Goal: Task Accomplishment & Management: Manage account settings

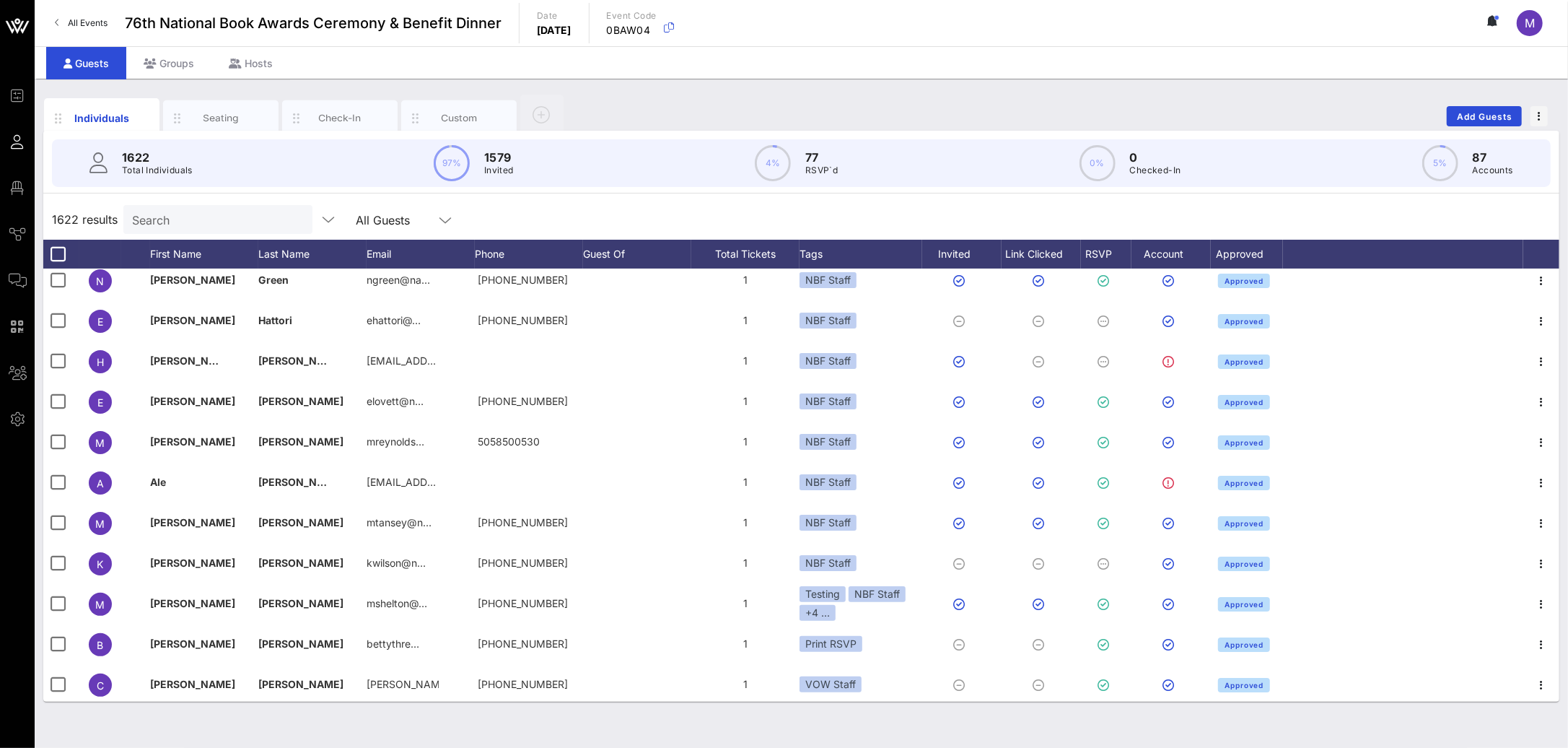
scroll to position [140, 0]
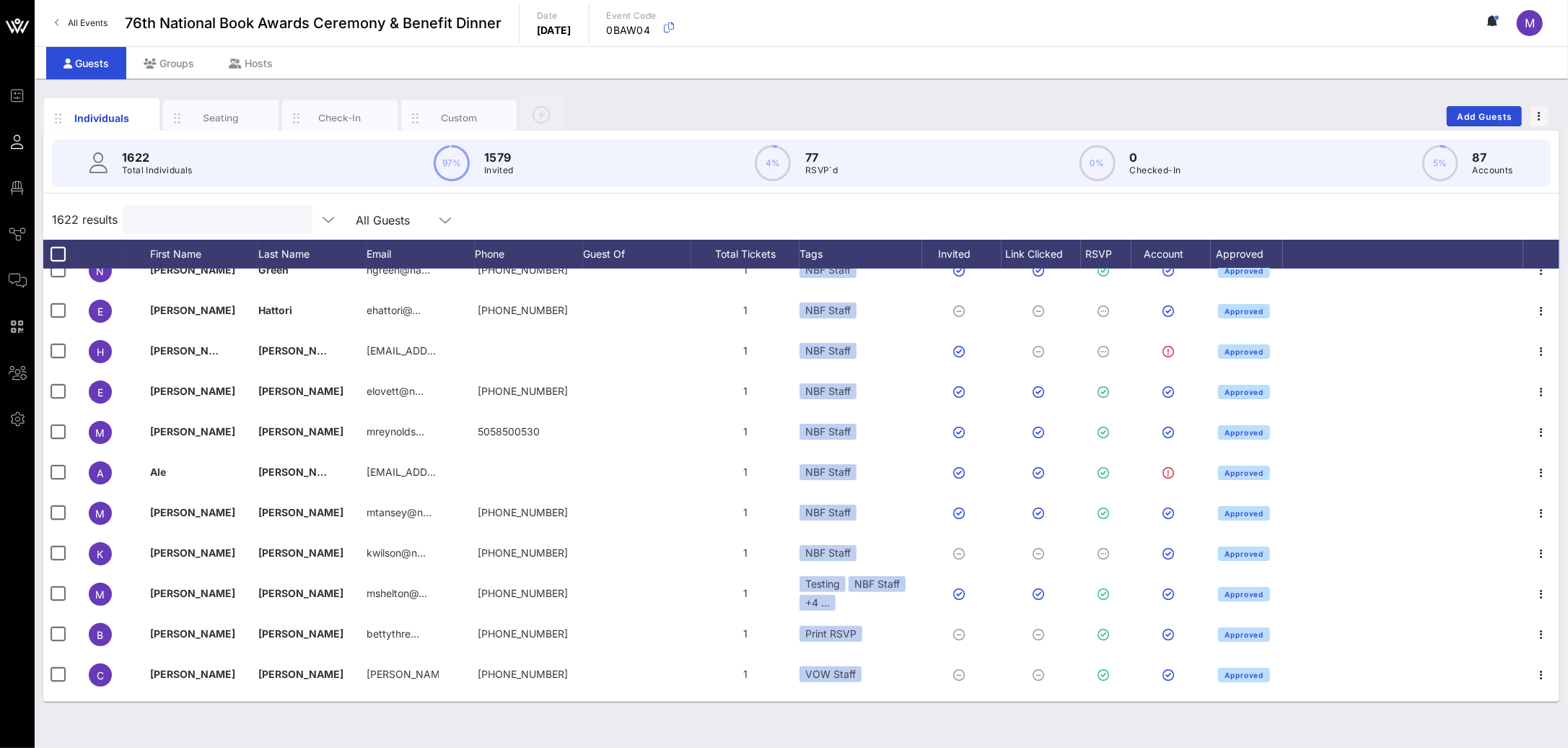
click at [175, 227] on input "text" at bounding box center [217, 220] width 169 height 18
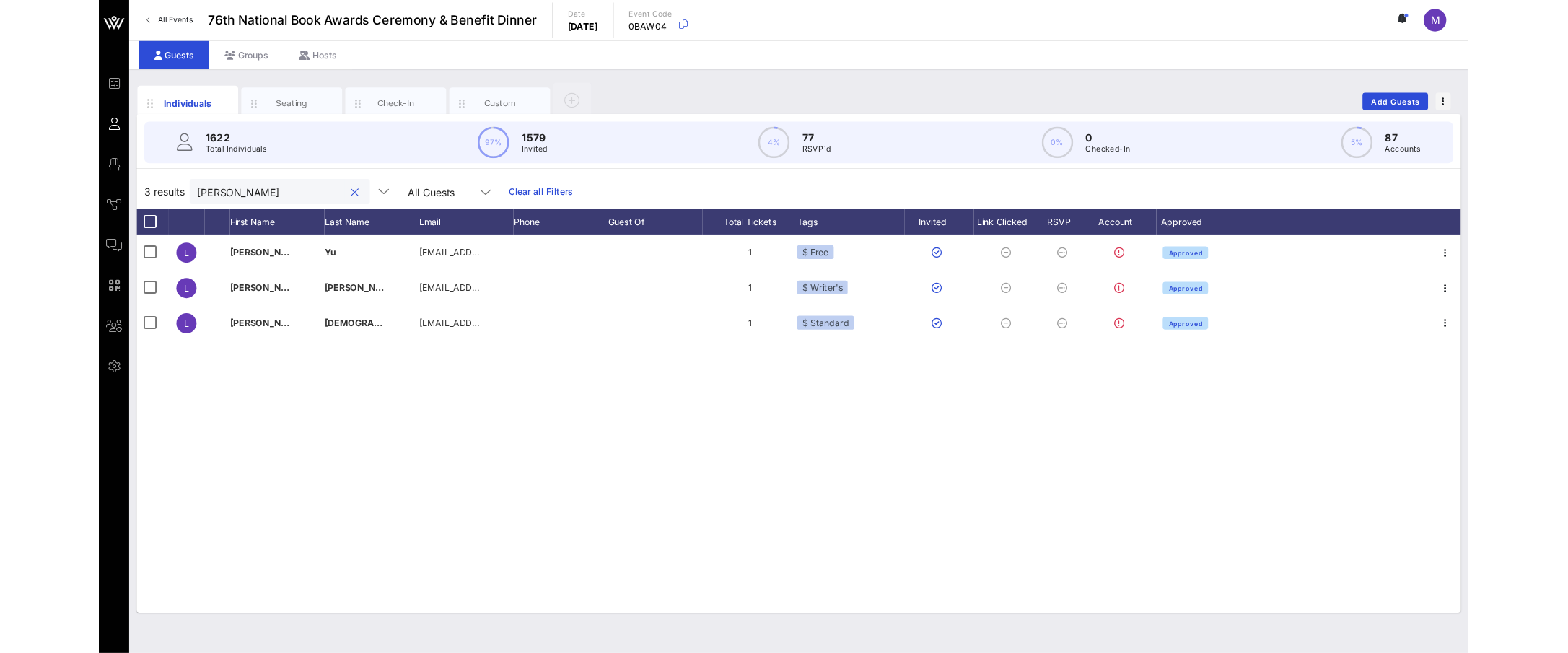
scroll to position [0, 0]
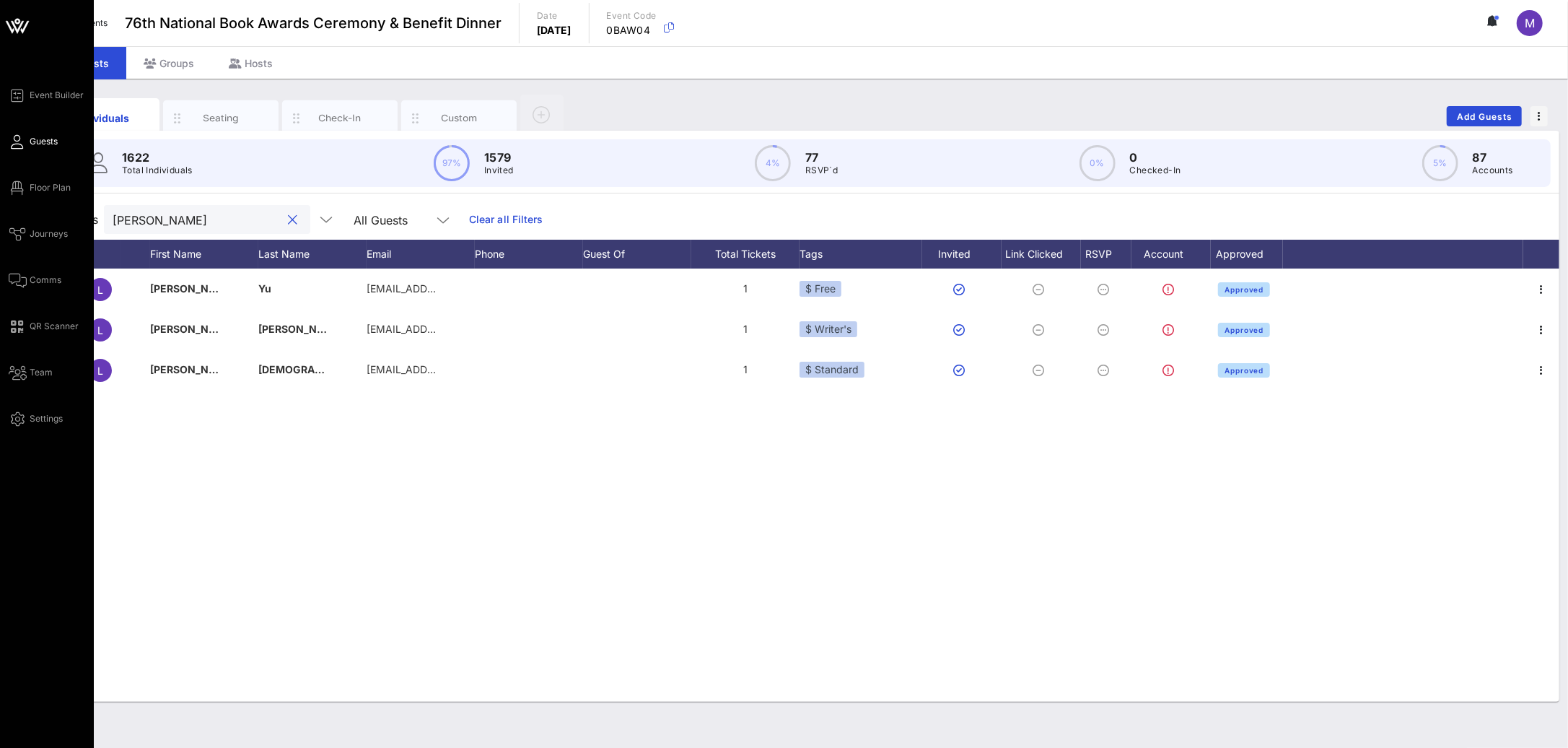
type input "[PERSON_NAME]"
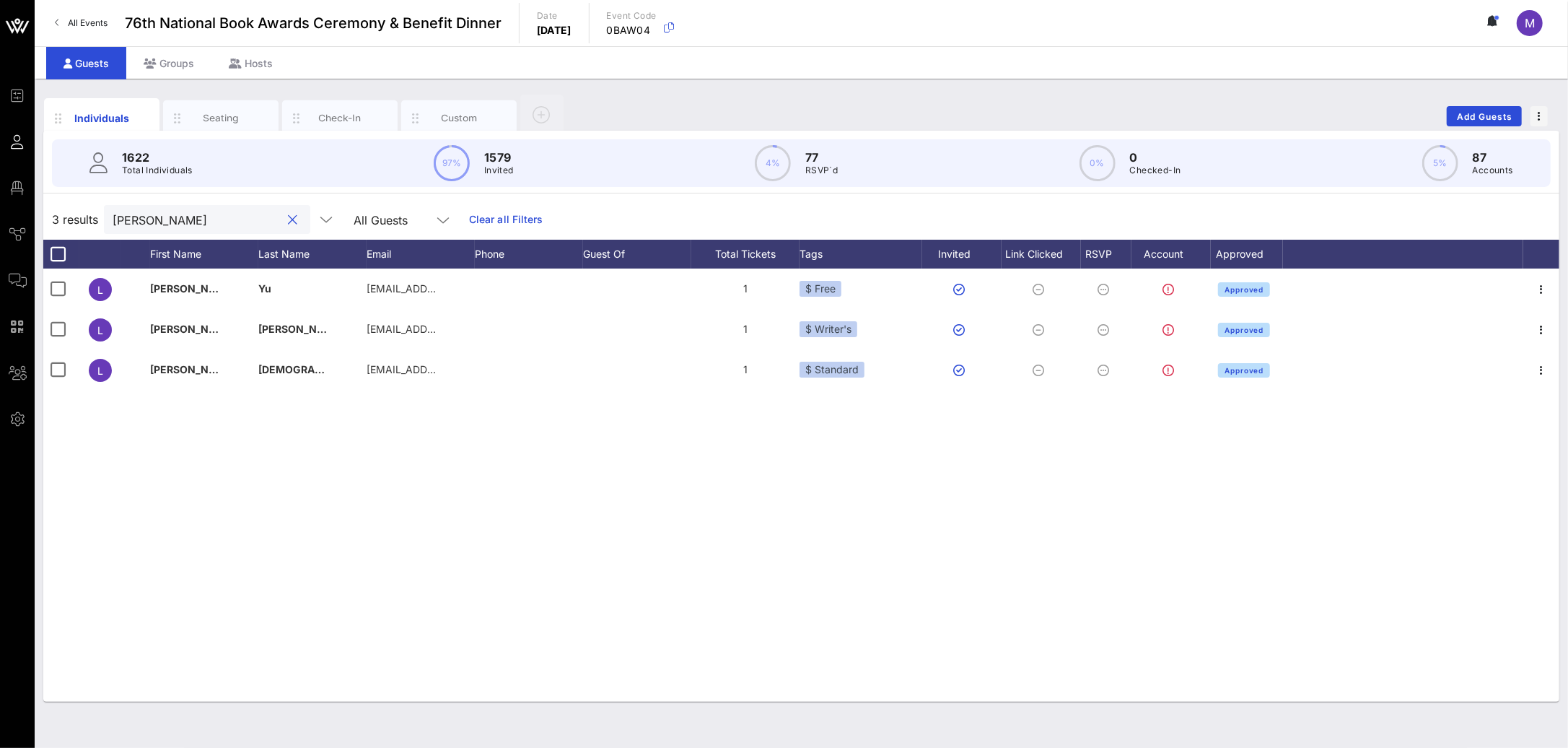
click at [288, 219] on button "clear icon" at bounding box center [293, 221] width 9 height 15
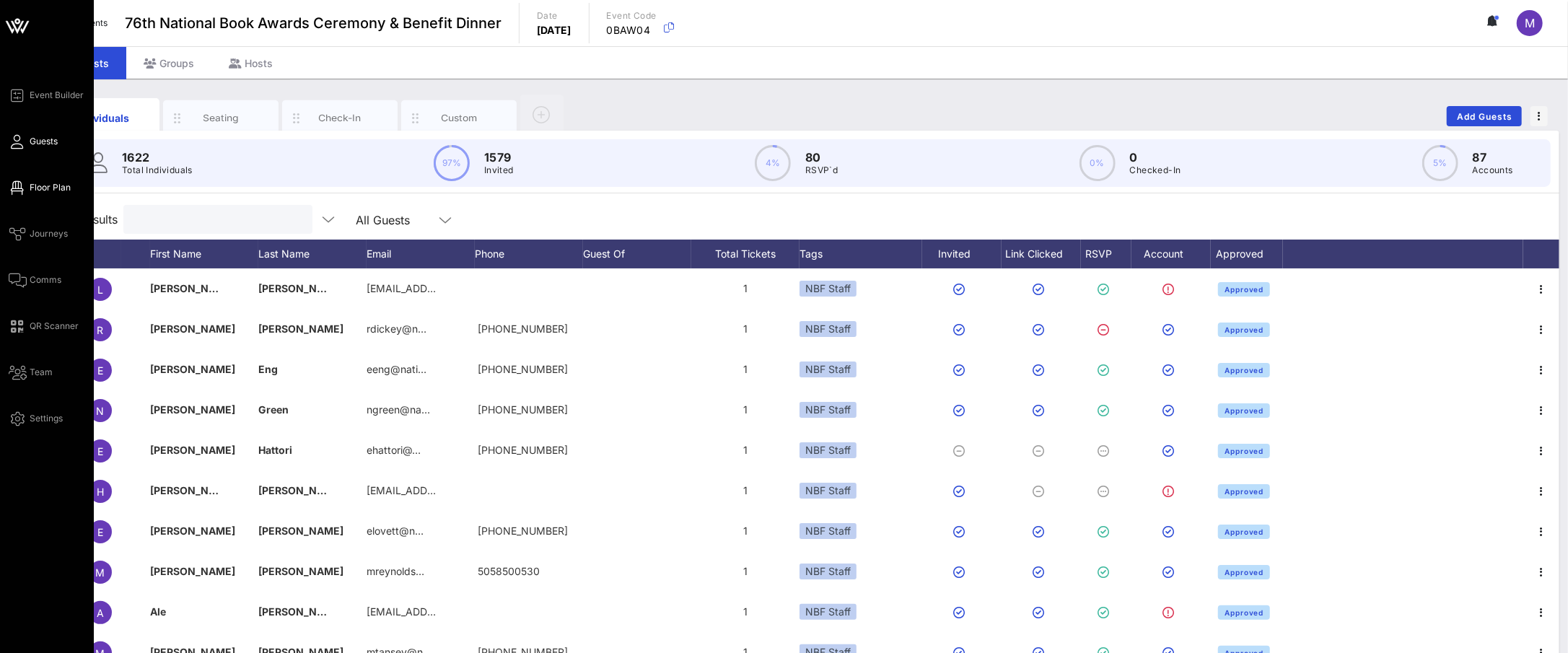
click at [45, 188] on span "Floor Plan" at bounding box center [50, 187] width 41 height 13
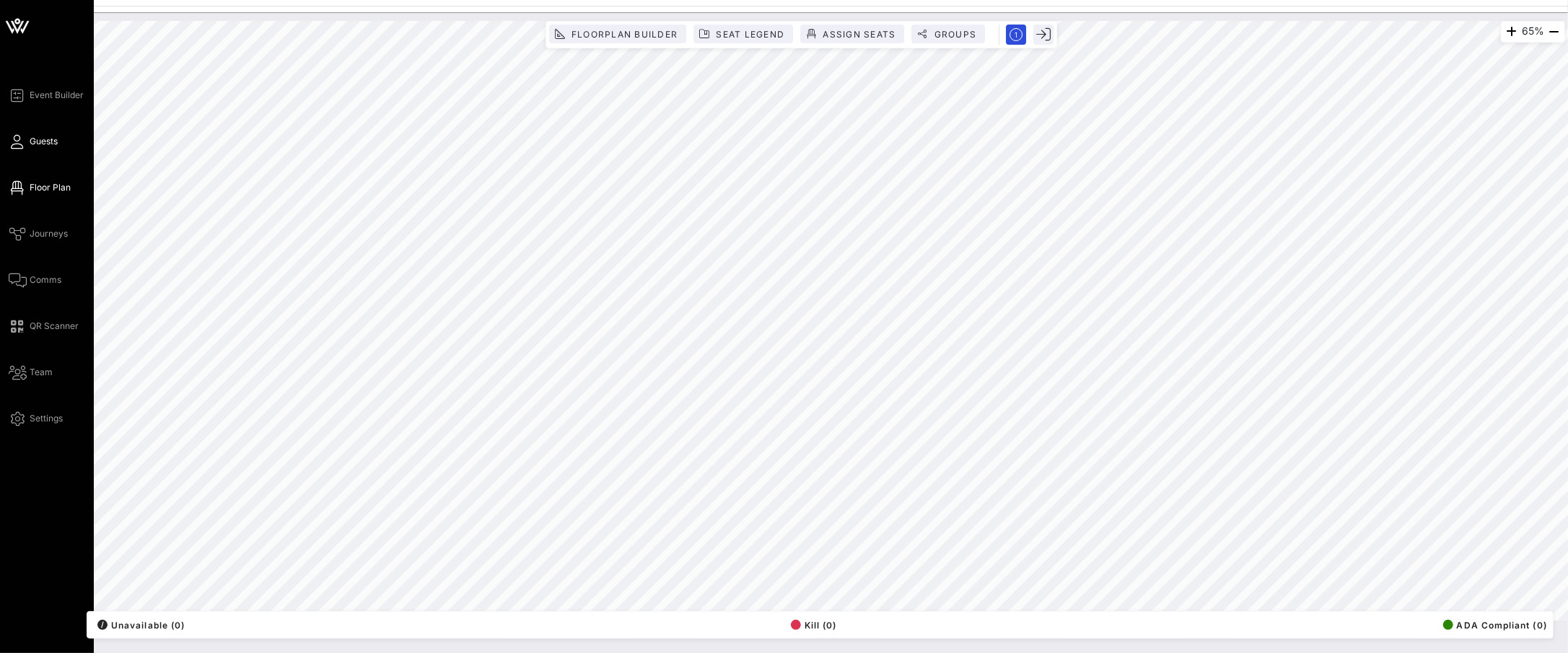
click at [40, 138] on span "Guests" at bounding box center [43, 141] width 28 height 13
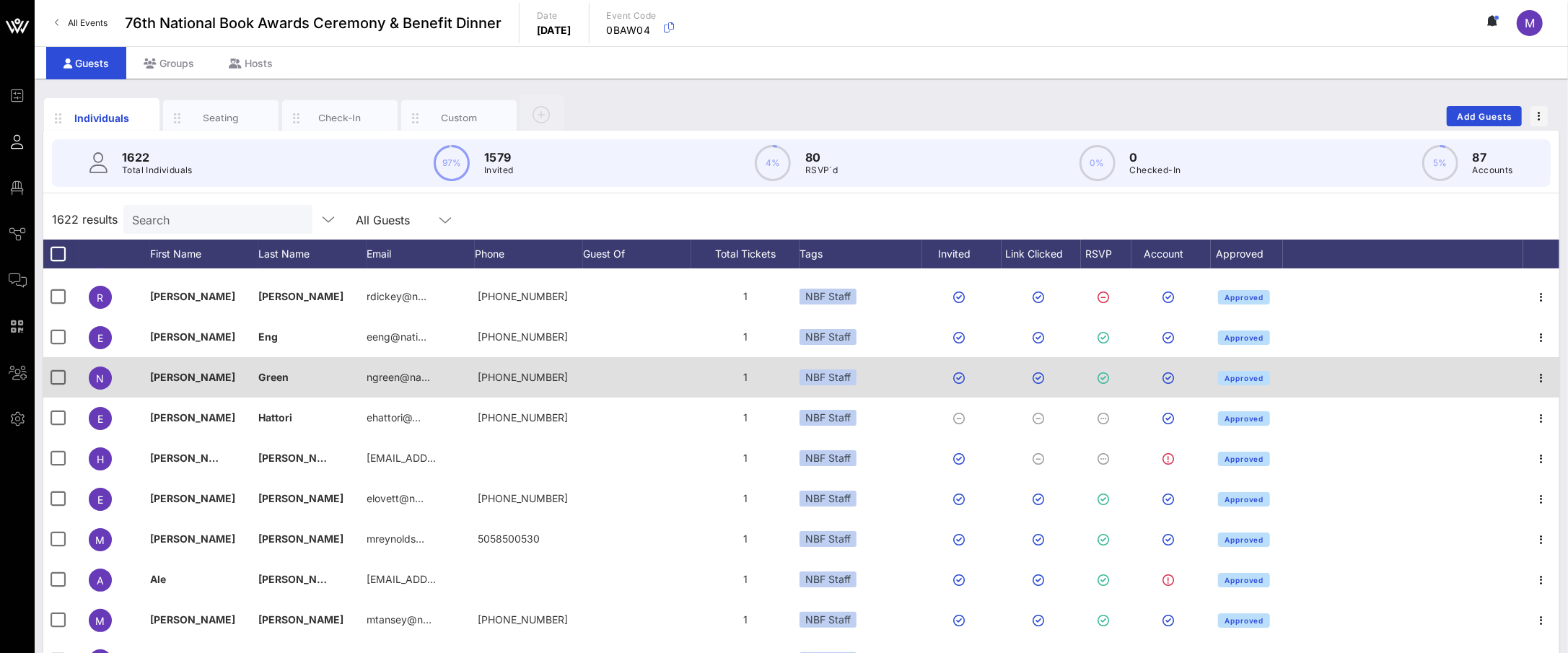
scroll to position [157, 0]
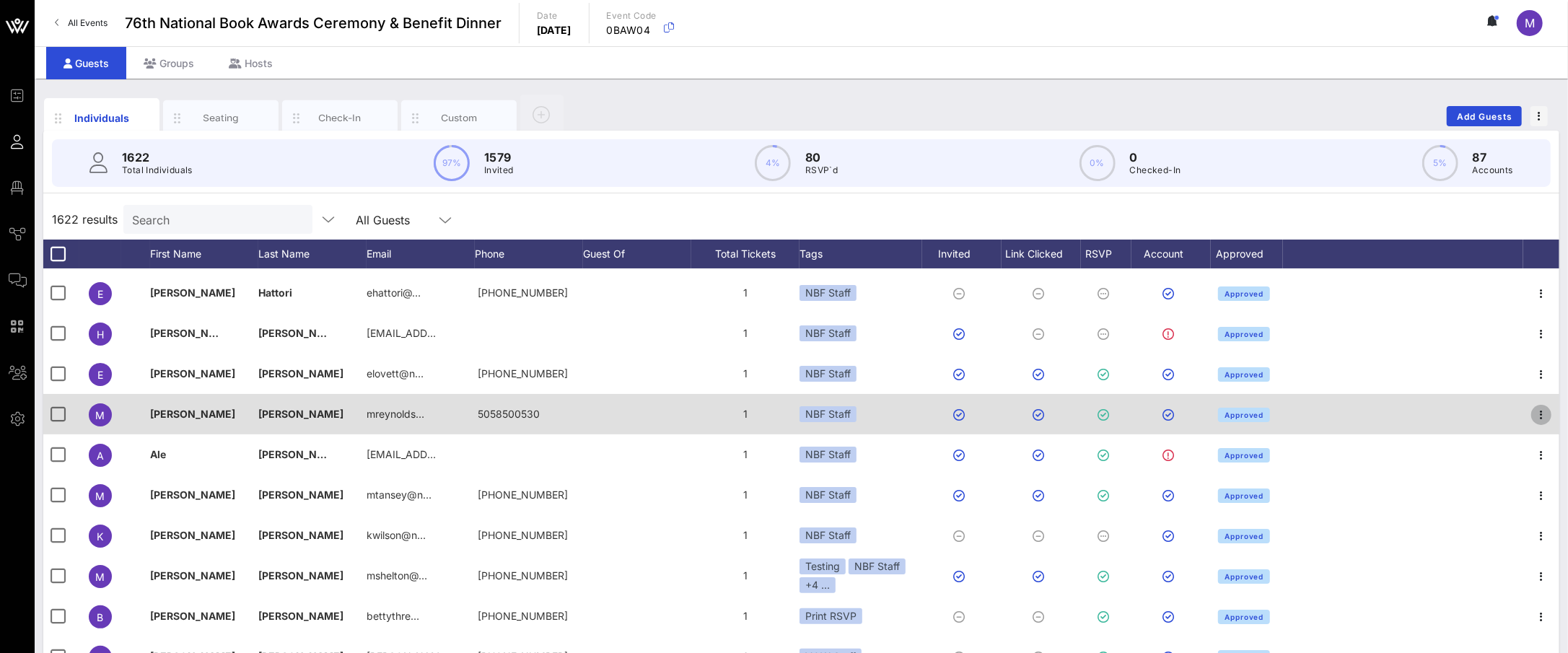
click at [1533, 406] on icon "button" at bounding box center [1541, 414] width 17 height 17
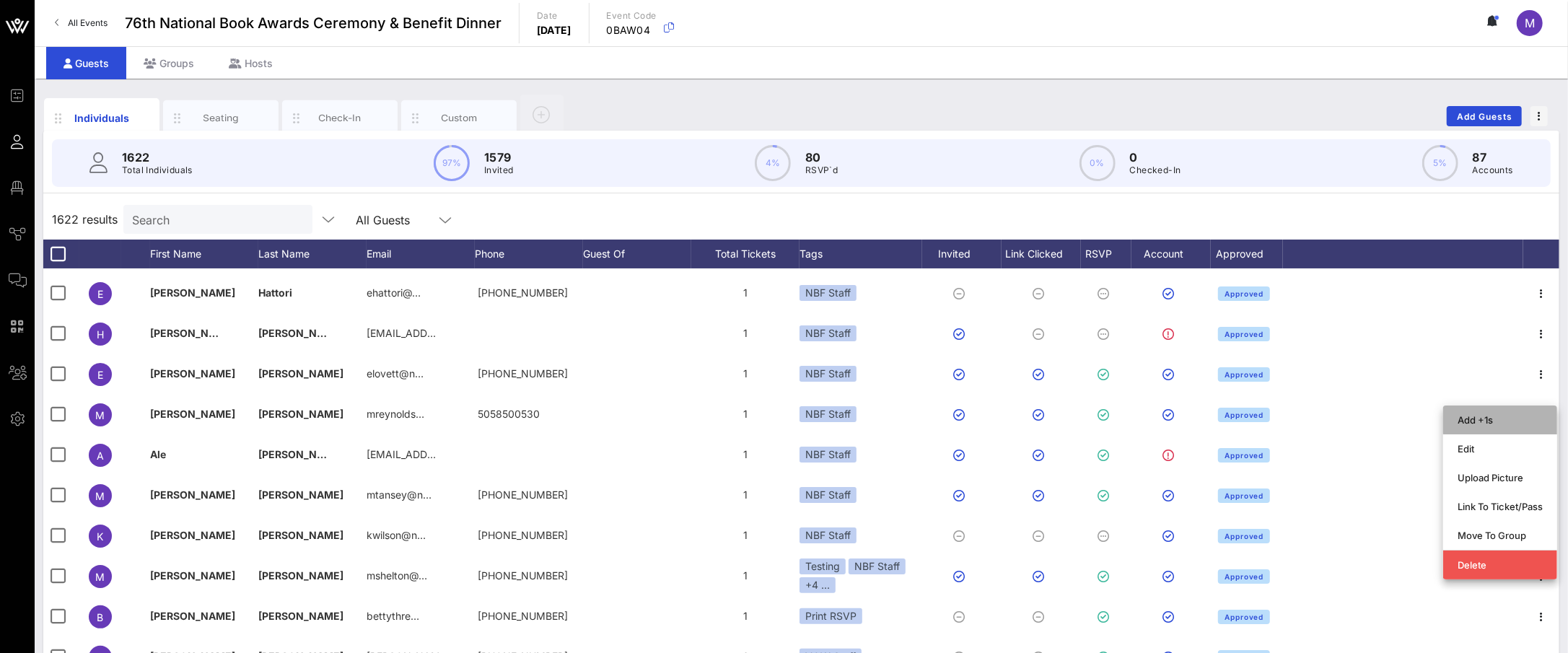
click at [1517, 422] on div "Add +1s" at bounding box center [1500, 420] width 85 height 12
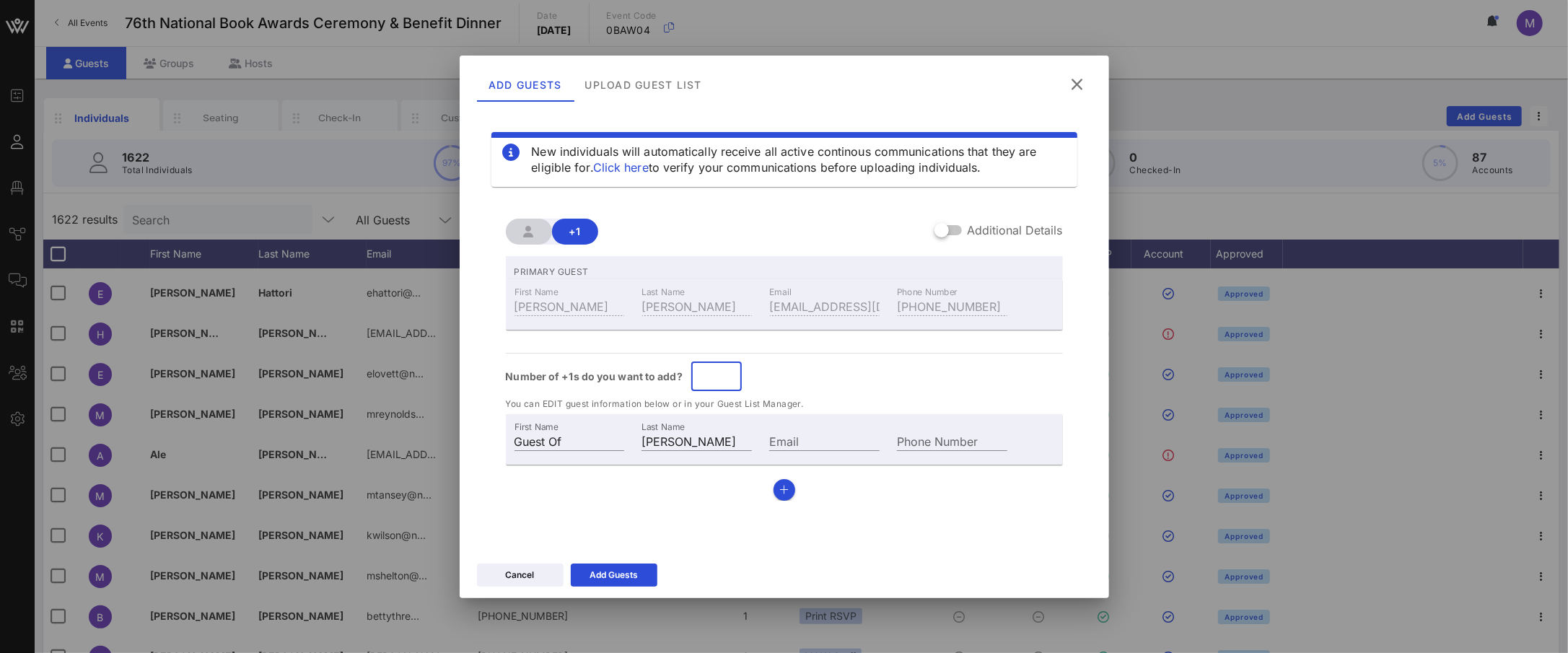
drag, startPoint x: 725, startPoint y: 382, endPoint x: 664, endPoint y: 376, distance: 61.3
click at [700, 376] on input "*" at bounding box center [716, 377] width 33 height 23
click at [725, 372] on input "*" at bounding box center [716, 377] width 33 height 23
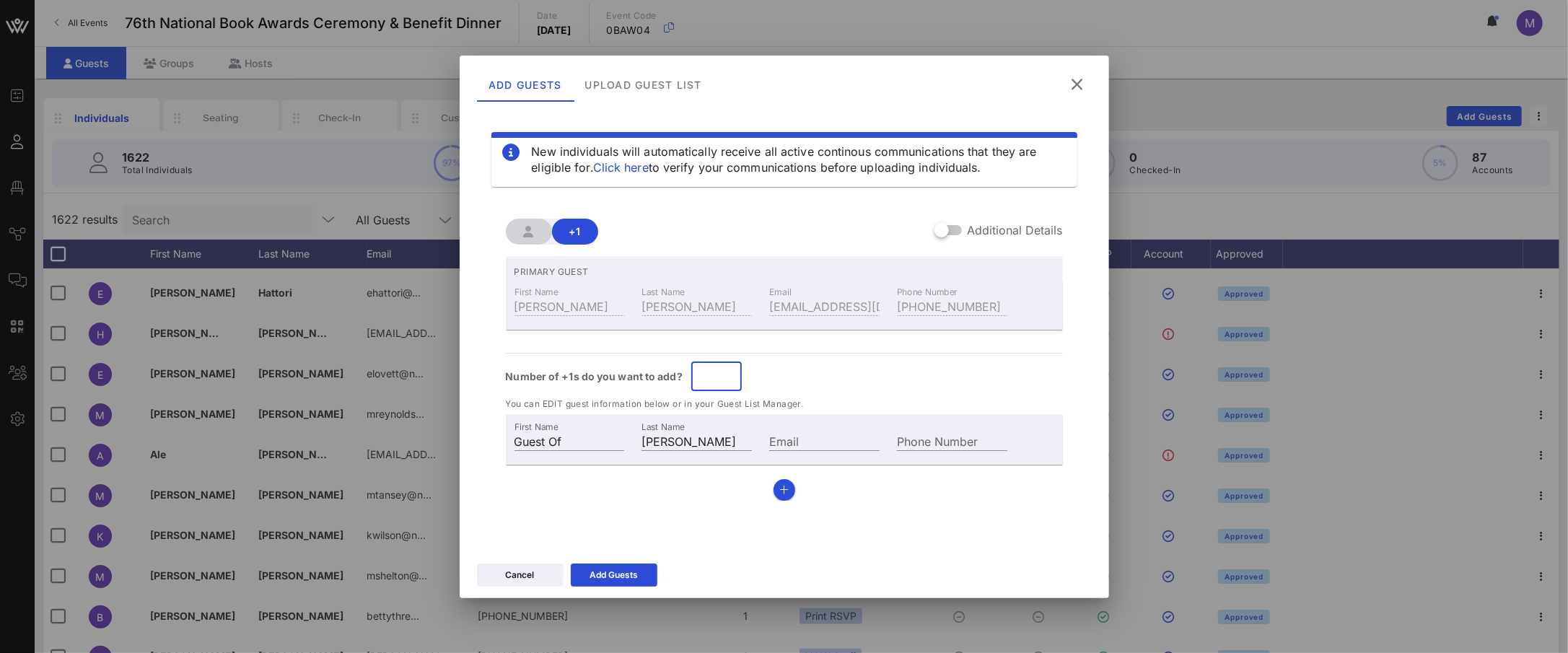
click at [728, 372] on input "*" at bounding box center [716, 377] width 33 height 23
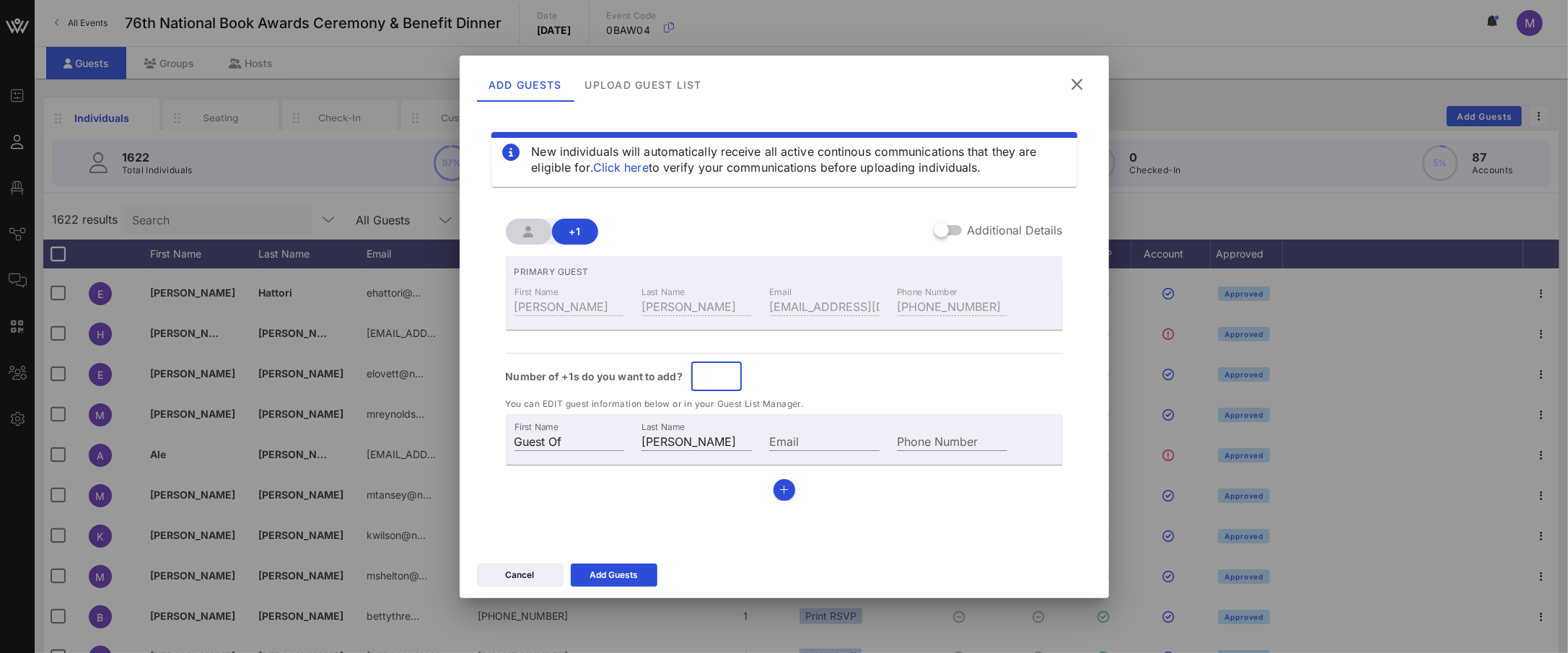
type input "*"
click at [728, 372] on input "*" at bounding box center [716, 377] width 33 height 23
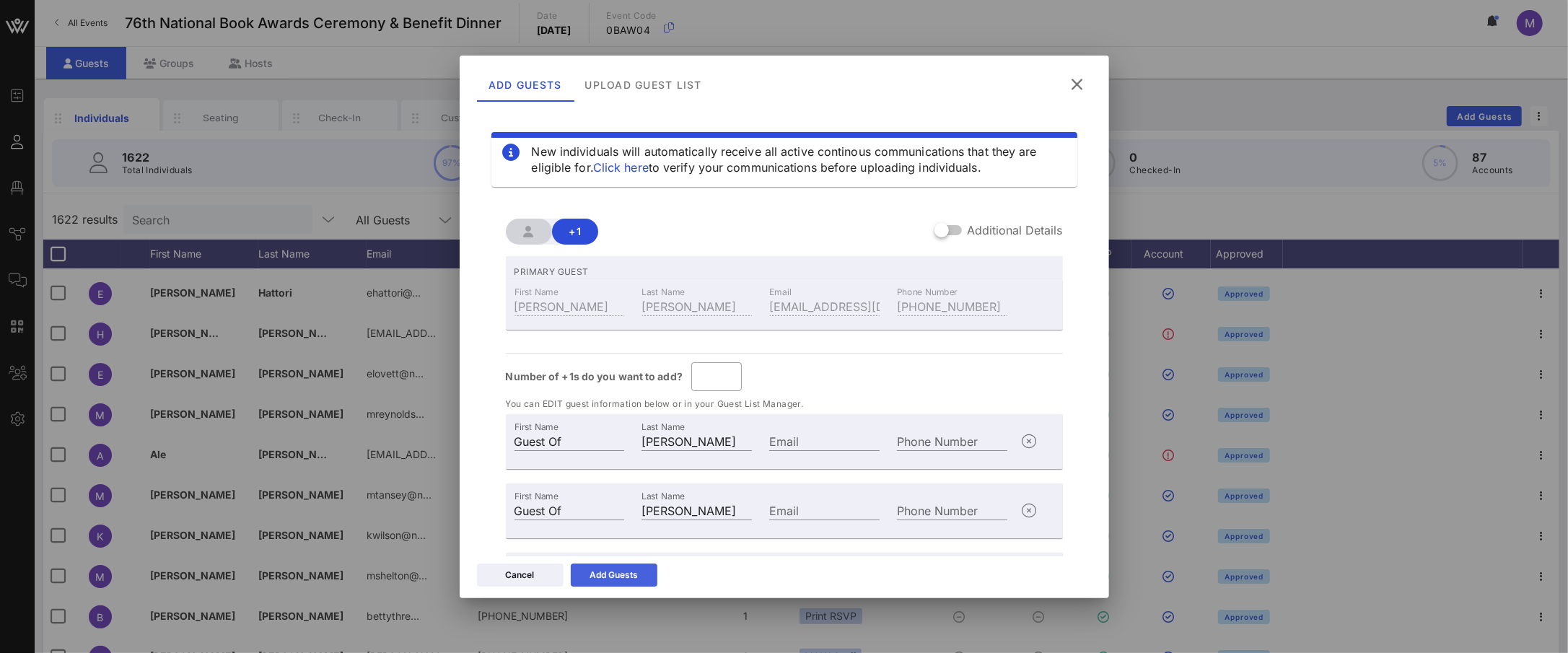
click at [632, 568] on div "Add Guests" at bounding box center [614, 575] width 49 height 15
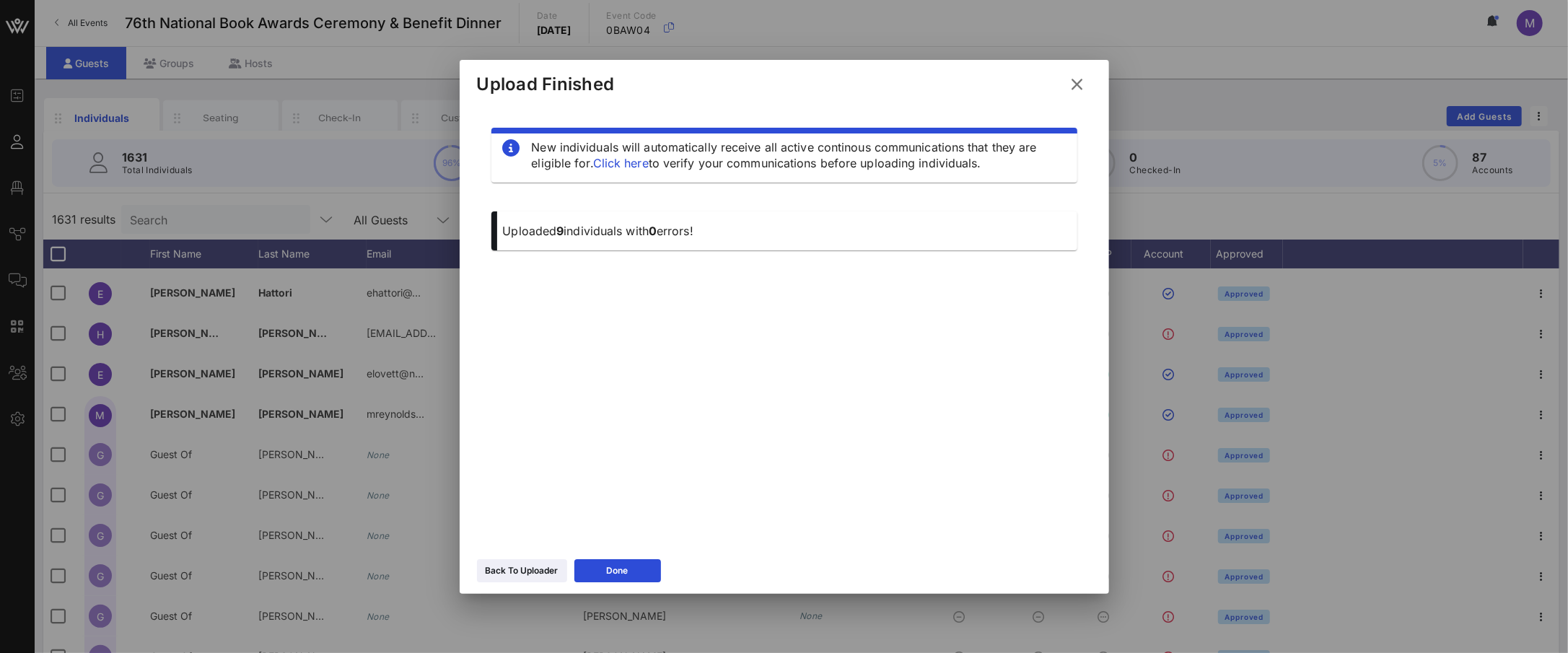
click at [1077, 93] on icon at bounding box center [1077, 84] width 25 height 26
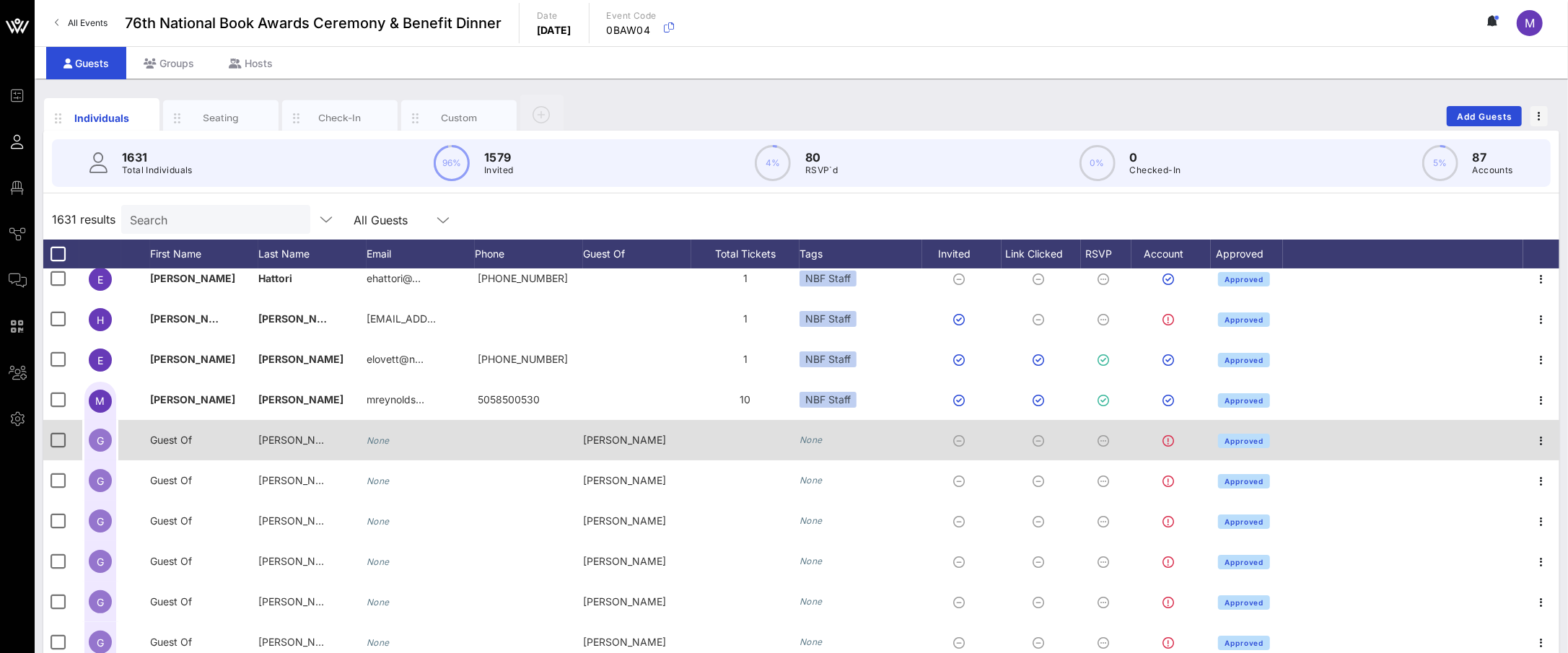
scroll to position [174, 0]
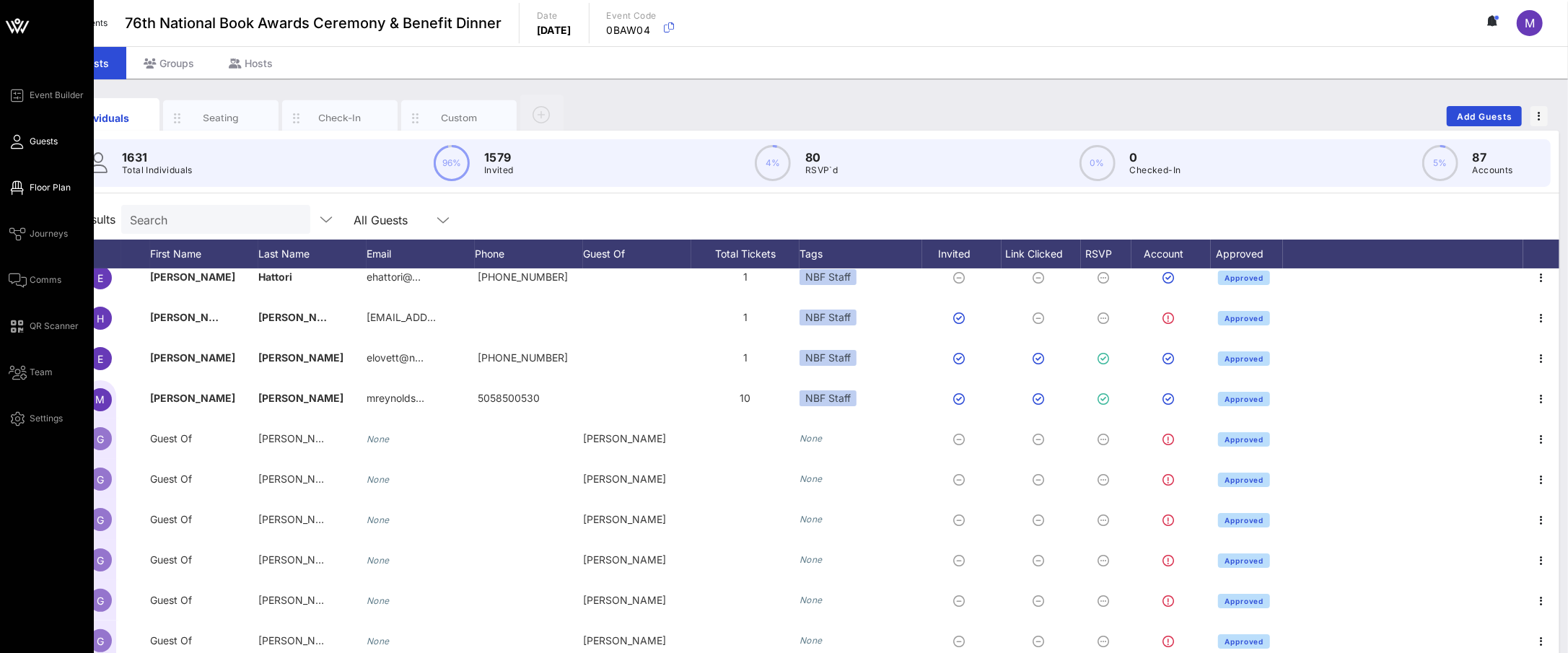
click at [32, 186] on span "Floor Plan" at bounding box center [50, 187] width 41 height 13
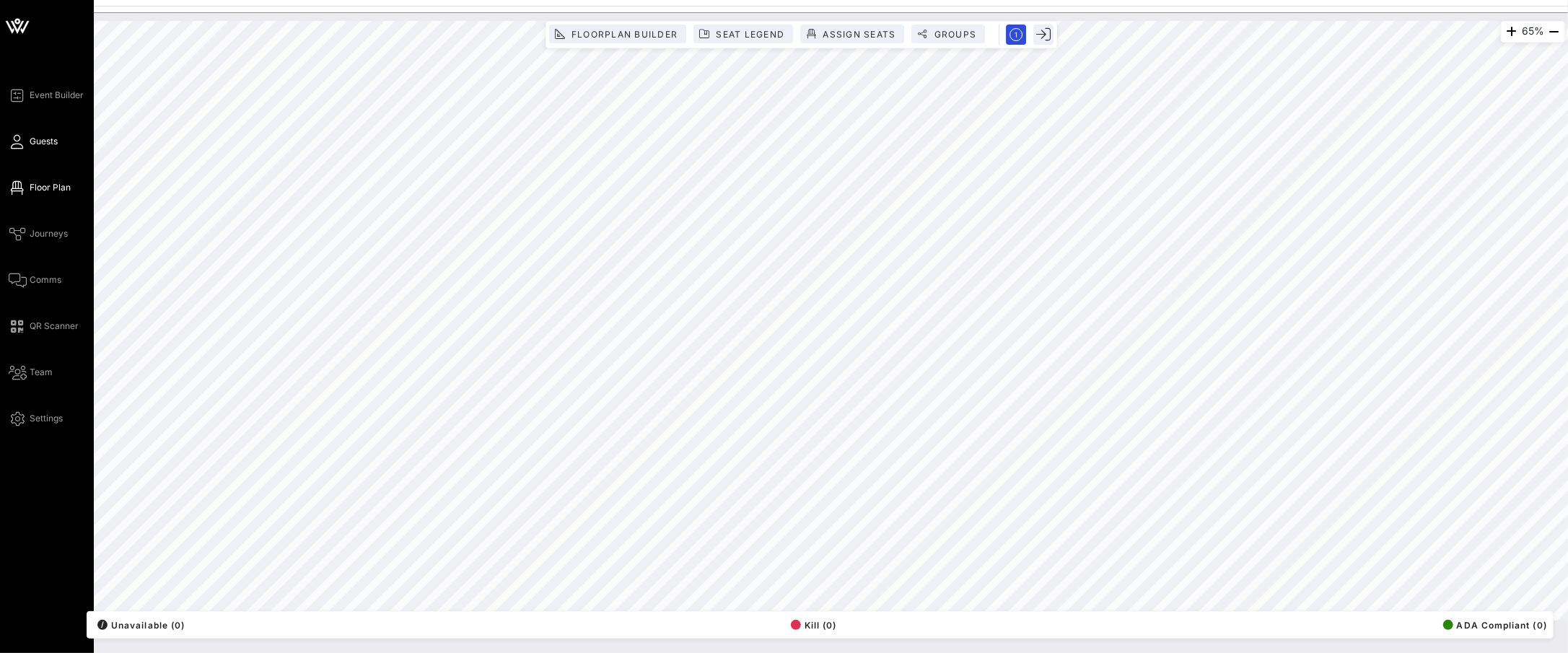
click at [28, 142] on link "Guests" at bounding box center [32, 141] width 49 height 17
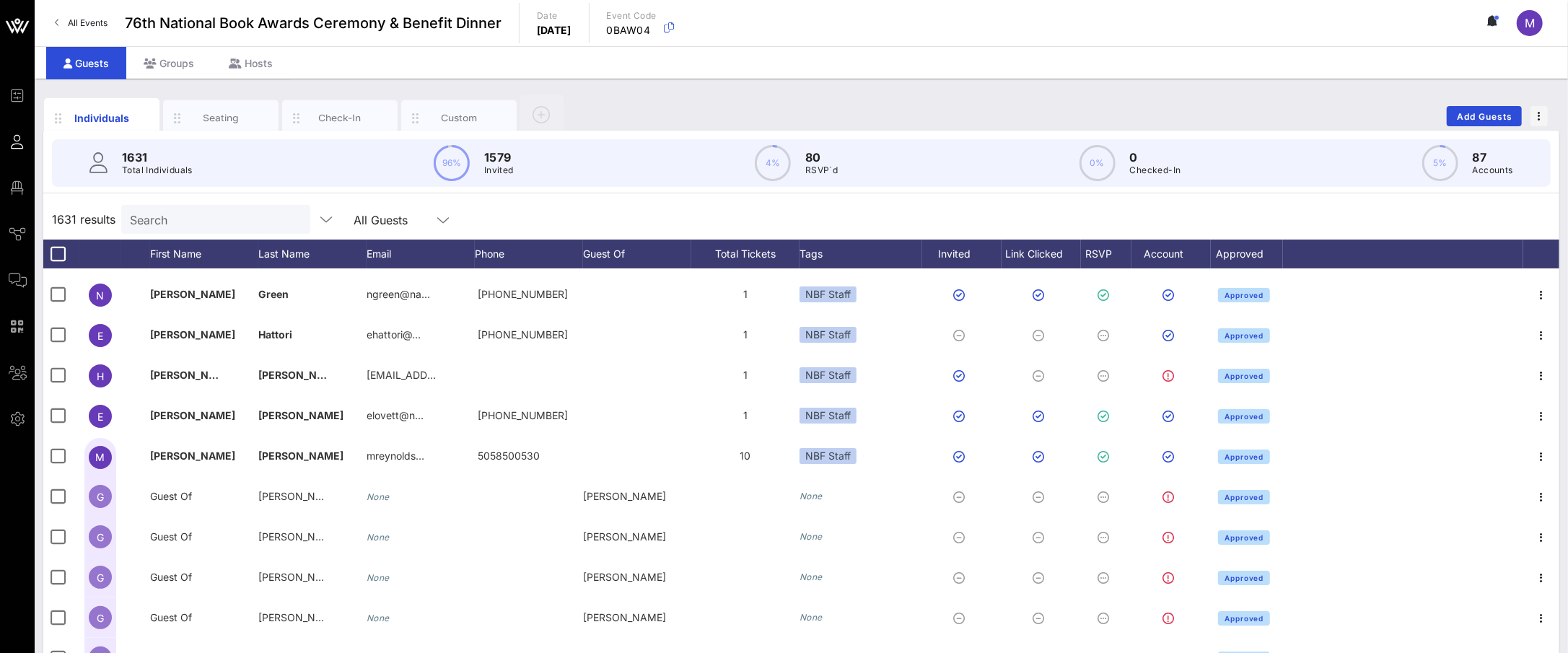
scroll to position [242, 0]
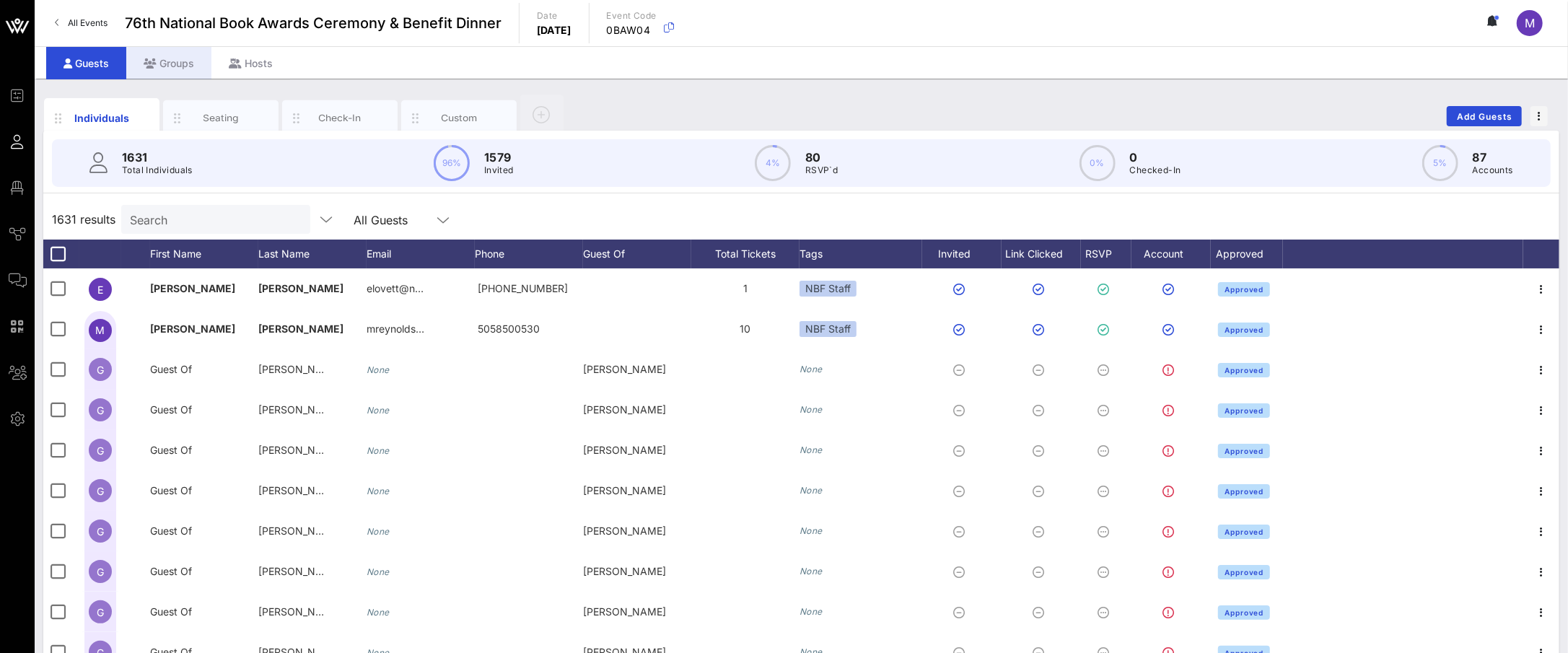
click at [195, 52] on div "Groups" at bounding box center [168, 62] width 85 height 32
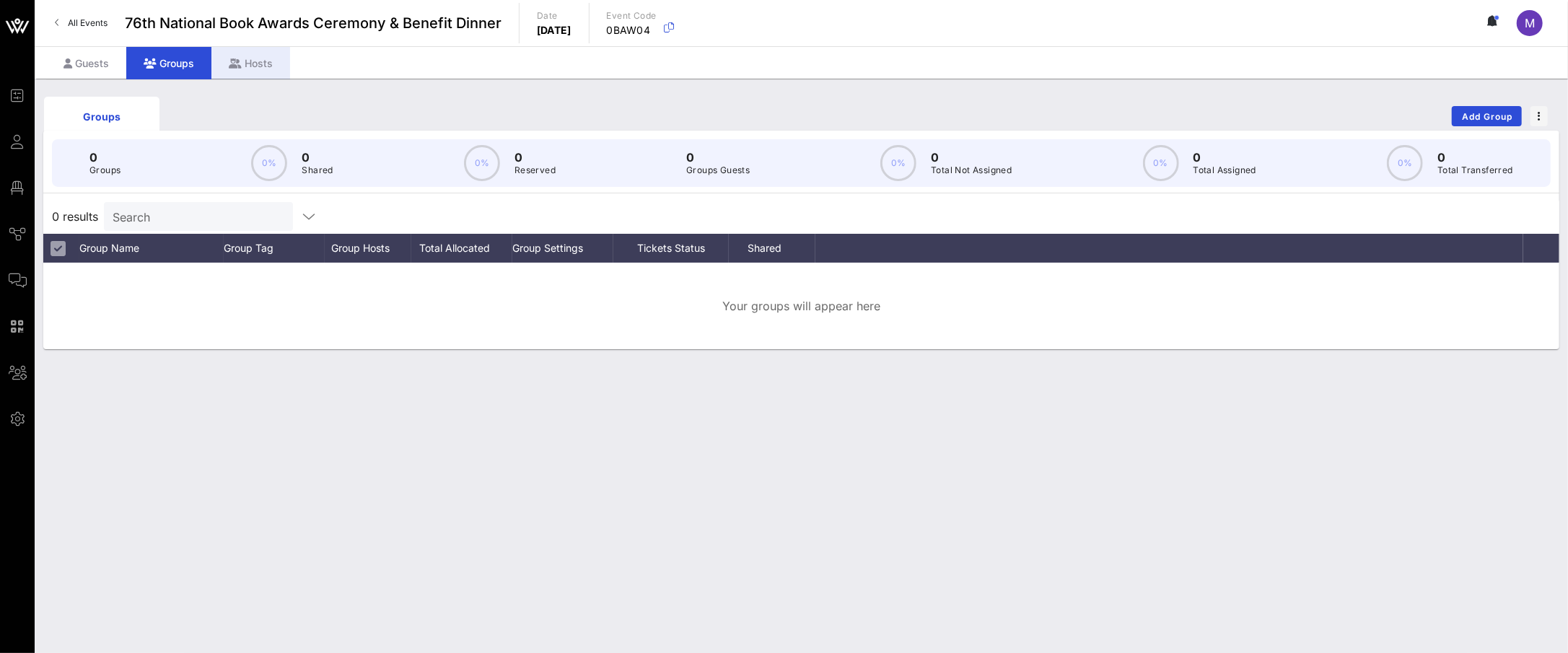
click at [245, 62] on div "Hosts" at bounding box center [251, 62] width 79 height 32
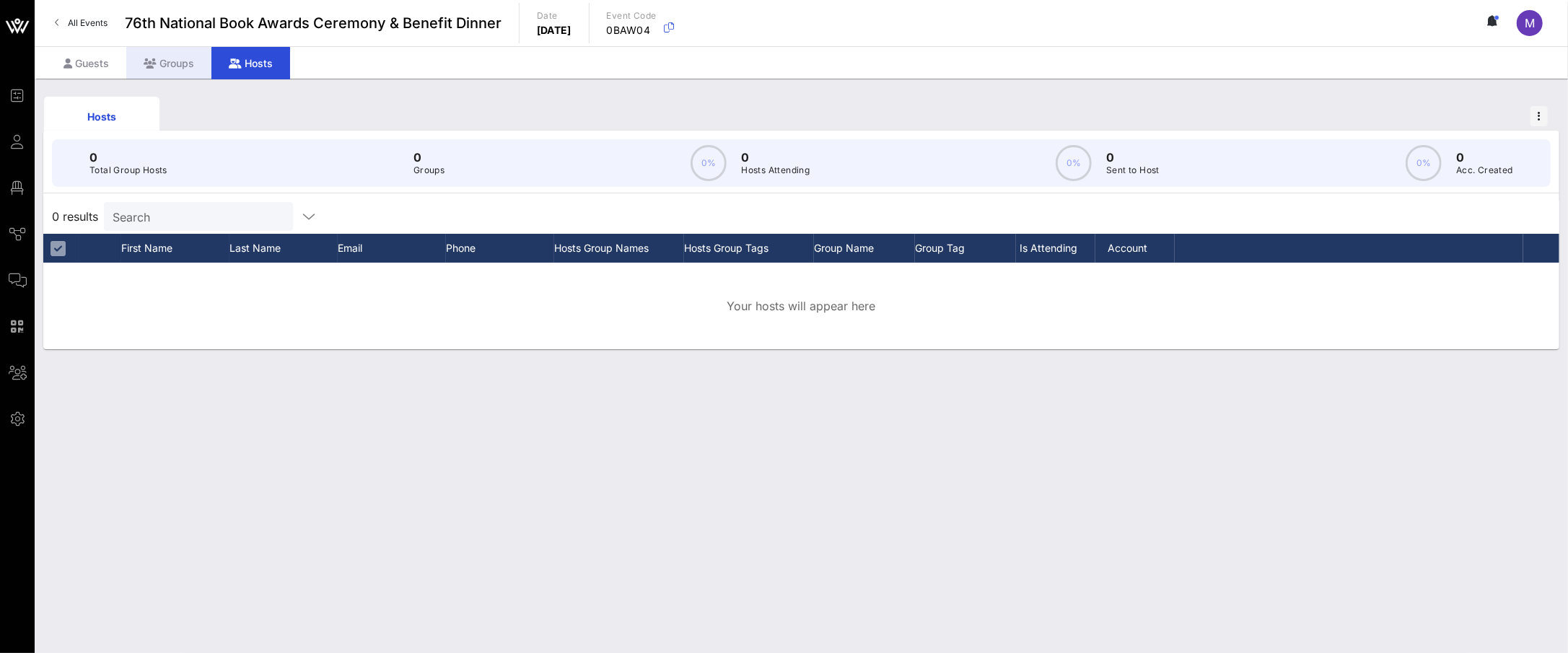
click at [153, 60] on icon at bounding box center [150, 63] width 13 height 10
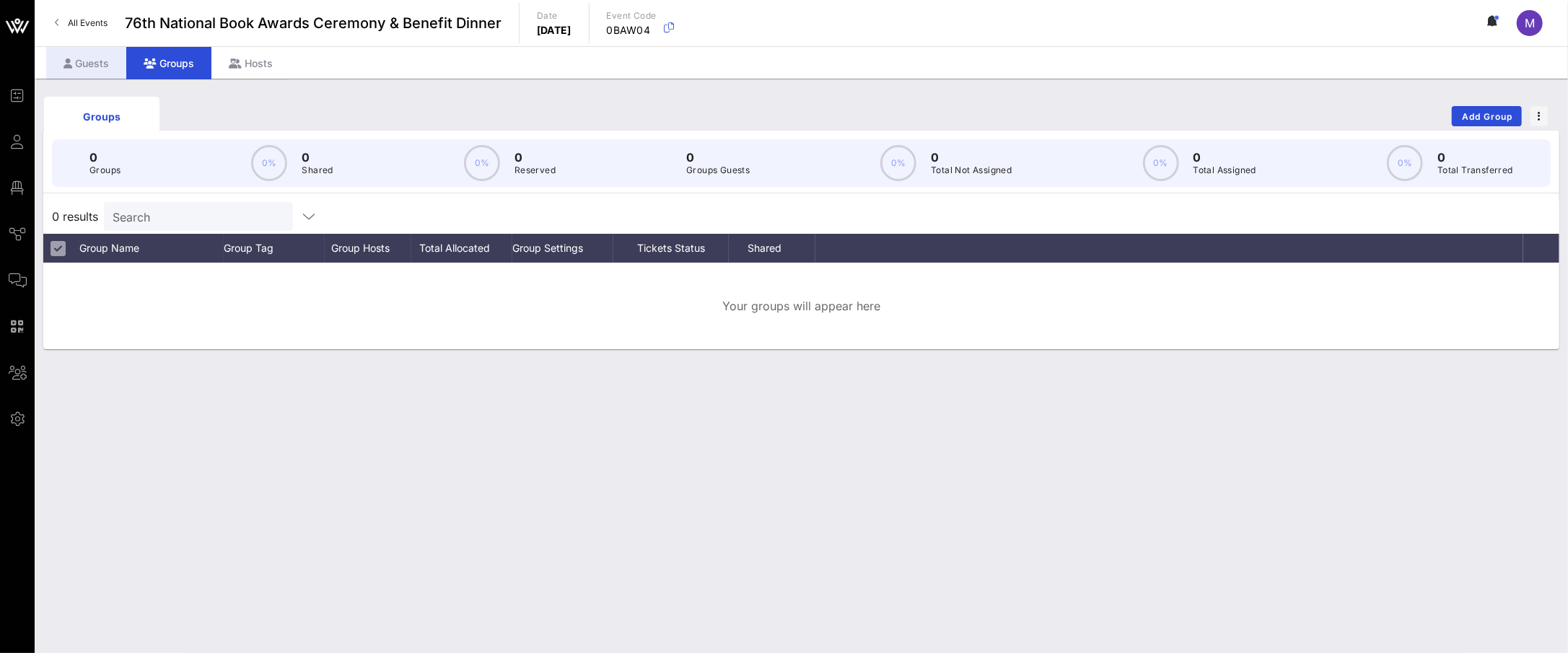
click at [98, 60] on div "Guests" at bounding box center [85, 62] width 80 height 32
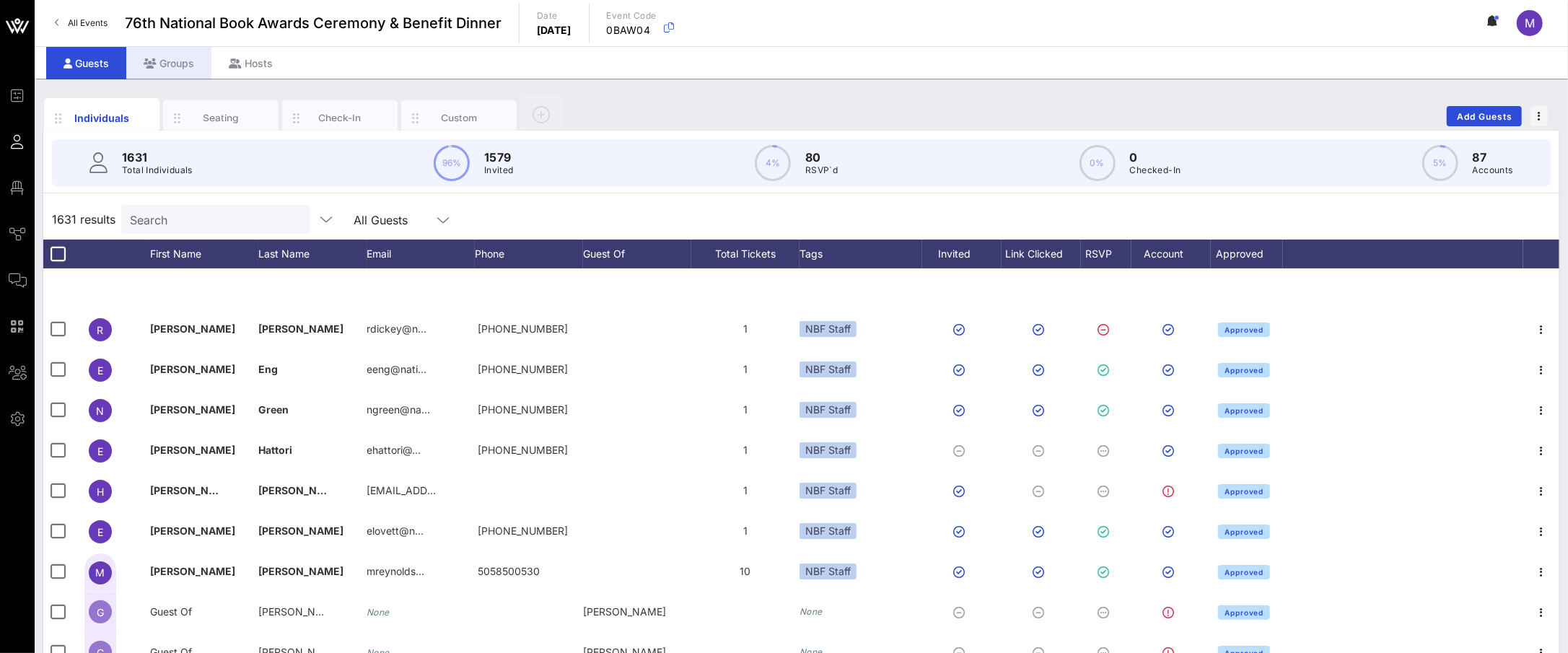
scroll to position [242, 0]
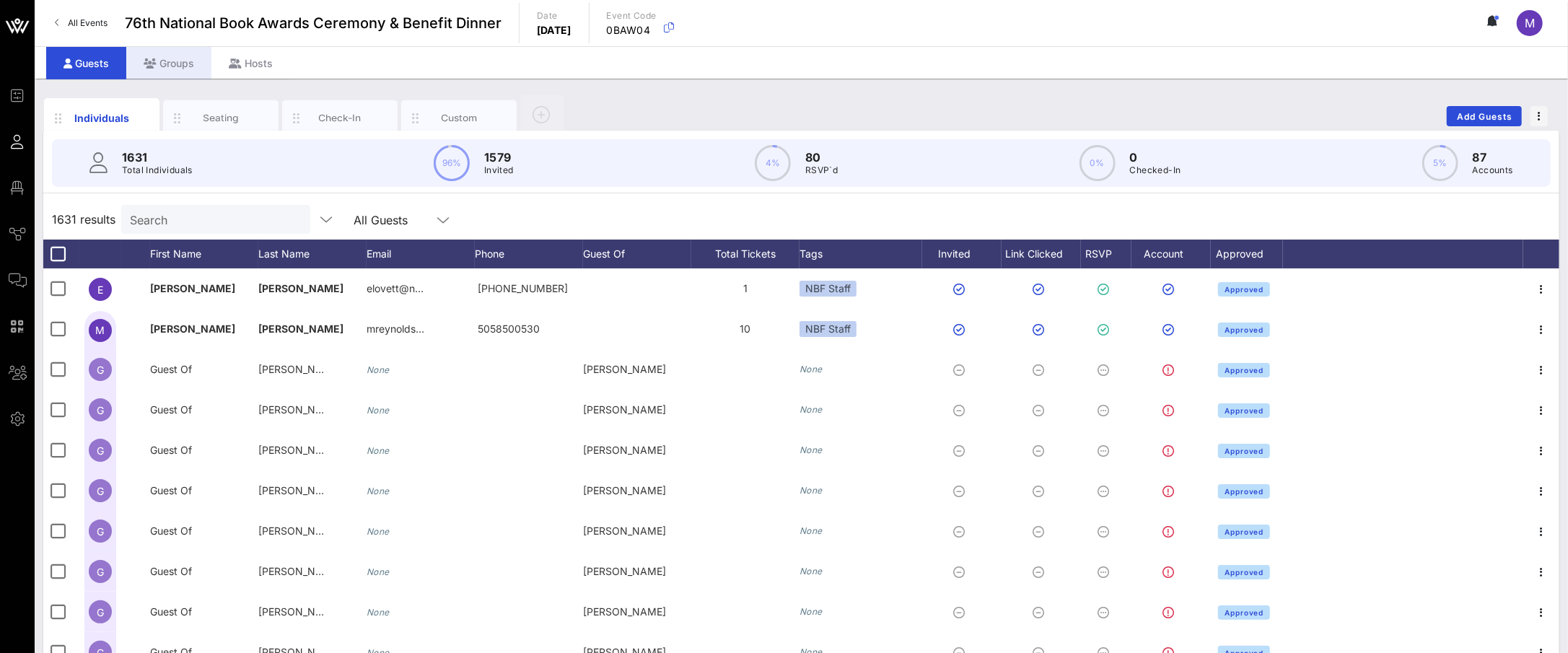
click at [176, 62] on div "Groups" at bounding box center [168, 62] width 85 height 32
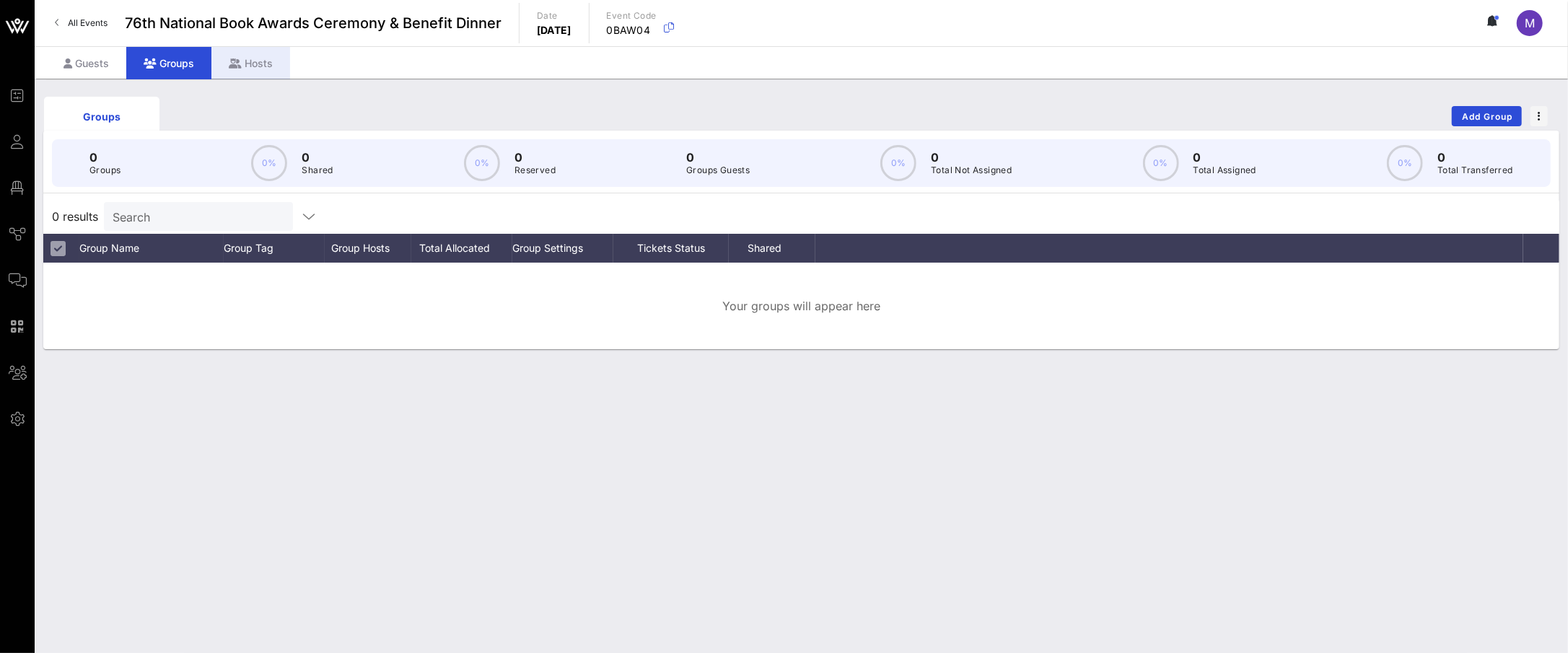
click at [249, 62] on div "Hosts" at bounding box center [251, 62] width 79 height 32
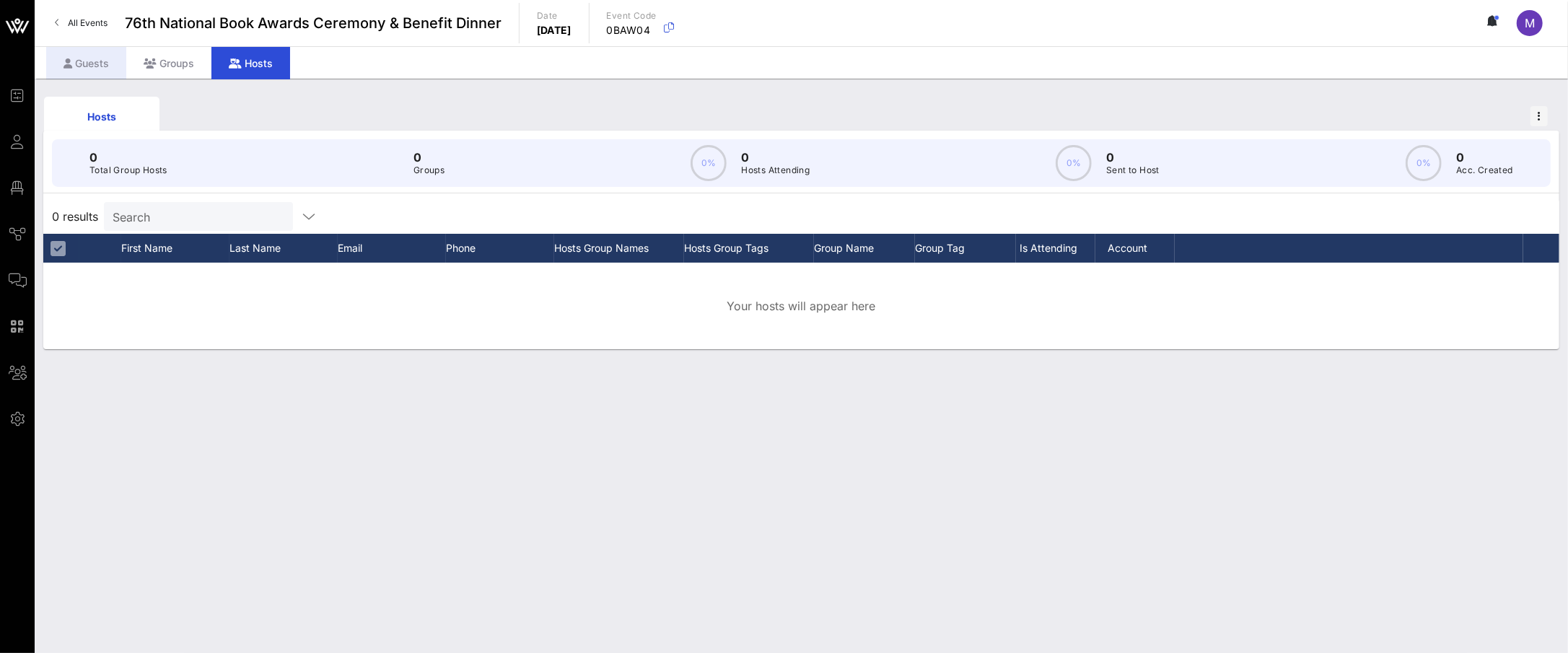
click at [99, 75] on div "Guests" at bounding box center [85, 62] width 80 height 32
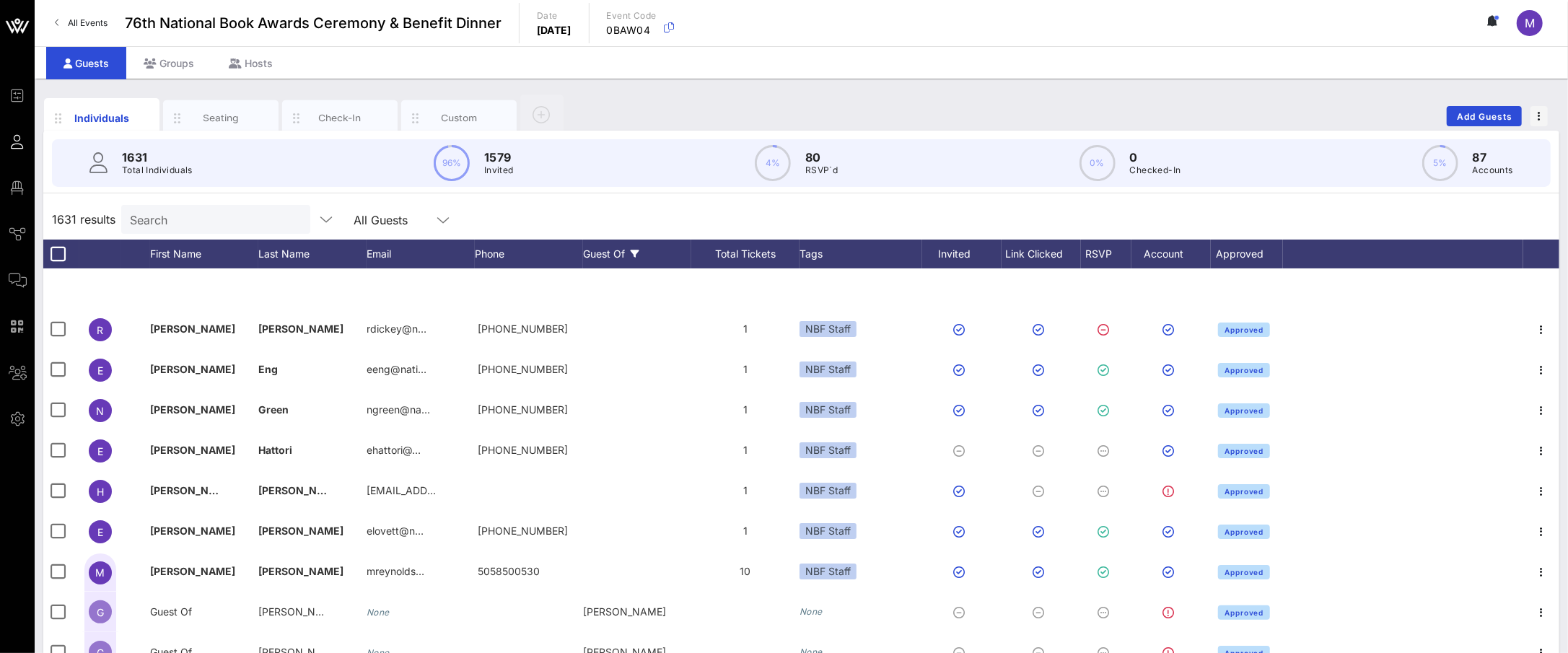
scroll to position [242, 0]
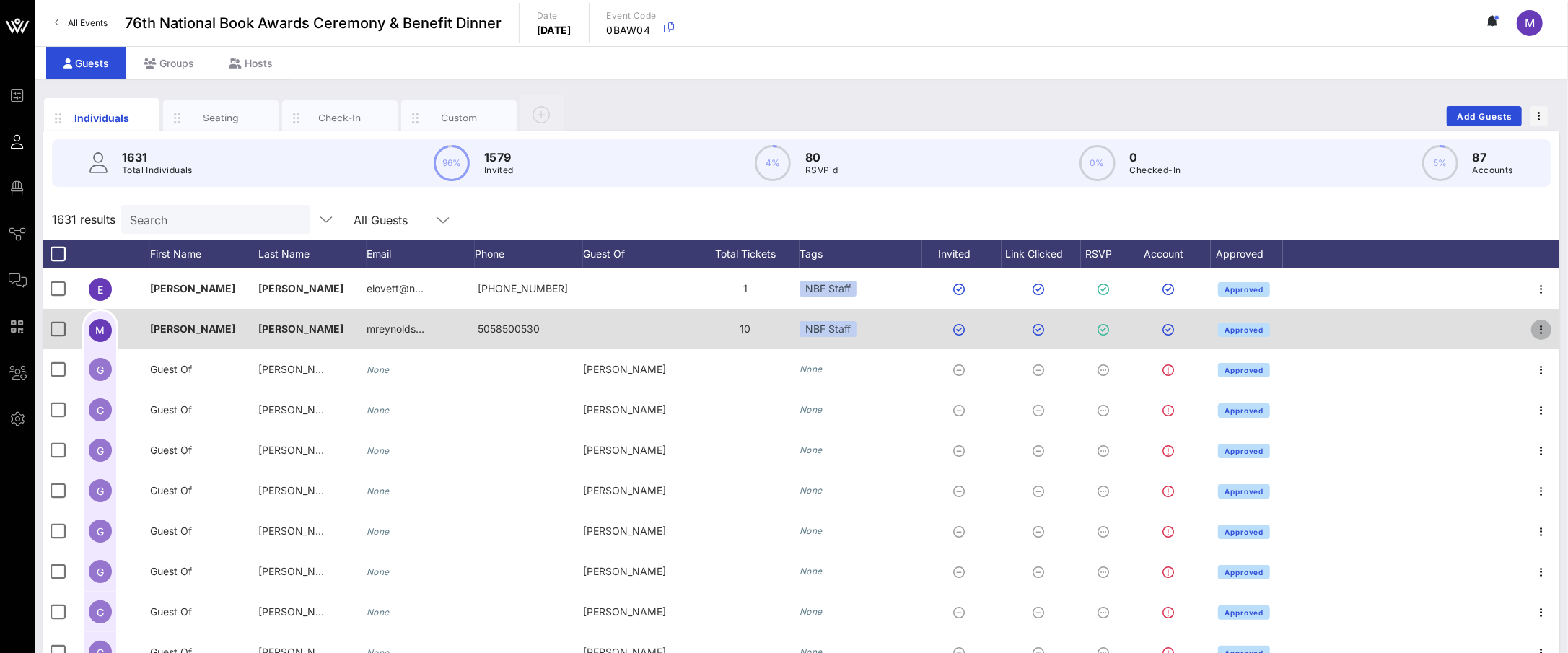
click at [1533, 332] on icon "button" at bounding box center [1541, 330] width 17 height 17
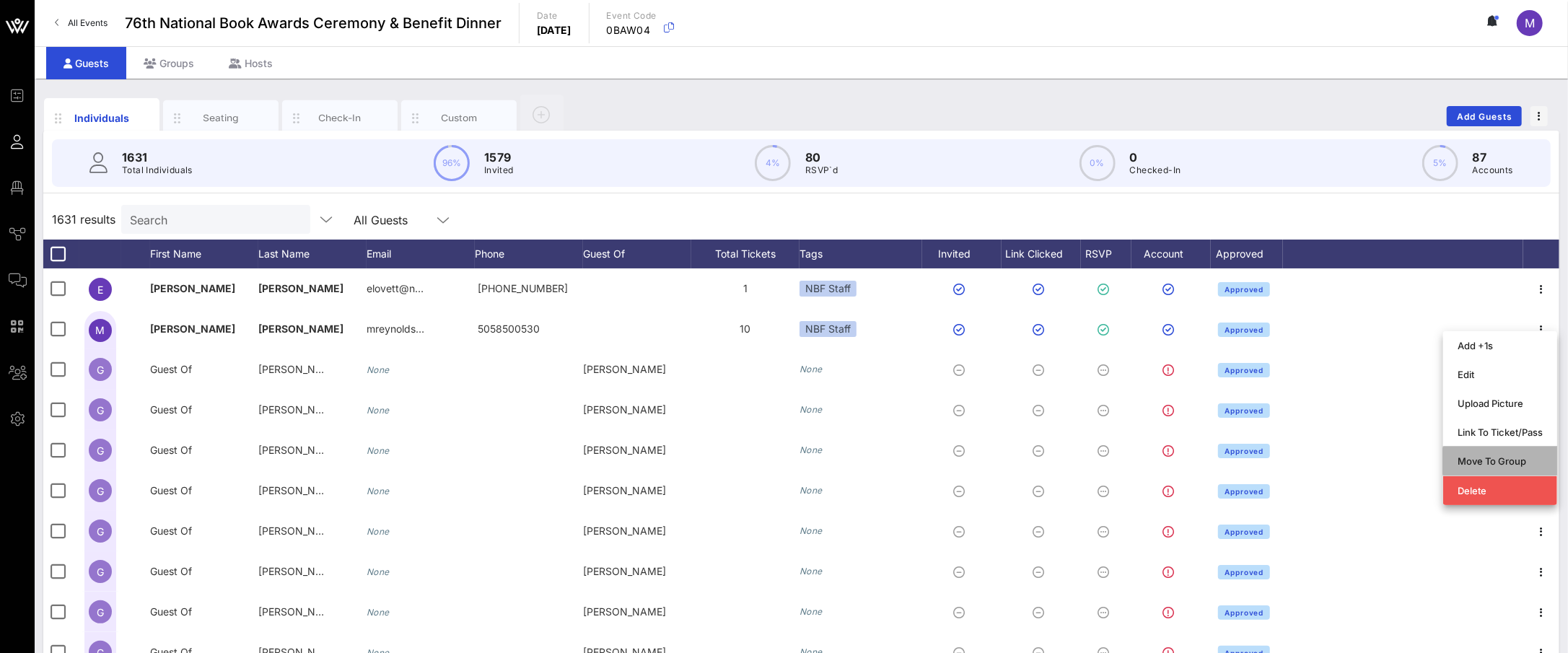
click at [1503, 456] on div "Move To Group" at bounding box center [1500, 461] width 85 height 12
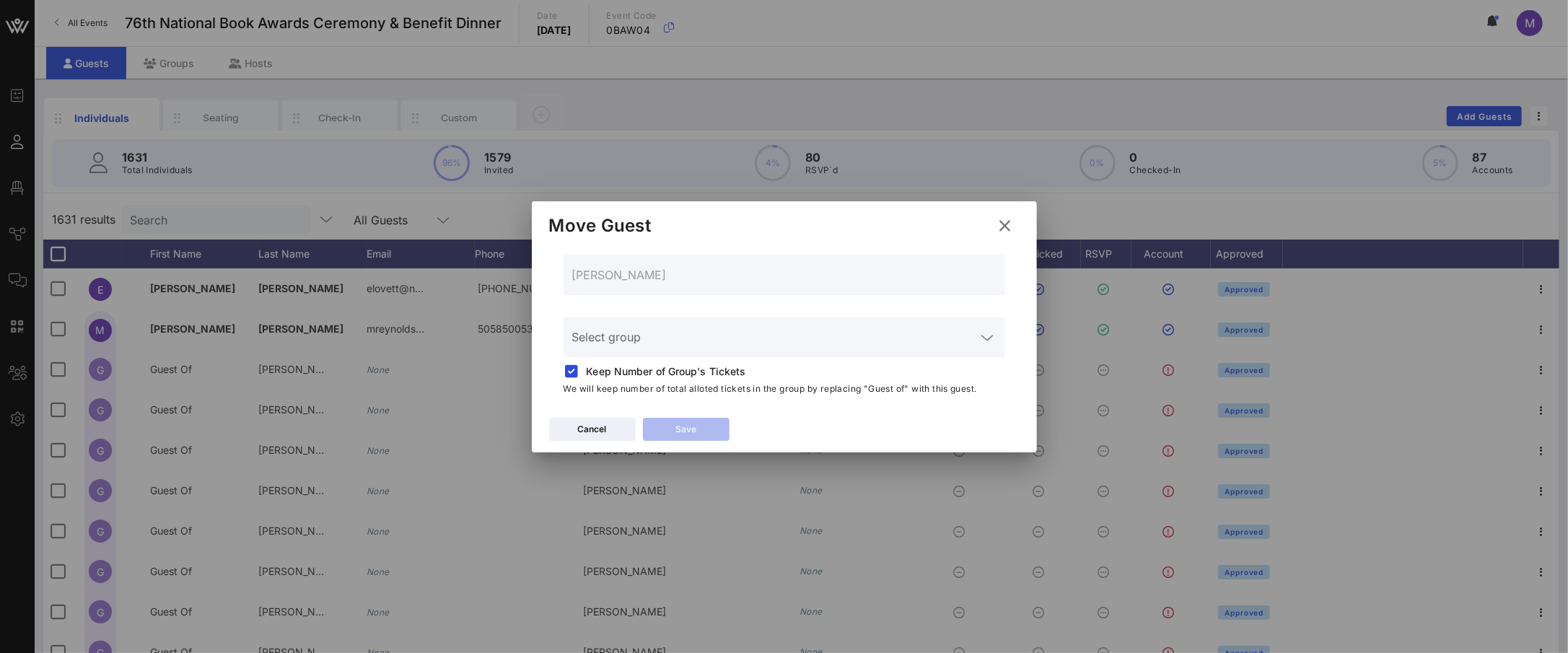
click at [813, 331] on div "Select group" at bounding box center [784, 337] width 424 height 40
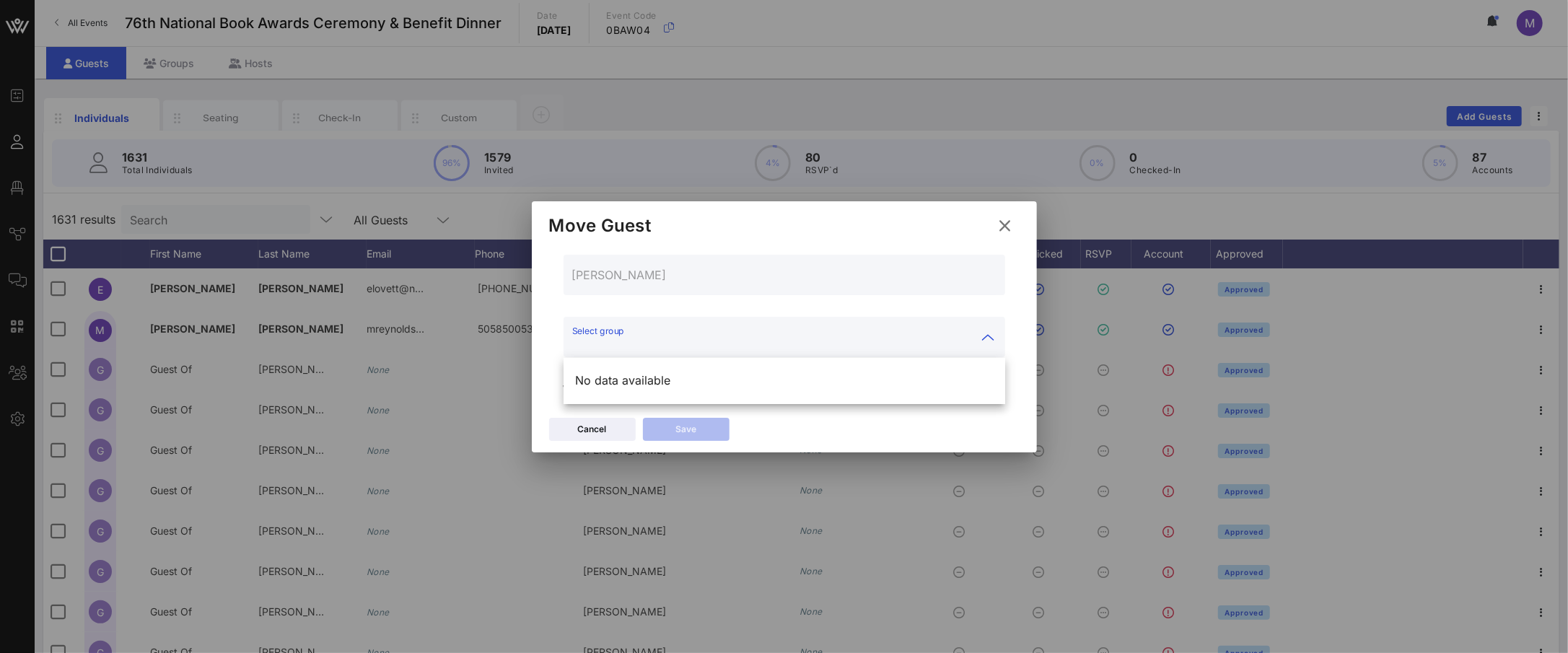
click at [768, 313] on div "[PERSON_NAME]" at bounding box center [784, 286] width 442 height 62
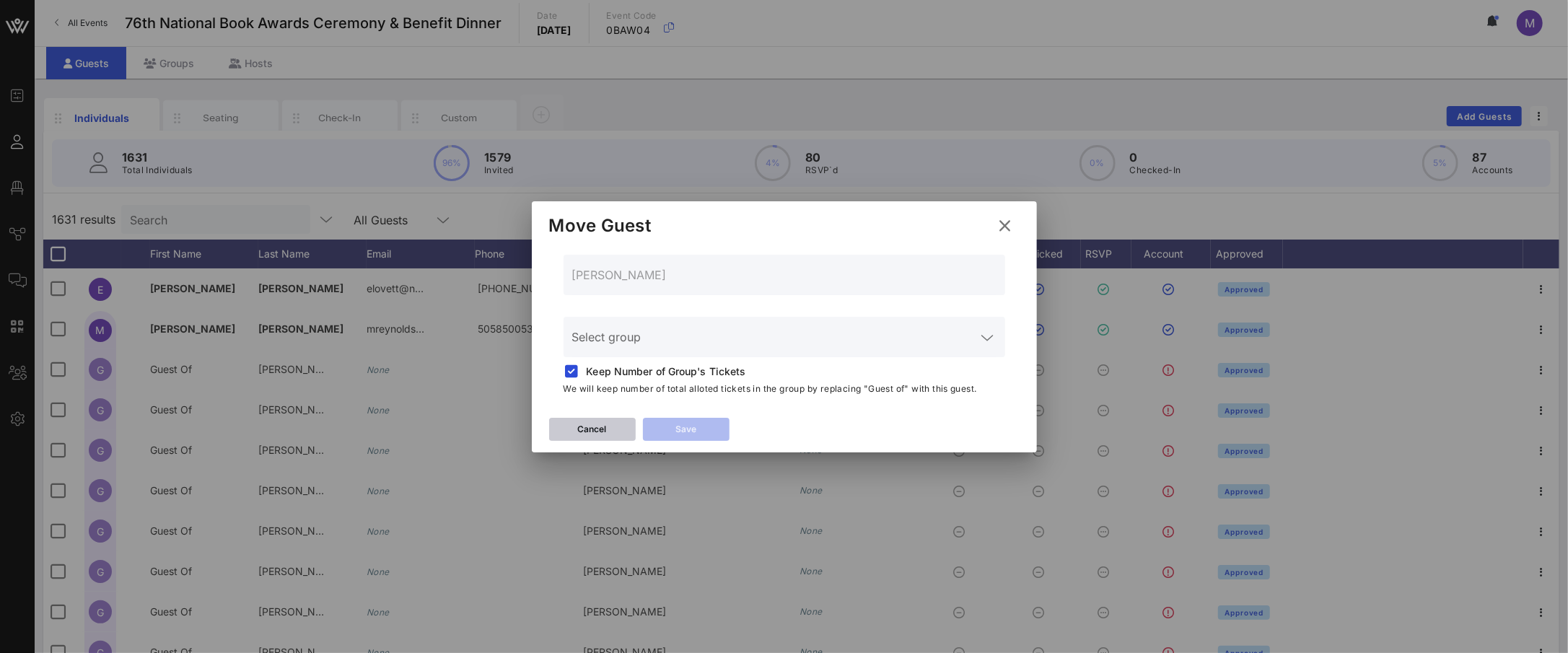
click at [615, 433] on button "Cancel" at bounding box center [592, 429] width 86 height 23
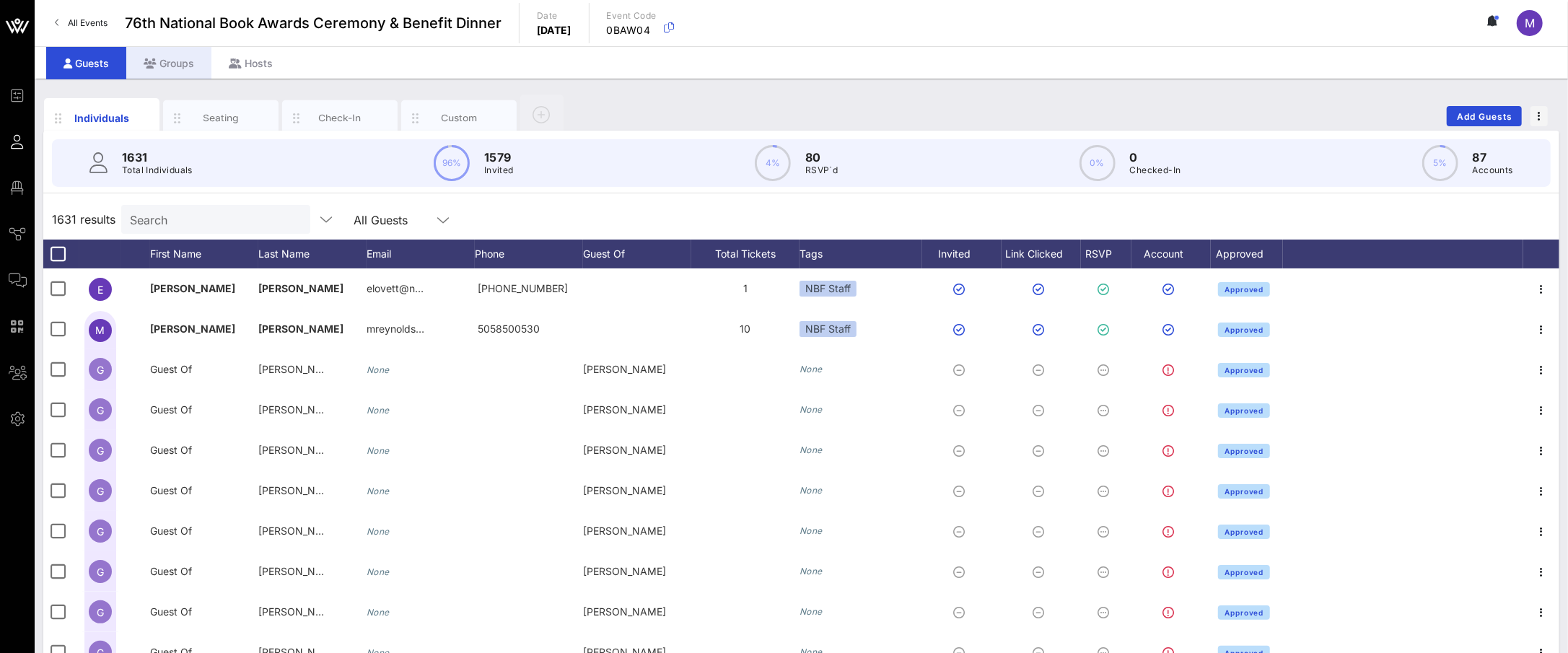
click at [155, 66] on icon at bounding box center [150, 63] width 13 height 10
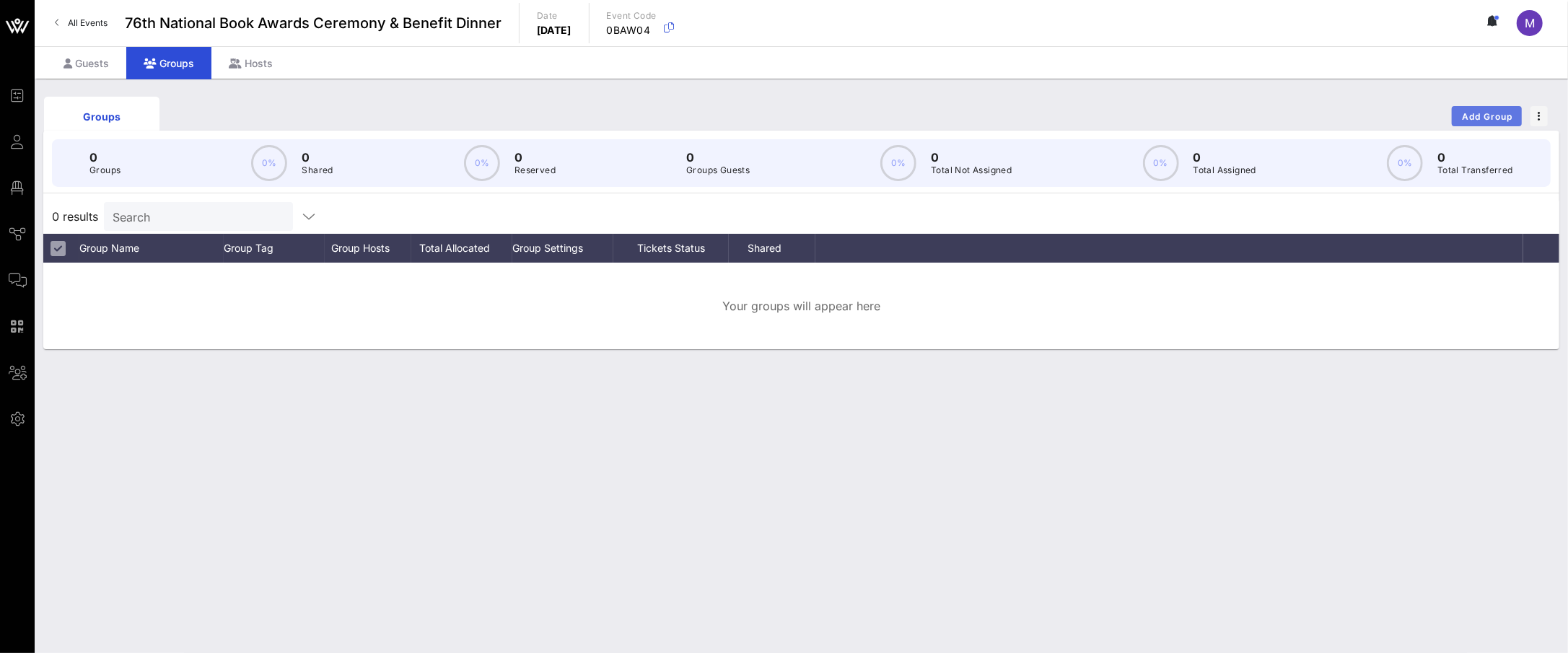
click at [1484, 116] on span "Add Group" at bounding box center [1487, 117] width 52 height 11
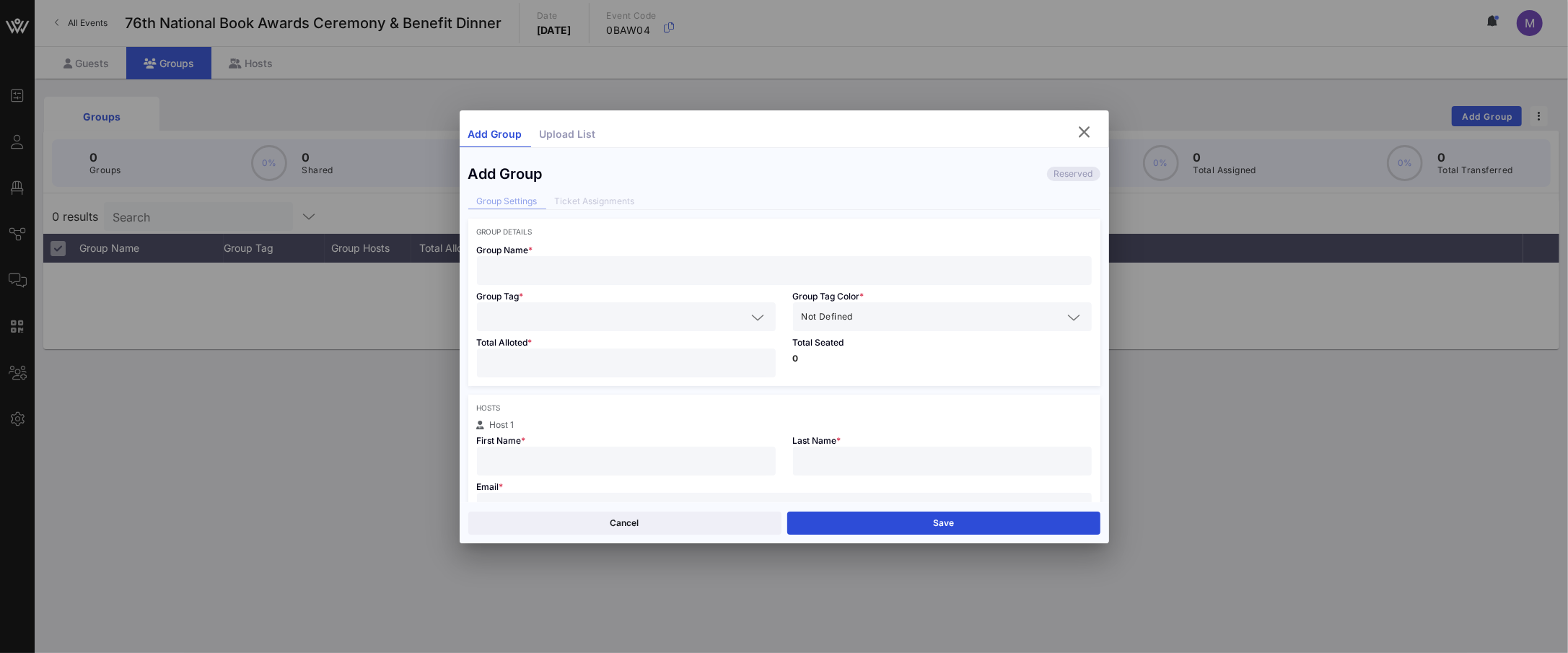
click at [654, 260] on div at bounding box center [784, 270] width 597 height 28
type input "R"
type input "Test MR"
click at [692, 318] on input "text" at bounding box center [616, 317] width 261 height 18
type input "Test MR"
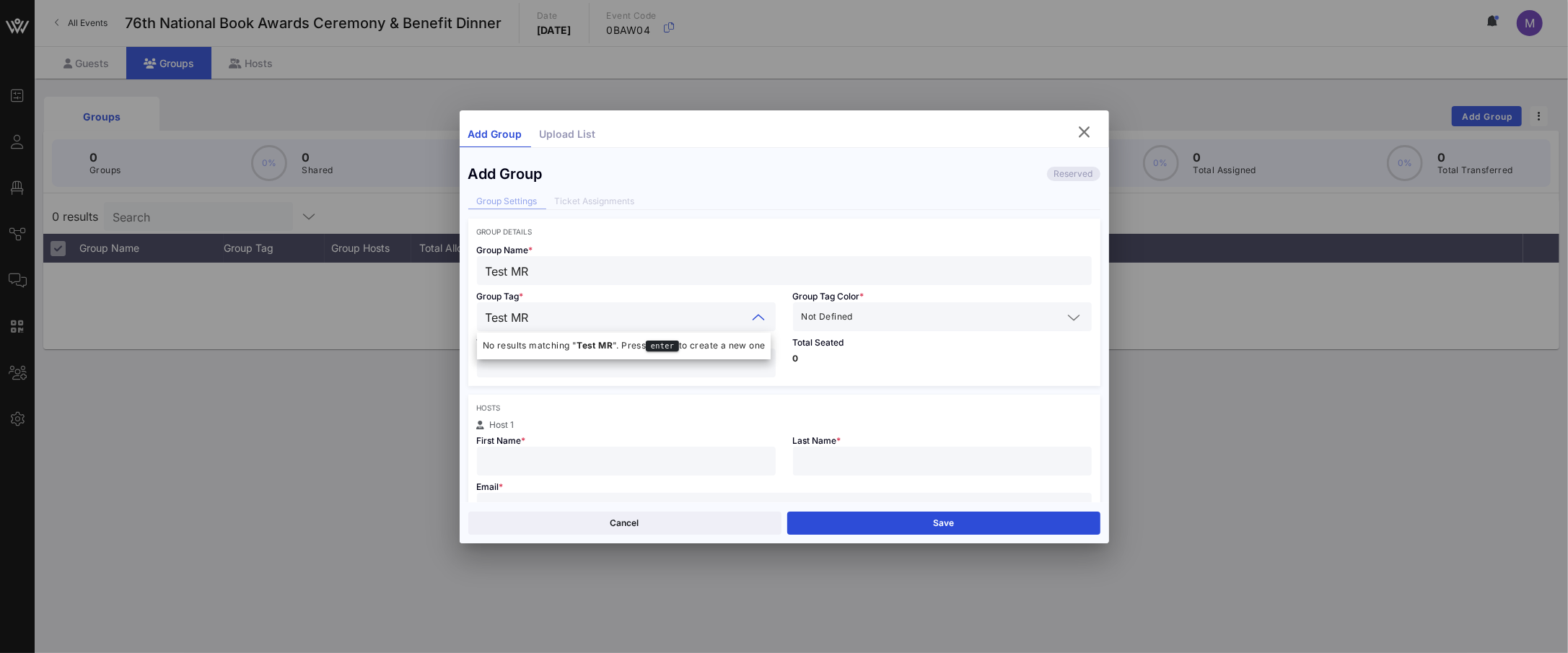
click at [677, 249] on div "Group Name * Test MR" at bounding box center [784, 260] width 632 height 49
click at [695, 375] on div at bounding box center [626, 362] width 281 height 28
type input "**"
click at [721, 410] on div "Hosts" at bounding box center [784, 407] width 615 height 8
click at [908, 357] on p "0" at bounding box center [942, 358] width 299 height 8
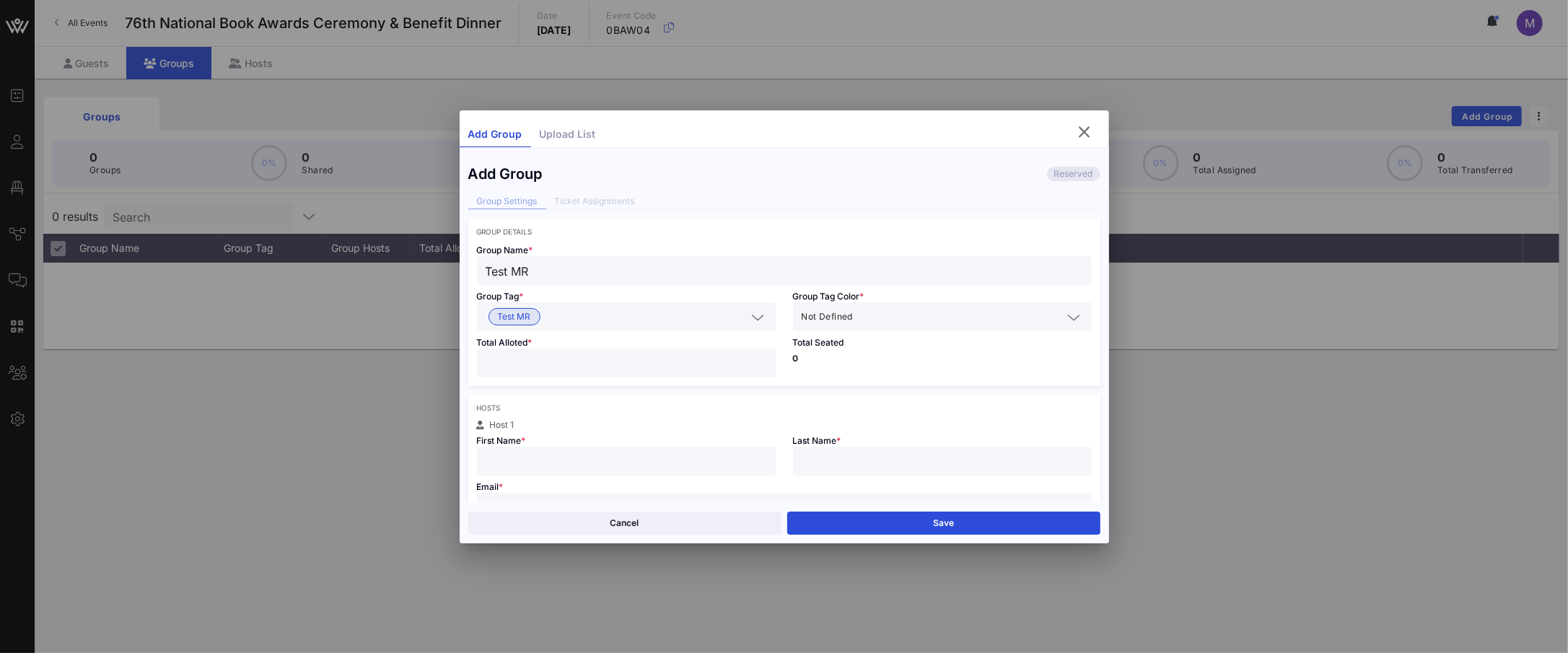
click at [906, 308] on input "text" at bounding box center [959, 317] width 207 height 18
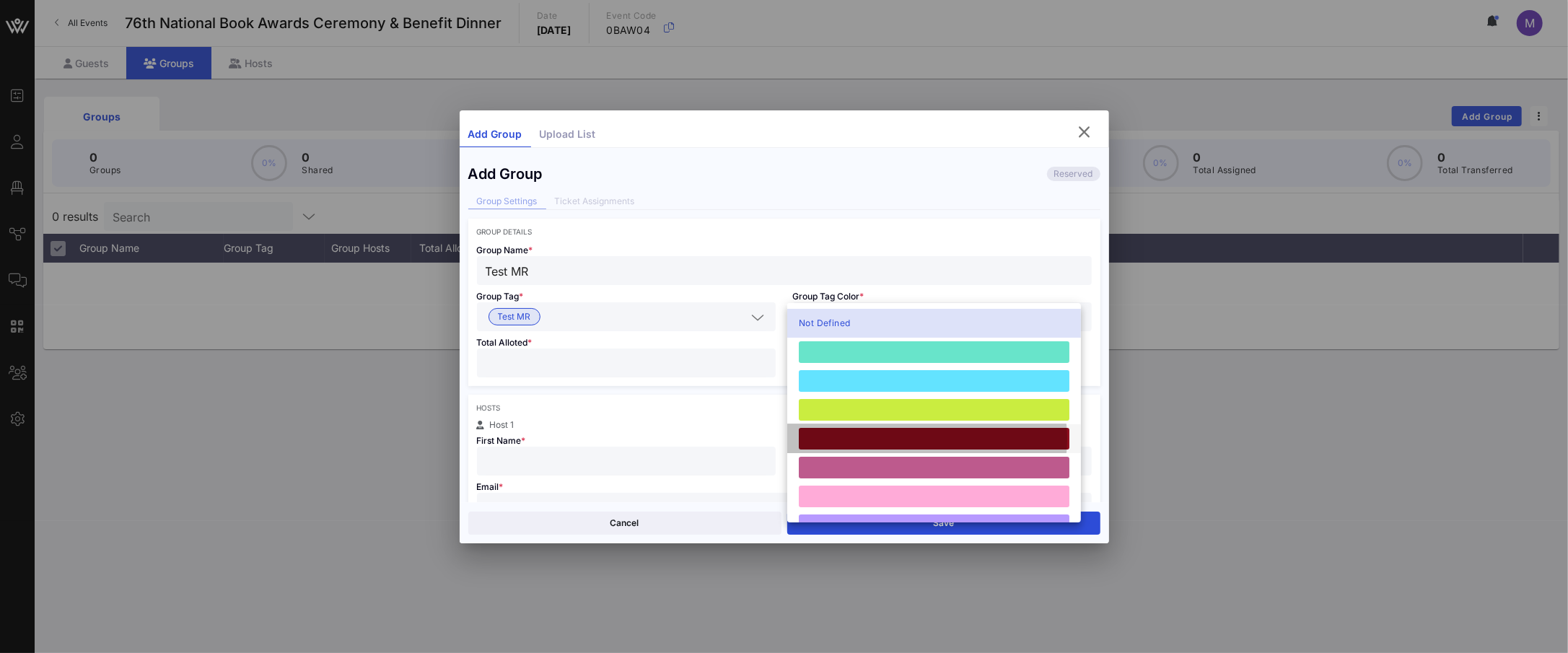
click at [919, 440] on div at bounding box center [934, 439] width 271 height 22
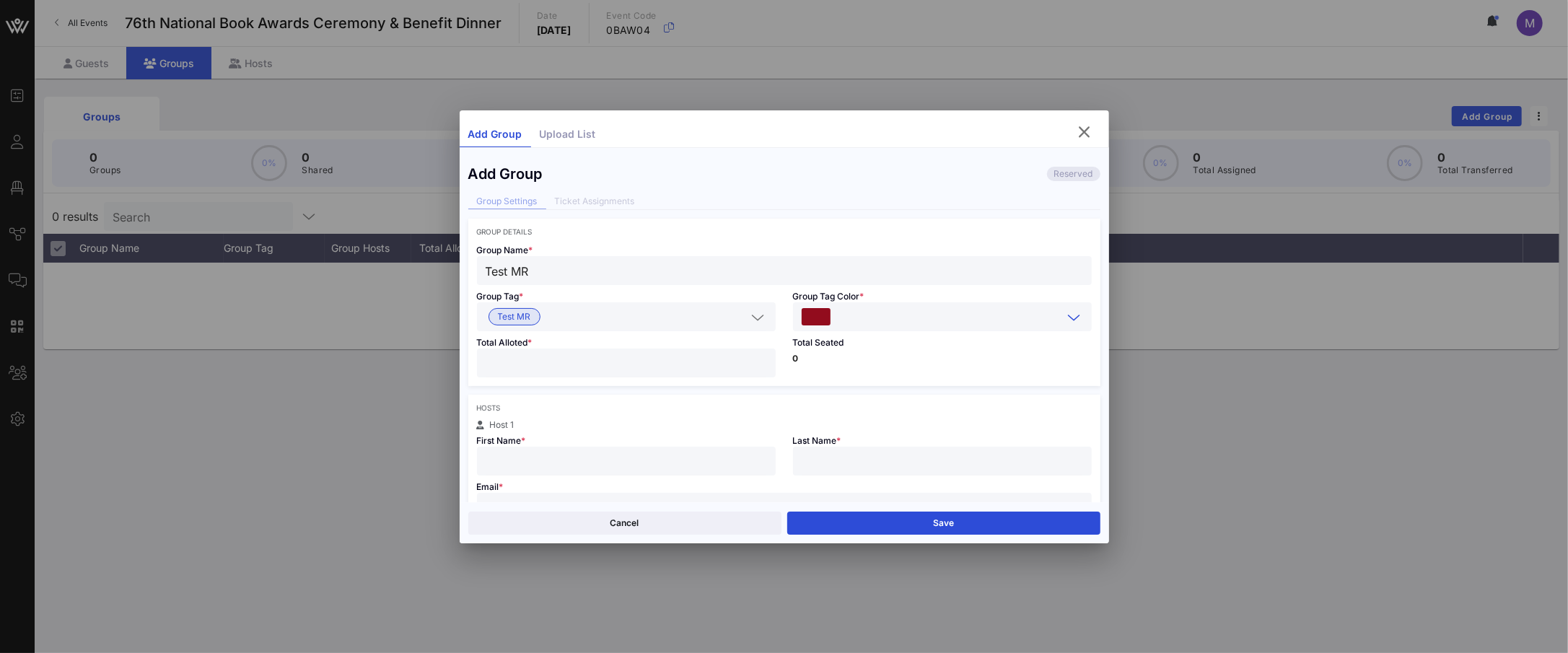
click at [806, 384] on div "Total Seated 0" at bounding box center [942, 359] width 316 height 55
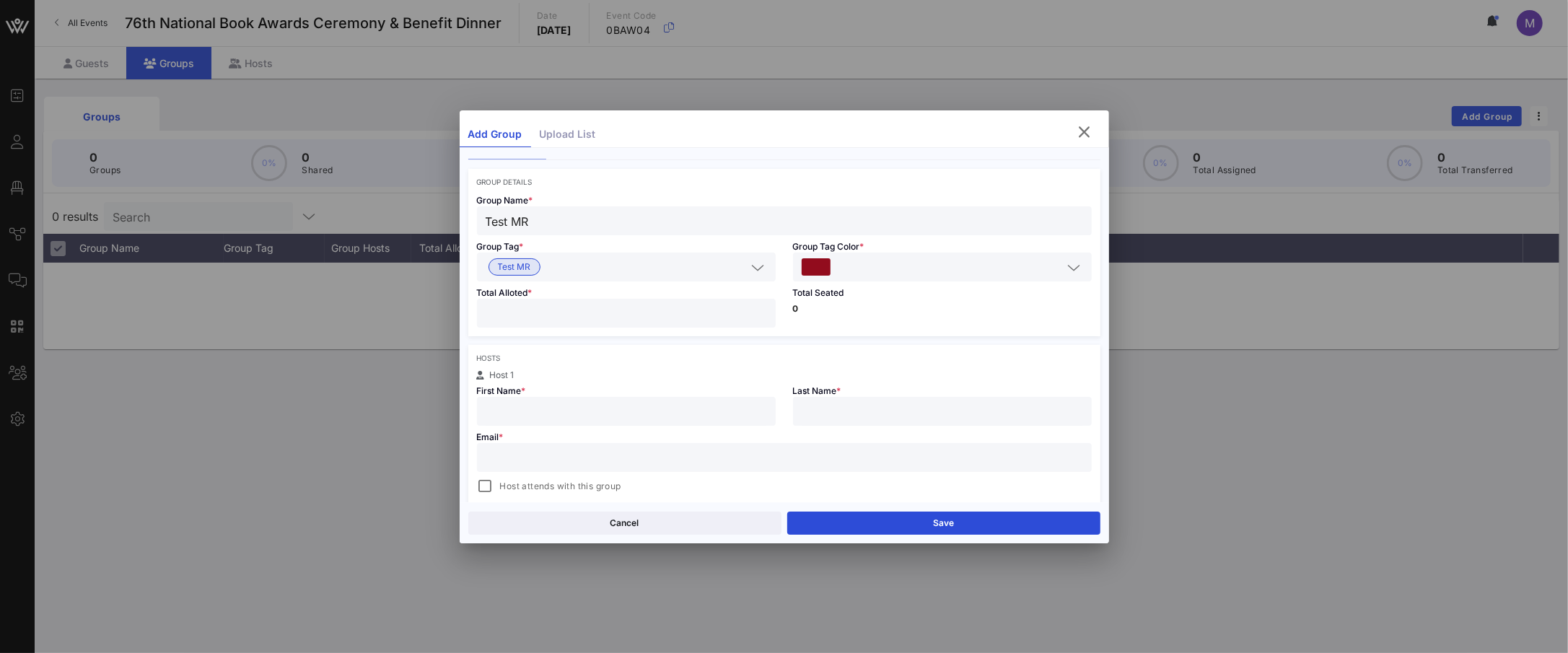
scroll to position [81, 0]
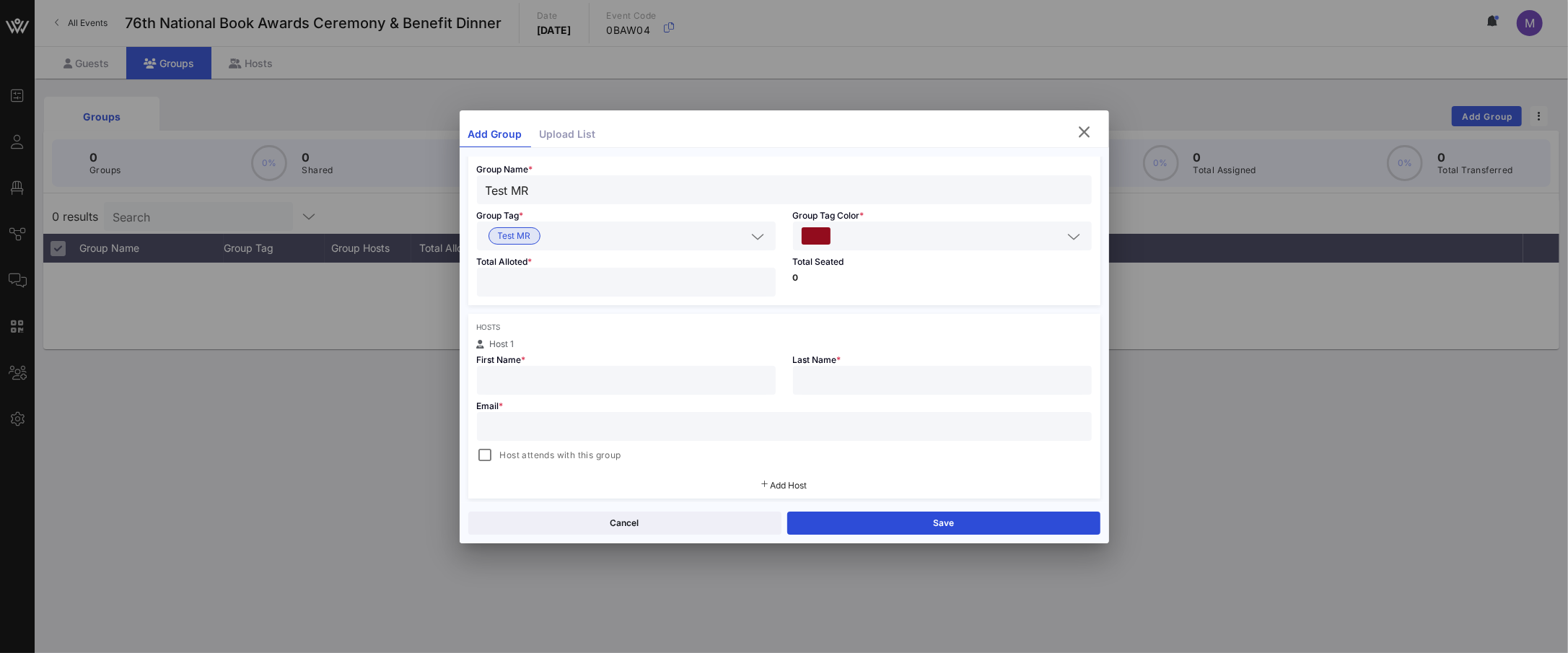
click at [672, 378] on input "text" at bounding box center [626, 380] width 281 height 18
type input "[PERSON_NAME]"
click at [573, 428] on input "text" at bounding box center [784, 426] width 597 height 18
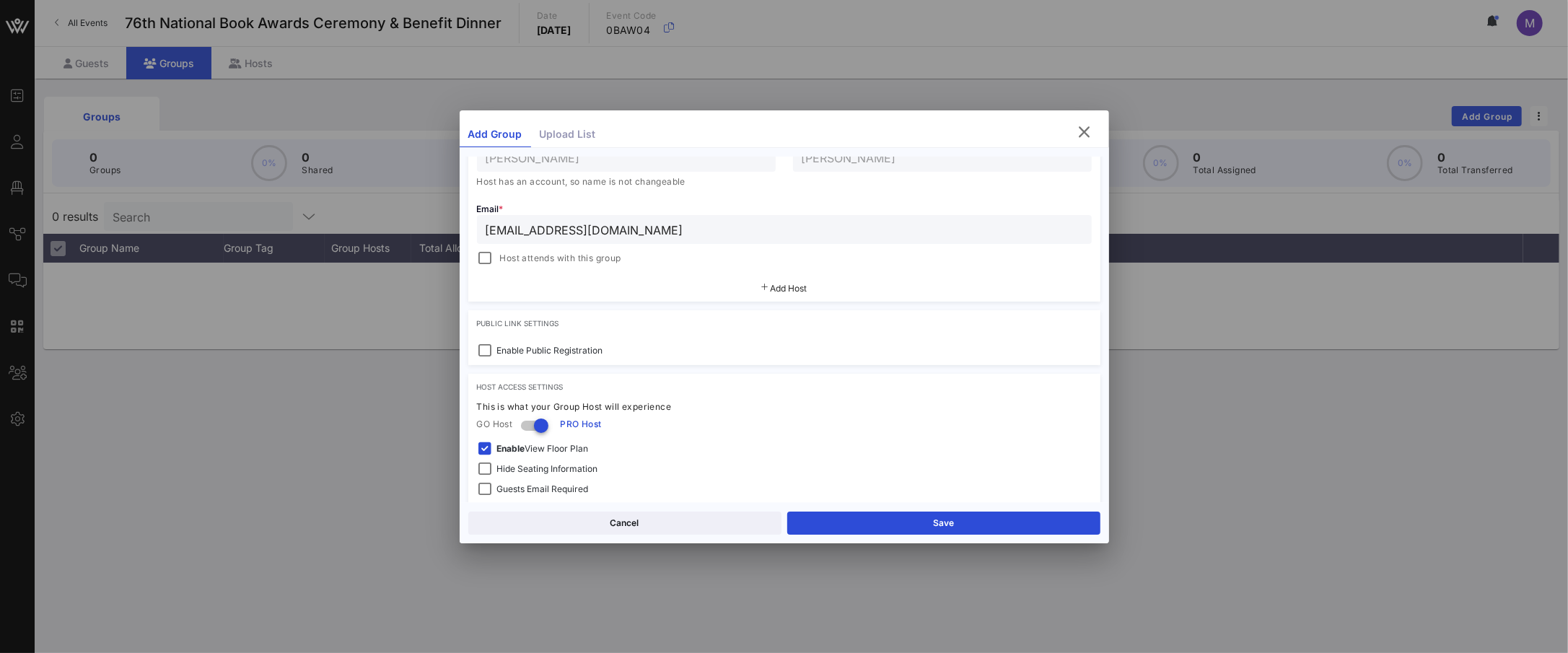
scroll to position [306, 0]
type input "[EMAIL_ADDRESS][DOMAIN_NAME]"
click at [485, 256] on div at bounding box center [486, 256] width 20 height 20
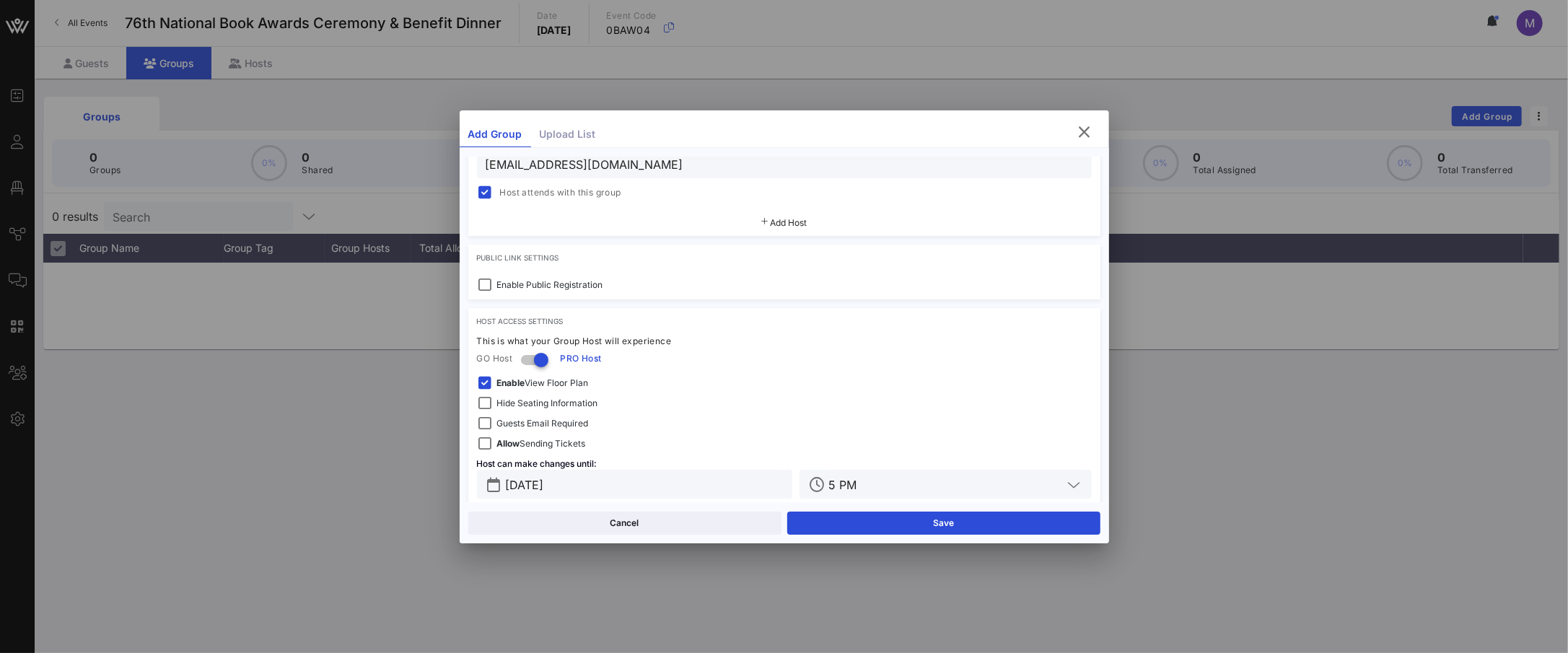
scroll to position [389, 0]
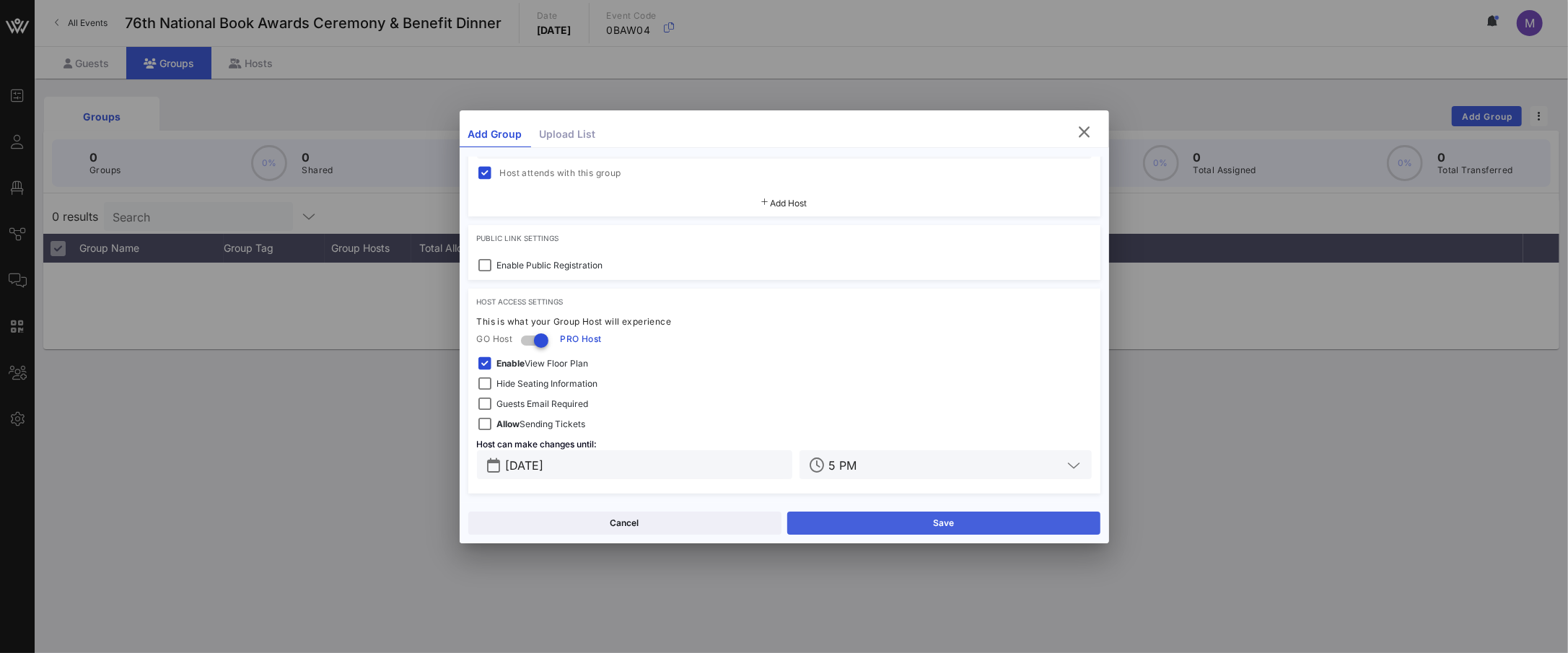
click at [948, 524] on button "Save" at bounding box center [943, 523] width 313 height 23
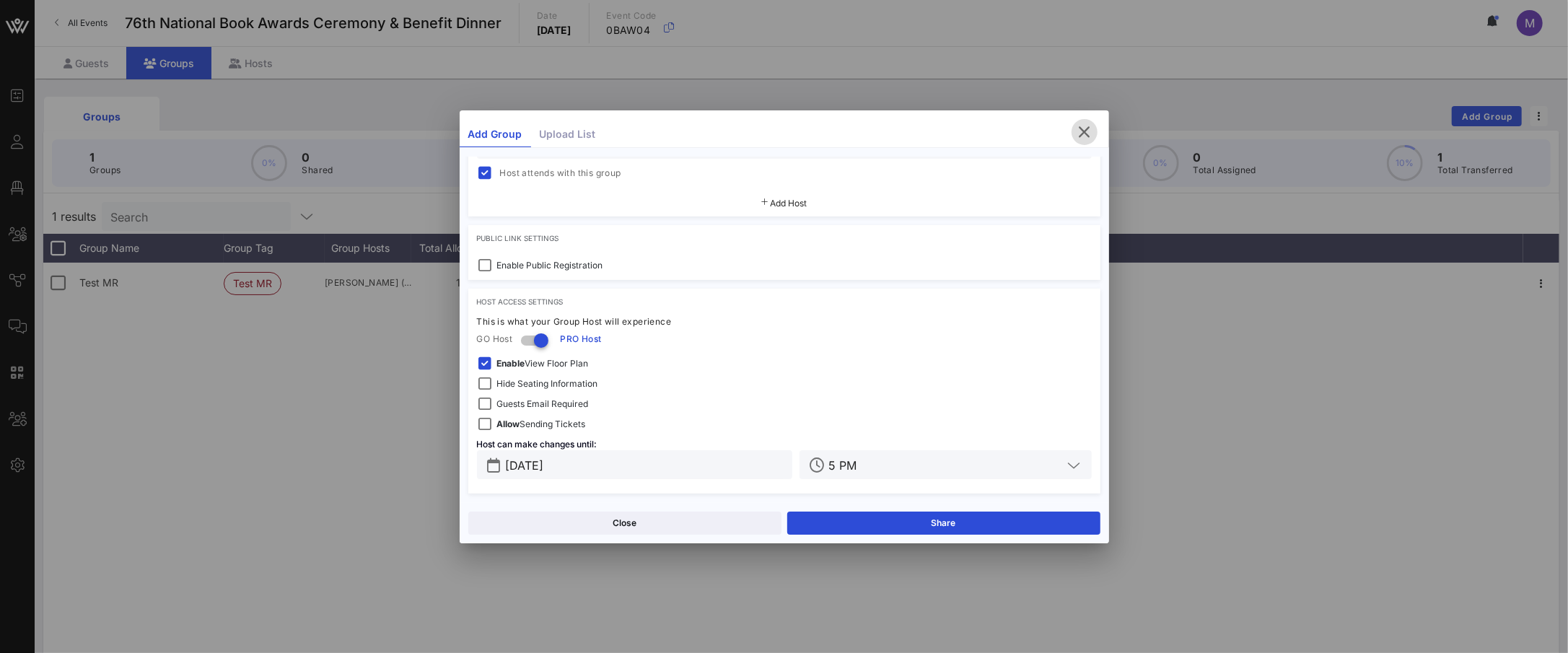
click at [1092, 135] on icon "button" at bounding box center [1084, 131] width 17 height 17
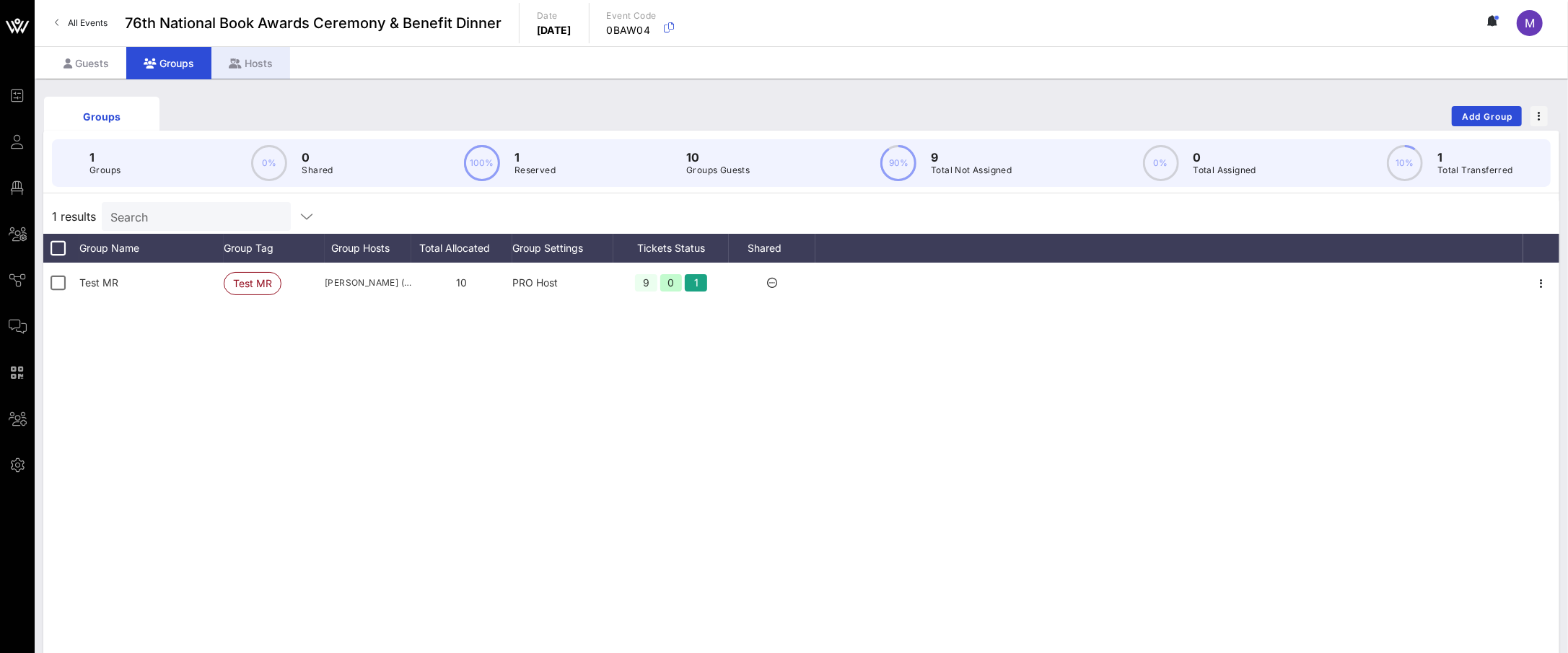
click at [263, 64] on div "Hosts" at bounding box center [251, 62] width 79 height 32
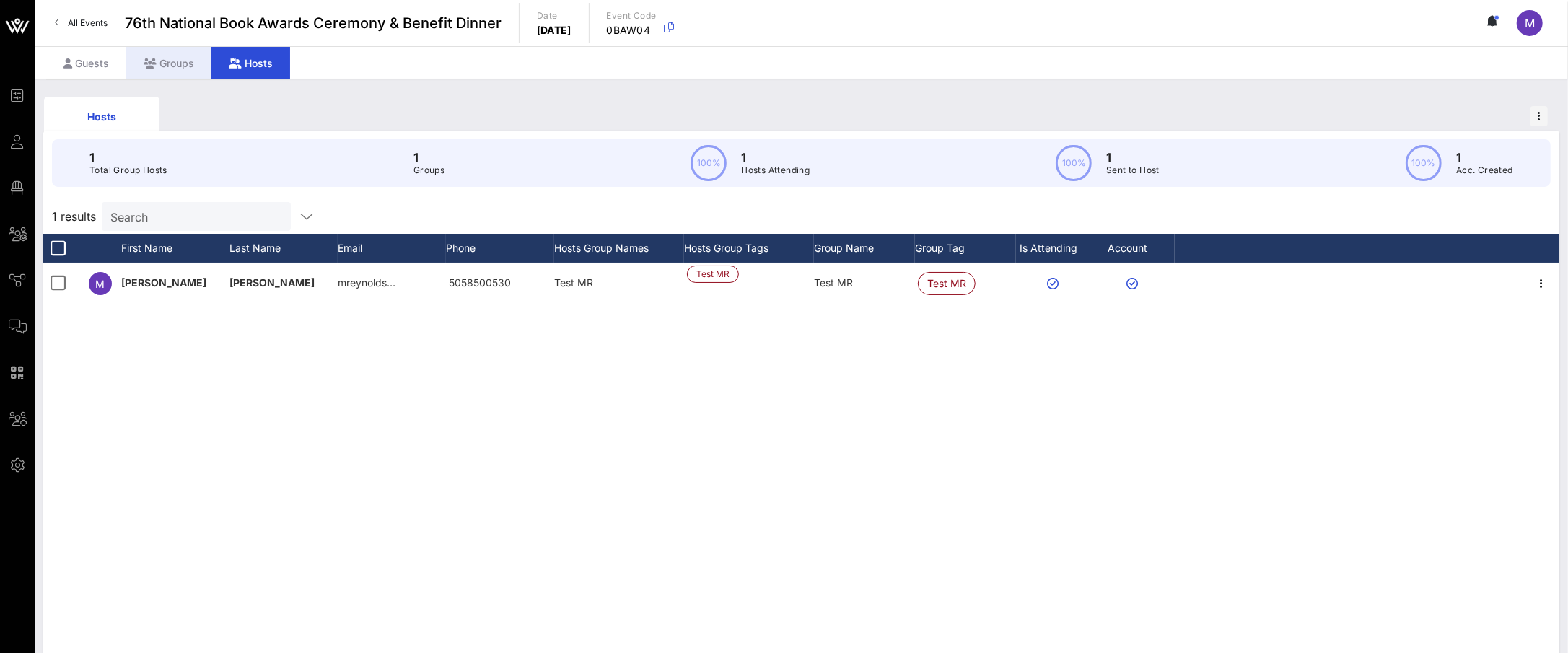
click at [189, 60] on div "Groups" at bounding box center [168, 62] width 85 height 32
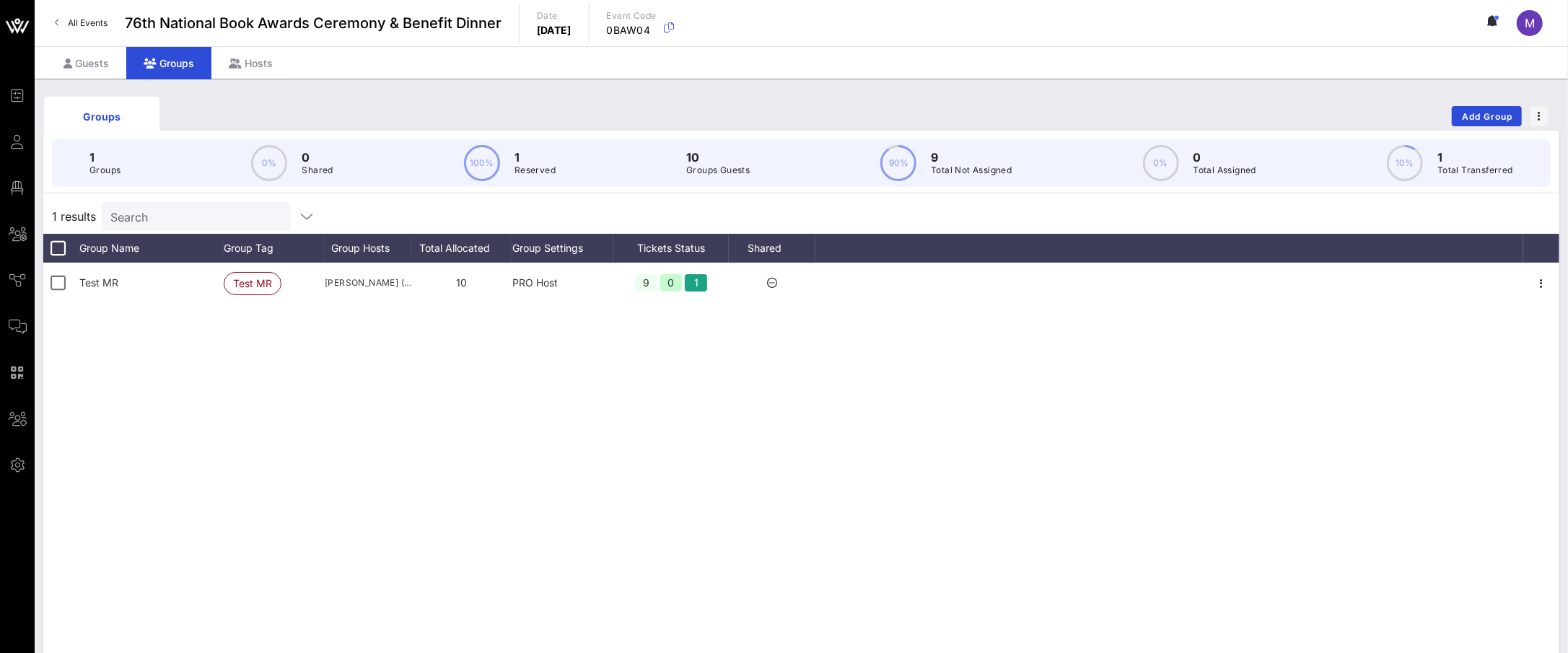
click at [481, 385] on div "Test MR [PERSON_NAME] MR [PERSON_NAME] ([EMAIL_ADDRESS][DOMAIN_NAME]) 10 PRO Ho…" at bounding box center [801, 478] width 1517 height 433
click at [73, 62] on div "Guests" at bounding box center [85, 62] width 80 height 32
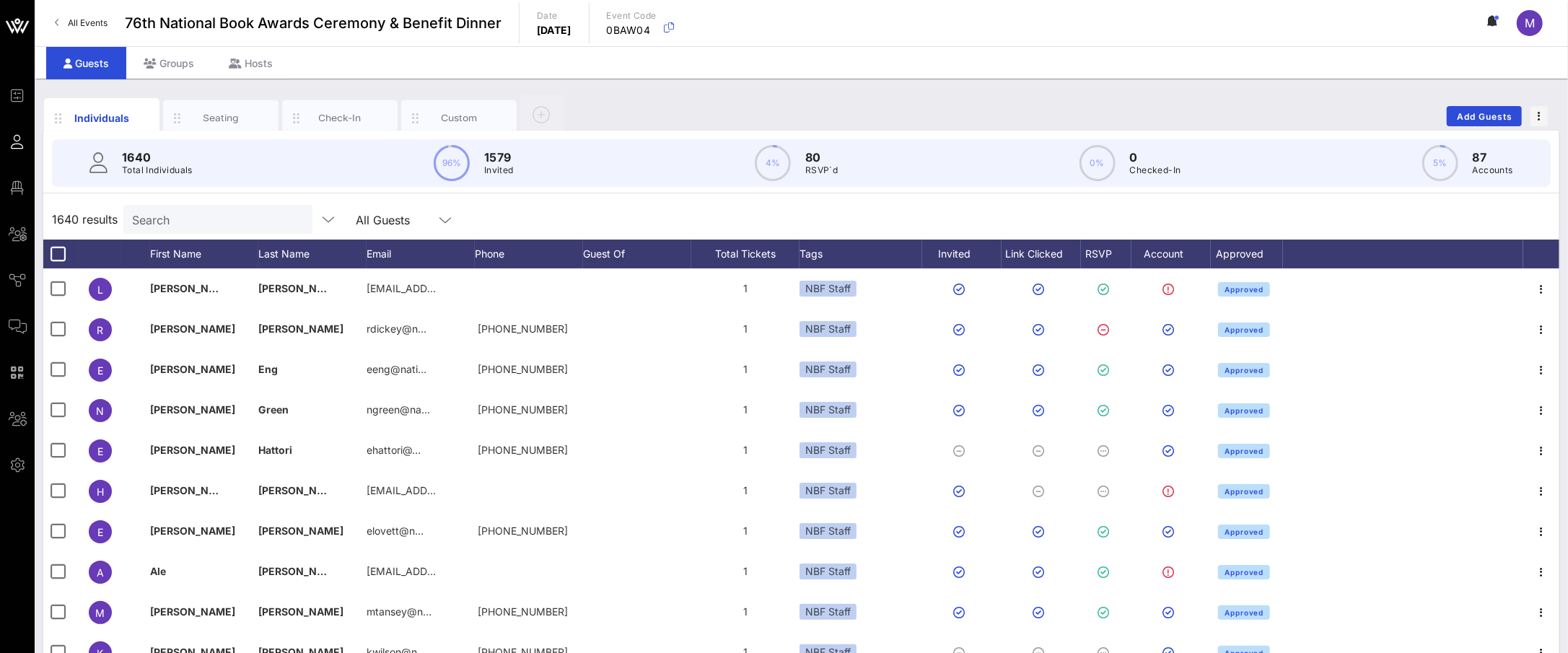
click at [203, 212] on input "Search" at bounding box center [217, 220] width 169 height 18
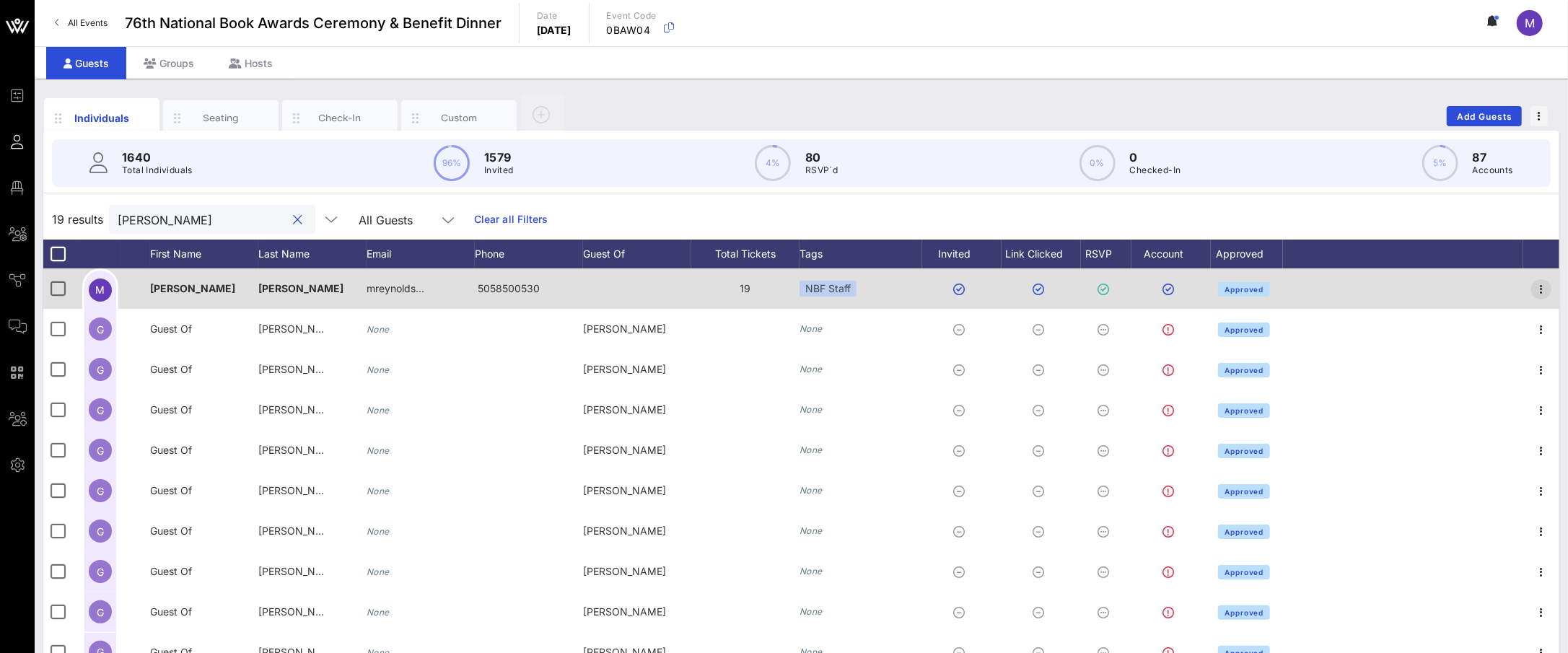
type input "[PERSON_NAME]"
click at [1533, 281] on icon "button" at bounding box center [1541, 289] width 17 height 17
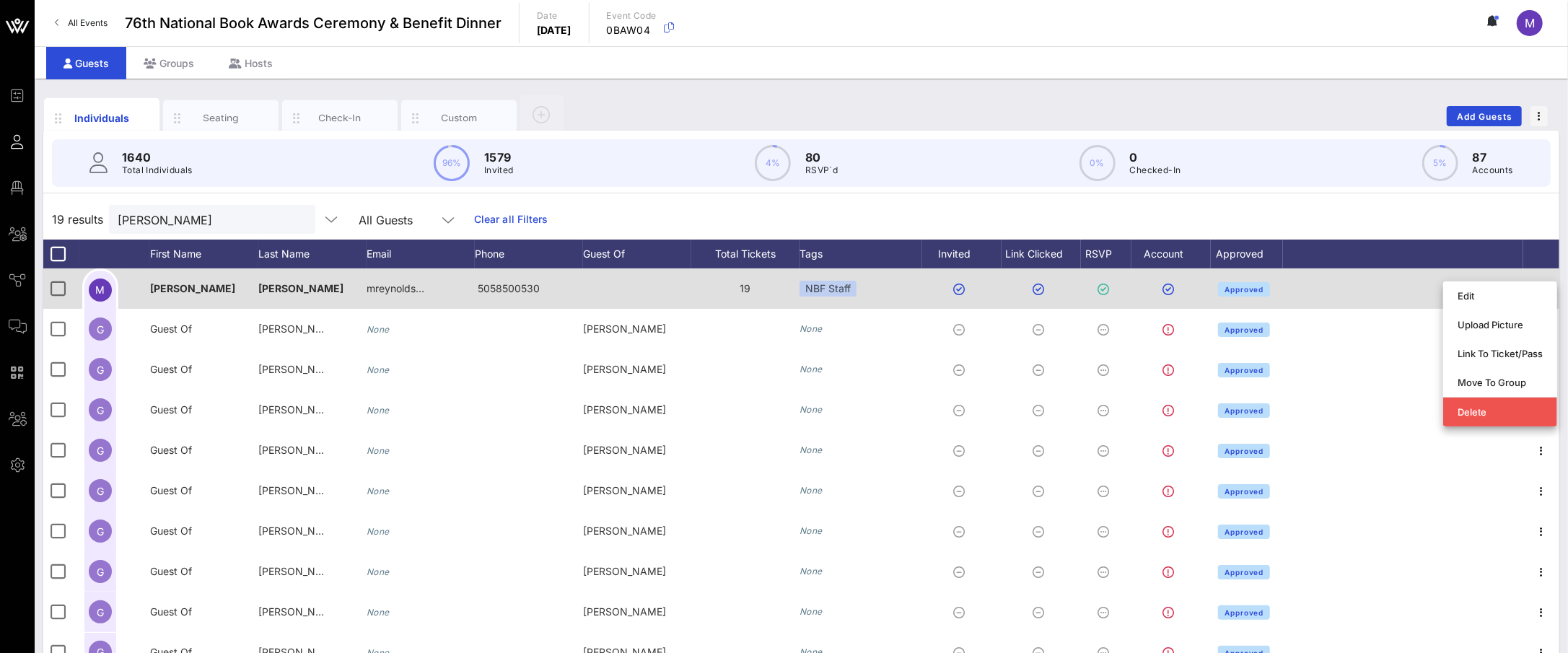
click at [1403, 281] on div at bounding box center [1404, 288] width 241 height 40
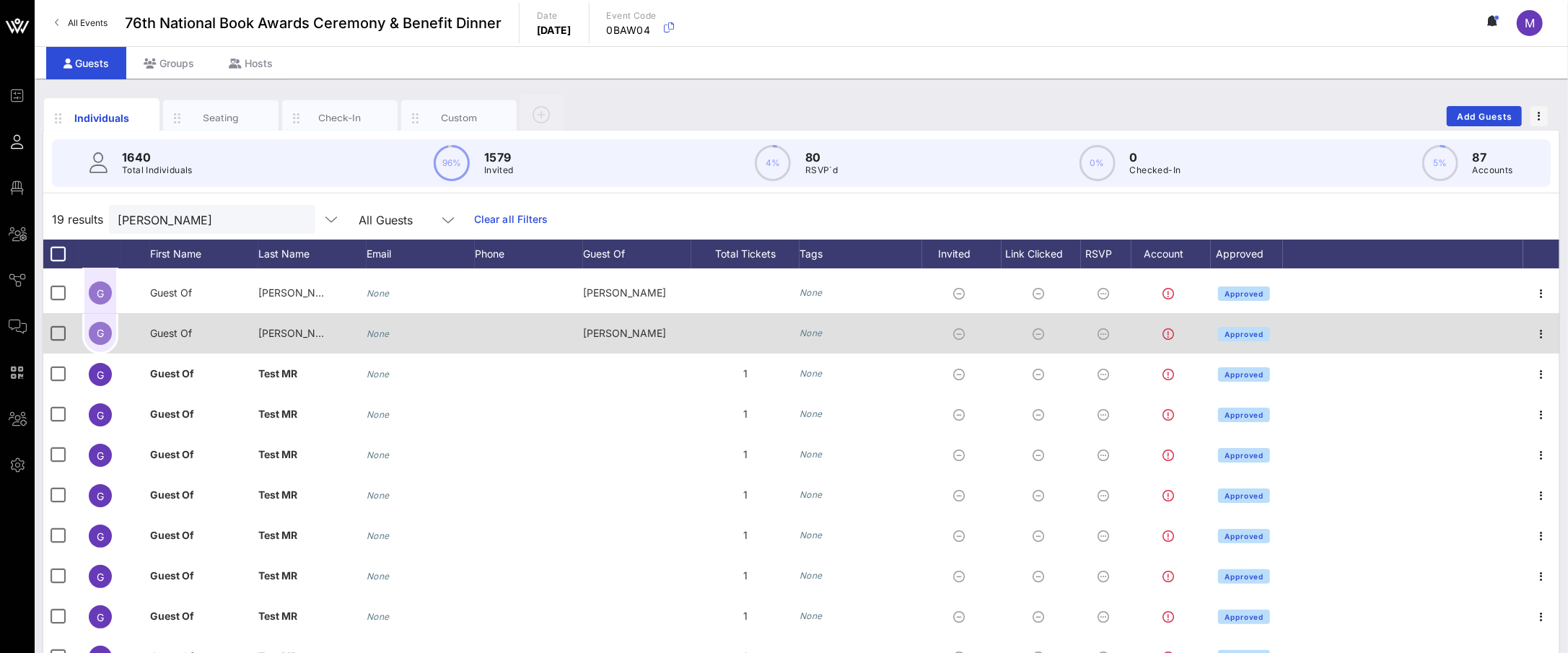
scroll to position [298, 0]
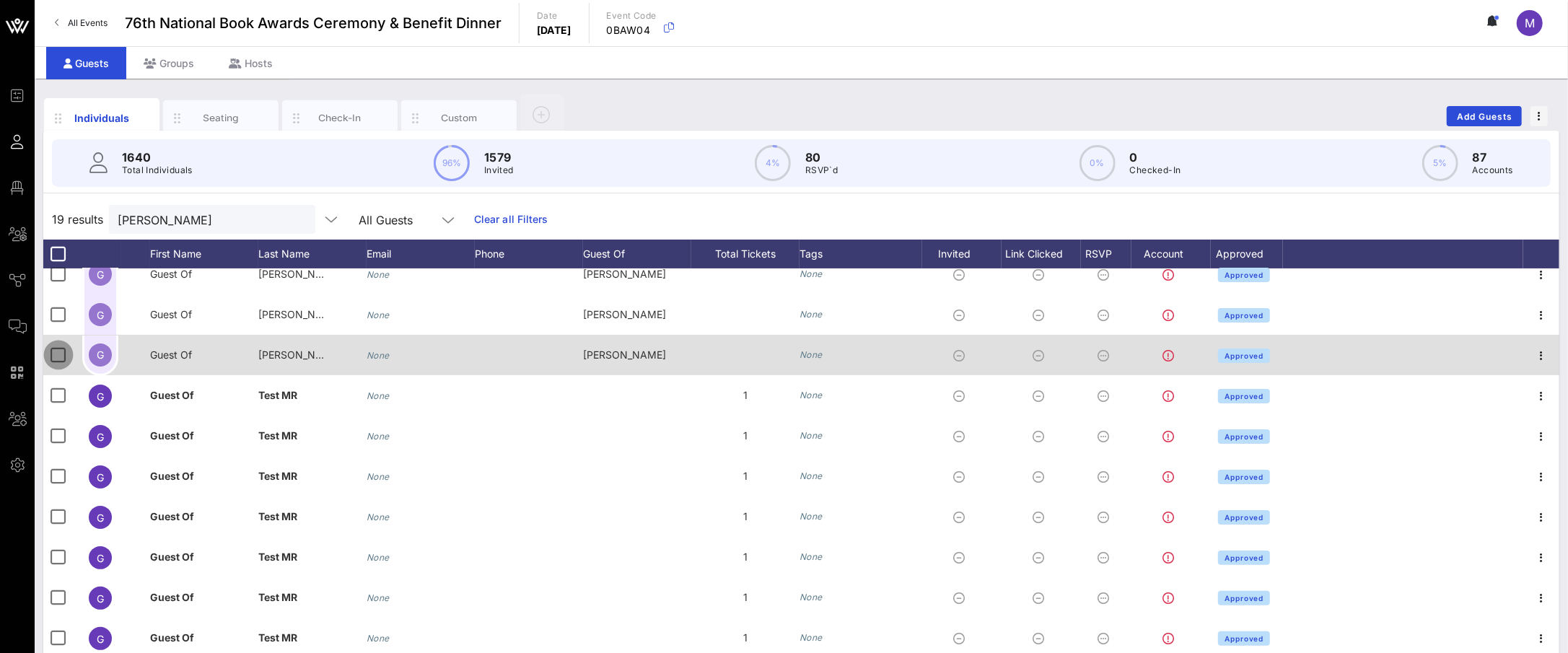
click at [52, 346] on div at bounding box center [58, 355] width 25 height 25
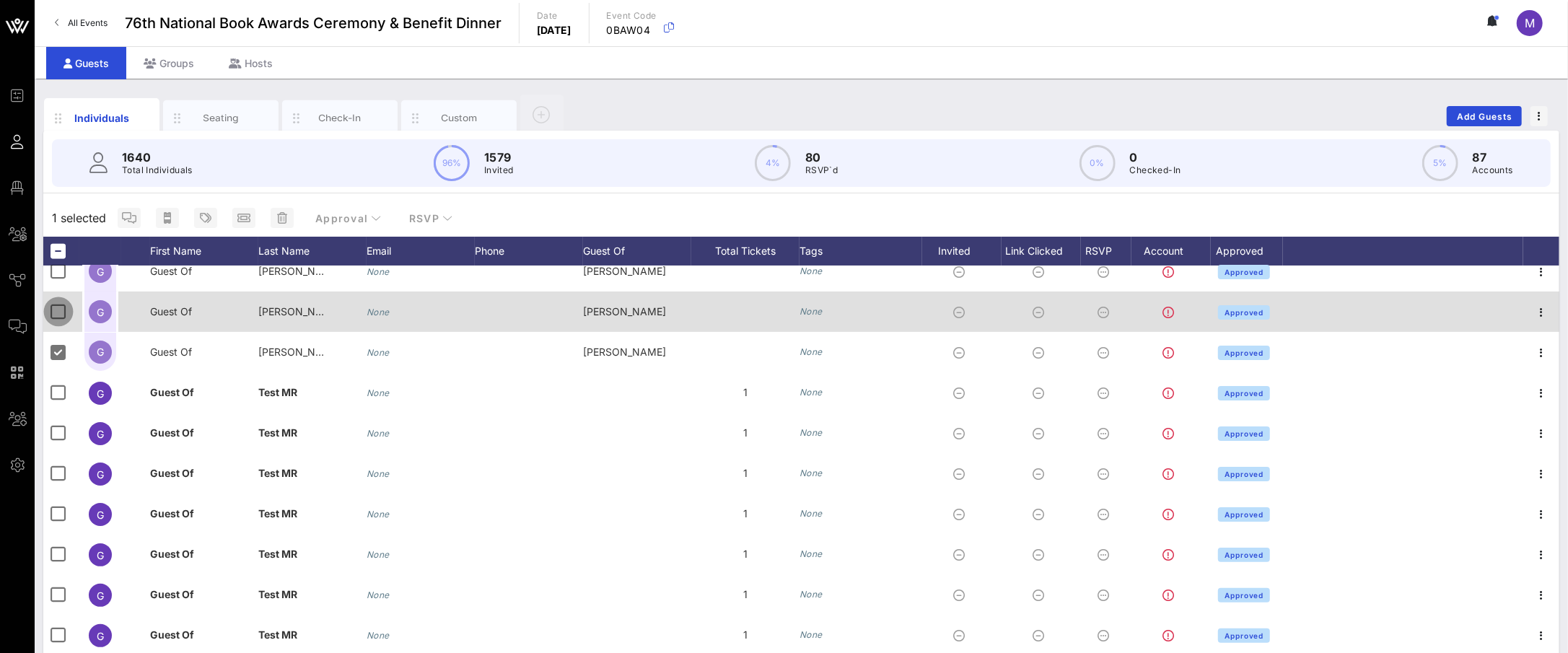
click at [46, 317] on div at bounding box center [58, 311] width 25 height 25
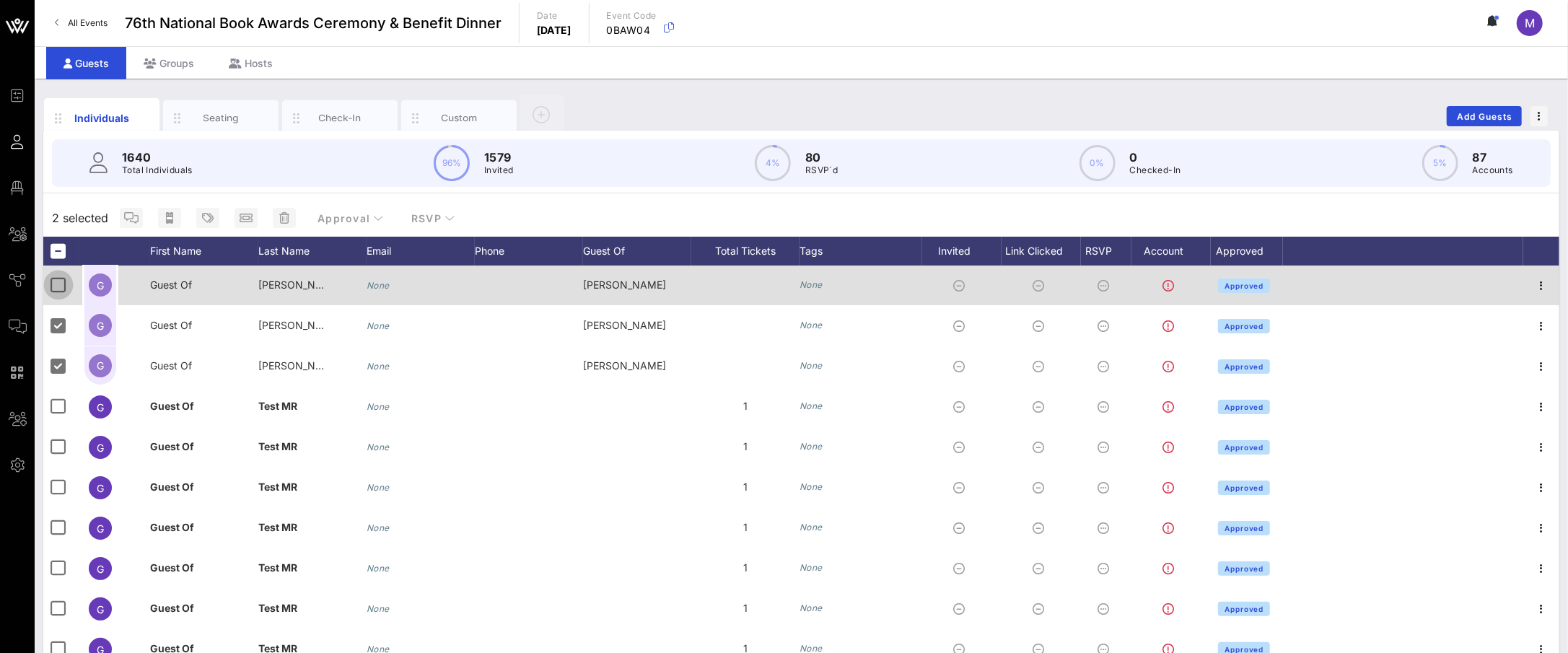
scroll to position [208, 0]
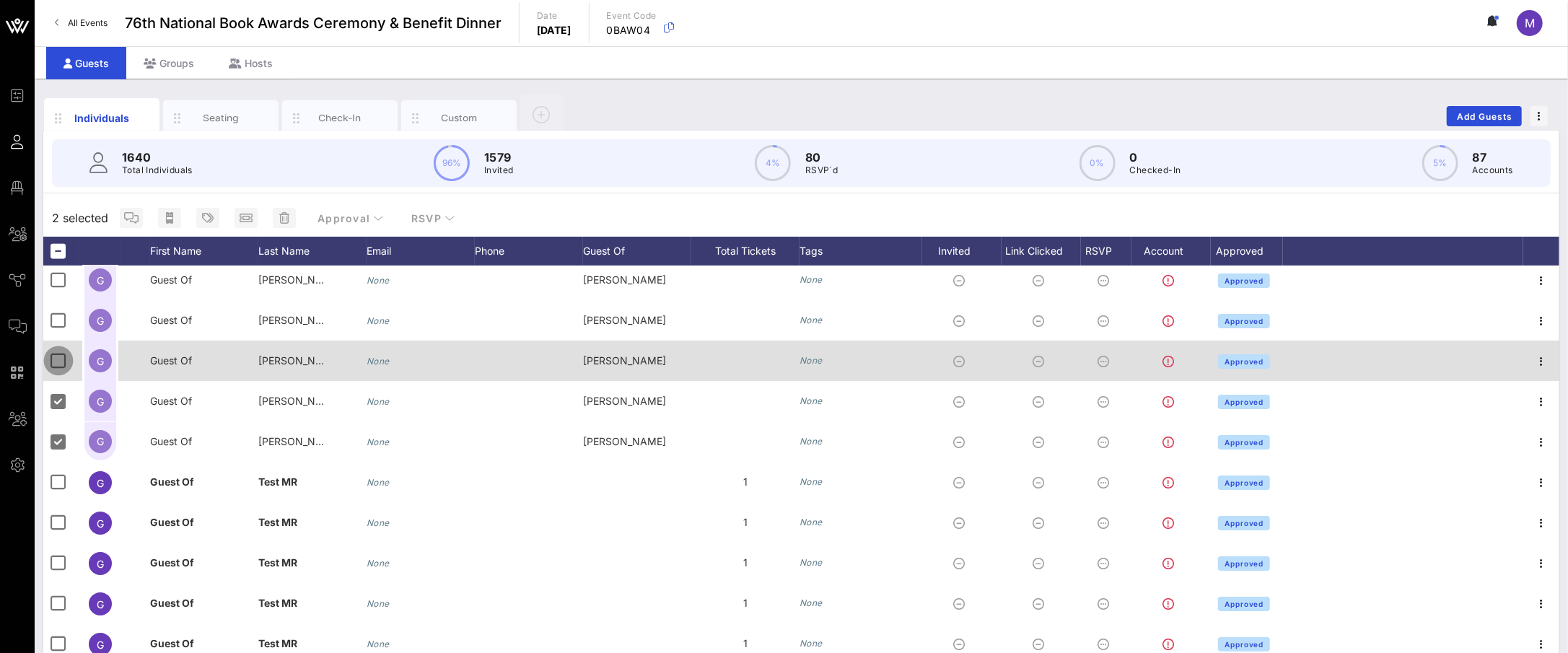
click at [55, 368] on div at bounding box center [58, 360] width 25 height 25
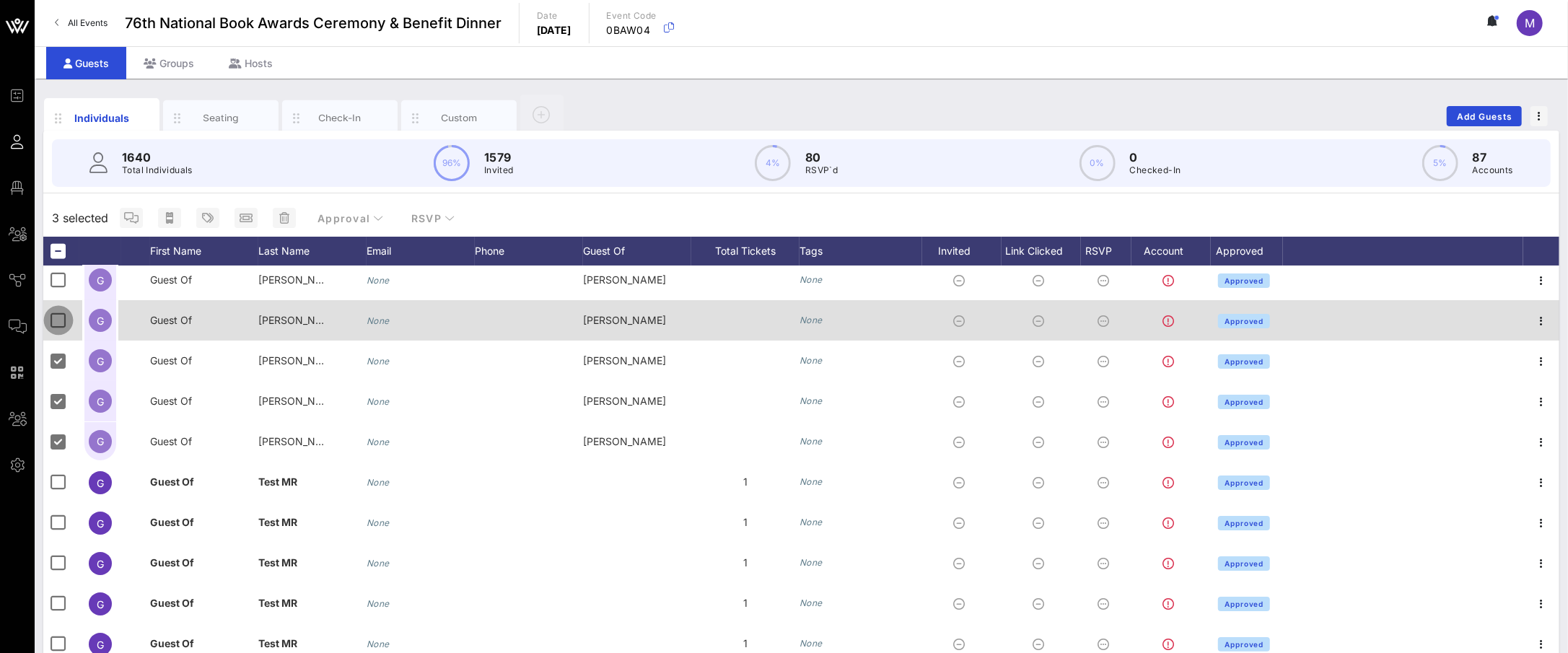
click at [55, 318] on div at bounding box center [58, 320] width 25 height 25
click at [52, 284] on div at bounding box center [58, 279] width 25 height 25
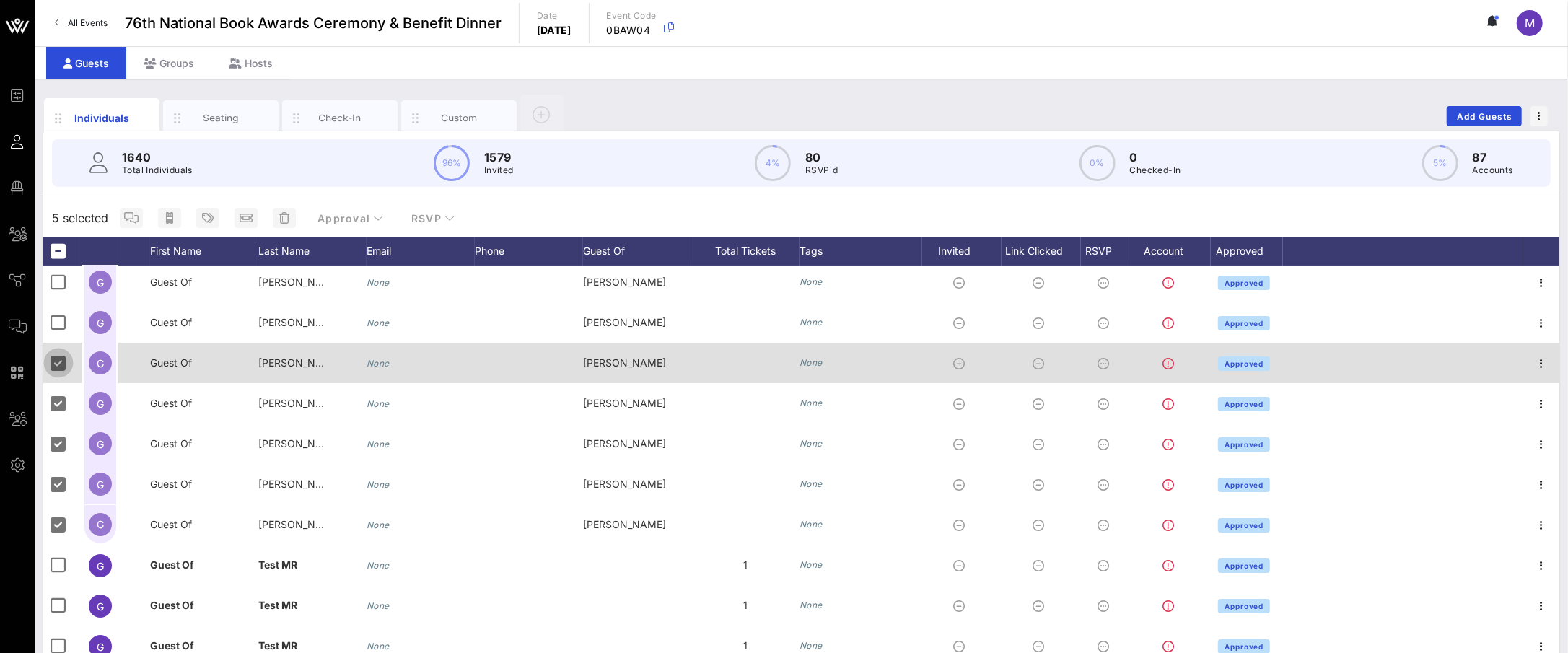
scroll to position [121, 0]
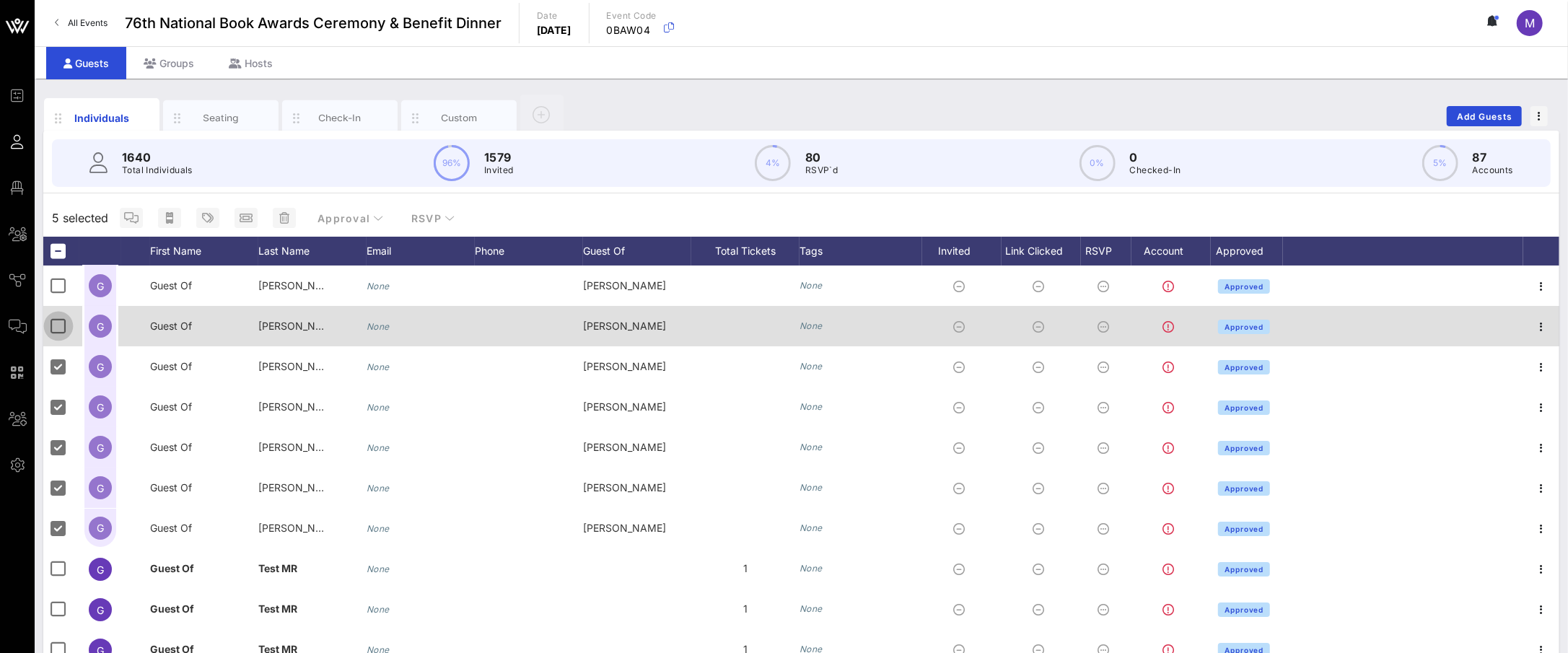
click at [55, 332] on div at bounding box center [58, 326] width 25 height 25
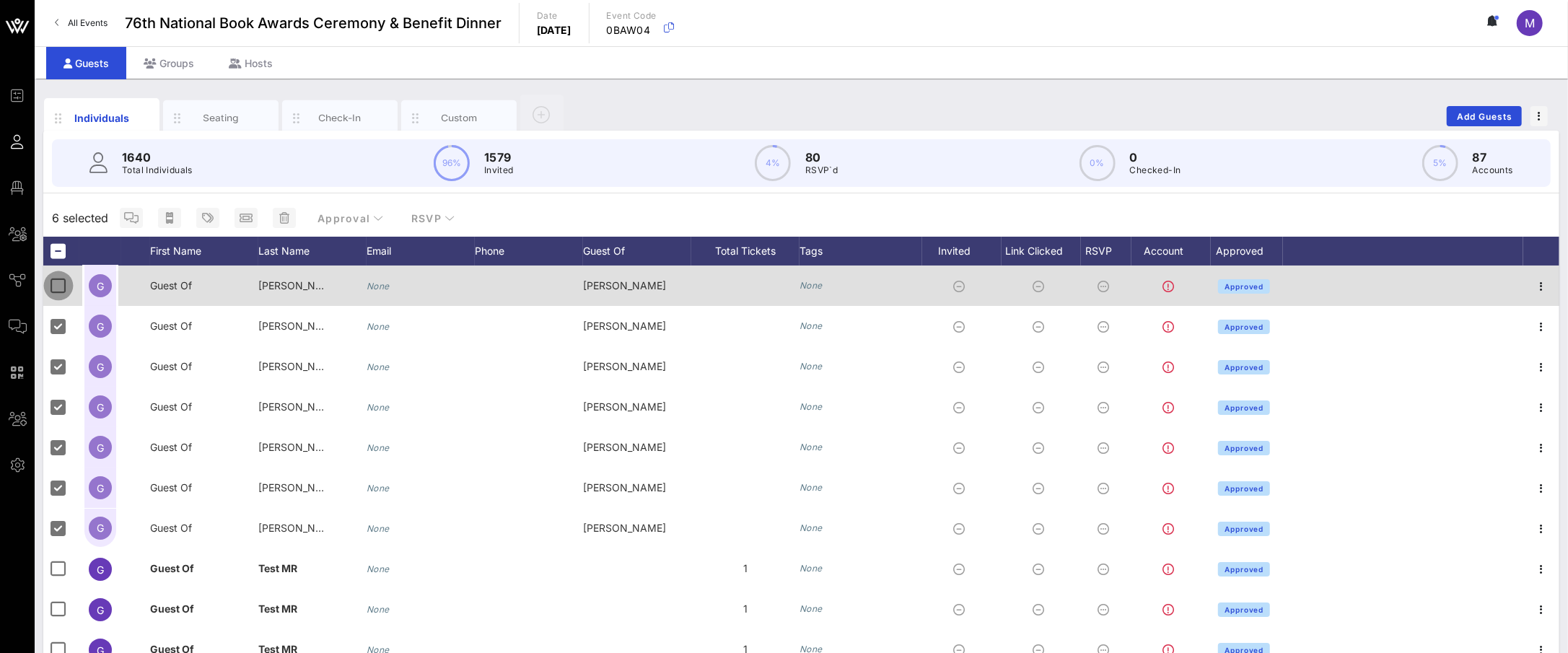
click at [55, 277] on div at bounding box center [58, 286] width 25 height 25
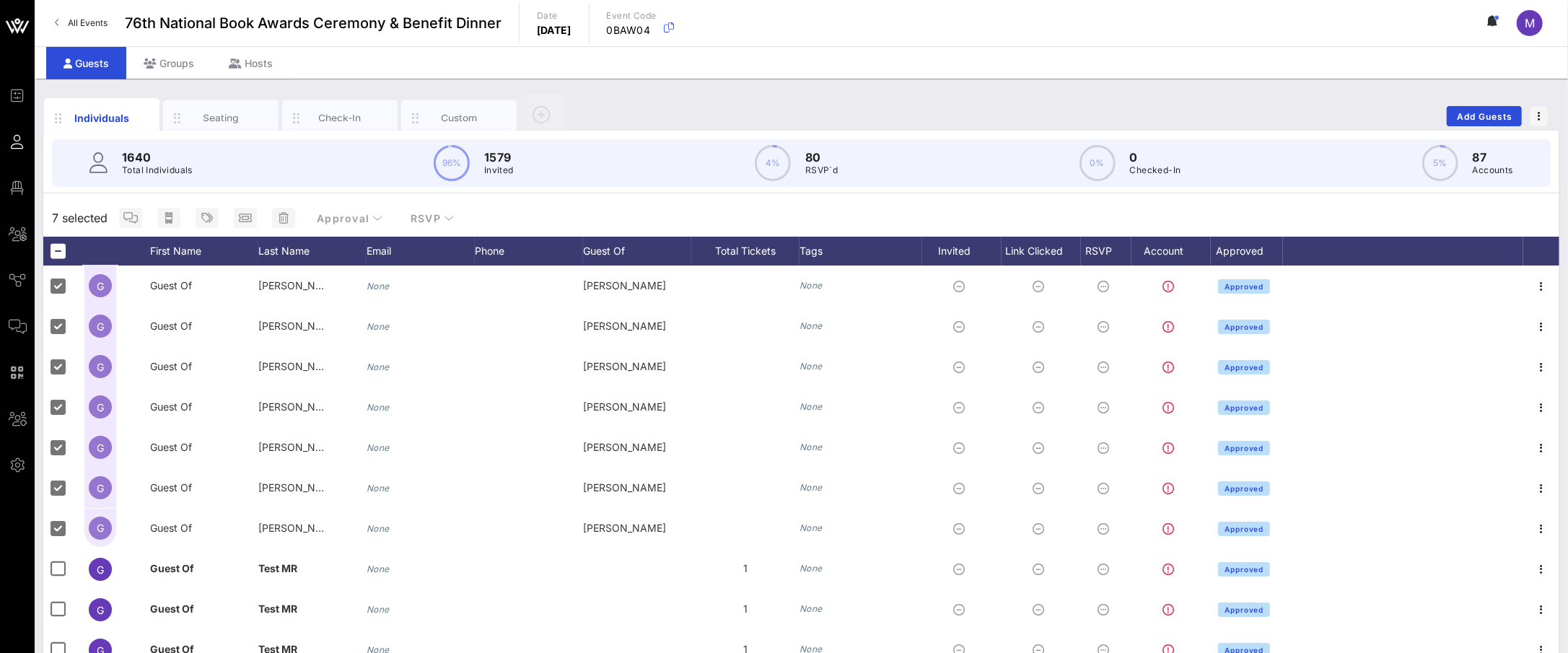
scroll to position [0, 0]
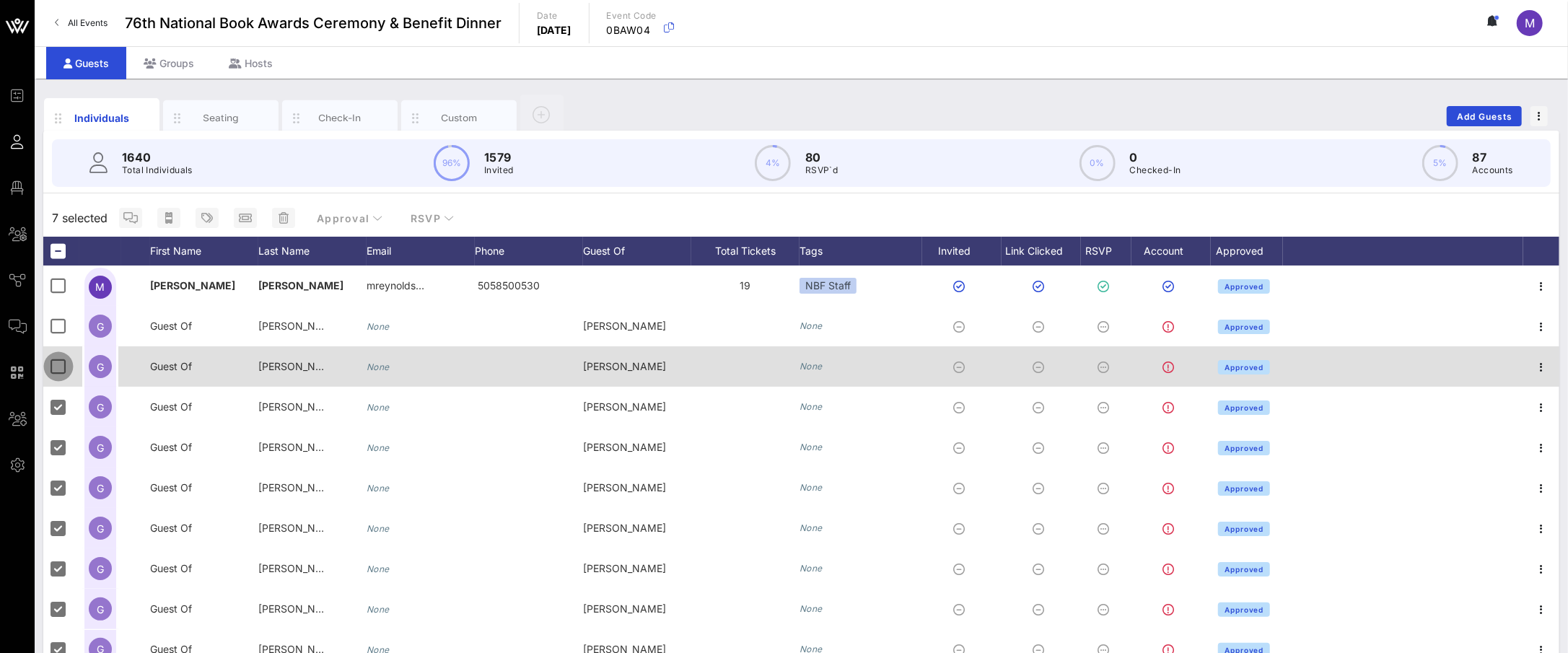
click at [62, 363] on div at bounding box center [58, 366] width 25 height 25
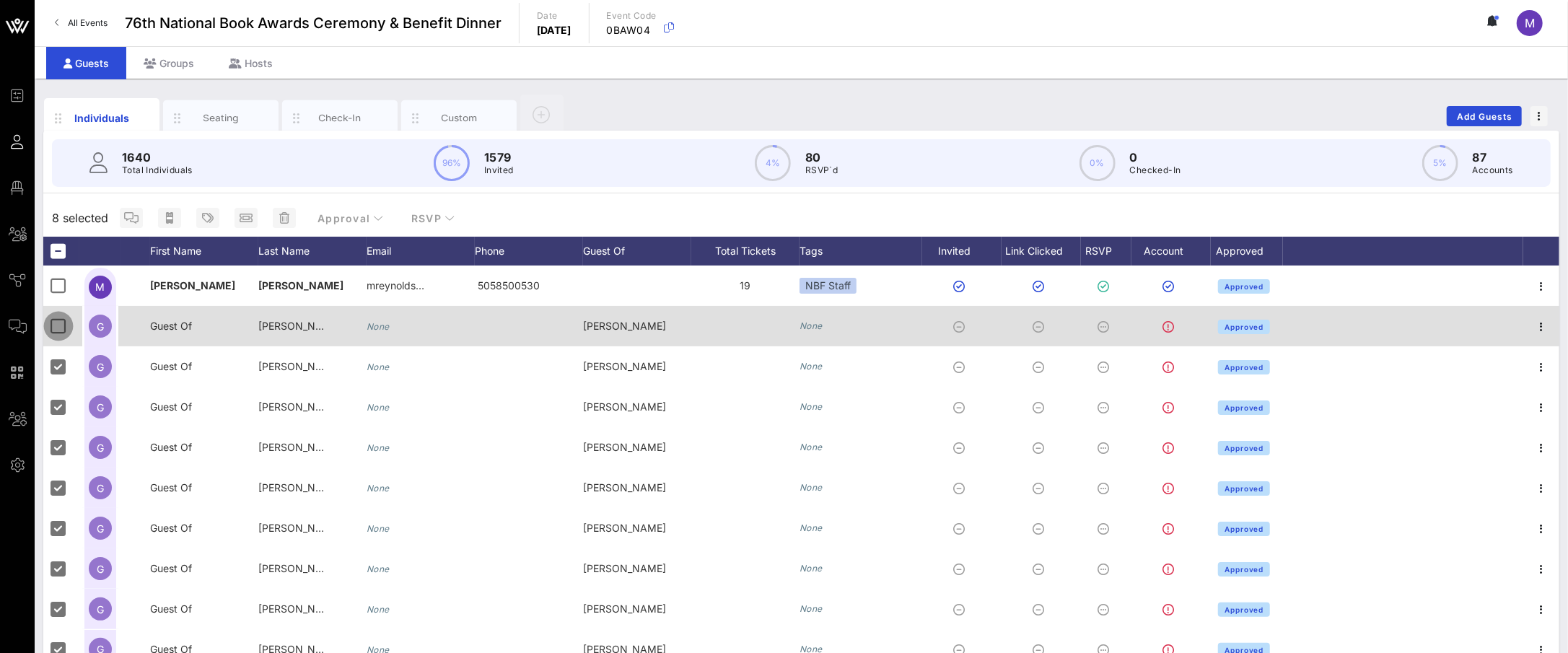
click at [57, 328] on div at bounding box center [58, 326] width 25 height 25
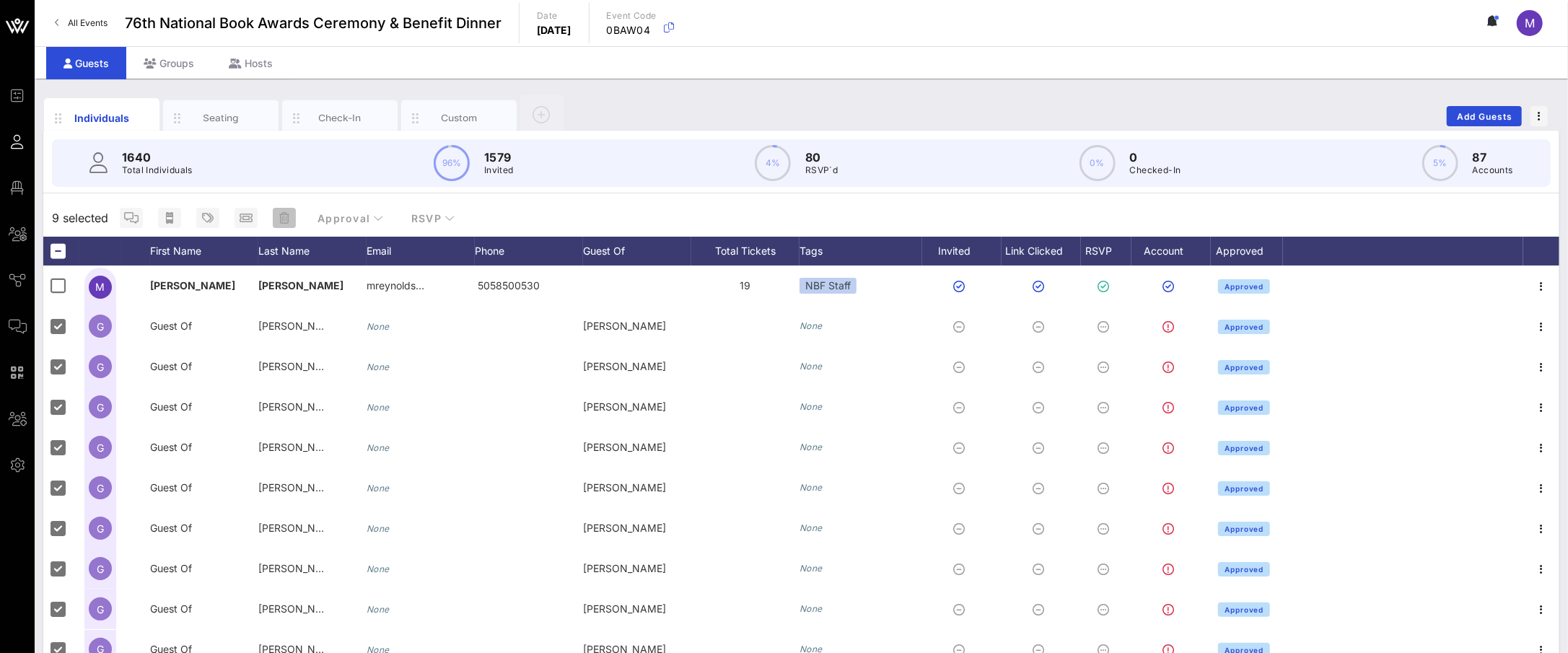
click at [285, 214] on icon "button" at bounding box center [284, 218] width 10 height 12
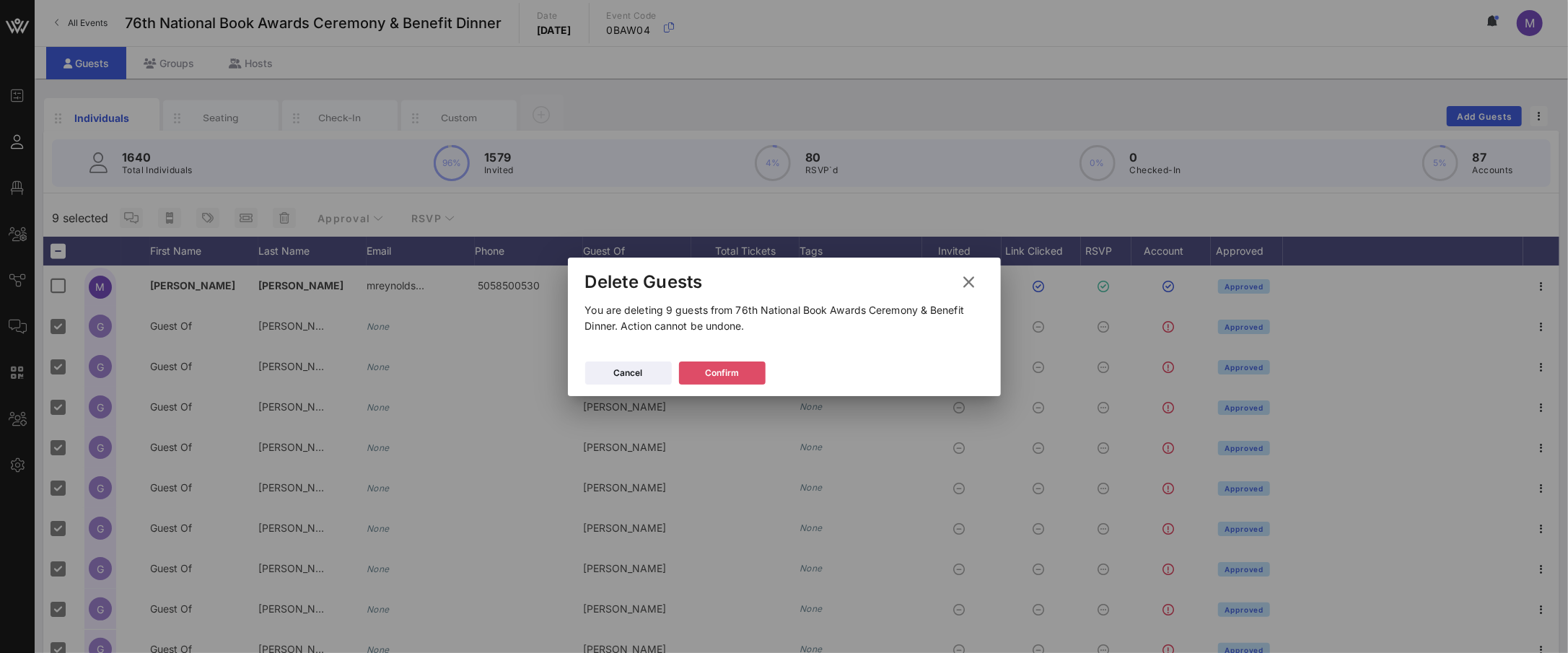
click at [718, 373] on icon at bounding box center [722, 373] width 11 height 9
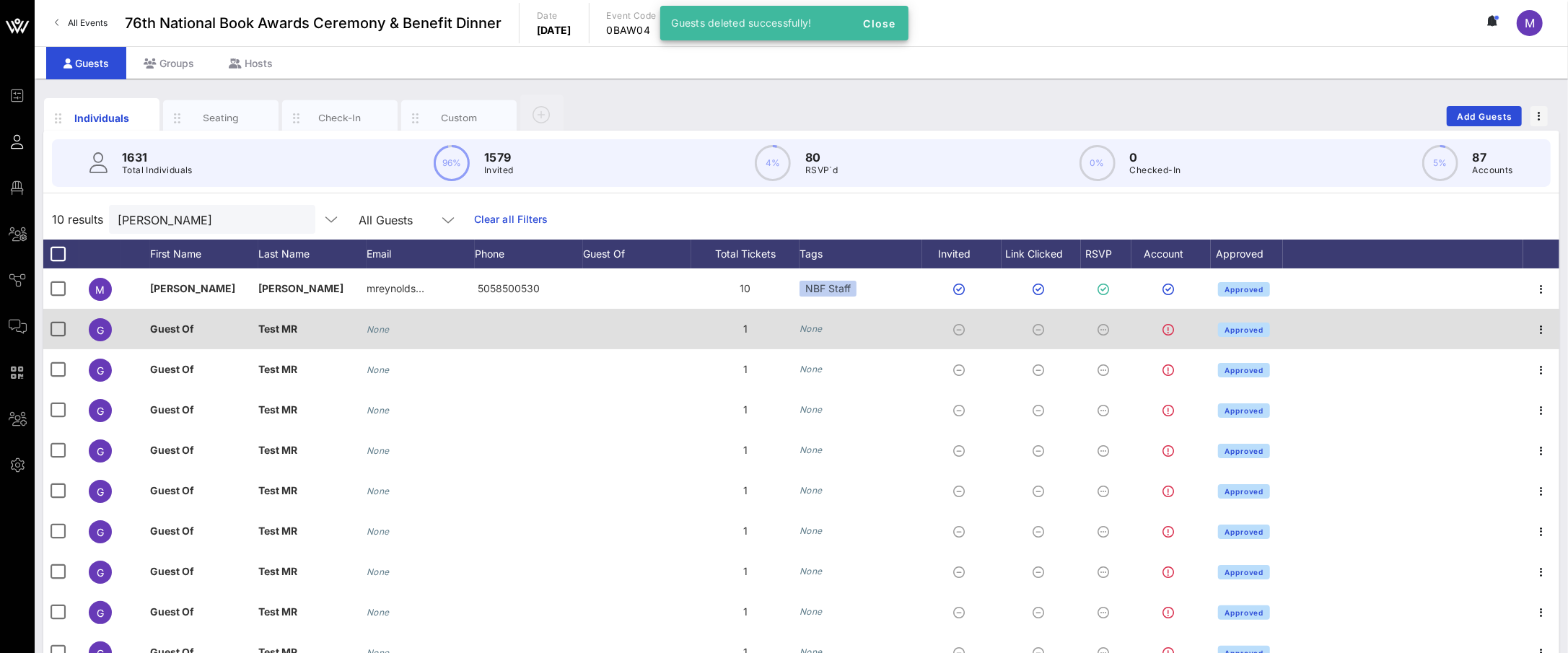
click at [665, 323] on div at bounding box center [637, 329] width 108 height 40
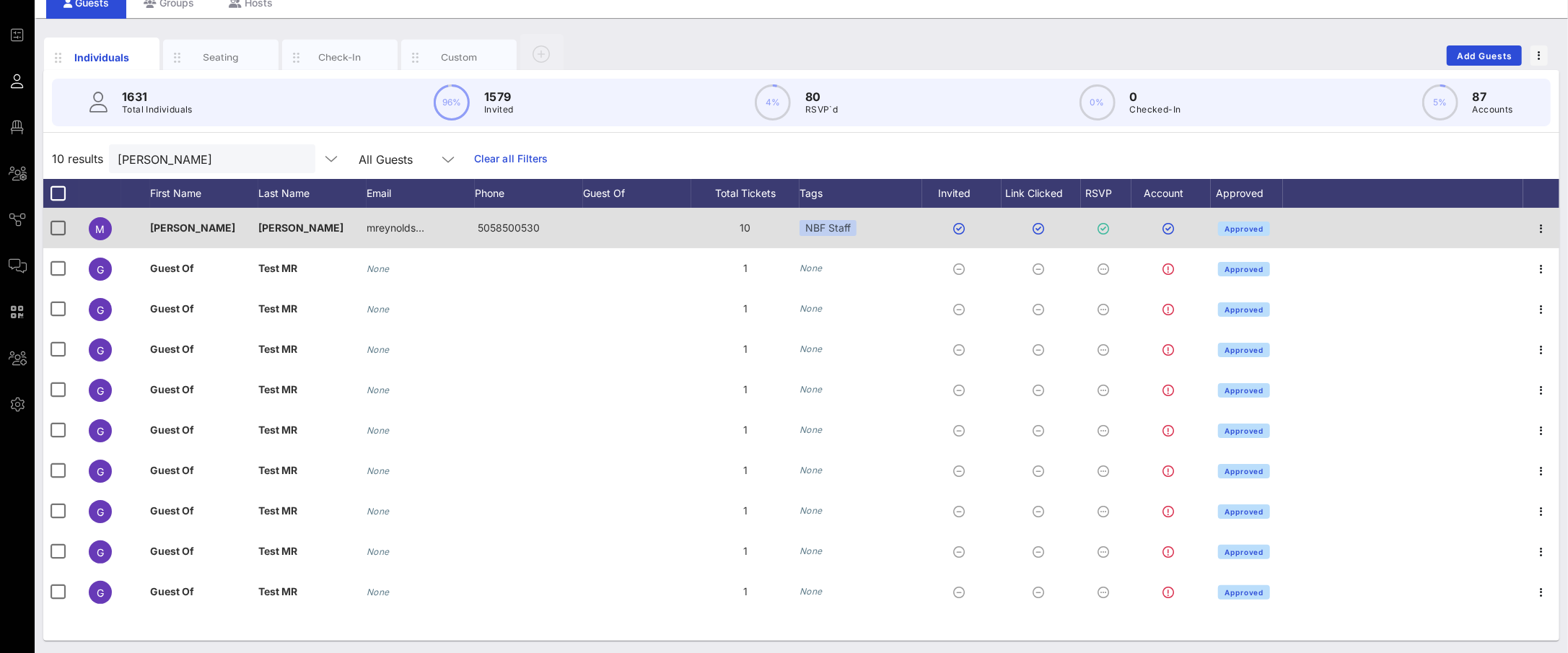
scroll to position [63, 0]
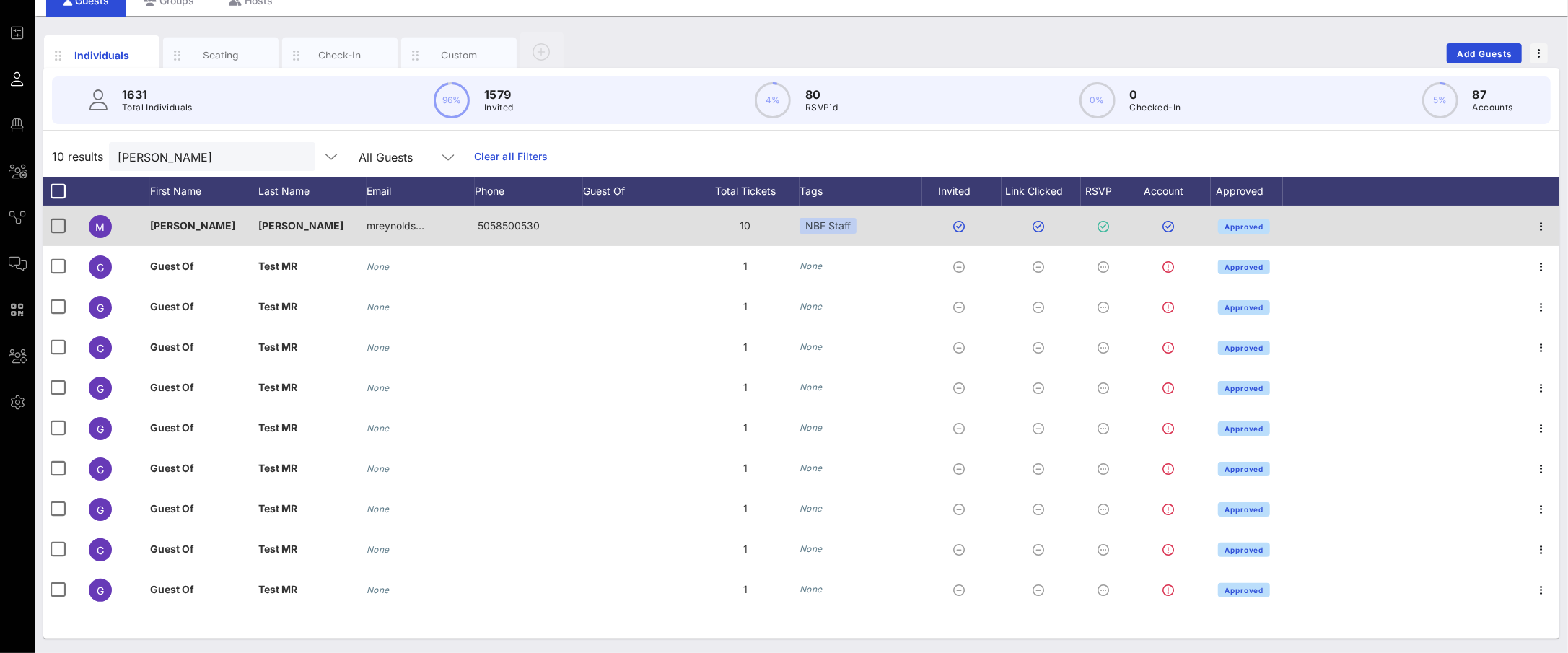
click at [713, 224] on div "10" at bounding box center [746, 226] width 108 height 40
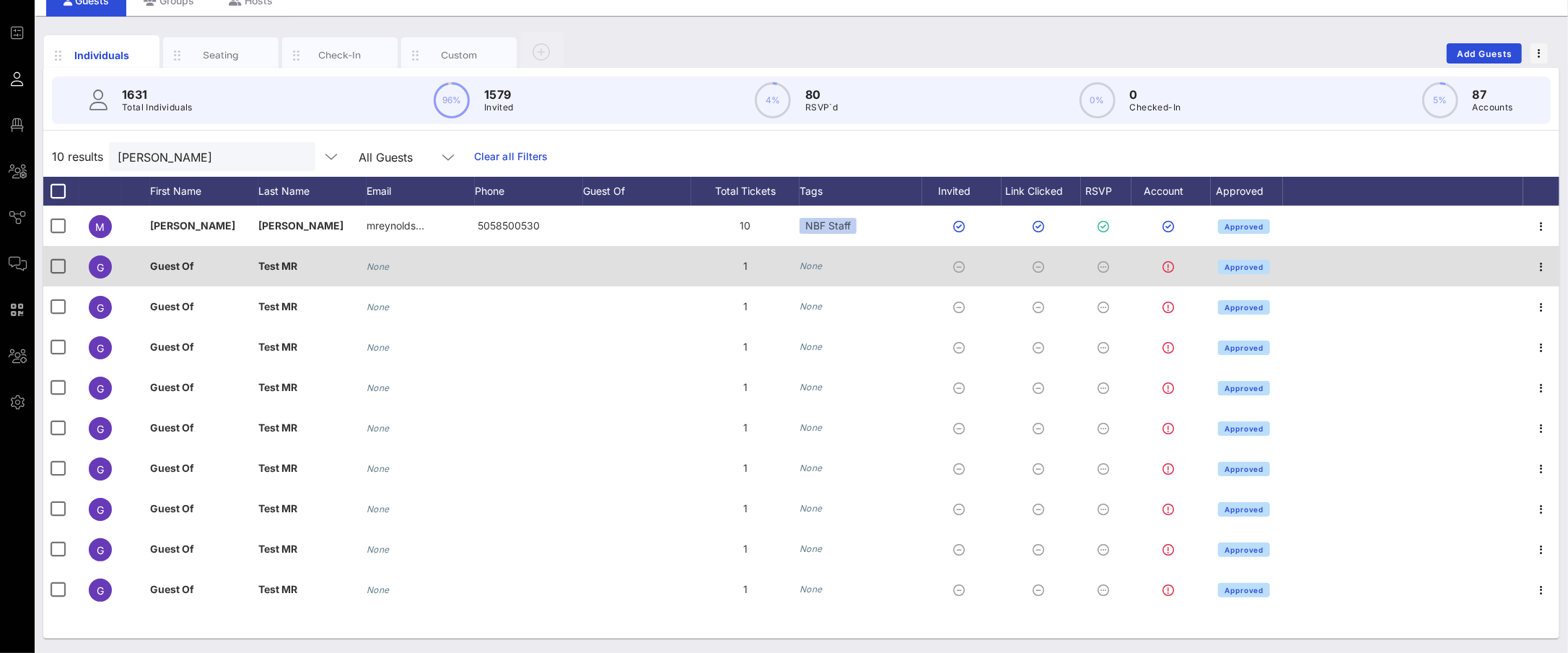
click at [173, 265] on span "Guest Of" at bounding box center [172, 265] width 44 height 12
click at [360, 273] on div "Test MR" at bounding box center [312, 275] width 108 height 57
click at [513, 277] on div at bounding box center [529, 266] width 108 height 40
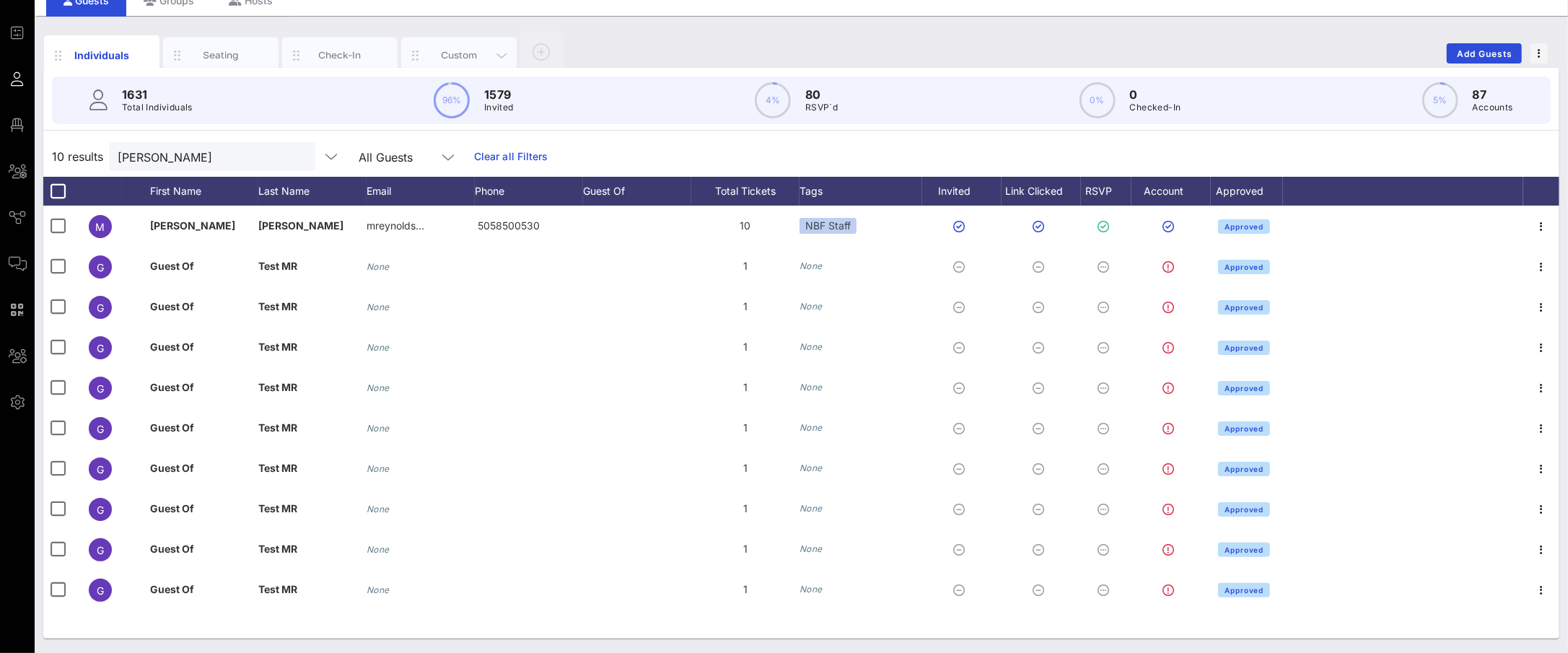
click at [472, 51] on div "Custom" at bounding box center [459, 55] width 64 height 14
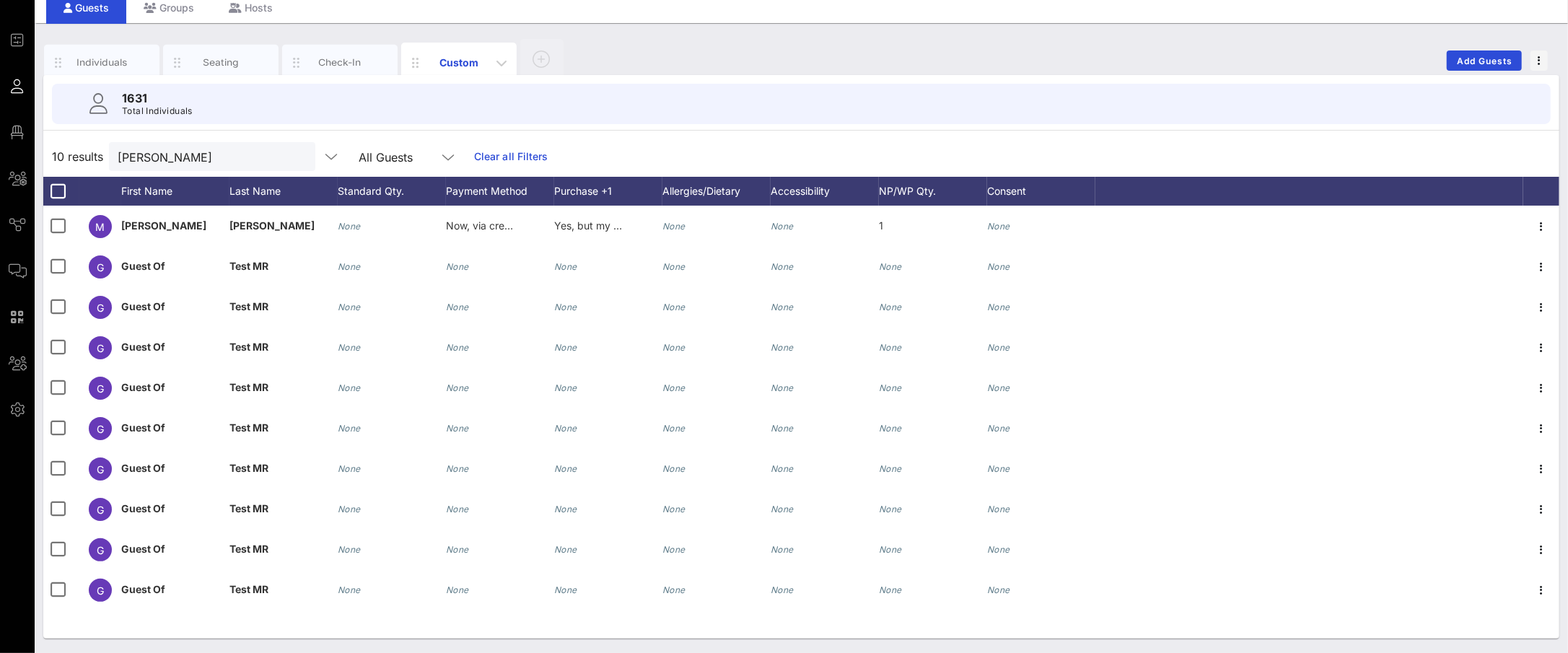
scroll to position [55, 0]
click at [335, 64] on div "Check-In" at bounding box center [340, 62] width 64 height 14
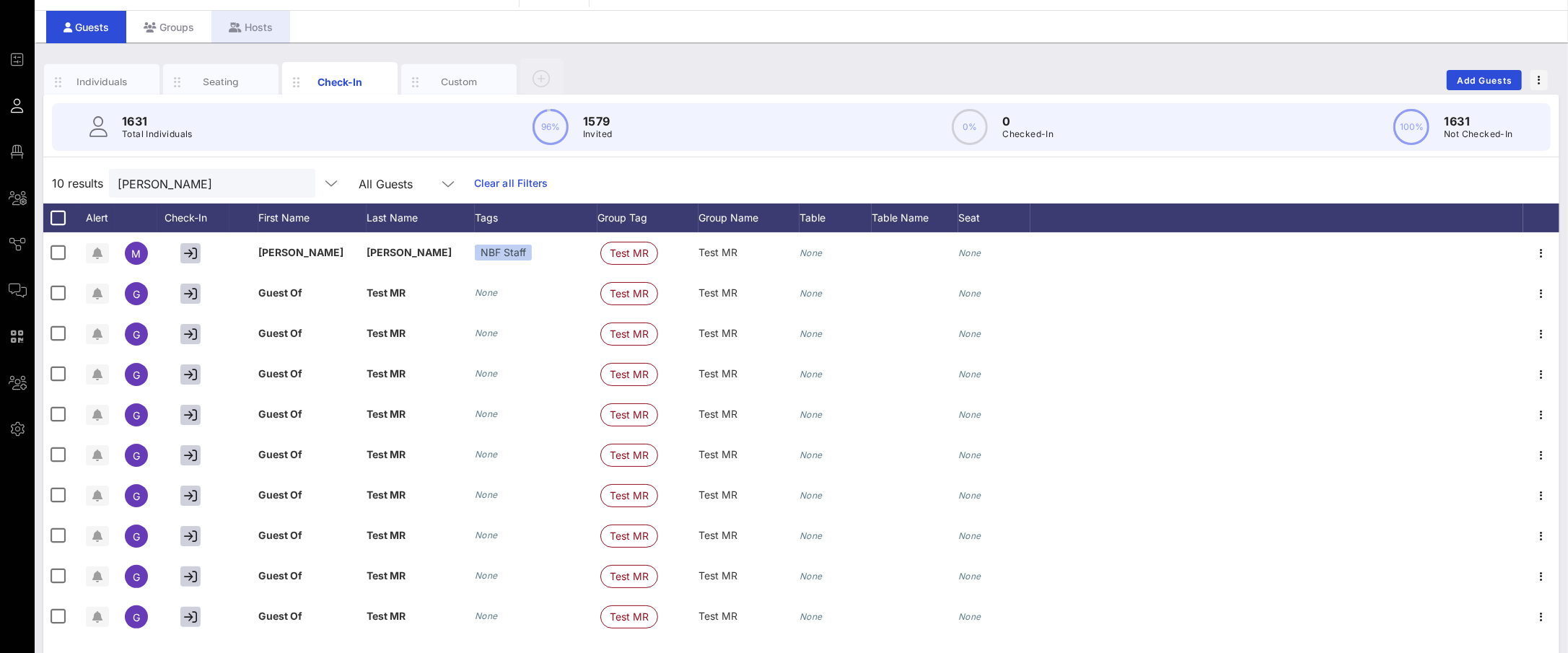
scroll to position [0, 0]
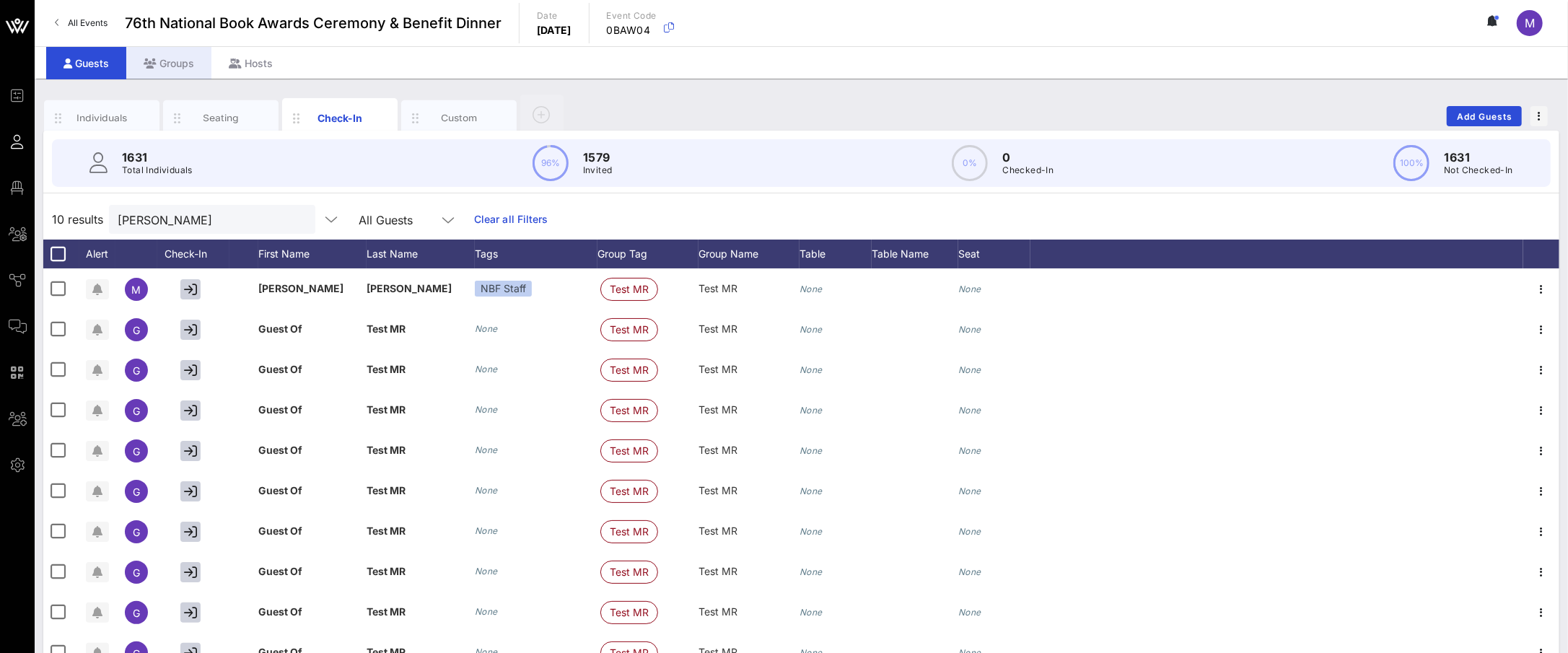
click at [181, 67] on div "Groups" at bounding box center [168, 62] width 85 height 32
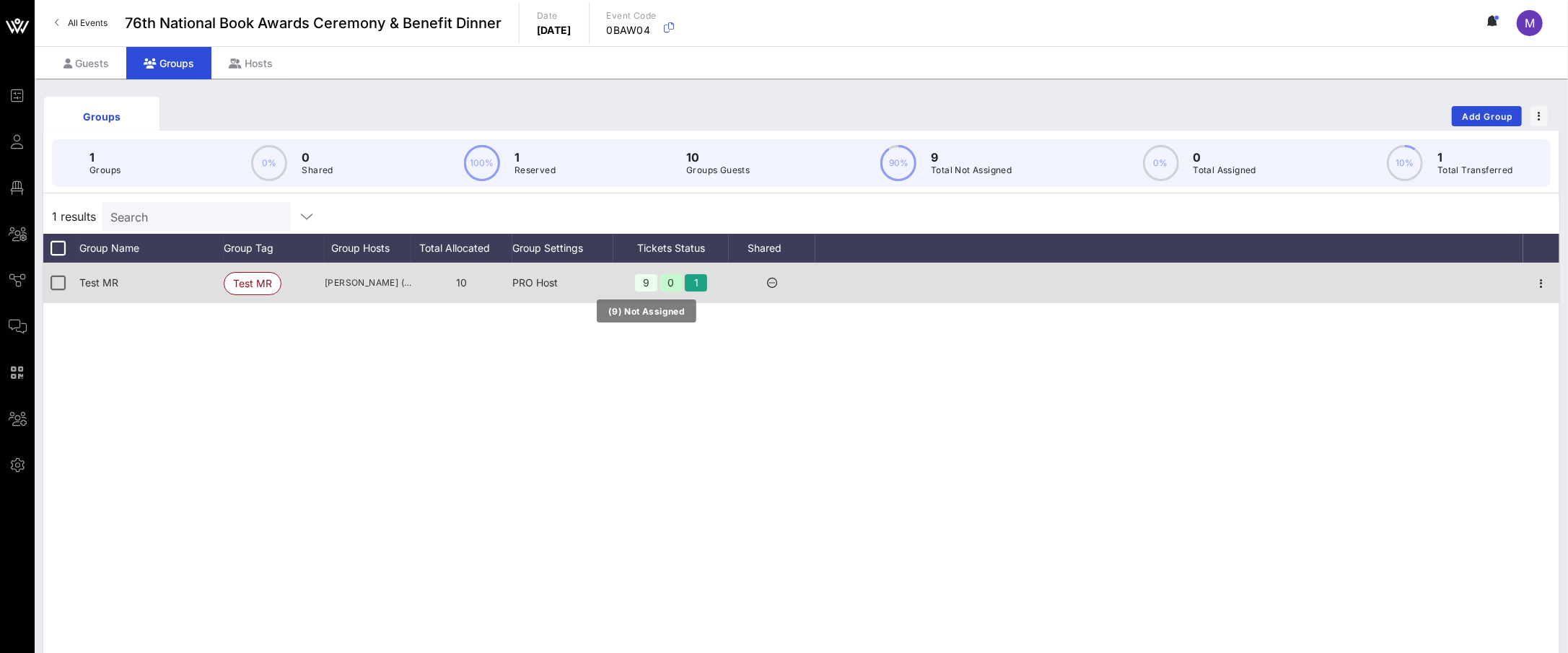
click at [645, 288] on div "9" at bounding box center [646, 283] width 22 height 17
click at [767, 281] on icon at bounding box center [772, 282] width 10 height 10
click at [773, 282] on icon at bounding box center [772, 282] width 10 height 10
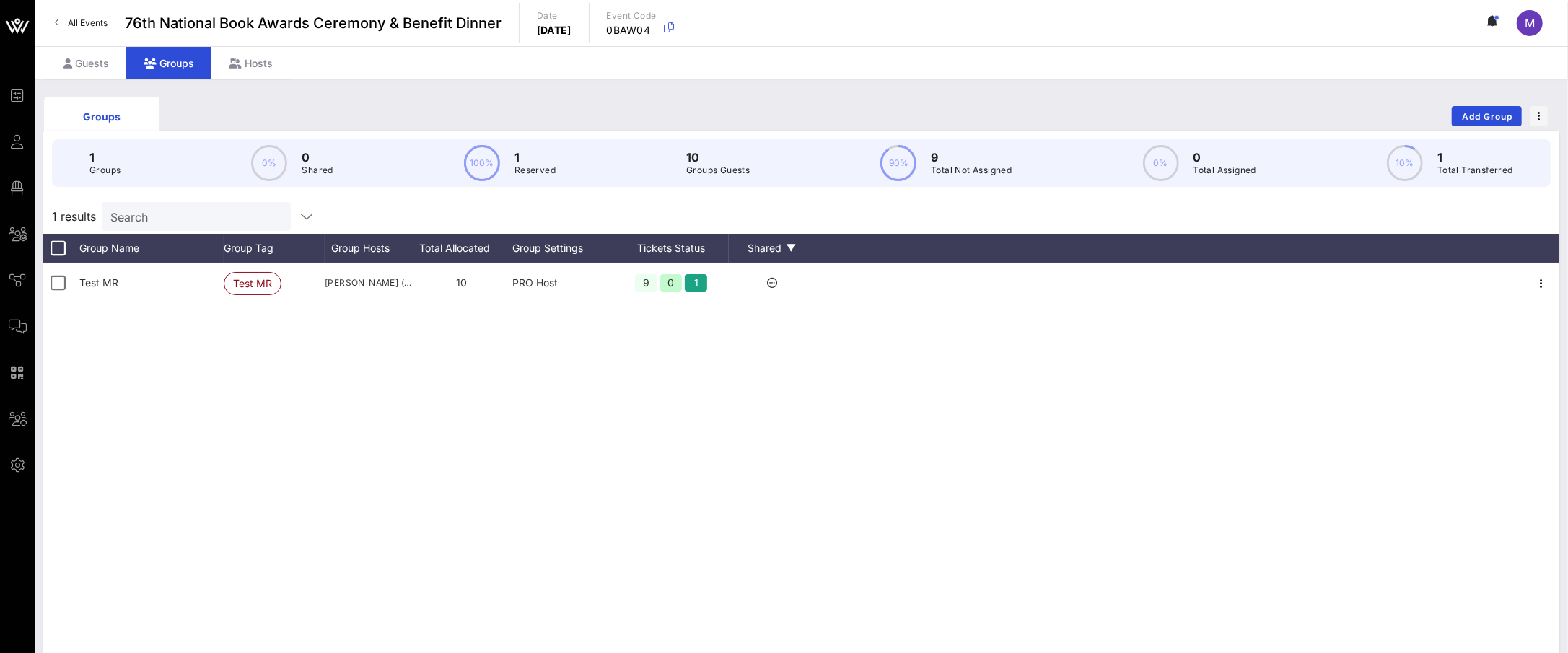
click at [764, 241] on div "Shared" at bounding box center [772, 248] width 86 height 28
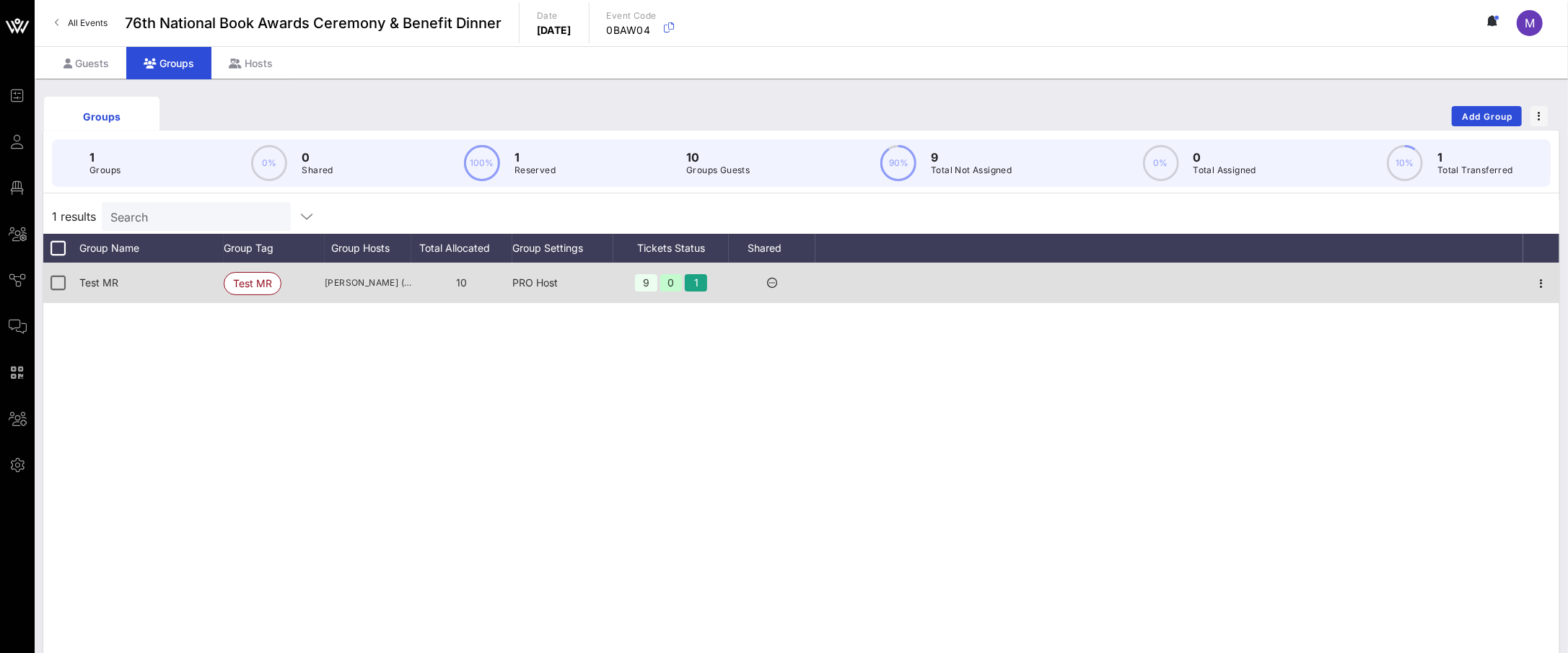
click at [770, 284] on icon at bounding box center [772, 282] width 10 height 10
click at [333, 281] on span "[PERSON_NAME] ([EMAIL_ADDRESS][DOMAIN_NAME])" at bounding box center [368, 283] width 86 height 15
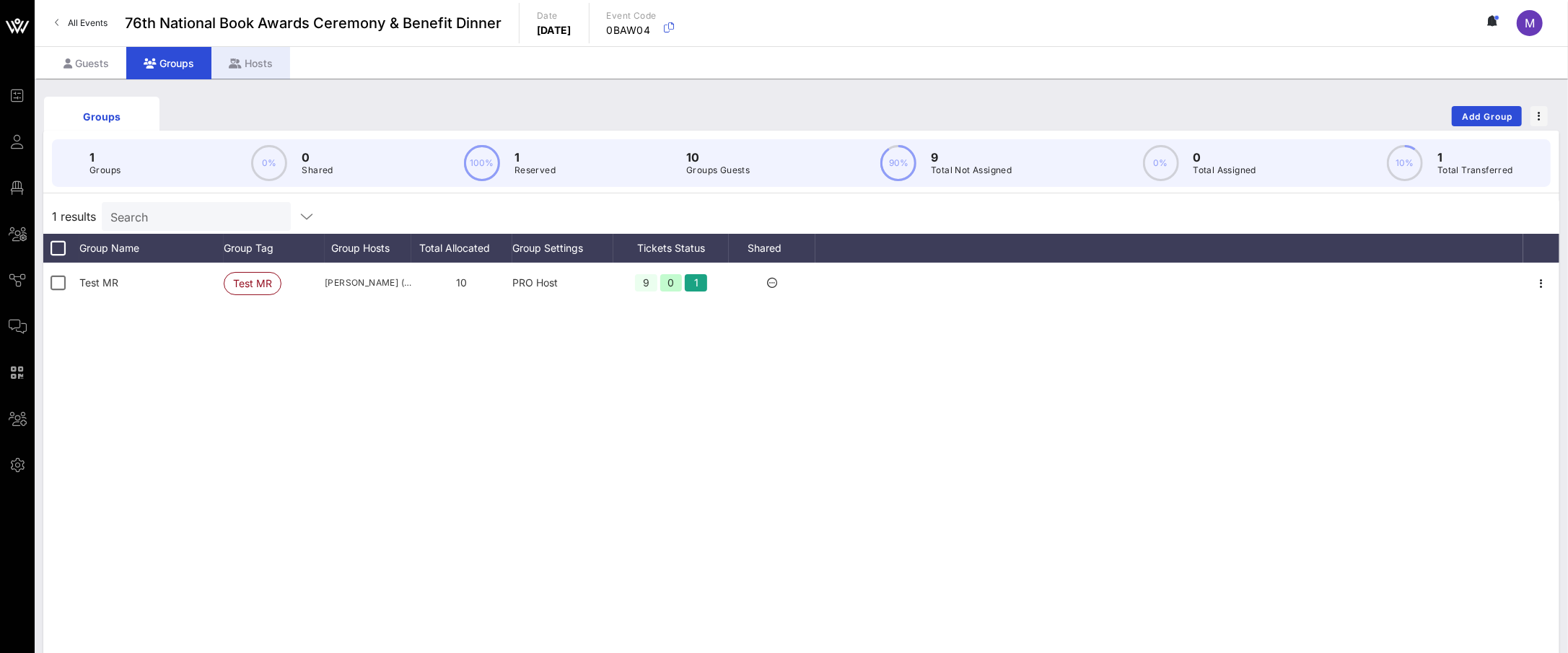
click at [240, 71] on div "Hosts" at bounding box center [251, 62] width 79 height 32
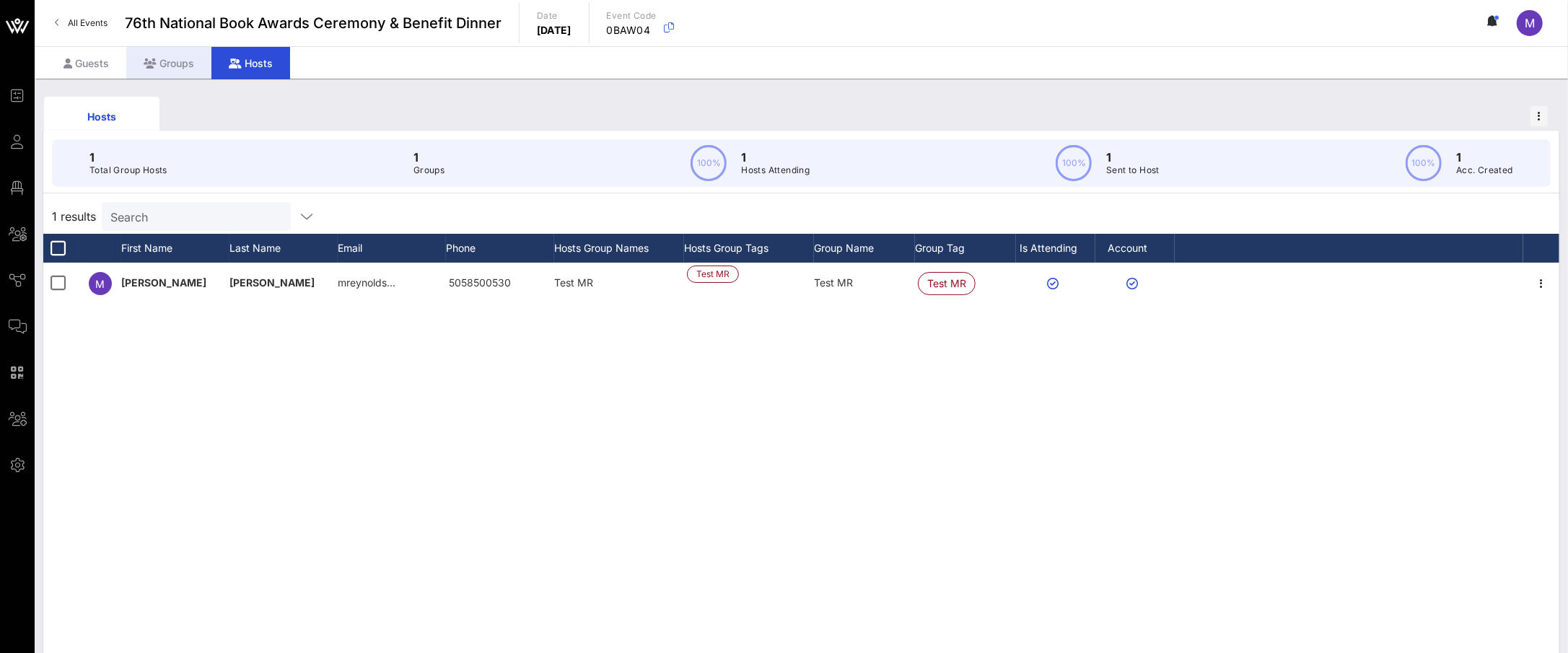
click at [183, 55] on div "Groups" at bounding box center [168, 62] width 85 height 32
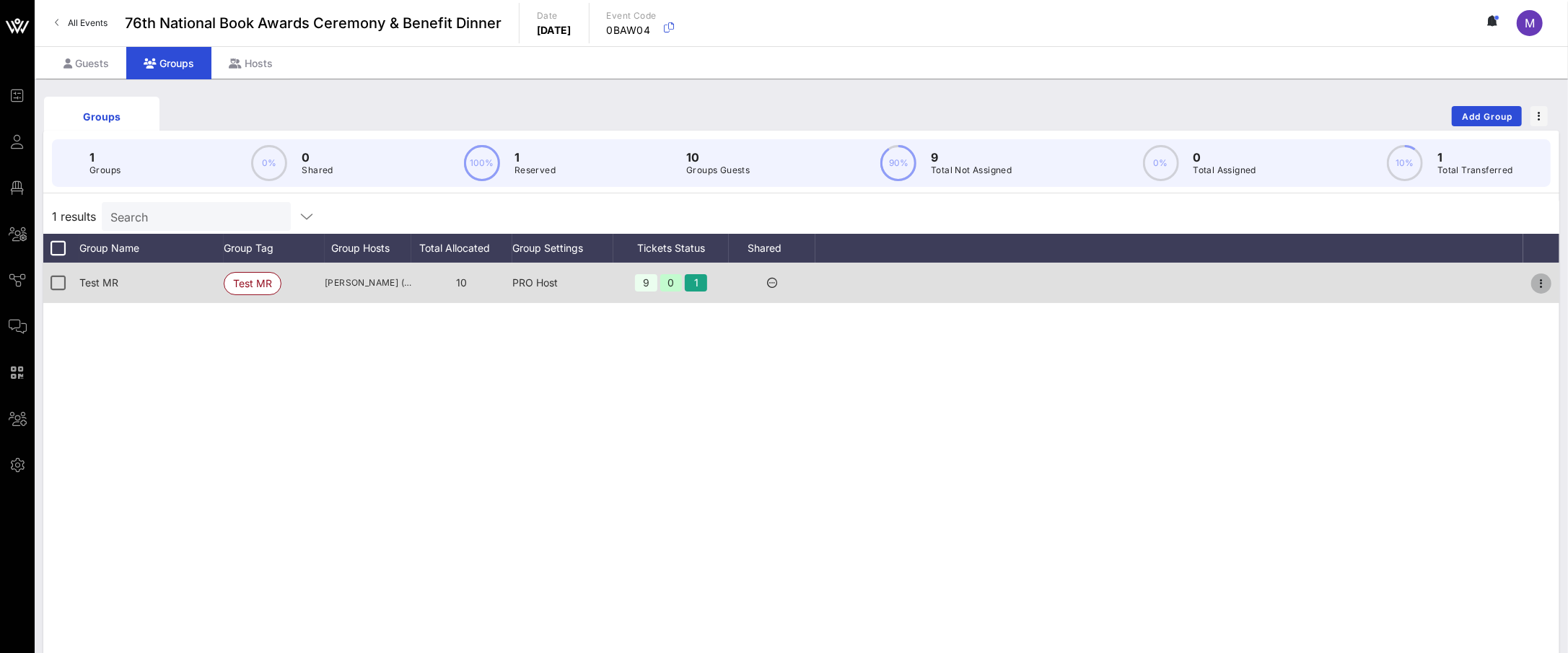
click at [1545, 277] on icon "button" at bounding box center [1541, 283] width 17 height 17
click at [1539, 276] on icon "button" at bounding box center [1541, 283] width 17 height 17
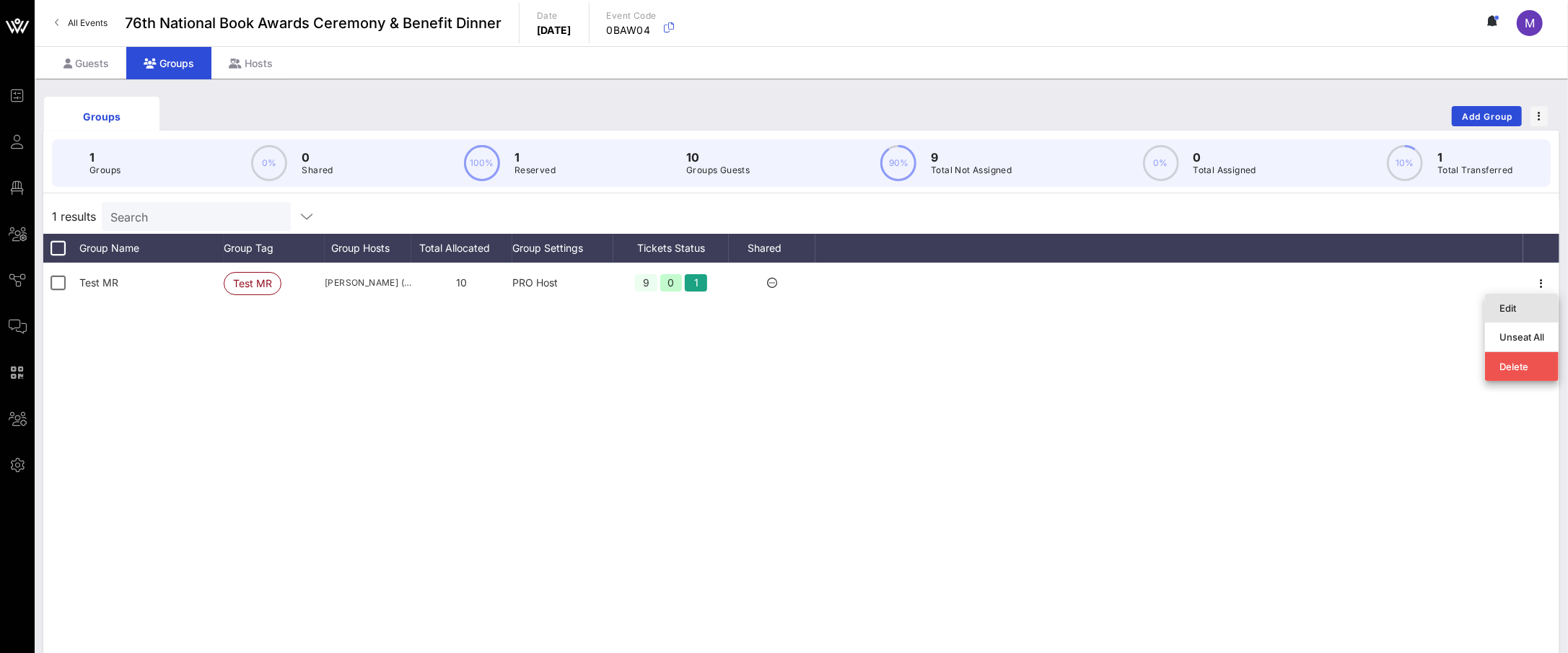
click at [1510, 313] on div "Edit" at bounding box center [1522, 308] width 45 height 23
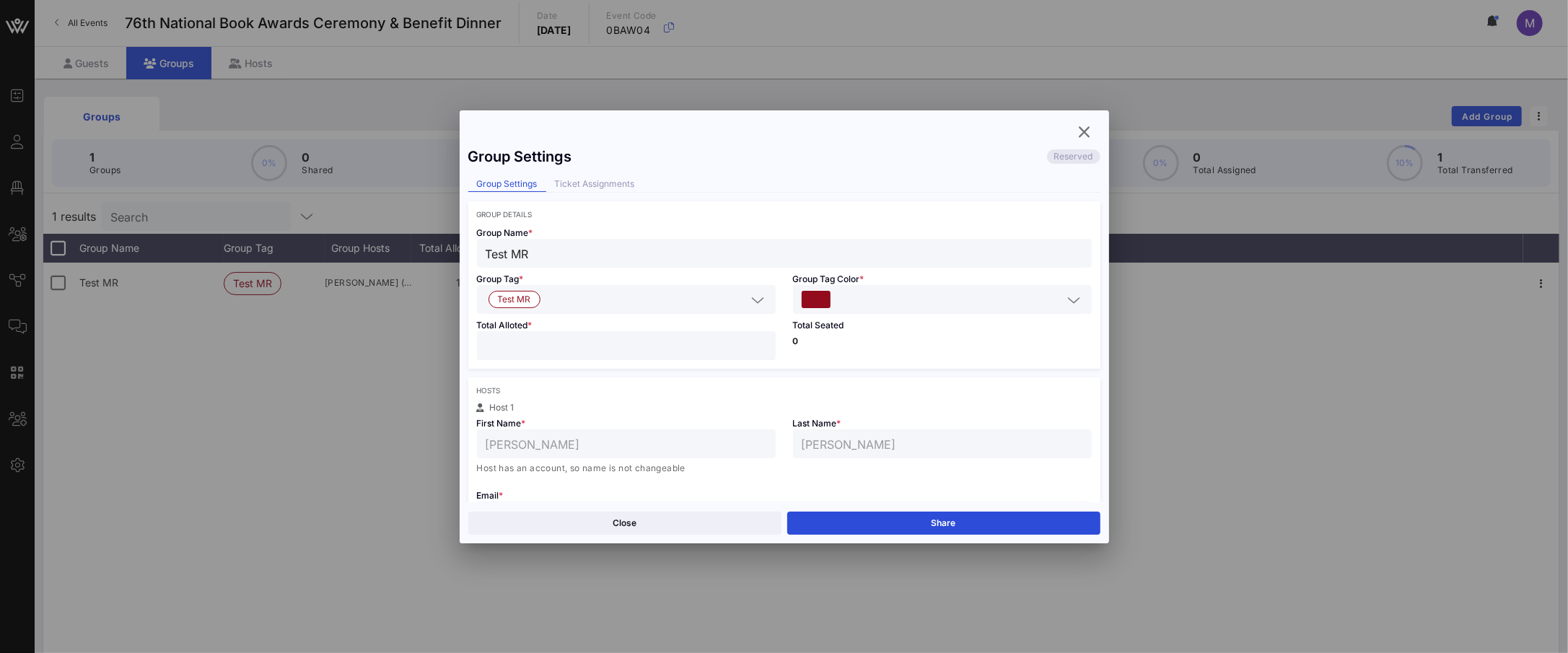
scroll to position [7, 0]
click at [609, 176] on div "Ticket Assignments" at bounding box center [595, 177] width 97 height 15
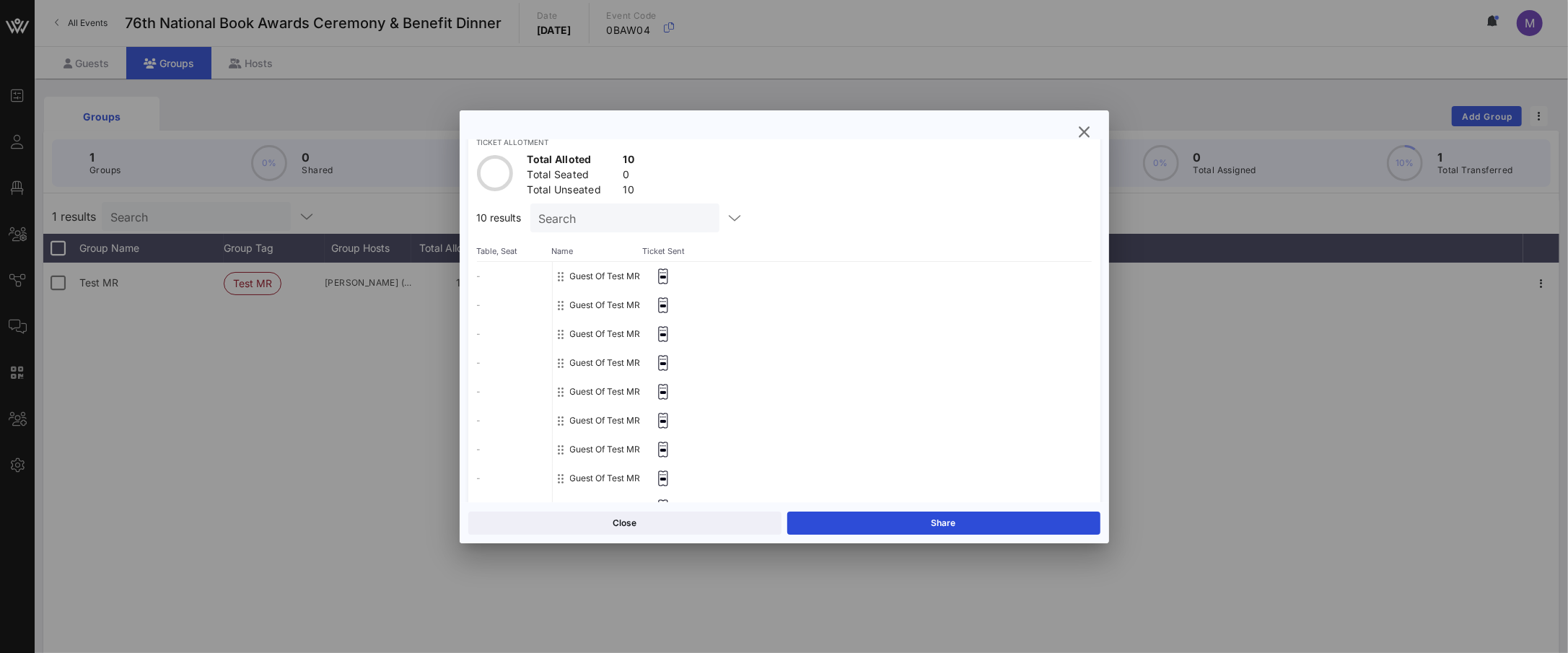
scroll to position [62, 0]
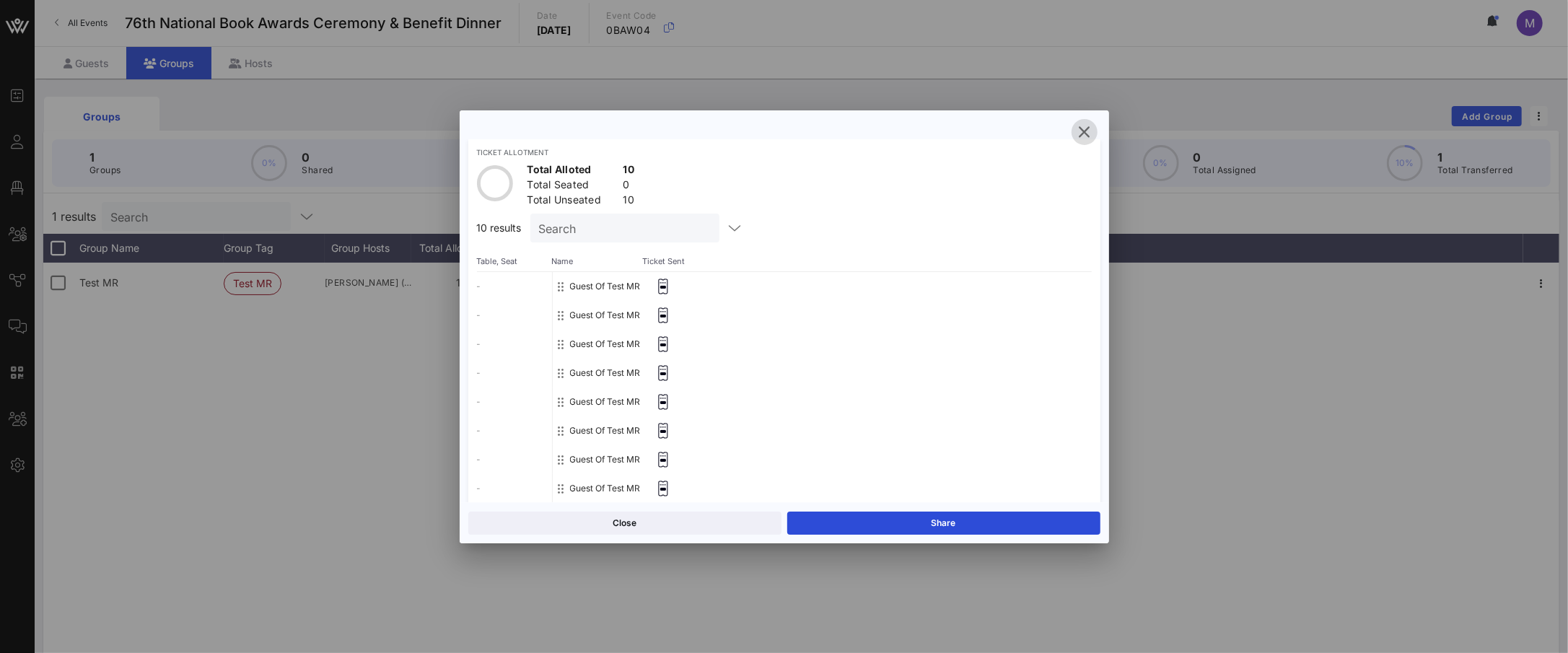
click at [1076, 133] on icon "button" at bounding box center [1084, 131] width 17 height 17
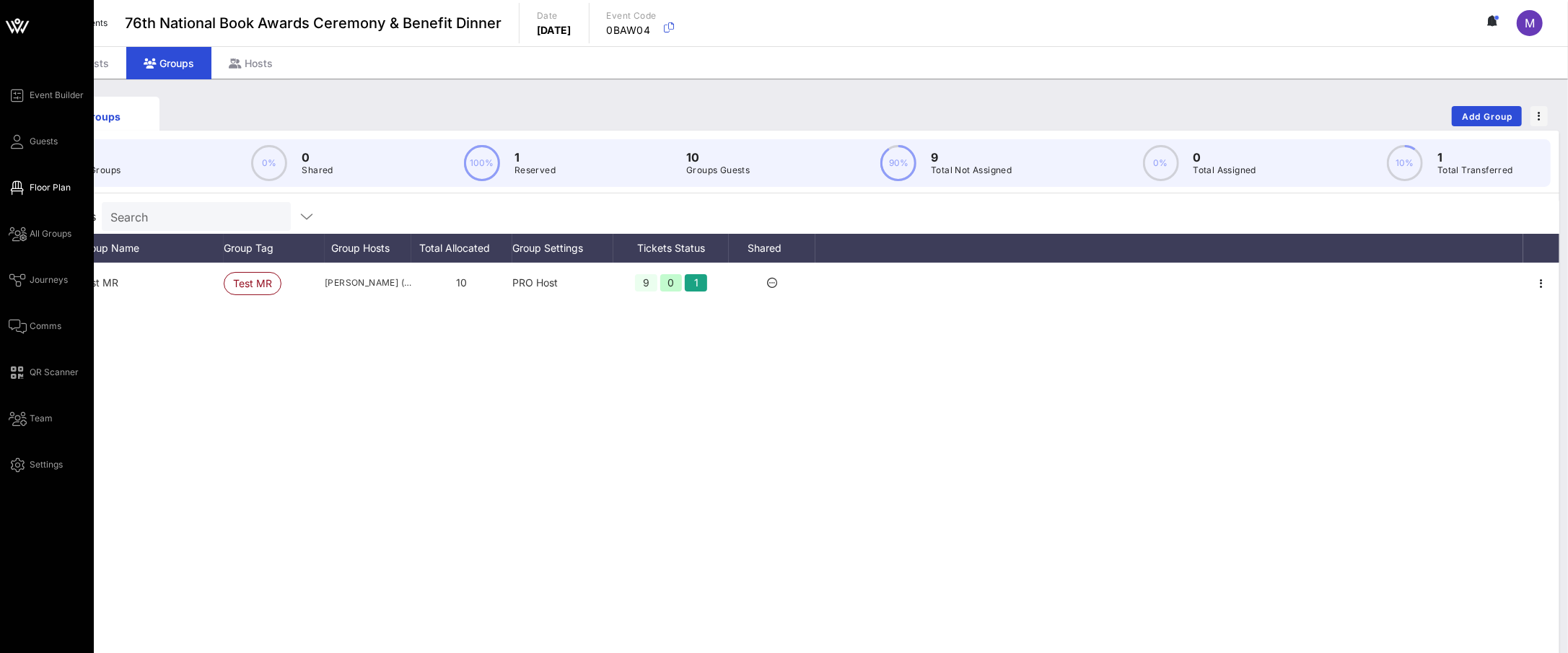
click at [43, 186] on span "Floor Plan" at bounding box center [50, 187] width 41 height 13
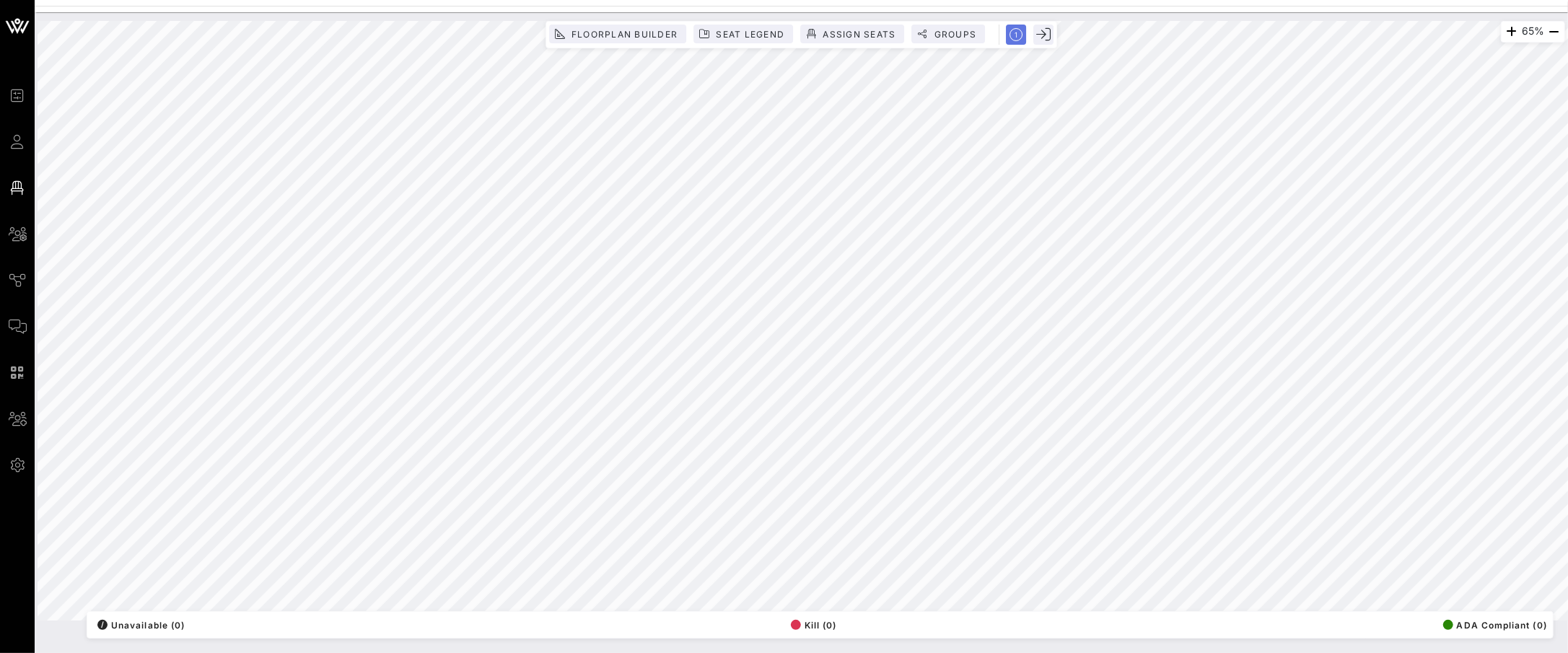
click at [1016, 29] on icon "button" at bounding box center [1016, 35] width 13 height 13
click at [1014, 39] on rect "button" at bounding box center [1016, 34] width 25 height 25
click at [843, 35] on span "Assign Seats" at bounding box center [859, 34] width 73 height 11
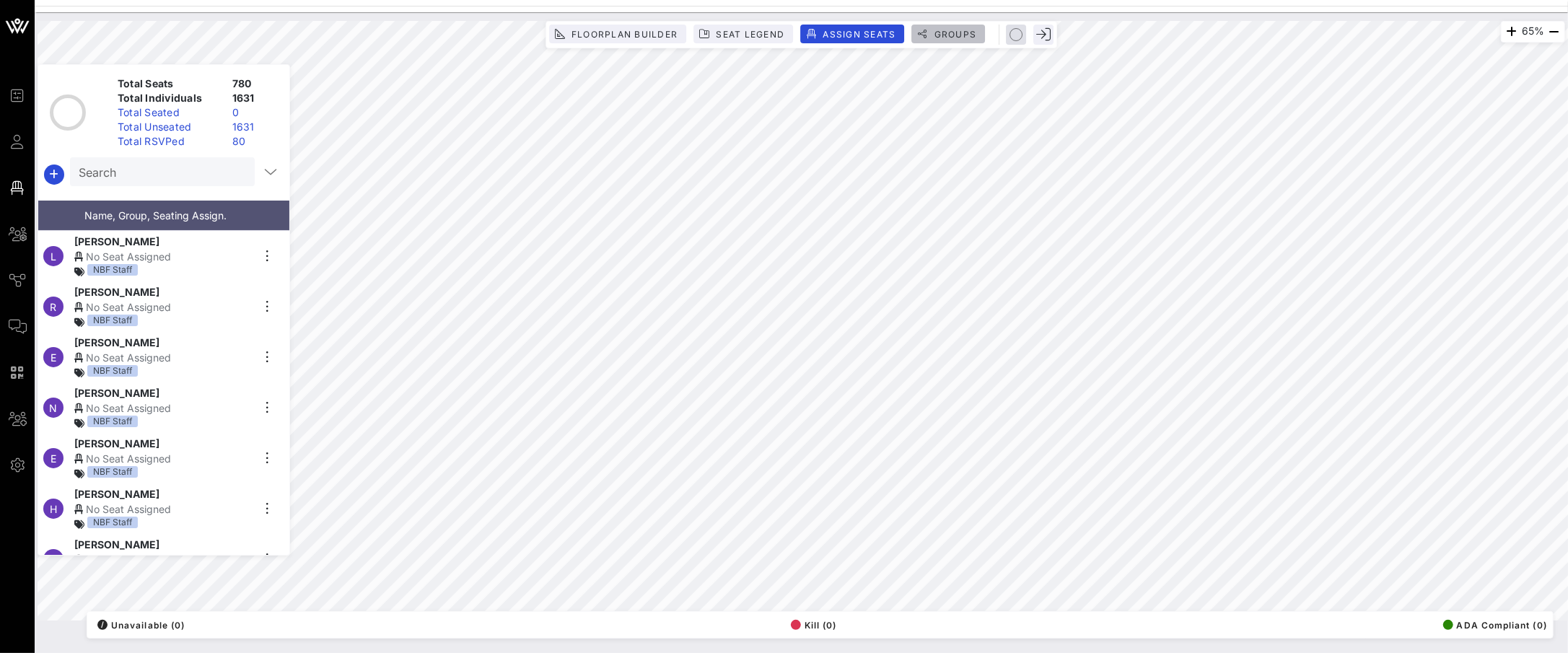
click at [934, 35] on span "Groups" at bounding box center [954, 34] width 43 height 11
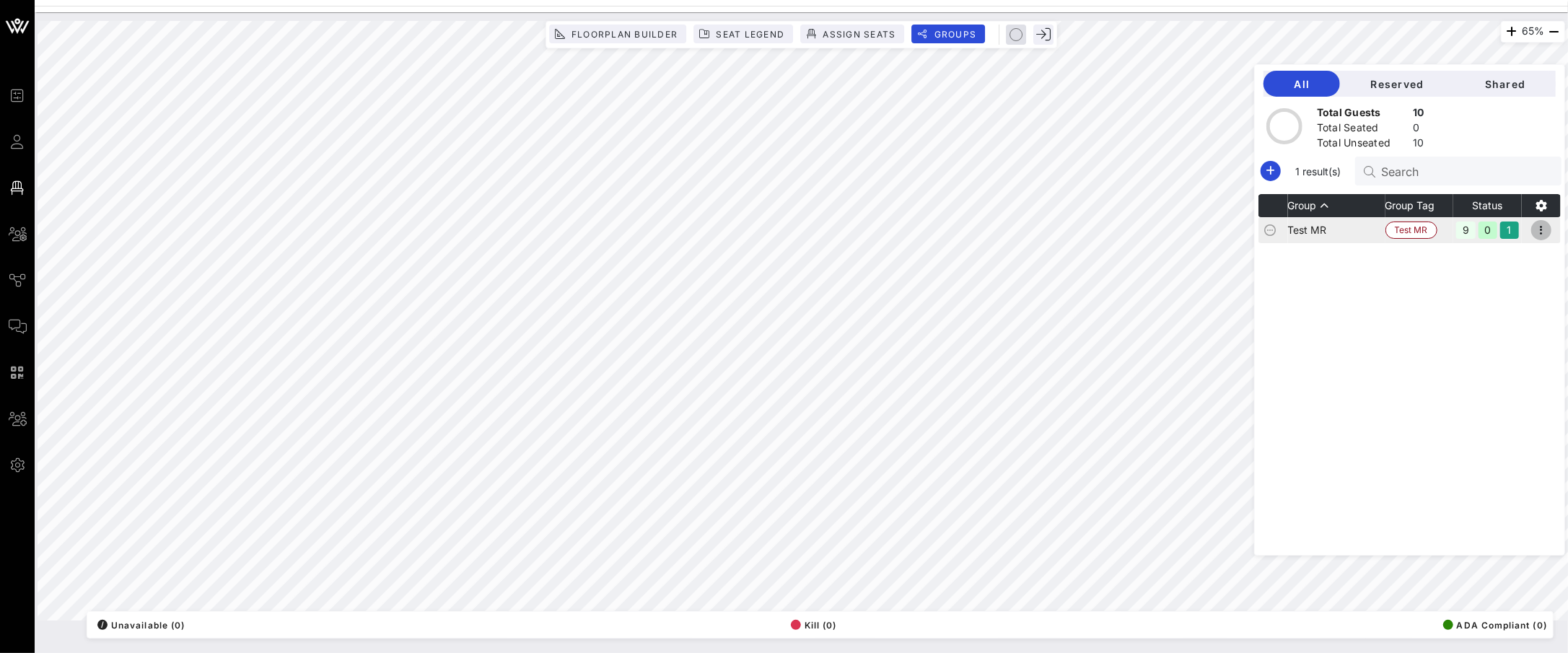
click at [1544, 232] on icon "button" at bounding box center [1541, 230] width 17 height 17
click at [1335, 264] on div "Group Group Tag Status Test MR Test MR 9 0 1" at bounding box center [1409, 374] width 302 height 361
click at [1276, 230] on icon at bounding box center [1269, 230] width 12 height 12
click at [1370, 231] on td "Test MR" at bounding box center [1337, 230] width 97 height 26
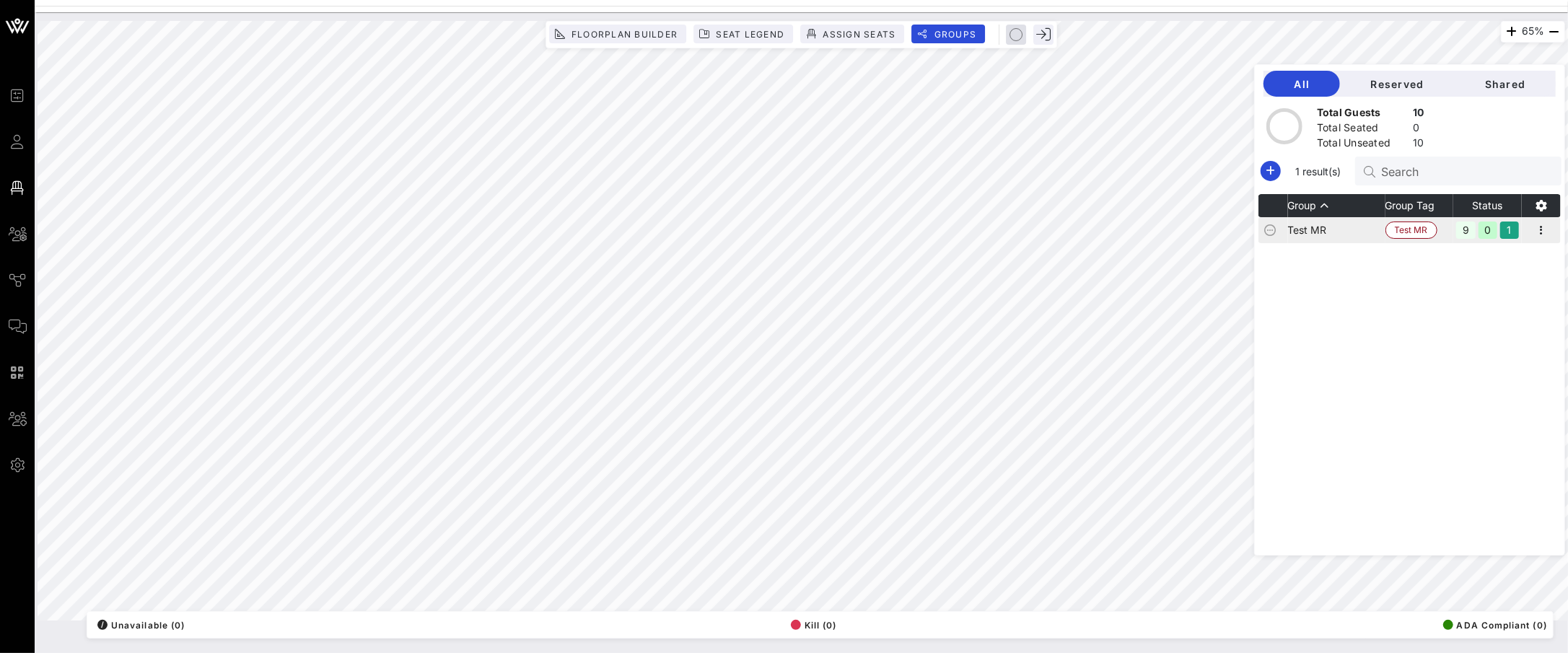
click at [1350, 231] on td "Test MR" at bounding box center [1337, 230] width 97 height 26
click at [1550, 232] on icon "button" at bounding box center [1541, 230] width 17 height 17
click at [1542, 245] on div "Edit" at bounding box center [1522, 255] width 45 height 23
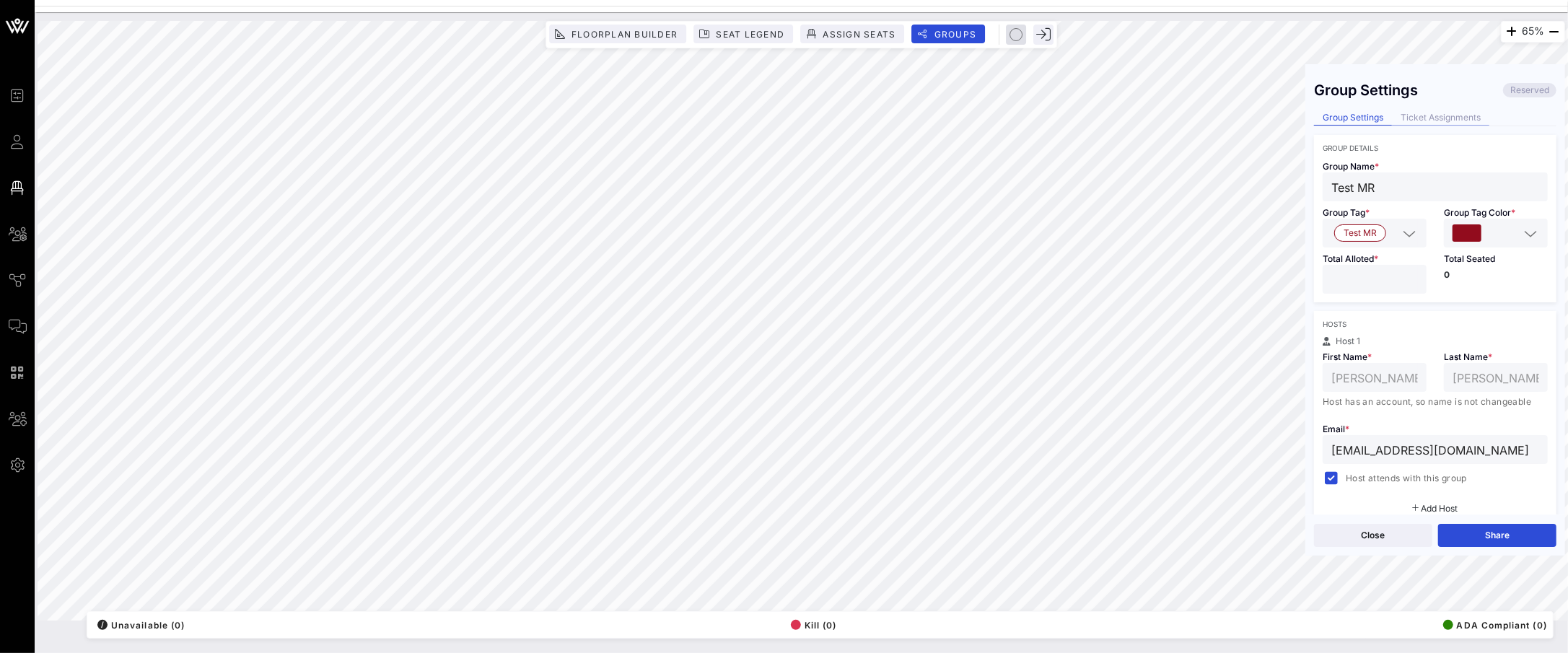
click at [1448, 119] on div "Ticket Assignments" at bounding box center [1440, 118] width 97 height 15
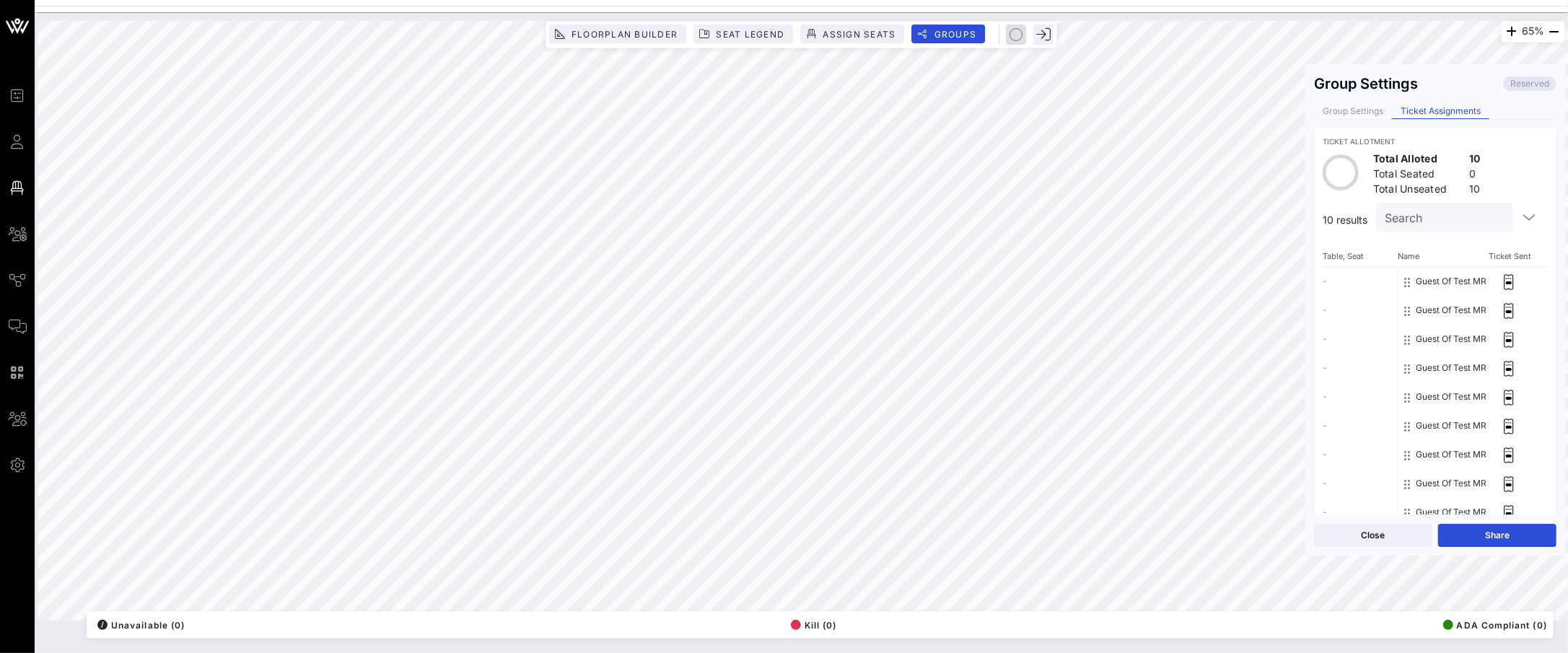
scroll to position [7, 0]
click at [1331, 277] on div "- - - - - - - - - -" at bounding box center [1360, 411] width 75 height 288
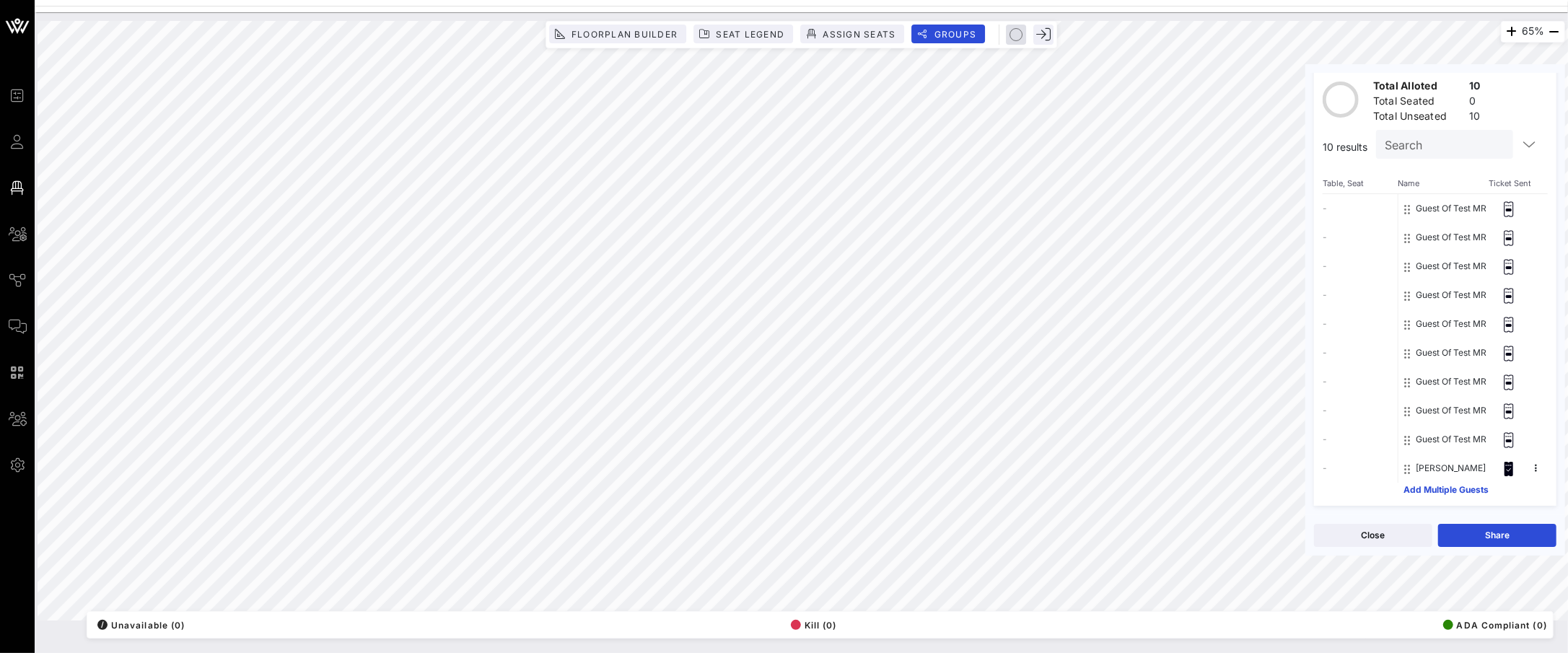
scroll to position [0, 0]
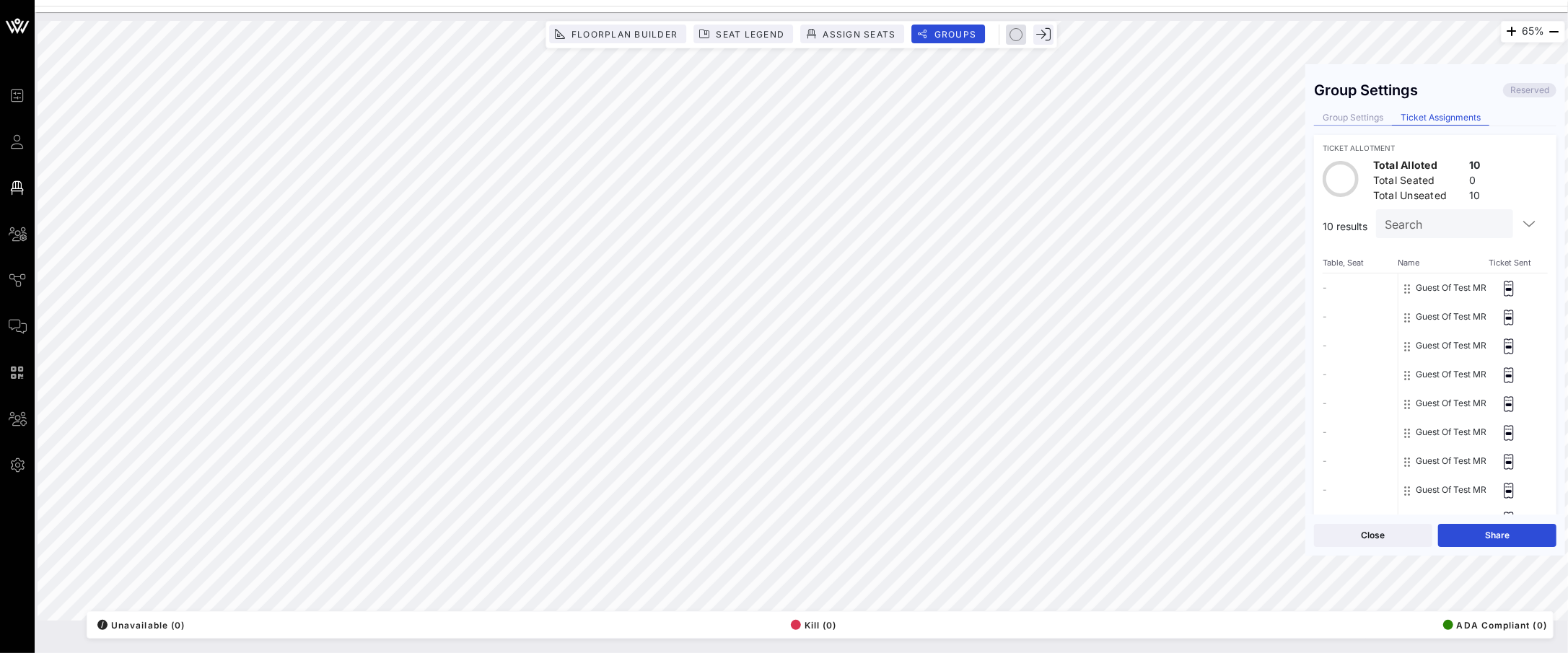
click at [1348, 126] on div "Group Settings" at bounding box center [1353, 118] width 78 height 15
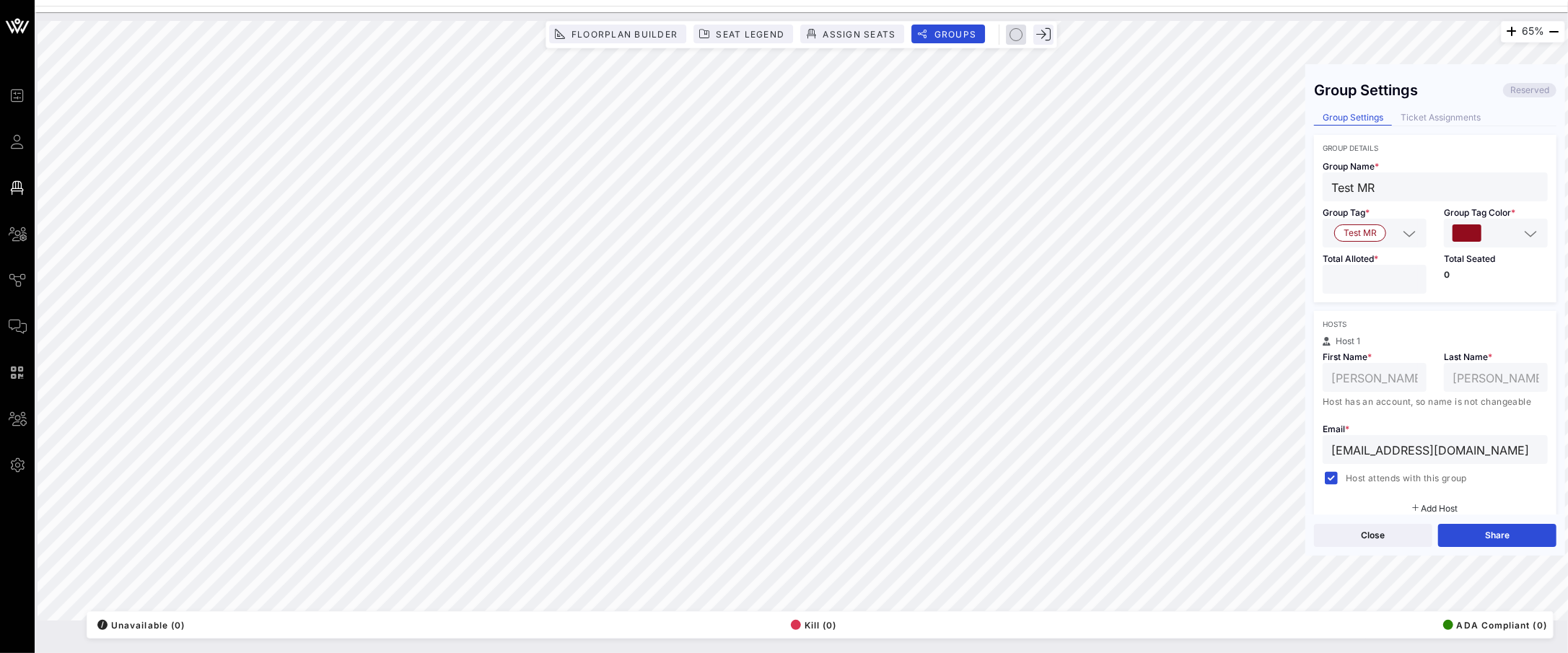
scroll to position [293, 0]
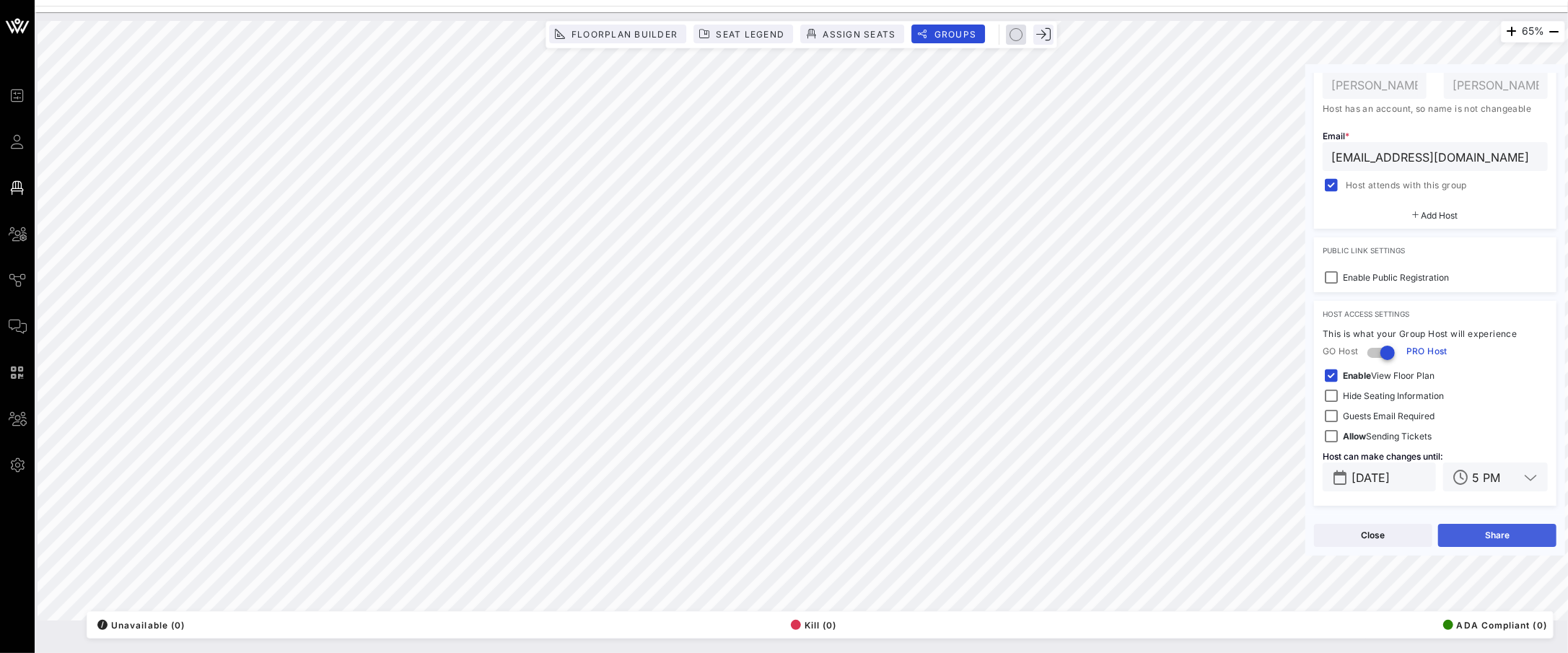
click at [1500, 538] on button "Share" at bounding box center [1497, 535] width 118 height 23
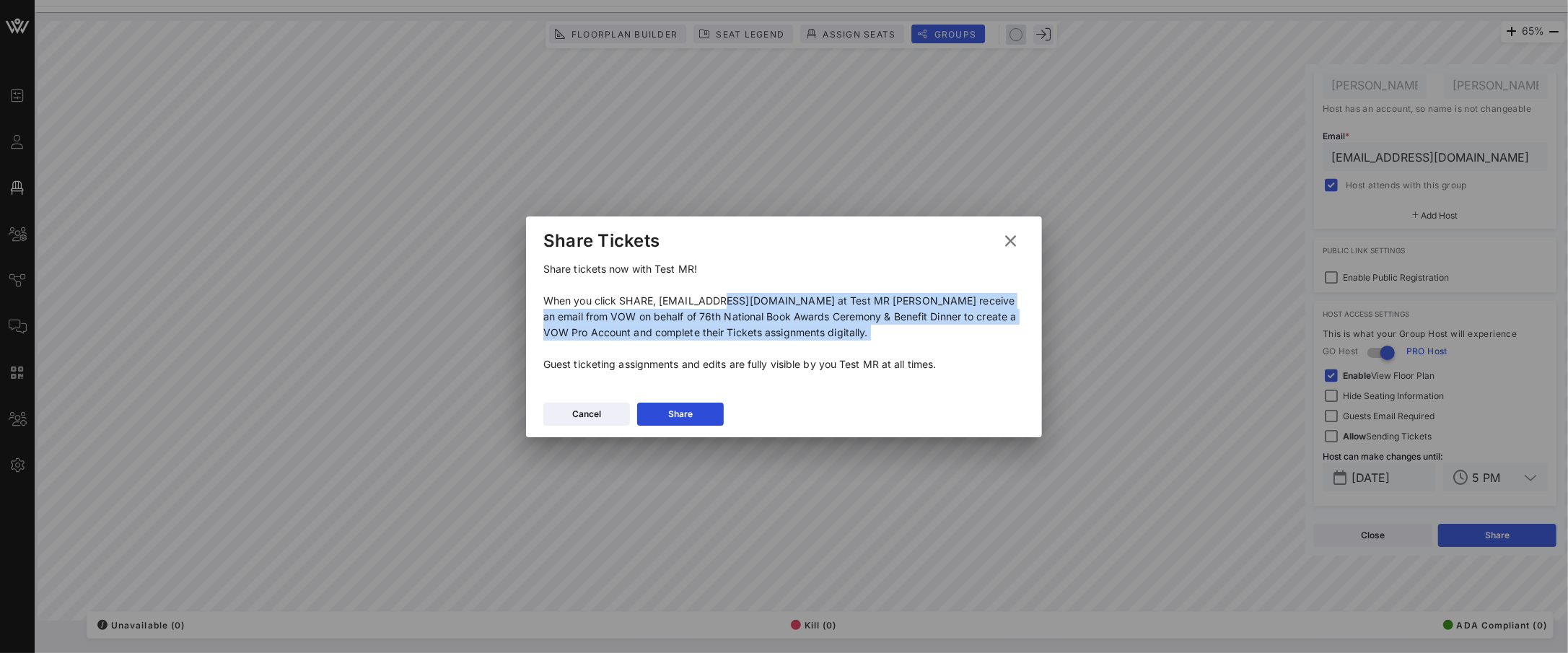
drag, startPoint x: 661, startPoint y: 298, endPoint x: 784, endPoint y: 351, distance: 133.9
click at [784, 351] on p "Share tickets now with Test MR! When you click SHARE, [EMAIL_ADDRESS][DOMAIN_NA…" at bounding box center [784, 316] width 481 height 111
click at [803, 338] on p "Share tickets now with Test MR! When you click SHARE, [EMAIL_ADDRESS][DOMAIN_NA…" at bounding box center [784, 316] width 481 height 111
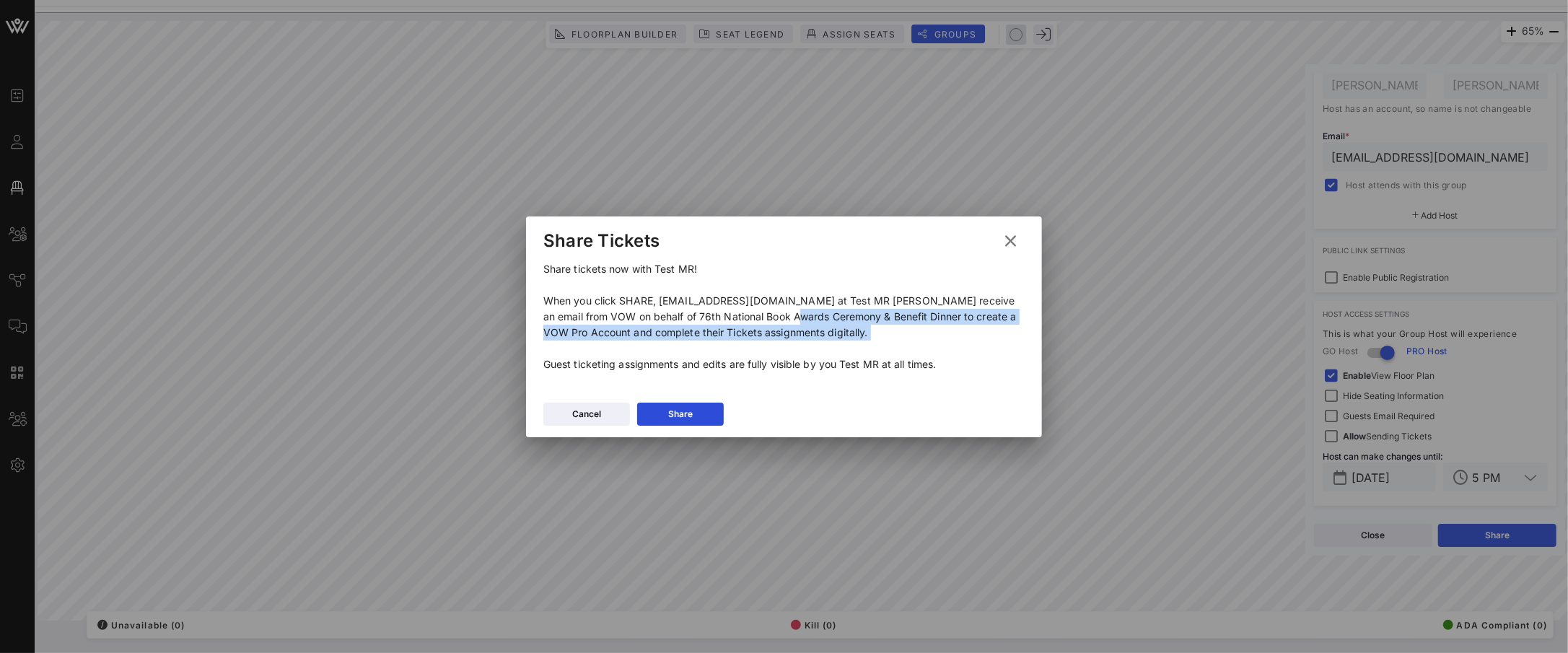
drag, startPoint x: 689, startPoint y: 310, endPoint x: 776, endPoint y: 344, distance: 93.4
click at [776, 344] on p "Share tickets now with Test MR! When you click SHARE, [EMAIL_ADDRESS][DOMAIN_NA…" at bounding box center [784, 316] width 481 height 111
drag, startPoint x: 619, startPoint y: 363, endPoint x: 948, endPoint y: 368, distance: 329.0
click at [948, 368] on p "Share tickets now with Test MR! When you click SHARE, [EMAIL_ADDRESS][DOMAIN_NA…" at bounding box center [784, 316] width 481 height 111
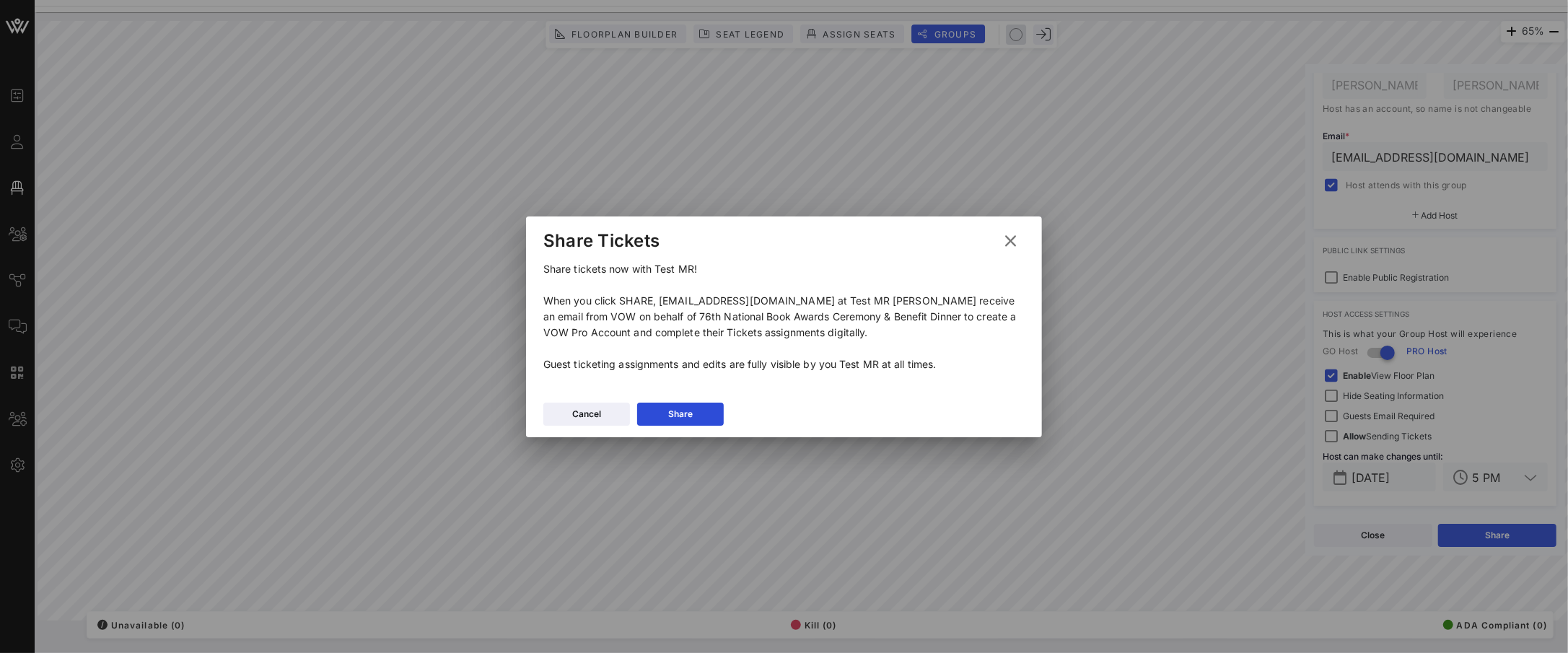
click at [881, 338] on p "Share tickets now with Test MR! When you click SHARE, [EMAIL_ADDRESS][DOMAIN_NA…" at bounding box center [784, 316] width 481 height 111
click at [595, 416] on div "Cancel" at bounding box center [586, 414] width 28 height 15
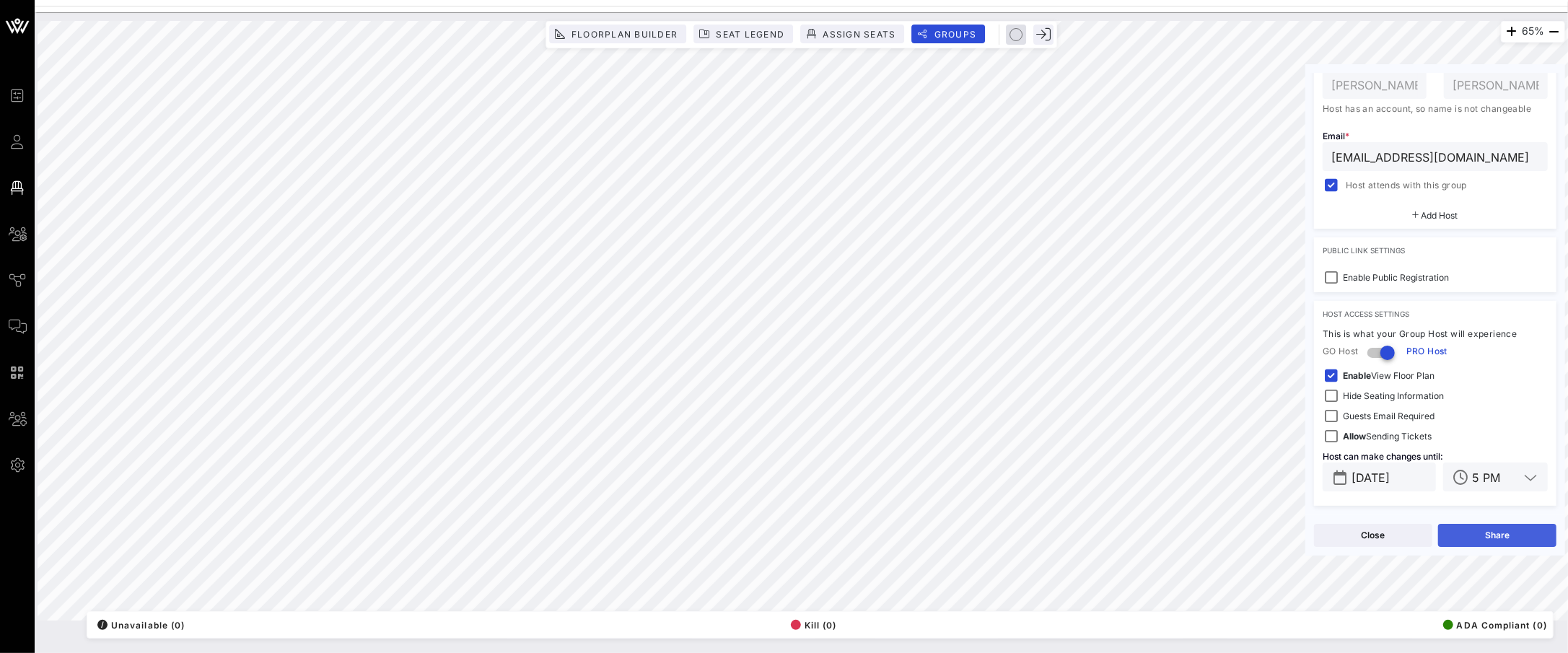
click at [1500, 530] on button "Share" at bounding box center [1497, 535] width 118 height 23
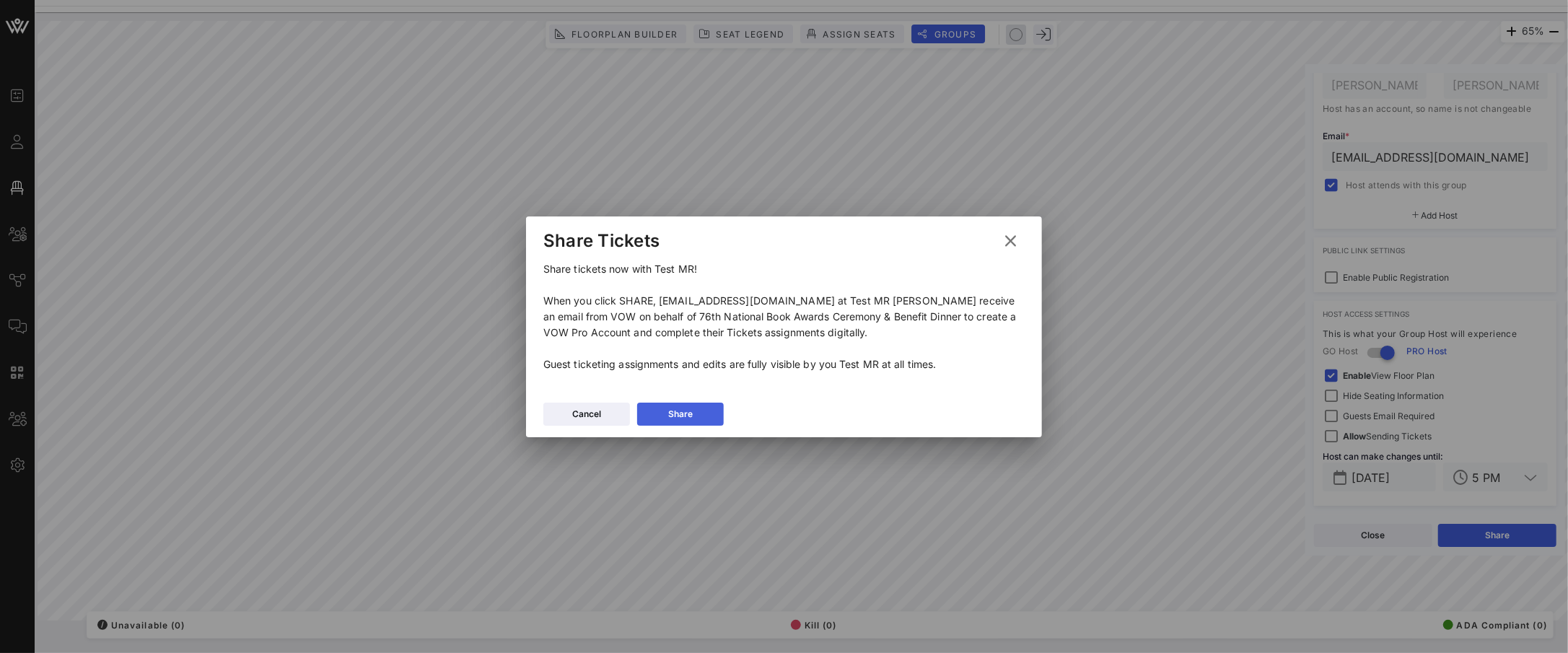
click at [702, 406] on button "Share" at bounding box center [681, 413] width 86 height 23
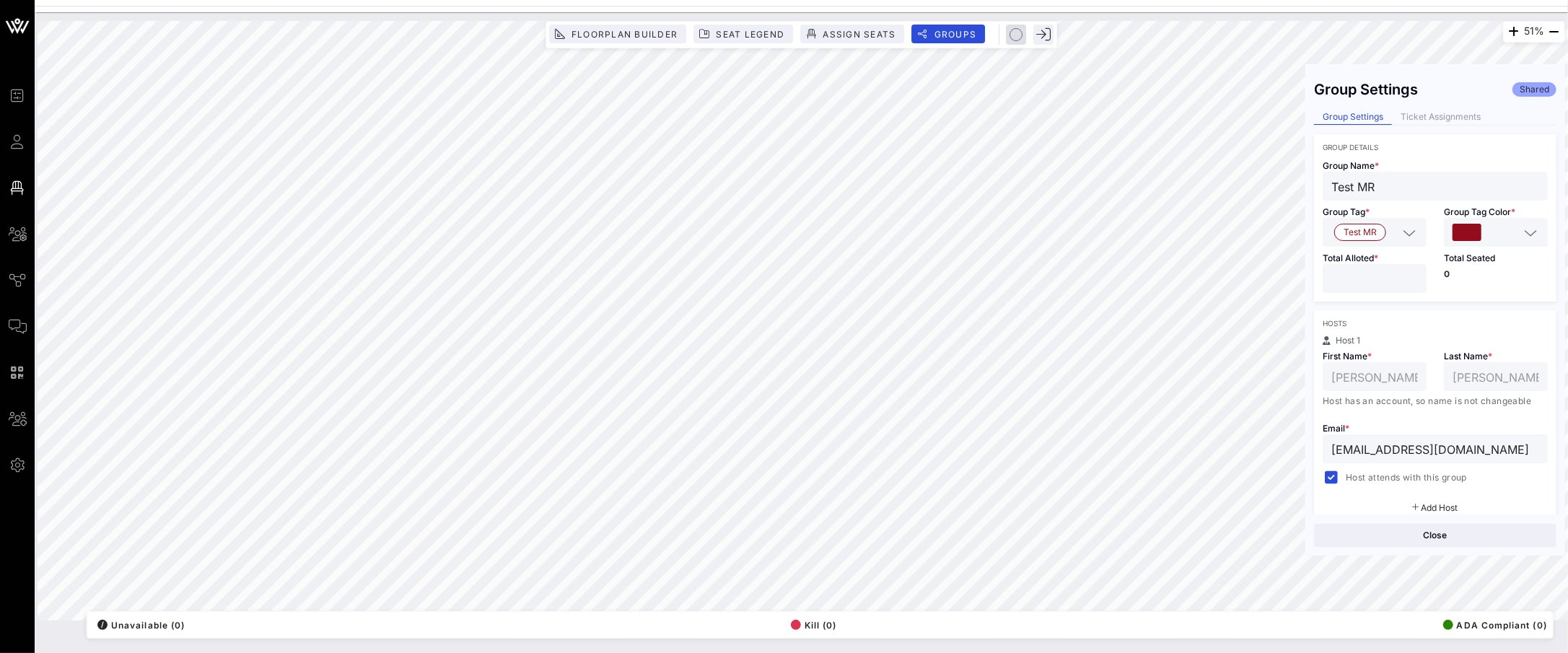
scroll to position [0, 0]
click at [1433, 113] on div "Ticket Assignments" at bounding box center [1440, 118] width 97 height 15
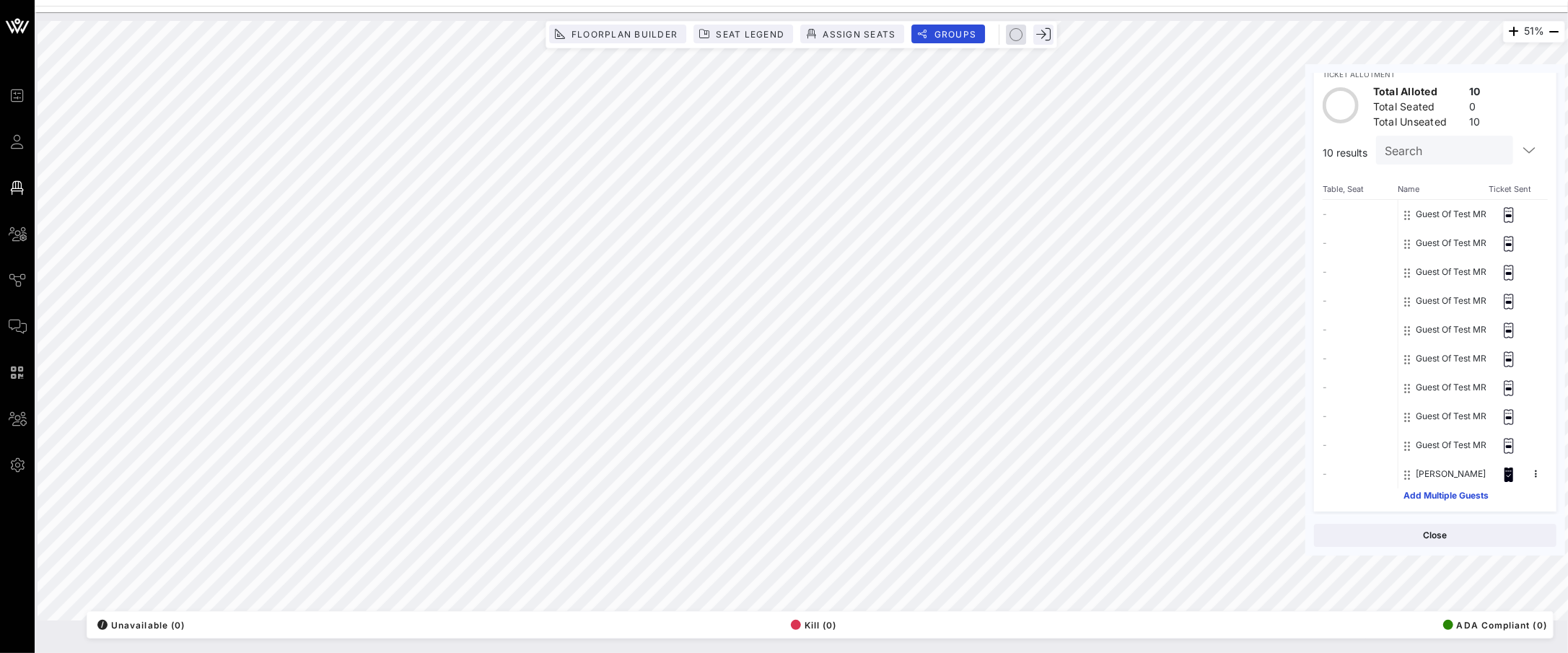
scroll to position [79, 0]
click at [1522, 144] on icon "button" at bounding box center [1529, 144] width 17 height 17
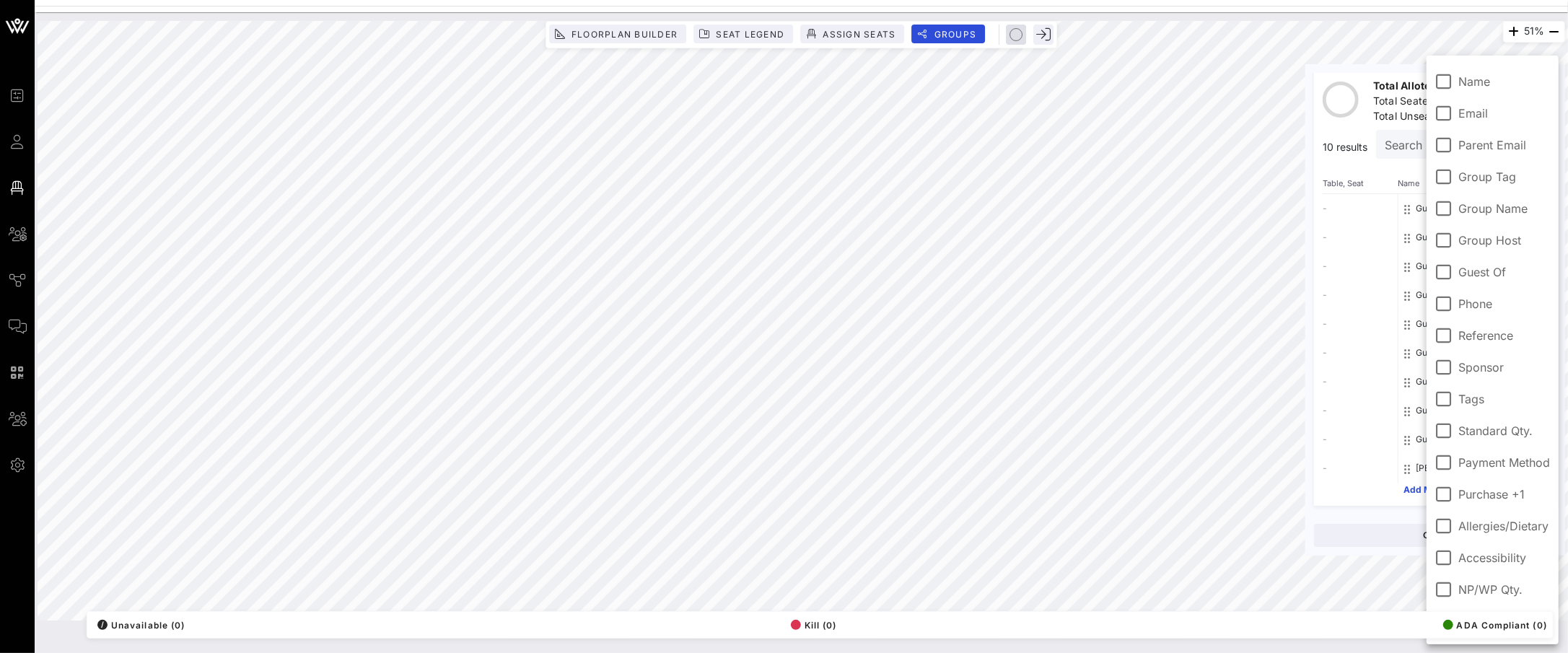
click at [1368, 79] on div "Ticket Allotment Total Alloted 10 Total Seated 0 Total Unseated 10 10 results S…" at bounding box center [1436, 280] width 243 height 450
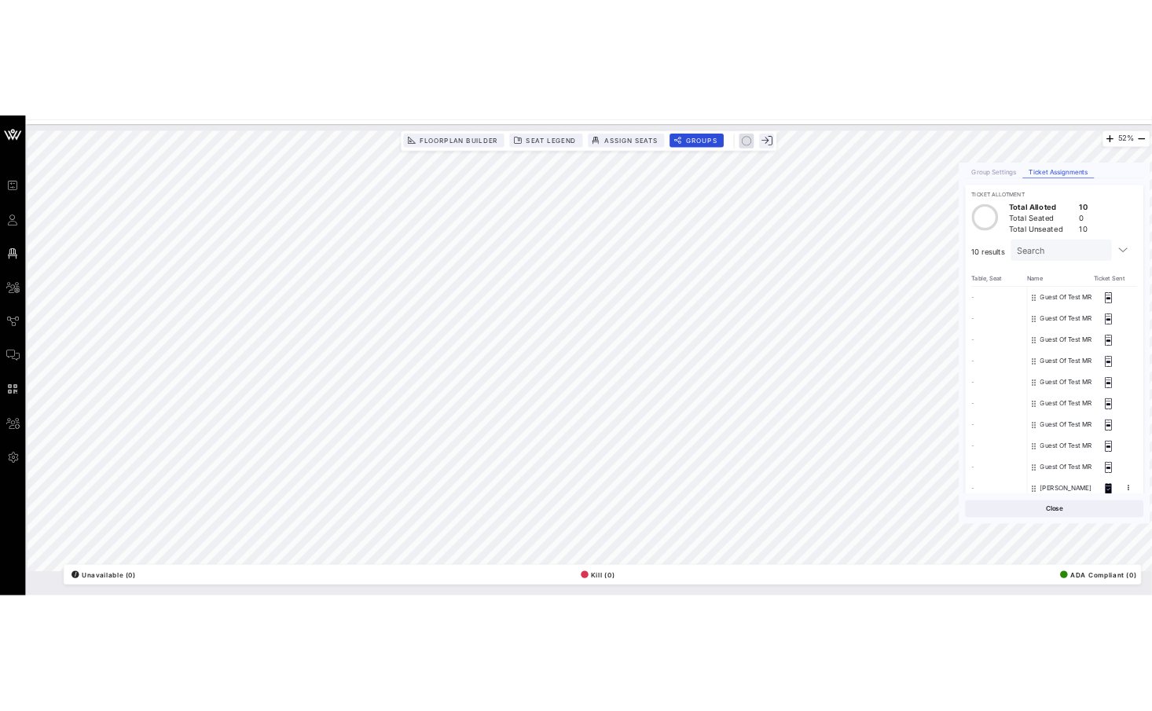
scroll to position [0, 0]
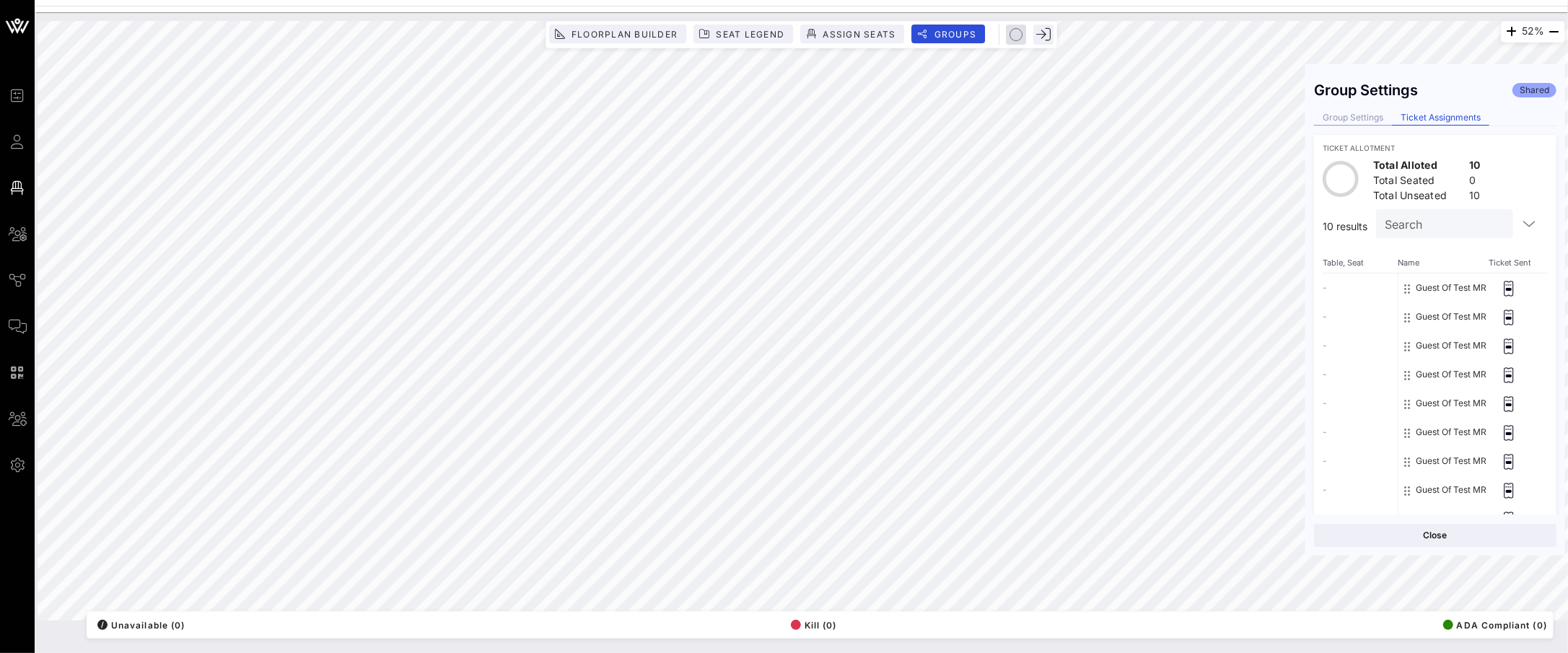
click at [1380, 121] on div "Group Settings" at bounding box center [1353, 118] width 78 height 15
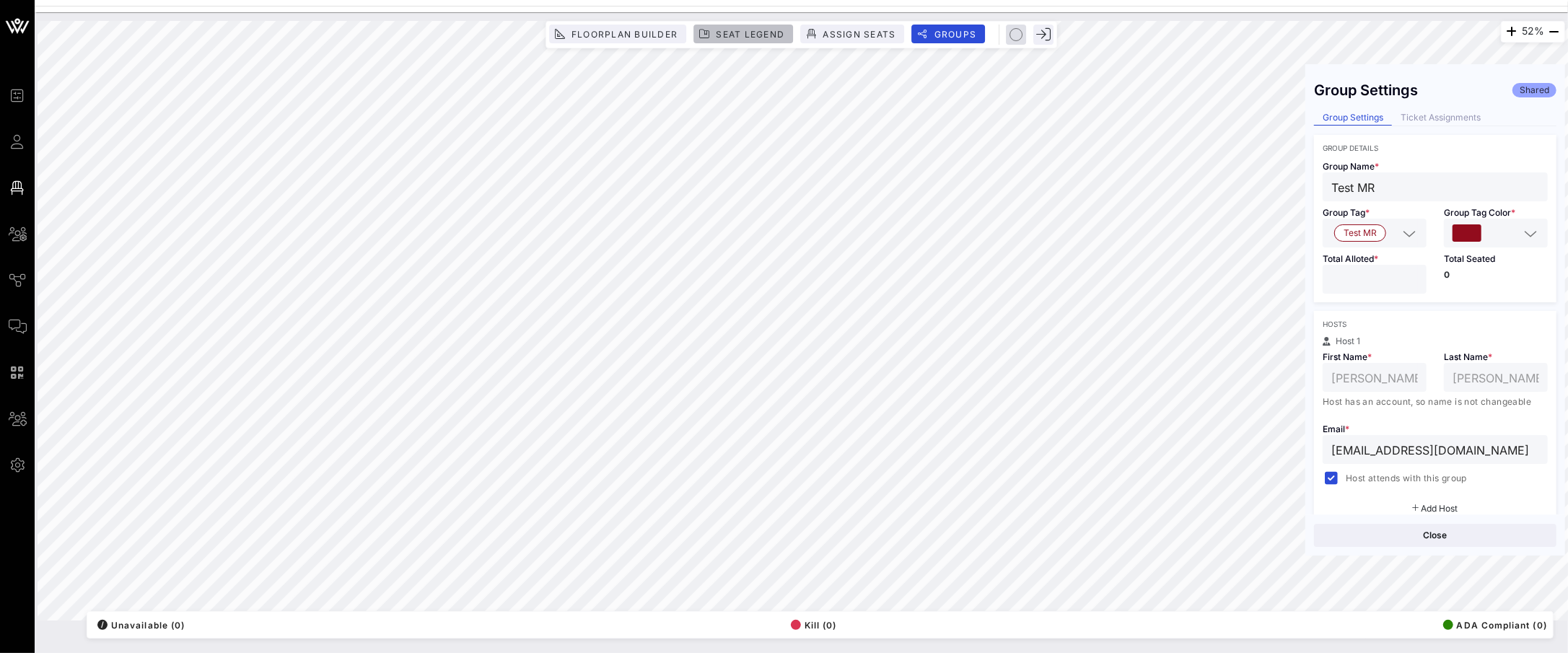
click at [749, 28] on span "Seat Legend" at bounding box center [750, 34] width 69 height 11
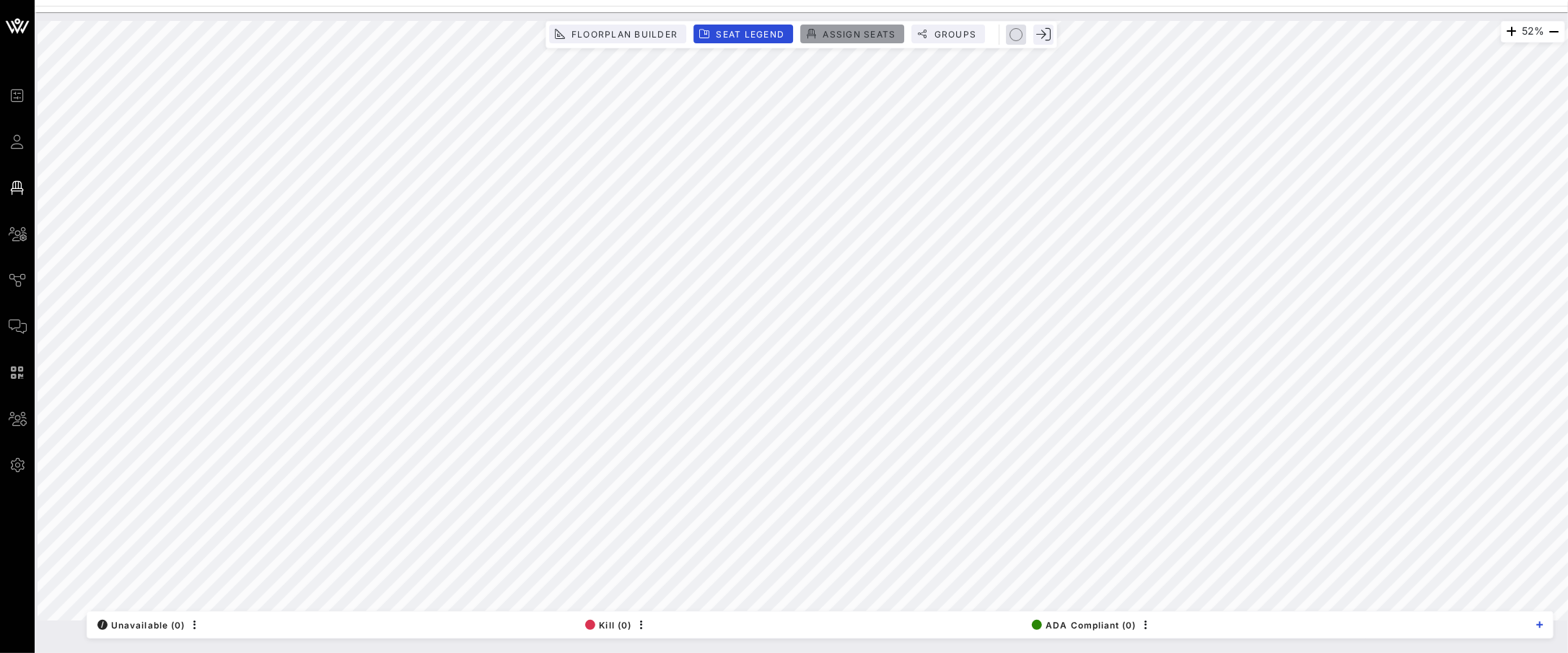
click at [825, 31] on span "Assign Seats" at bounding box center [859, 34] width 73 height 11
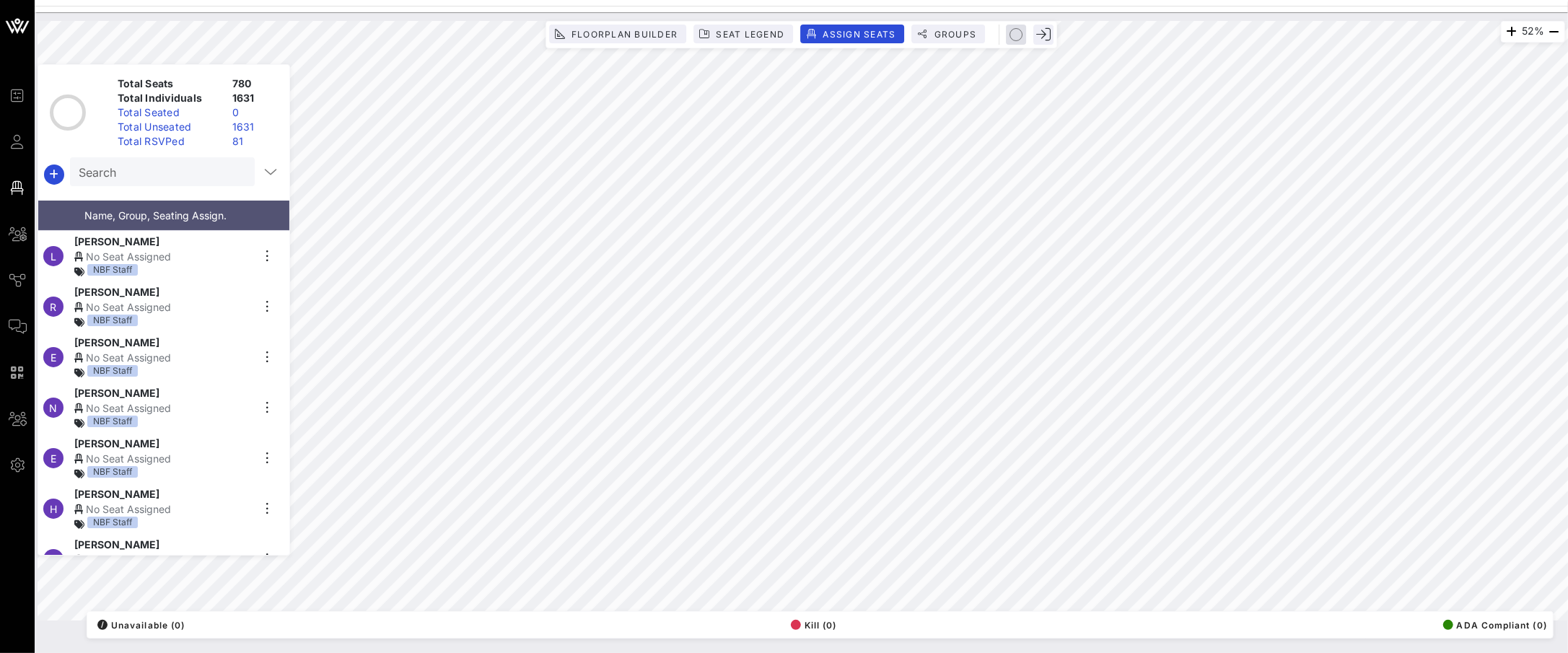
click at [162, 184] on div "Search" at bounding box center [161, 171] width 164 height 28
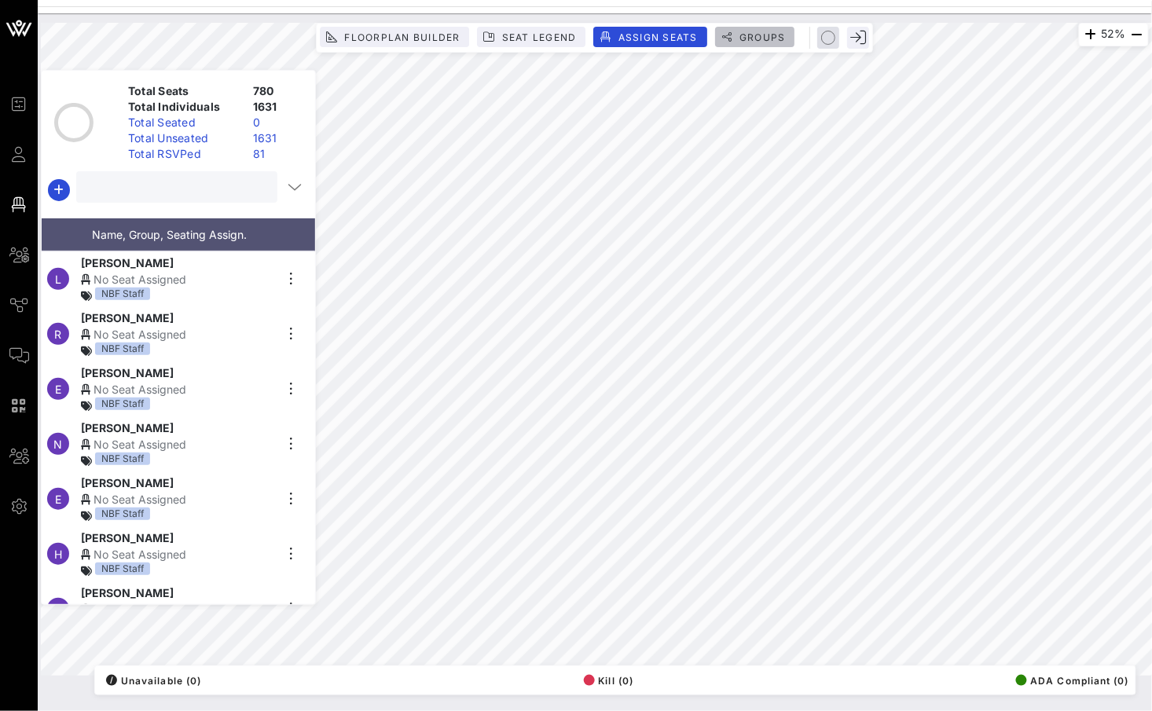
click at [755, 31] on span "Groups" at bounding box center [761, 37] width 47 height 12
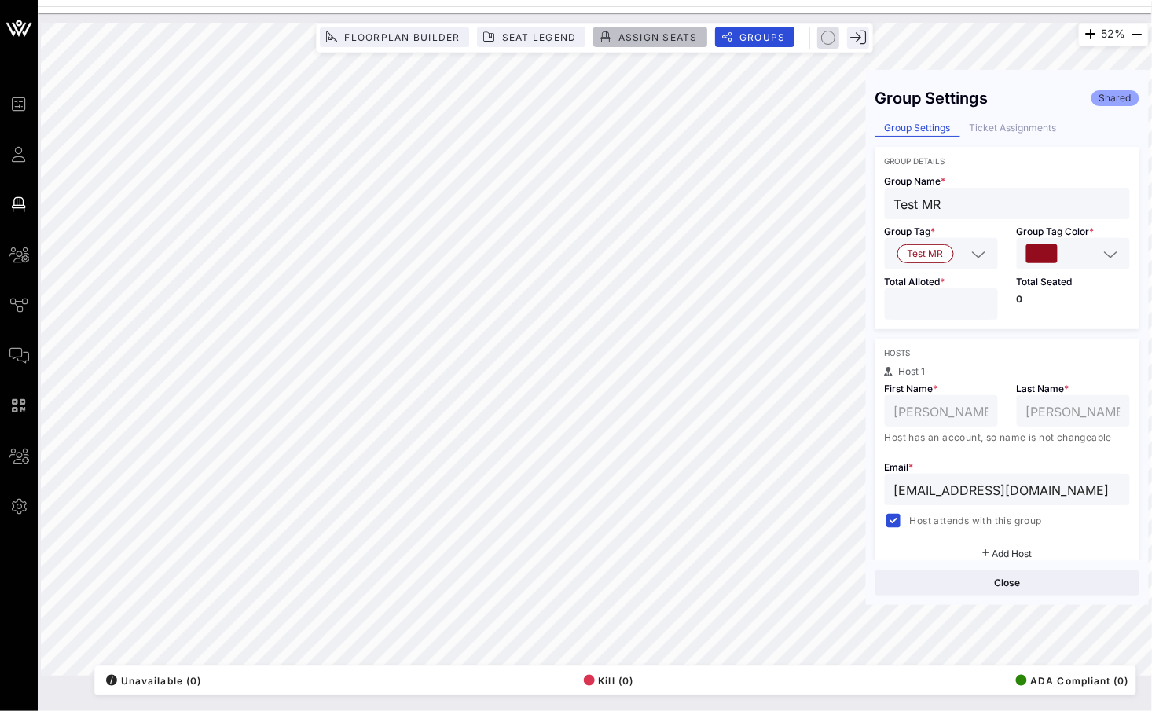
click at [674, 42] on span "Assign Seats" at bounding box center [658, 37] width 80 height 12
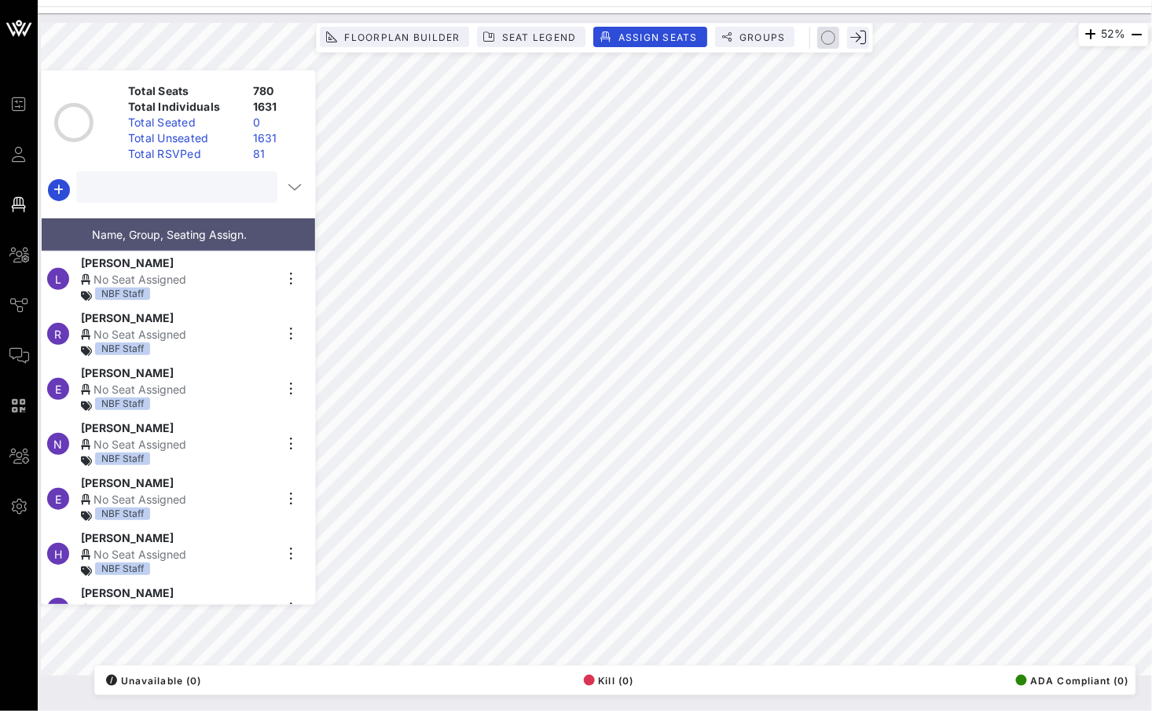
click at [127, 180] on input "text" at bounding box center [175, 187] width 179 height 20
type input "m"
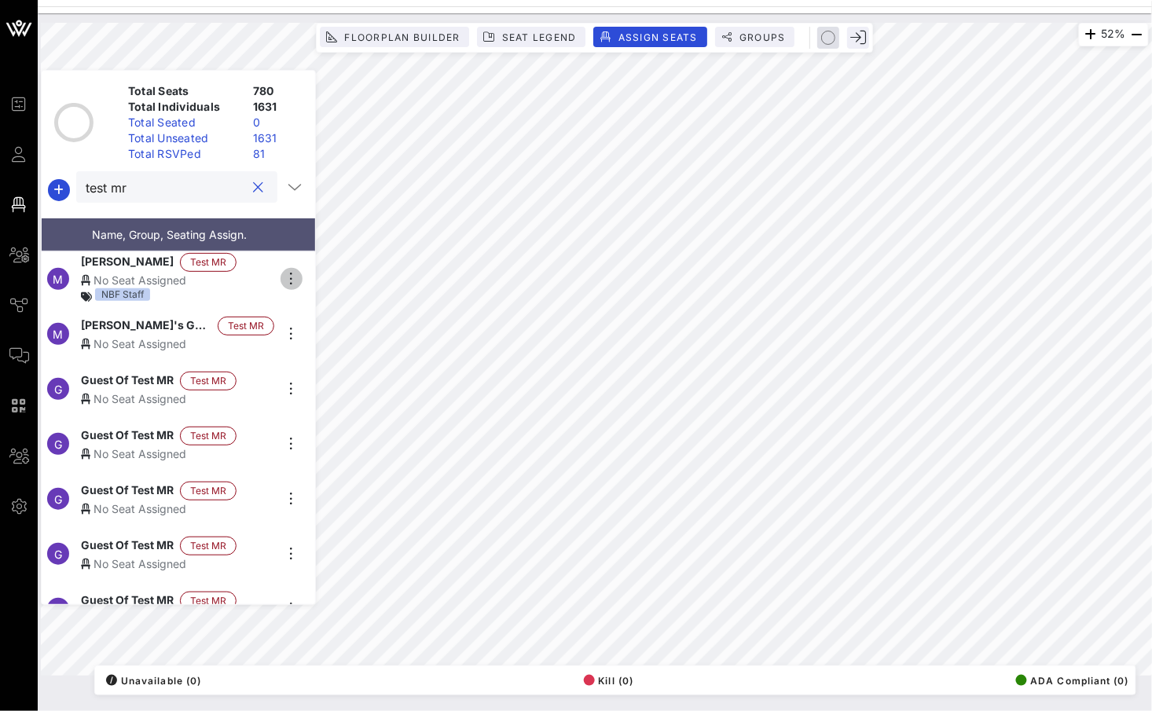
click at [291, 270] on icon "button" at bounding box center [291, 278] width 19 height 19
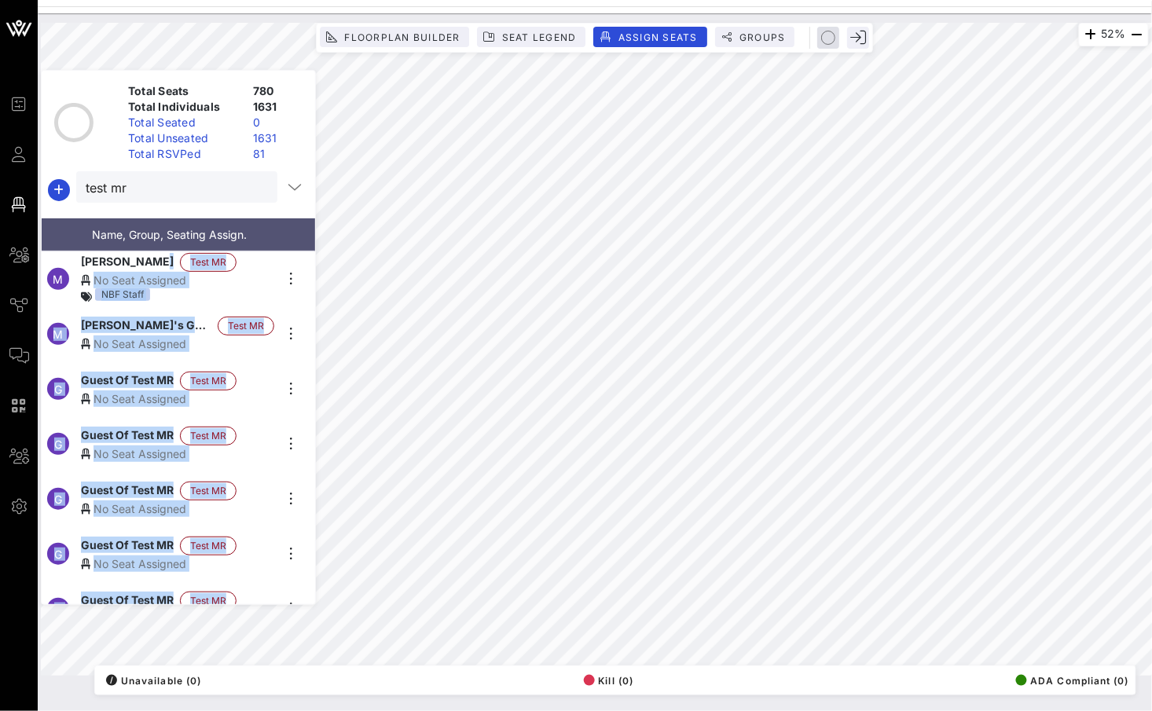
click at [565, 127] on div "52% Floorplan Builder Seat Legend Assign Seats Groups Exit Total Seats 780 Tota…" at bounding box center [595, 349] width 1108 height 653
click at [146, 256] on span "[PERSON_NAME]" at bounding box center [127, 262] width 93 height 19
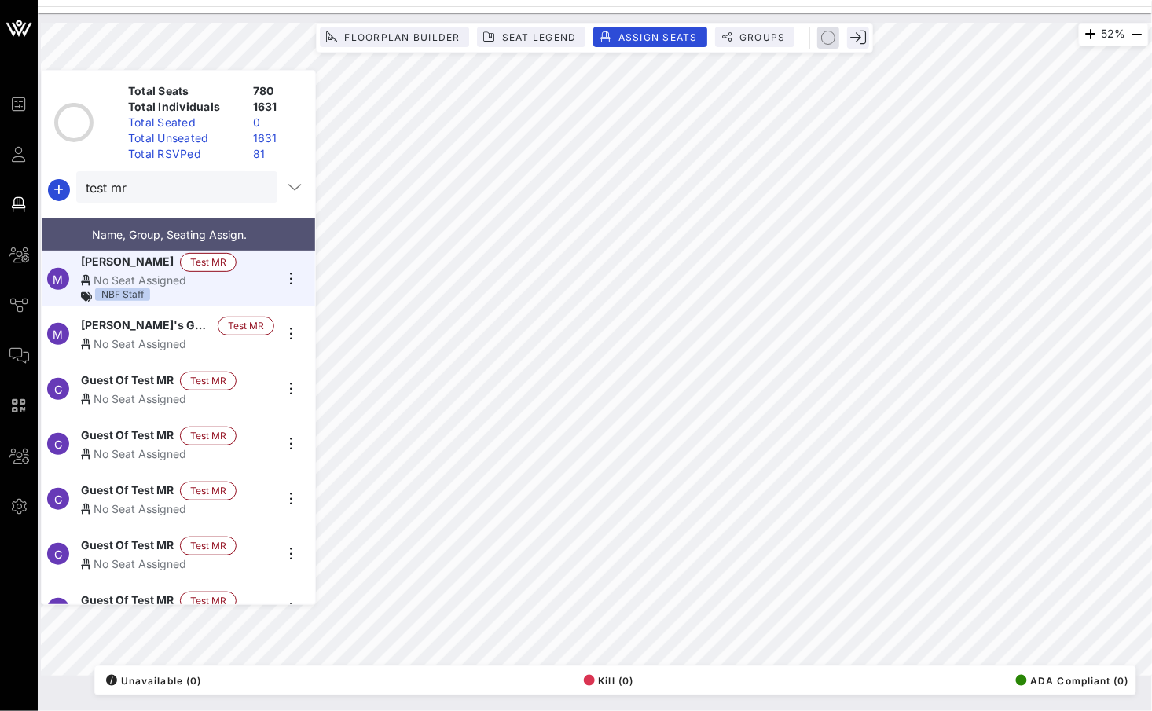
click at [82, 275] on icon at bounding box center [85, 280] width 9 height 11
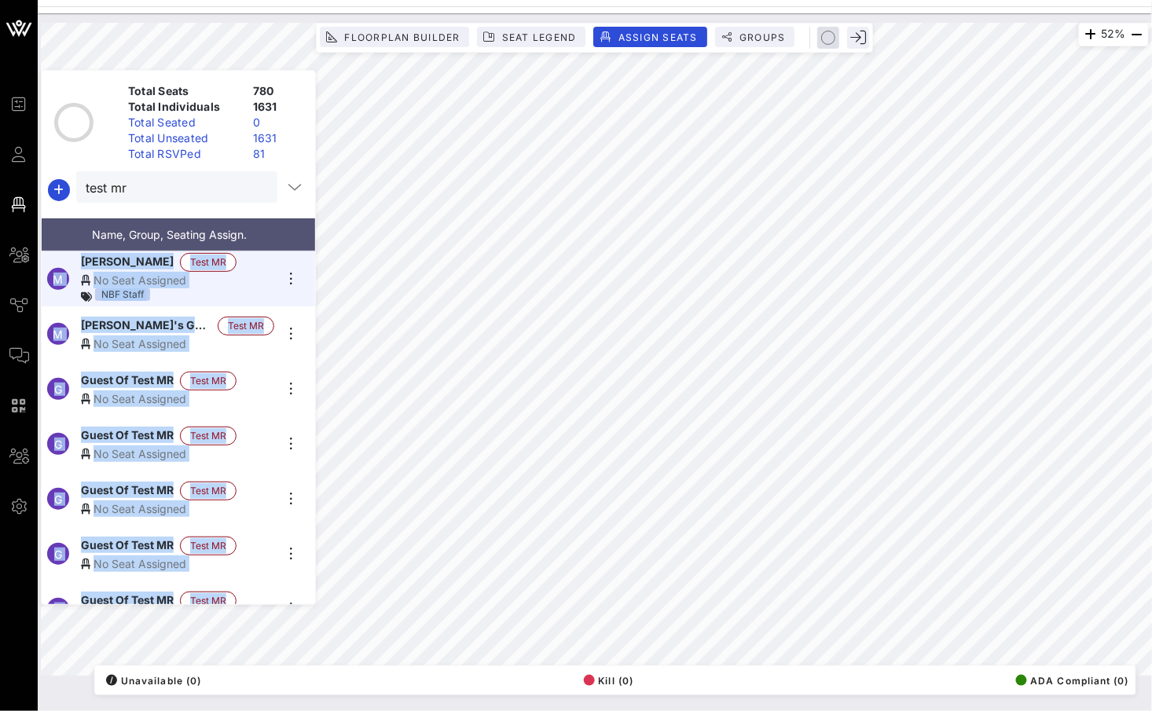
click at [388, 222] on div "52% Floorplan Builder Seat Legend Assign Seats Groups Exit Total Seats 780 Tota…" at bounding box center [595, 349] width 1108 height 653
click at [143, 277] on div "No Seat Assigned" at bounding box center [177, 280] width 193 height 16
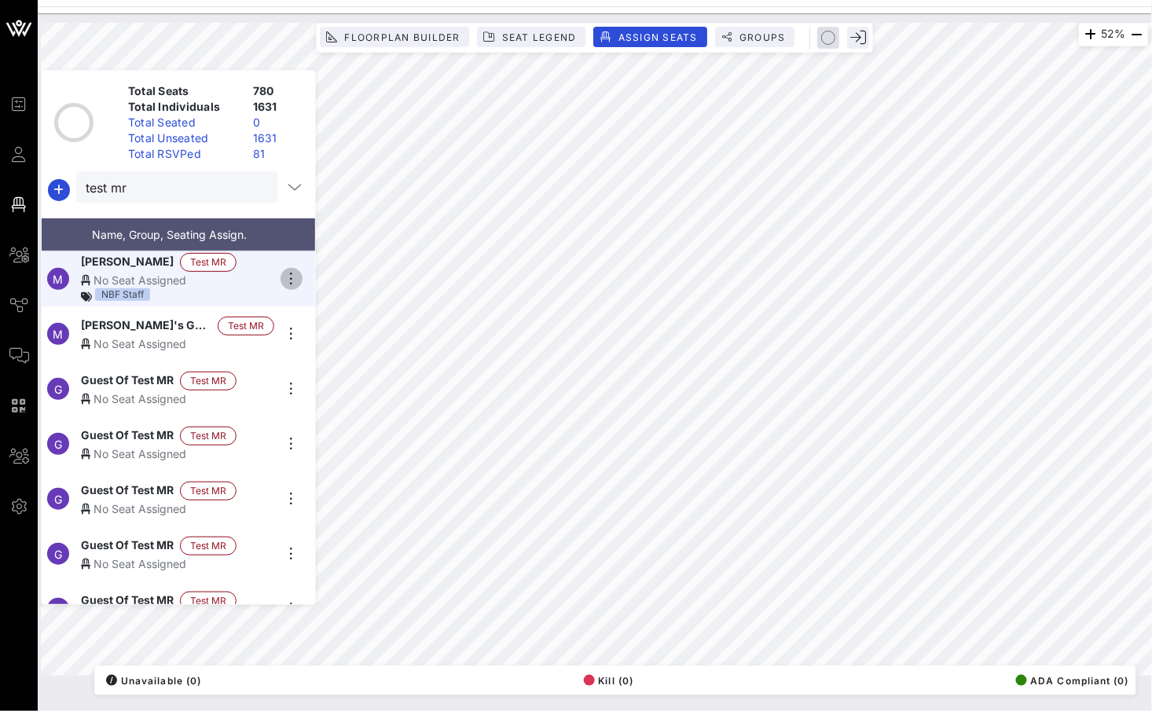
click at [289, 272] on icon "button" at bounding box center [291, 278] width 19 height 19
click at [303, 306] on div "Details" at bounding box center [335, 300] width 79 height 13
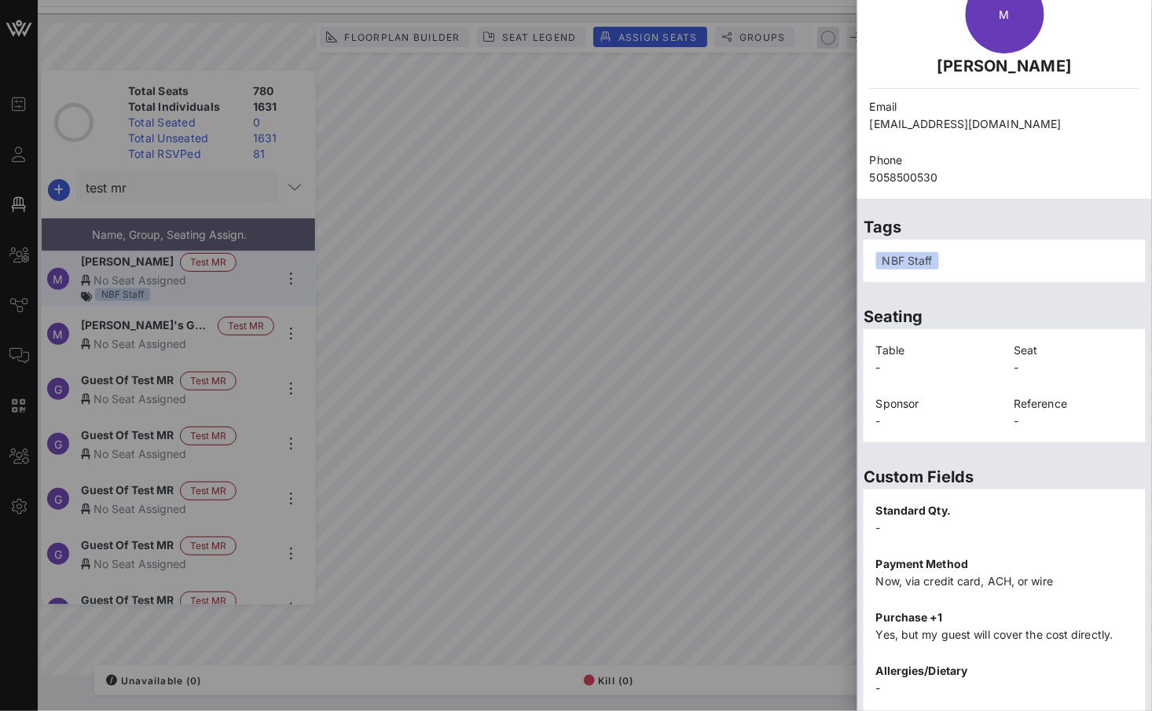
scroll to position [120, 0]
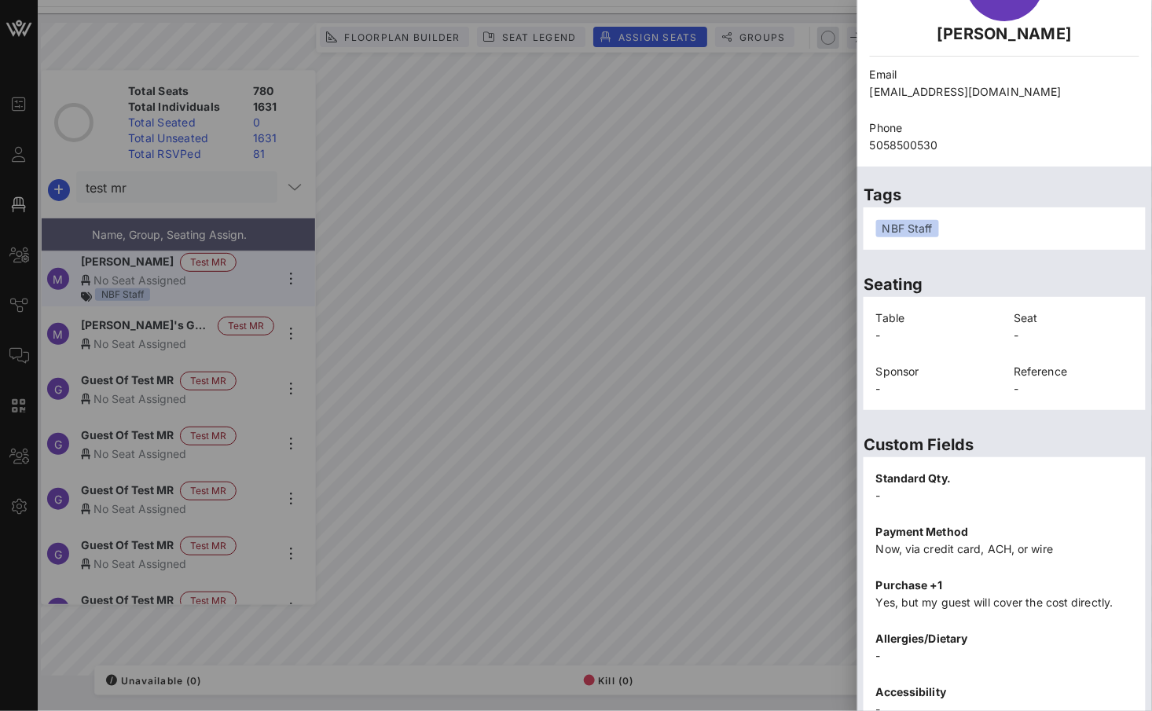
click at [893, 320] on p "Table" at bounding box center [935, 318] width 119 height 17
click at [1079, 332] on p "-" at bounding box center [1073, 335] width 119 height 17
click at [1035, 390] on p "-" at bounding box center [1073, 388] width 119 height 17
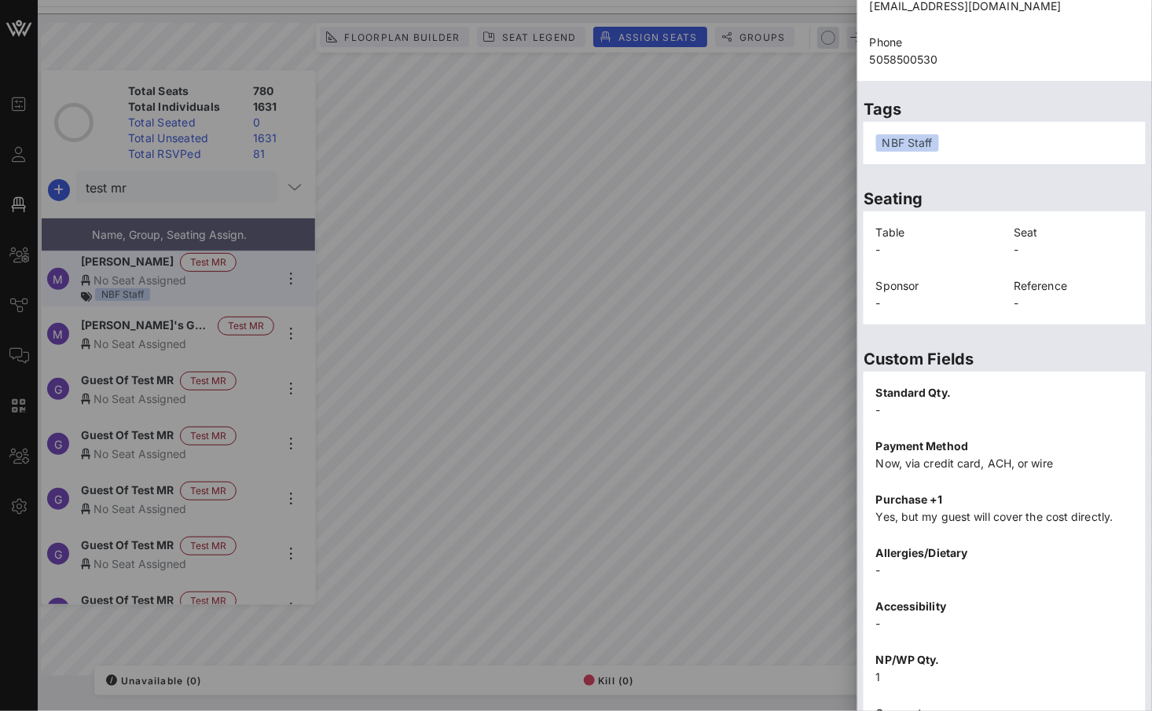
scroll to position [297, 0]
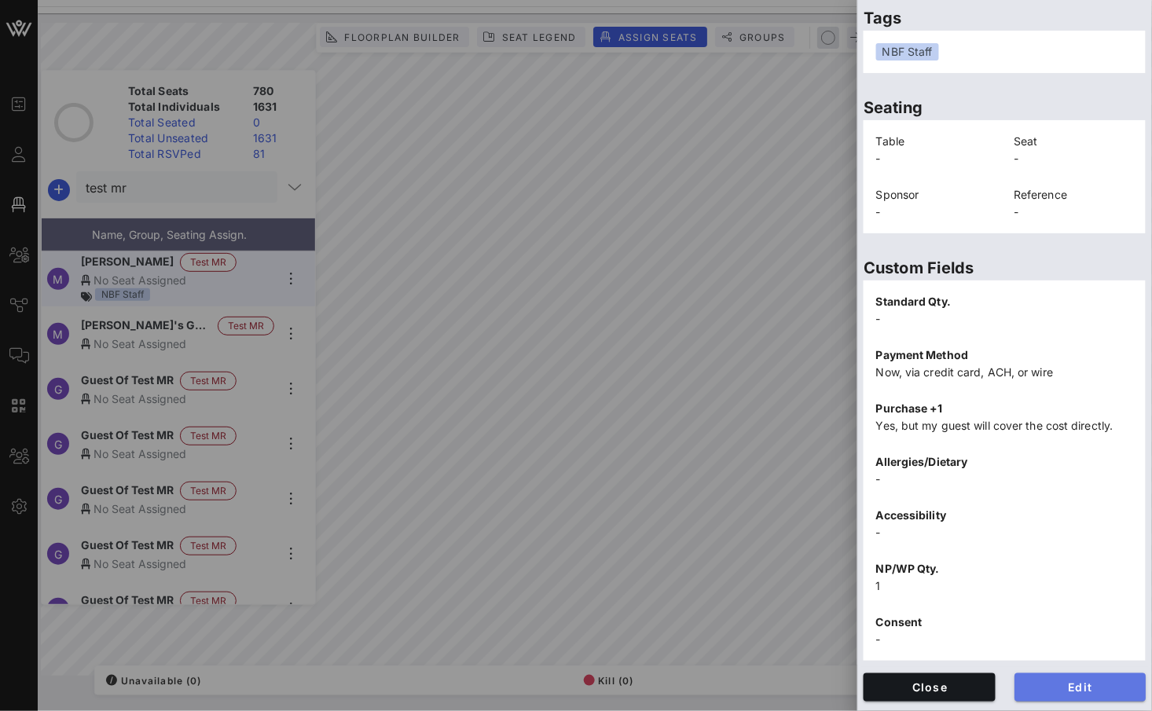
click at [1068, 683] on span "Edit" at bounding box center [1080, 687] width 107 height 13
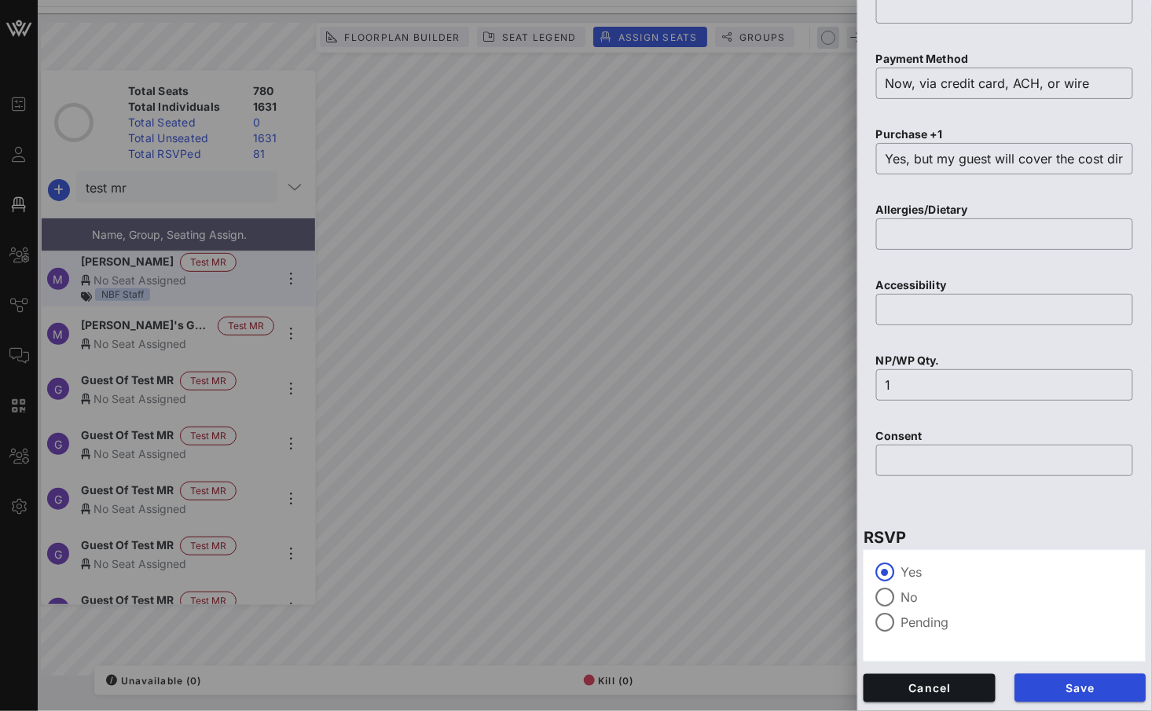
scroll to position [0, 0]
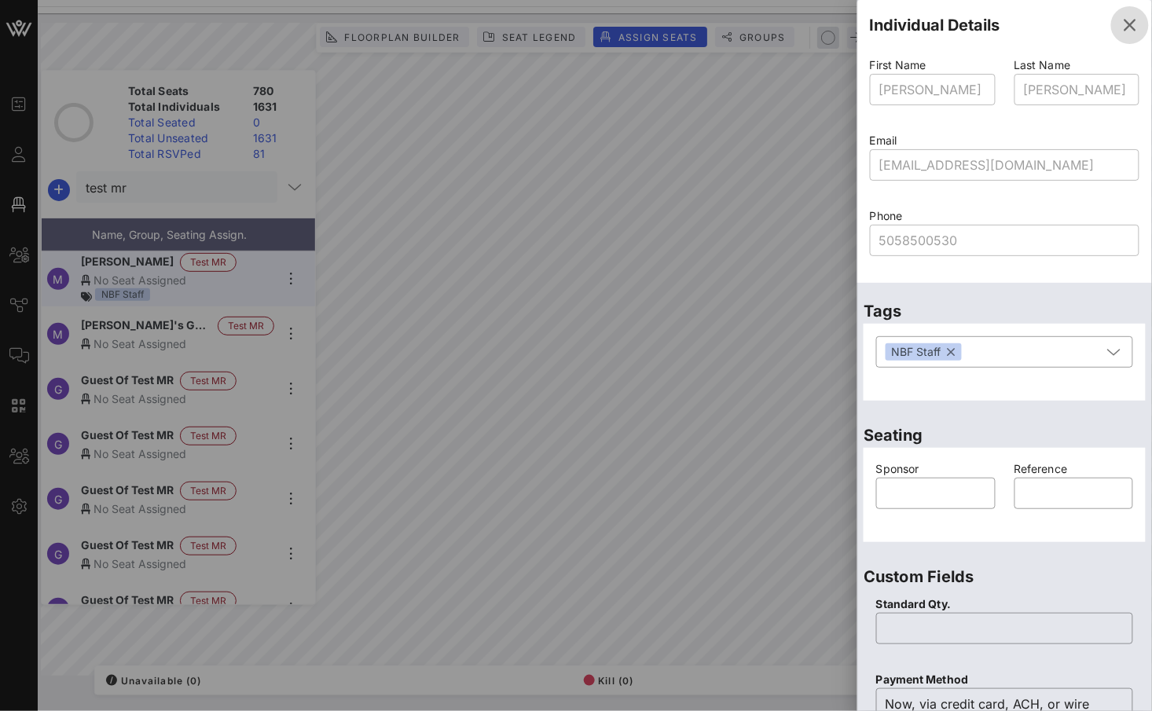
click at [1120, 31] on icon "button" at bounding box center [1129, 25] width 19 height 19
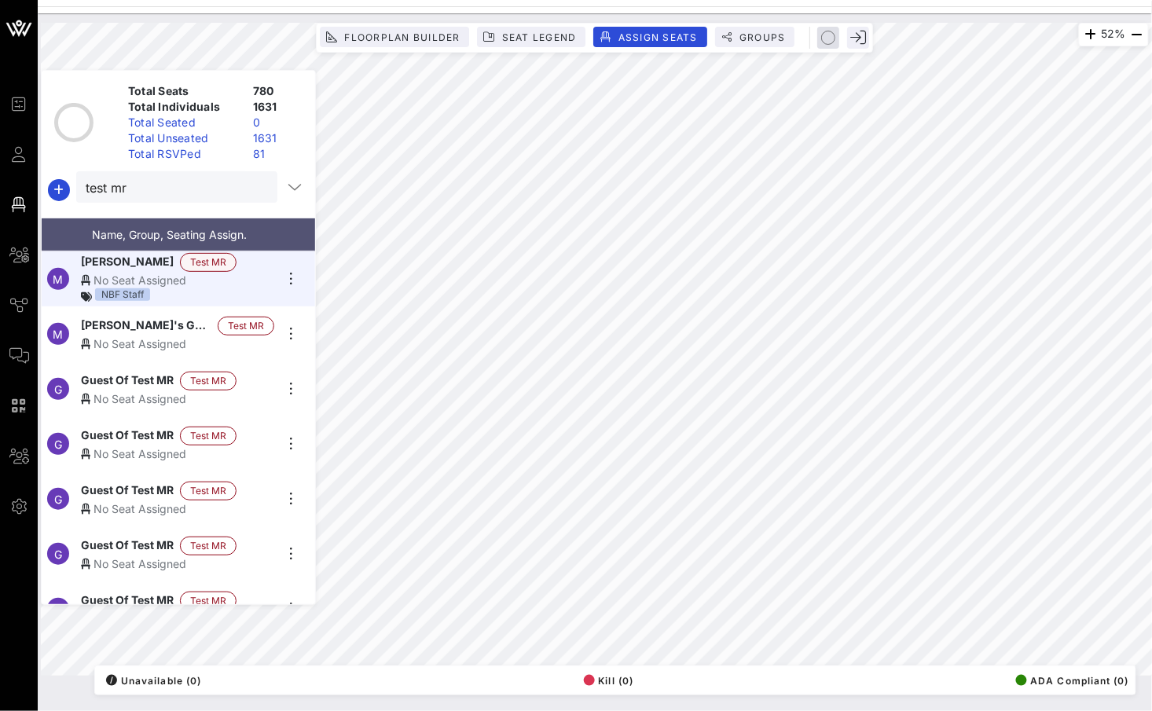
click at [207, 255] on span "Test MR" at bounding box center [208, 262] width 36 height 17
click at [249, 187] on div at bounding box center [258, 187] width 19 height 19
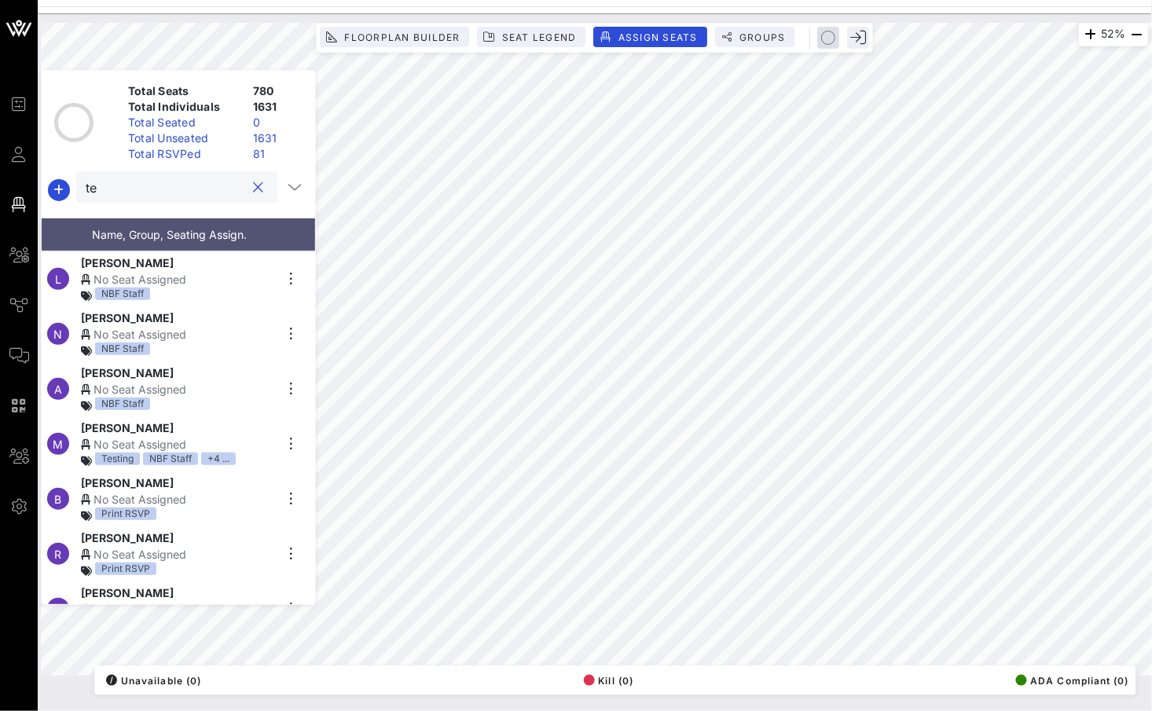
type input "t"
click at [125, 191] on input "text" at bounding box center [175, 187] width 179 height 20
click at [291, 186] on icon "button" at bounding box center [294, 187] width 19 height 19
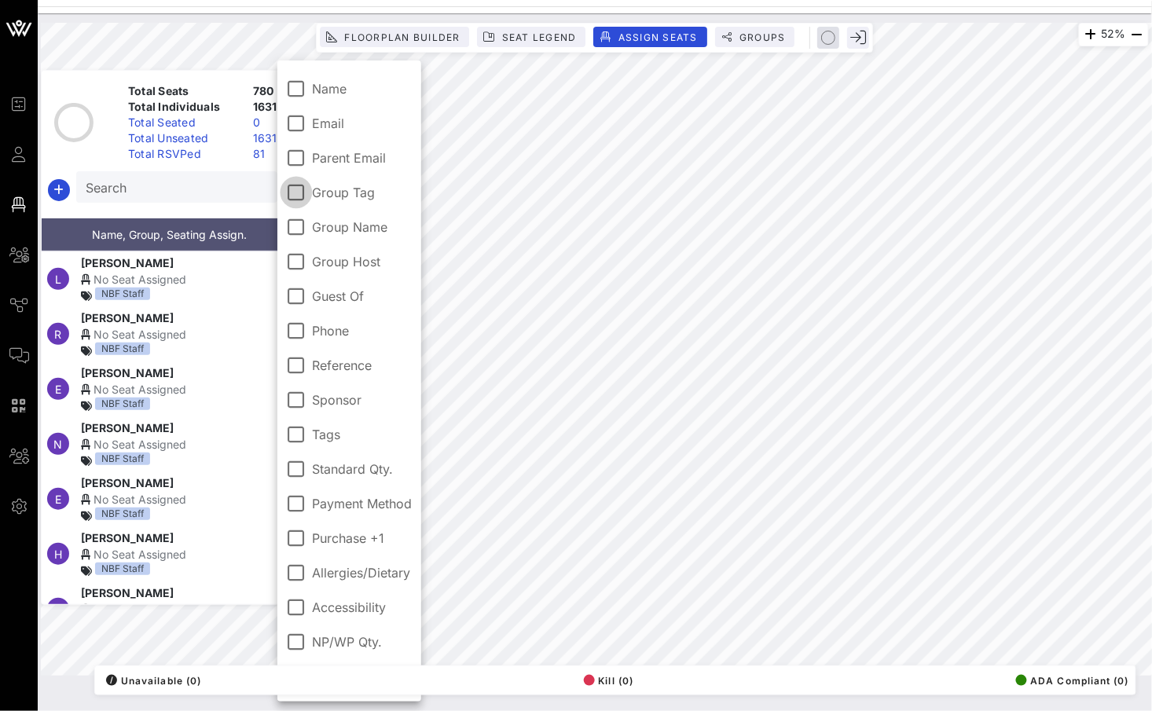
click at [300, 194] on div at bounding box center [296, 192] width 27 height 27
click at [183, 188] on input "Search" at bounding box center [175, 187] width 179 height 20
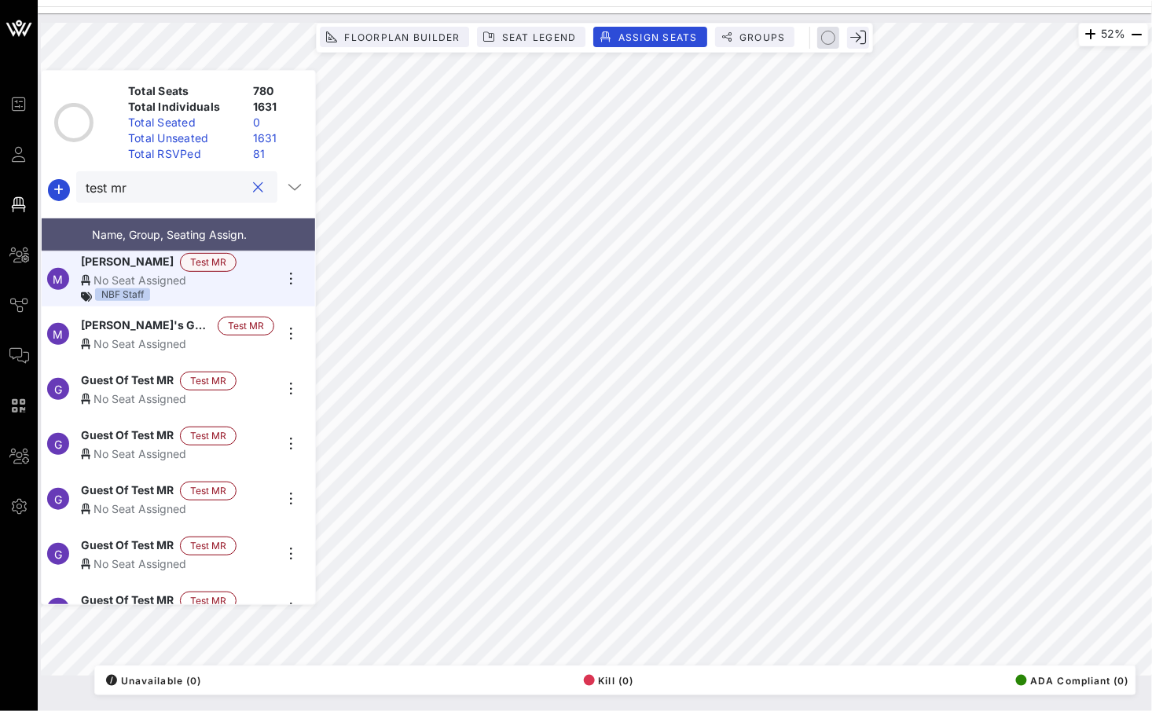
type input "test mr"
click at [215, 258] on span "Test MR" at bounding box center [208, 262] width 36 height 17
click at [194, 258] on span "Test MR" at bounding box center [208, 262] width 36 height 17
drag, startPoint x: 193, startPoint y: 257, endPoint x: 278, endPoint y: 254, distance: 84.9
click at [278, 254] on div "M [PERSON_NAME] Test MR No Seat Assigned NBF Staff" at bounding box center [172, 278] width 261 height 55
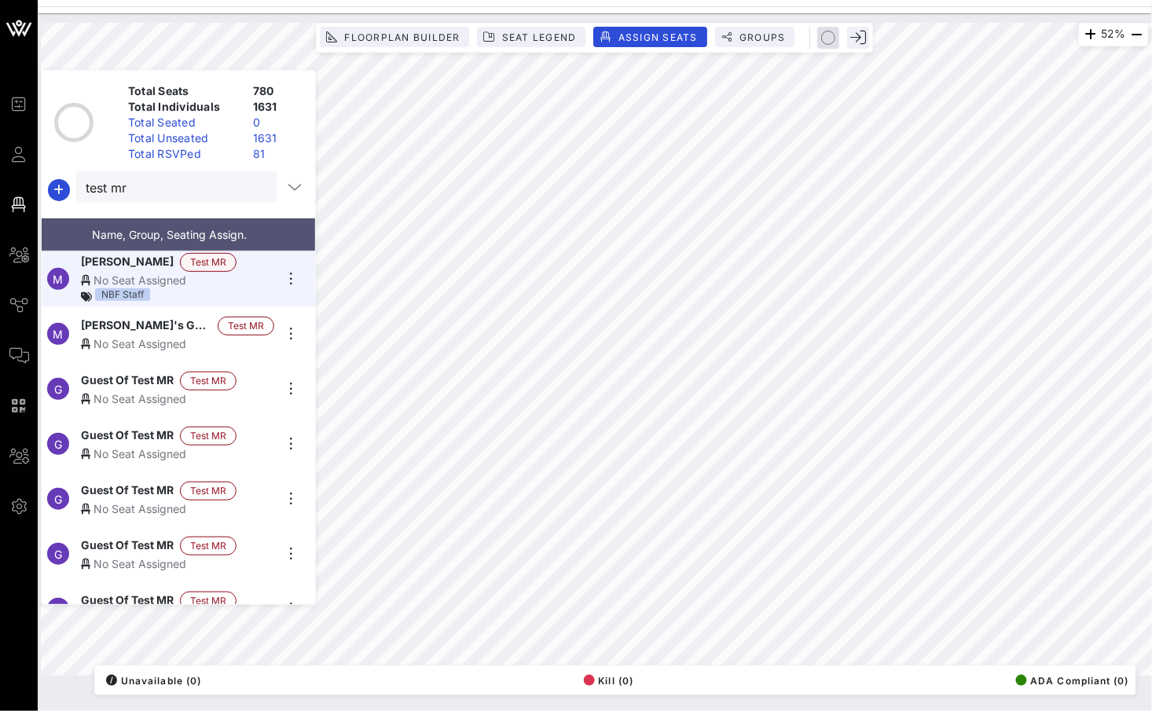
click at [203, 261] on span "Test MR" at bounding box center [208, 262] width 36 height 17
click at [130, 196] on input "test mr" at bounding box center [166, 187] width 160 height 20
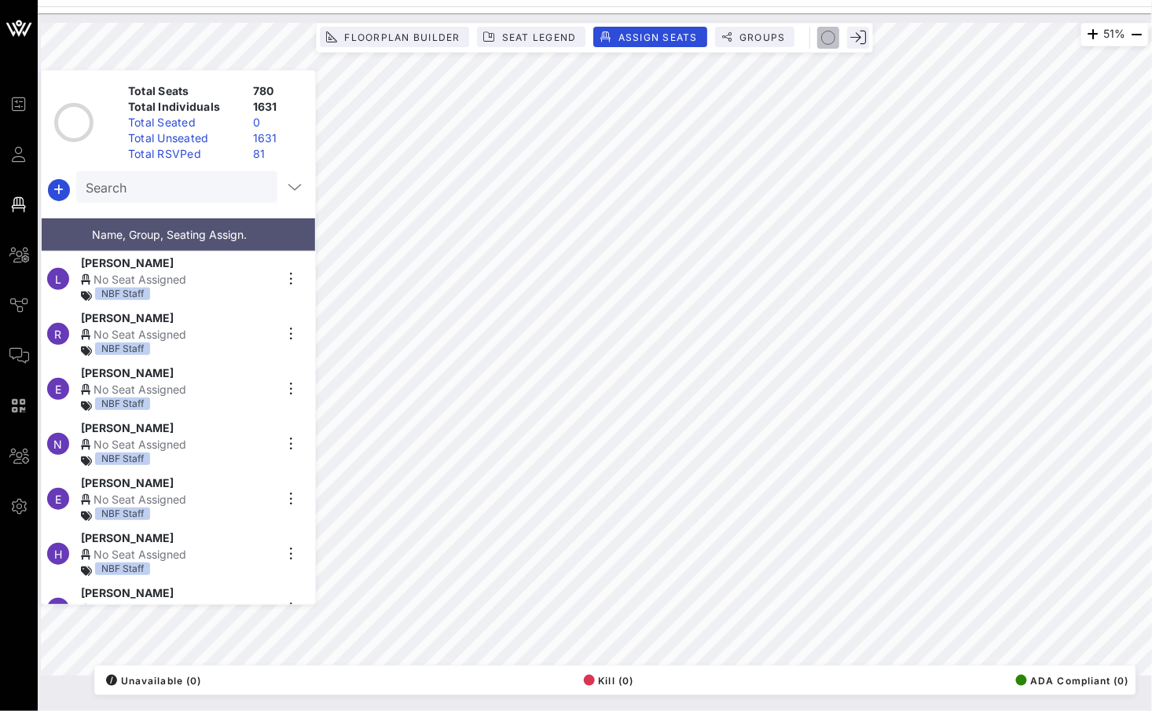
click at [827, 35] on icon "button" at bounding box center [829, 38] width 14 height 14
click at [828, 38] on icon "button" at bounding box center [829, 38] width 14 height 14
click at [830, 37] on icon "button" at bounding box center [828, 37] width 4 height 5
click at [823, 43] on icon "button" at bounding box center [829, 38] width 14 height 14
click at [823, 40] on icon "button" at bounding box center [829, 38] width 14 height 14
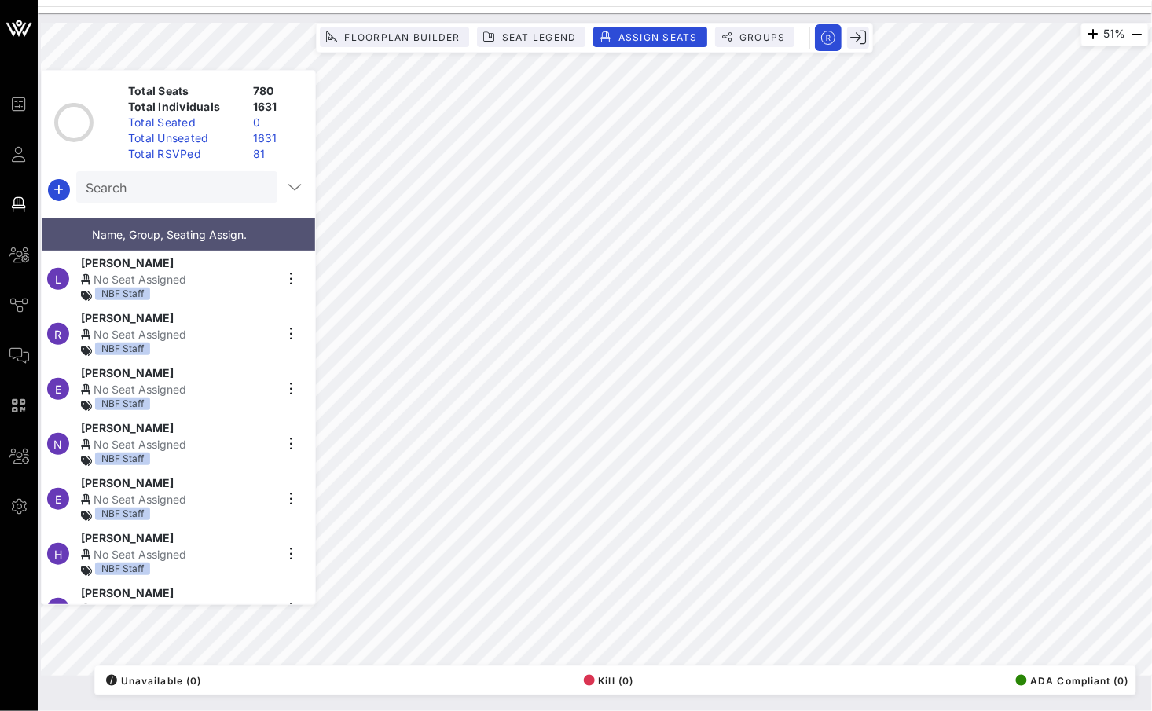
click at [823, 40] on rect "button" at bounding box center [828, 37] width 27 height 27
click at [823, 40] on icon "button" at bounding box center [829, 38] width 14 height 14
click at [54, 186] on icon "button" at bounding box center [58, 190] width 19 height 19
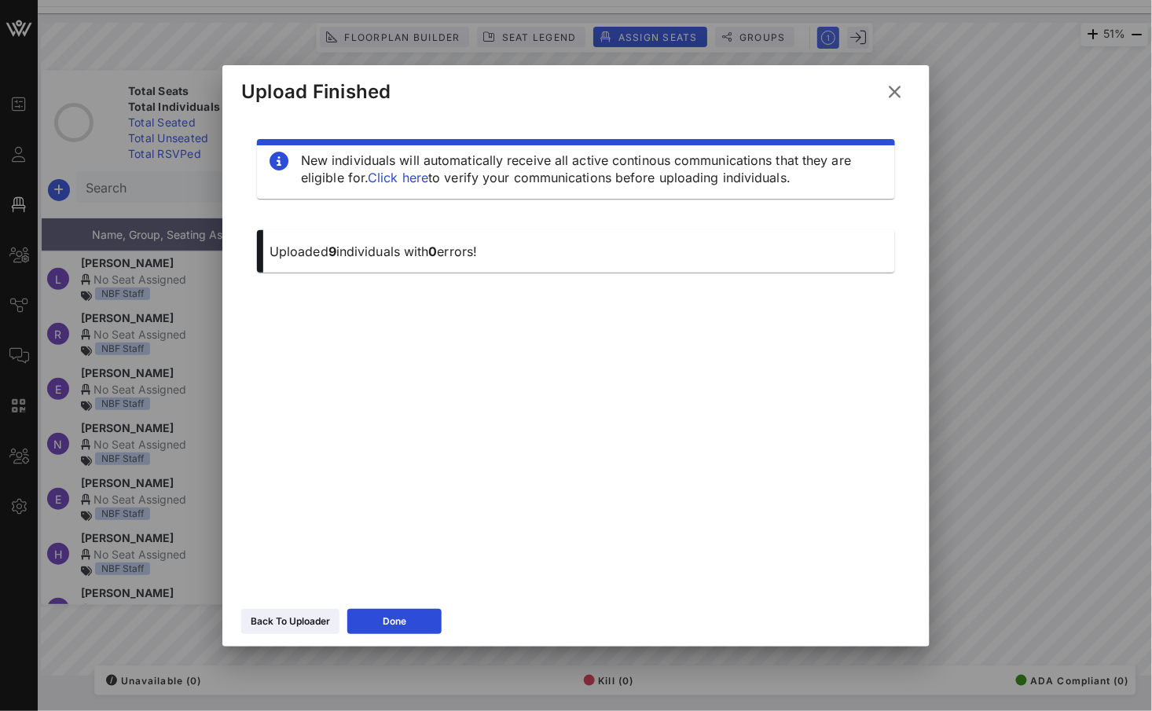
click at [900, 89] on icon at bounding box center [895, 91] width 23 height 21
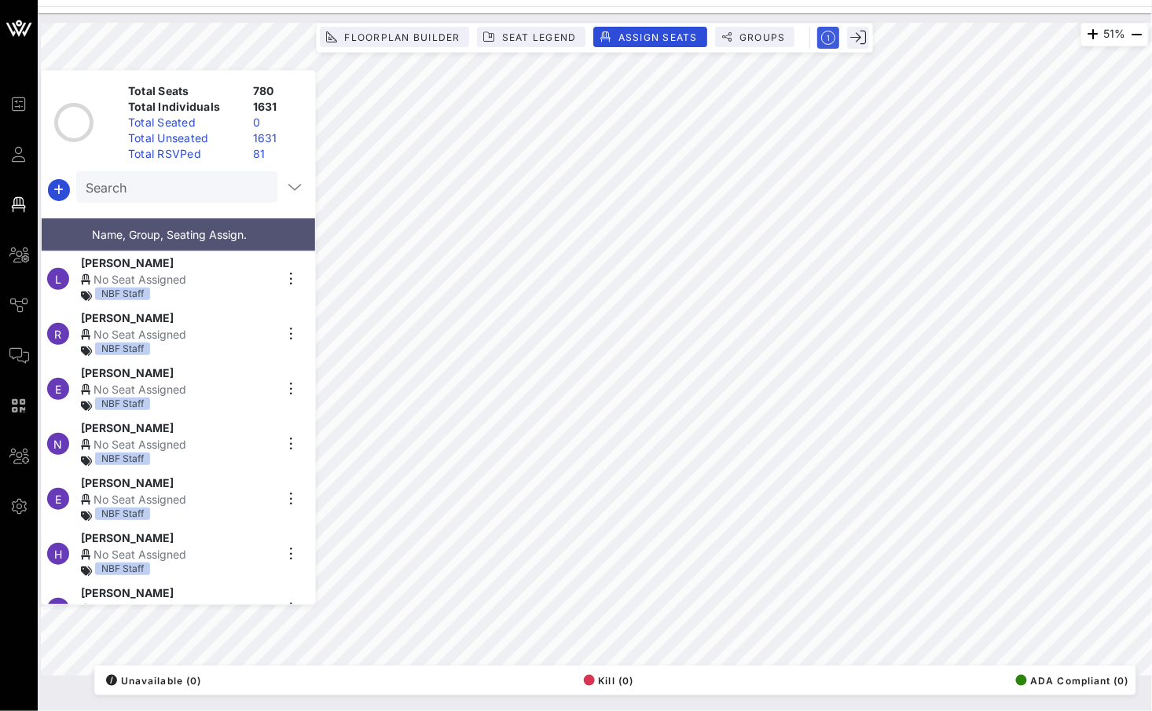
click at [181, 193] on input "Search" at bounding box center [175, 187] width 179 height 20
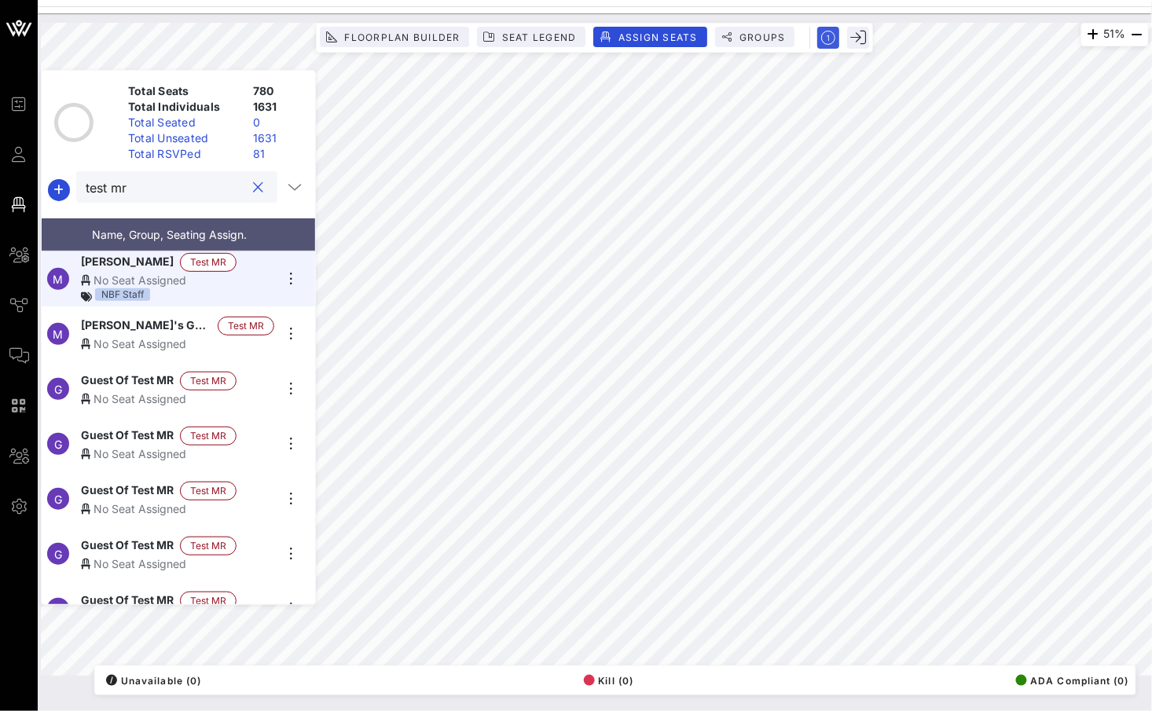
click at [178, 194] on input "test mr" at bounding box center [166, 187] width 160 height 20
type input "test mr"
click at [288, 276] on icon "button" at bounding box center [291, 278] width 19 height 19
click at [59, 273] on span "M" at bounding box center [58, 279] width 10 height 13
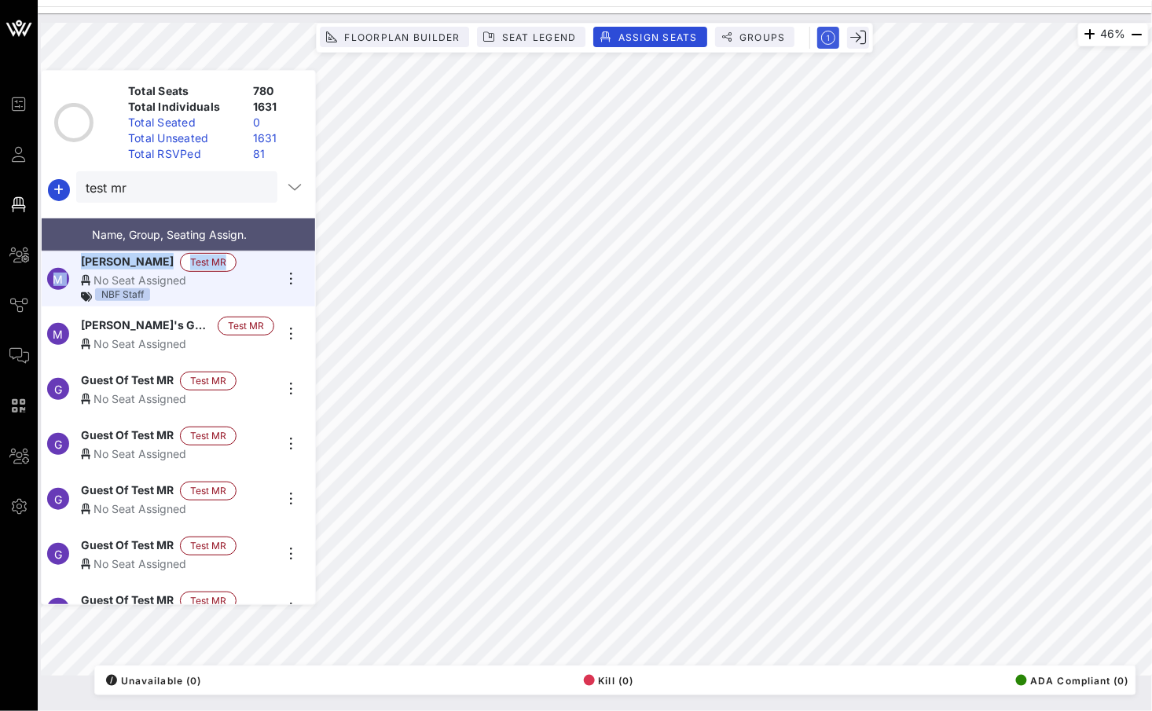
drag, startPoint x: 54, startPoint y: 273, endPoint x: 240, endPoint y: 282, distance: 186.4
click at [240, 282] on div "M [PERSON_NAME] Test MR No Seat Assigned NBF Staff" at bounding box center [172, 278] width 261 height 55
click at [240, 288] on div "NBF Staff" at bounding box center [177, 296] width 193 height 16
drag, startPoint x: 132, startPoint y: 255, endPoint x: 262, endPoint y: 274, distance: 131.9
click at [262, 274] on div "[PERSON_NAME] Test MR No Seat Assigned NBF Staff" at bounding box center [177, 279] width 193 height 52
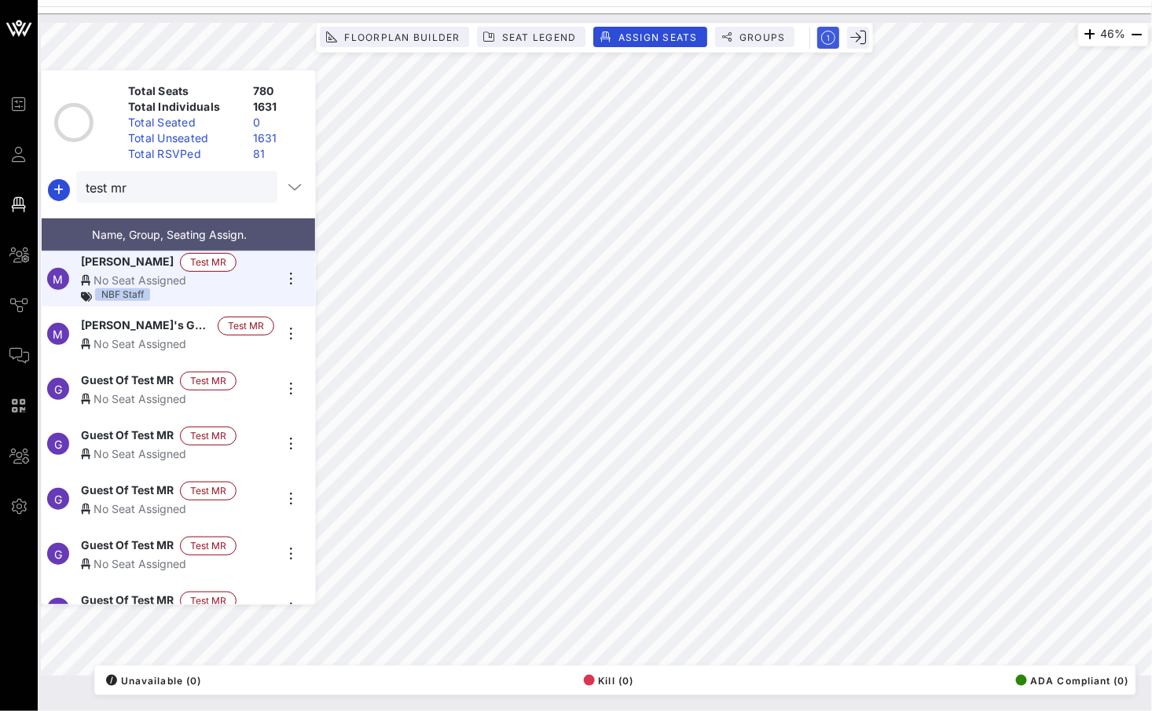
click at [221, 288] on div "NBF Staff" at bounding box center [177, 296] width 193 height 16
drag, startPoint x: 166, startPoint y: 274, endPoint x: 265, endPoint y: 275, distance: 99.0
click at [265, 275] on div "No Seat Assigned" at bounding box center [177, 280] width 193 height 16
click at [266, 275] on div "No Seat Assigned" at bounding box center [177, 280] width 193 height 16
click at [263, 273] on div "No Seat Assigned" at bounding box center [177, 280] width 193 height 16
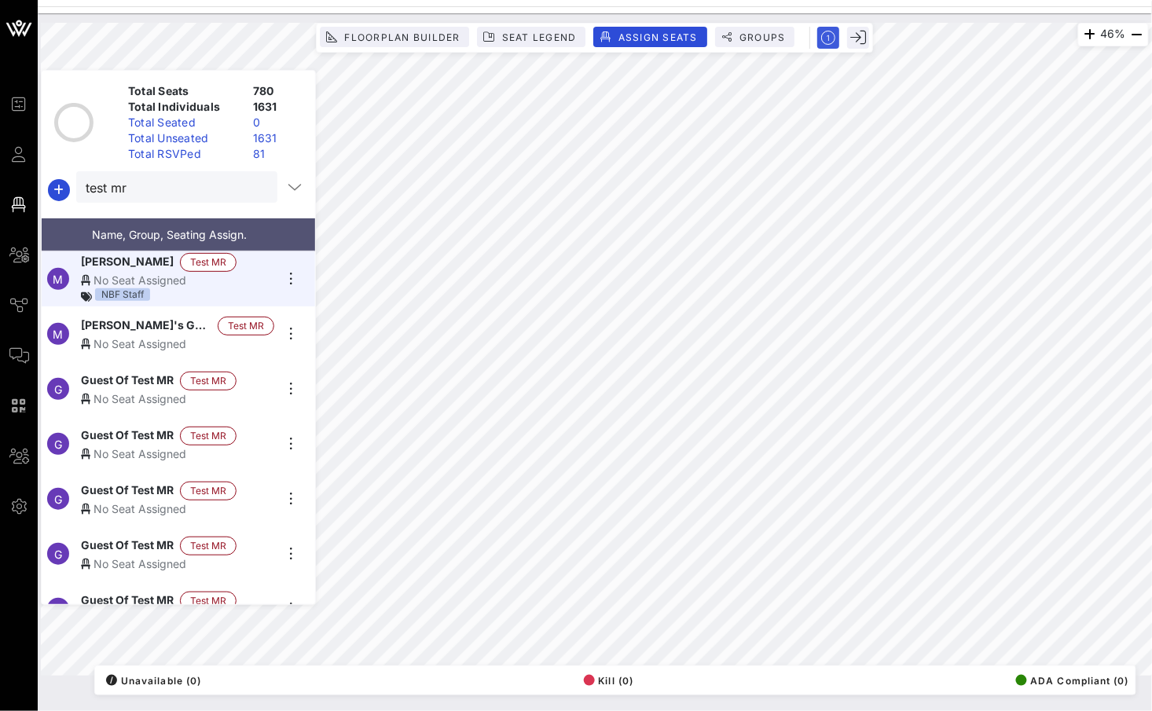
click at [262, 273] on div "No Seat Assigned" at bounding box center [177, 280] width 193 height 16
click at [163, 345] on div "No Seat Assigned" at bounding box center [177, 343] width 193 height 16
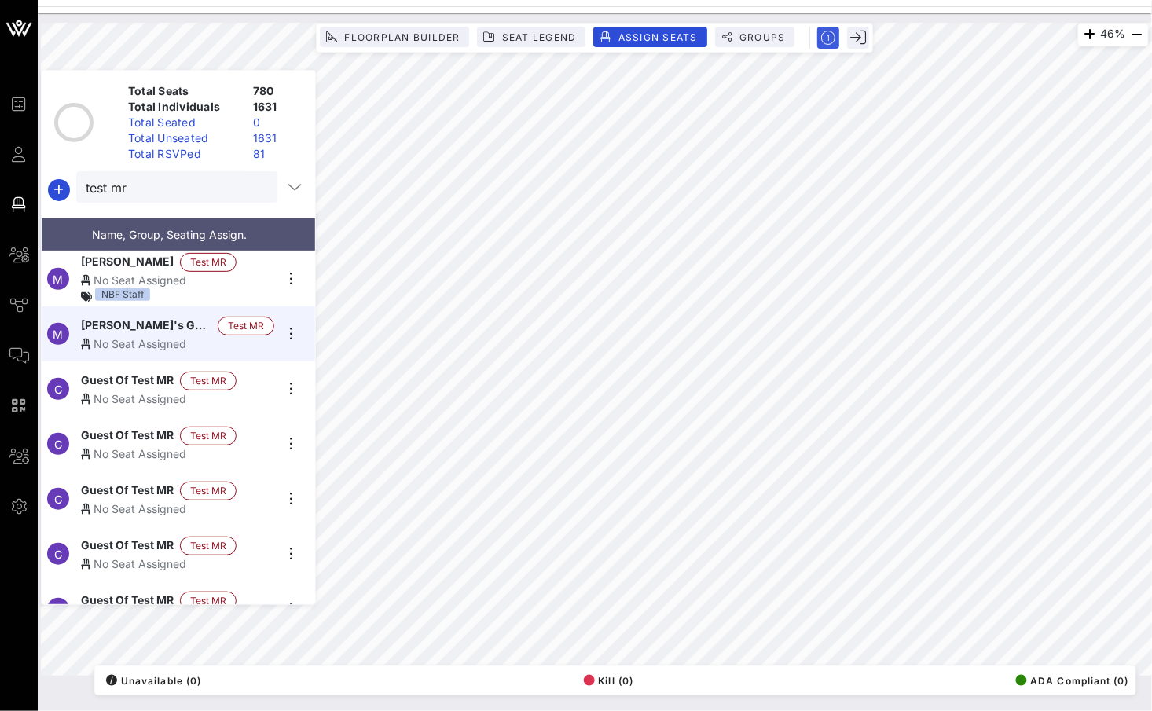
click at [236, 273] on div "No Seat Assigned" at bounding box center [177, 280] width 193 height 16
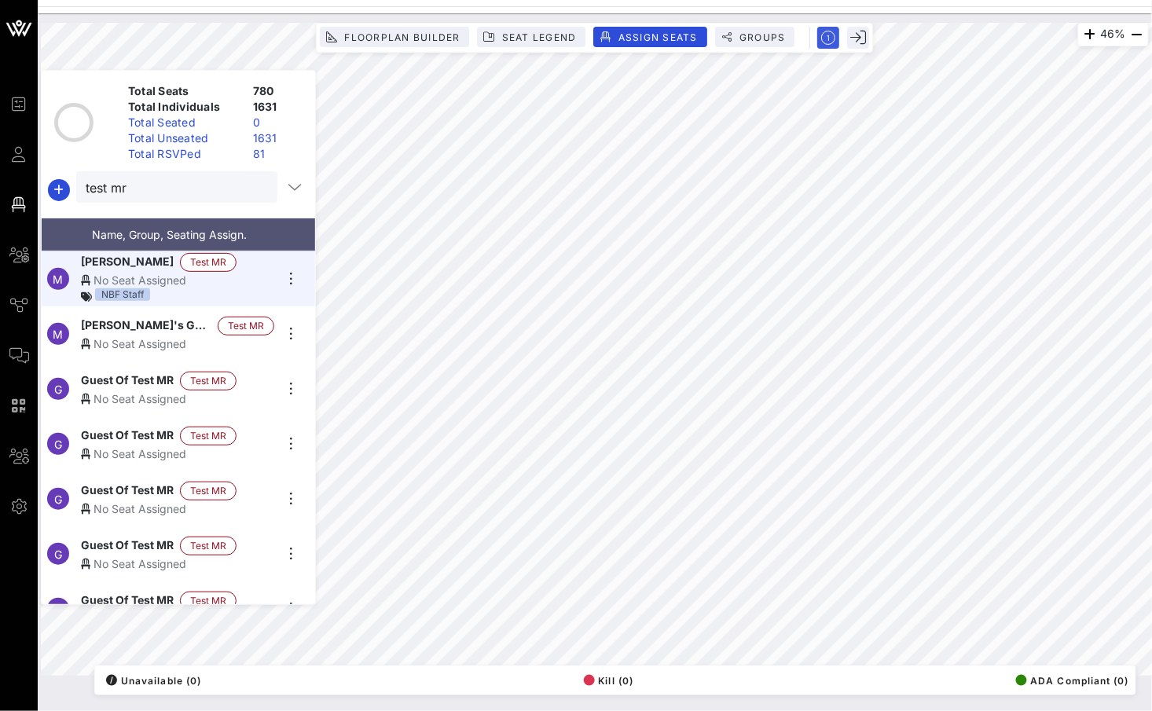
click at [236, 273] on div "No Seat Assigned" at bounding box center [177, 280] width 193 height 16
click at [293, 273] on icon "button" at bounding box center [291, 278] width 19 height 19
click at [330, 295] on div "Details" at bounding box center [335, 300] width 79 height 13
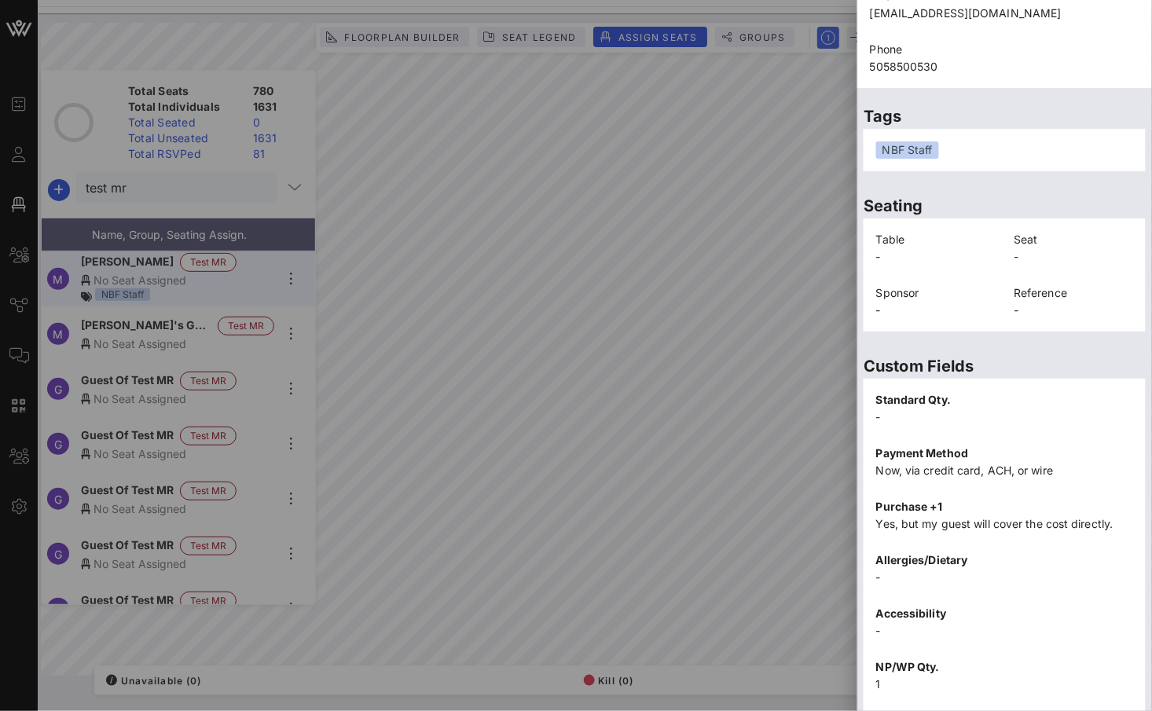
scroll to position [297, 0]
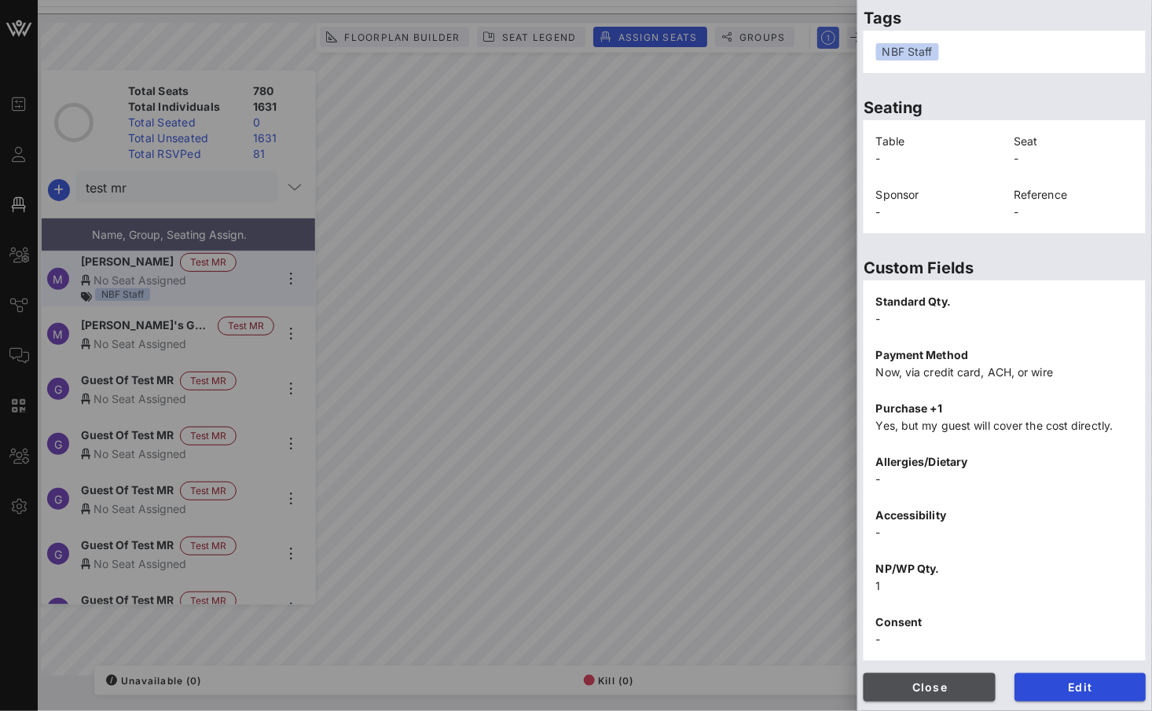
click at [939, 683] on span "Close" at bounding box center [929, 687] width 107 height 13
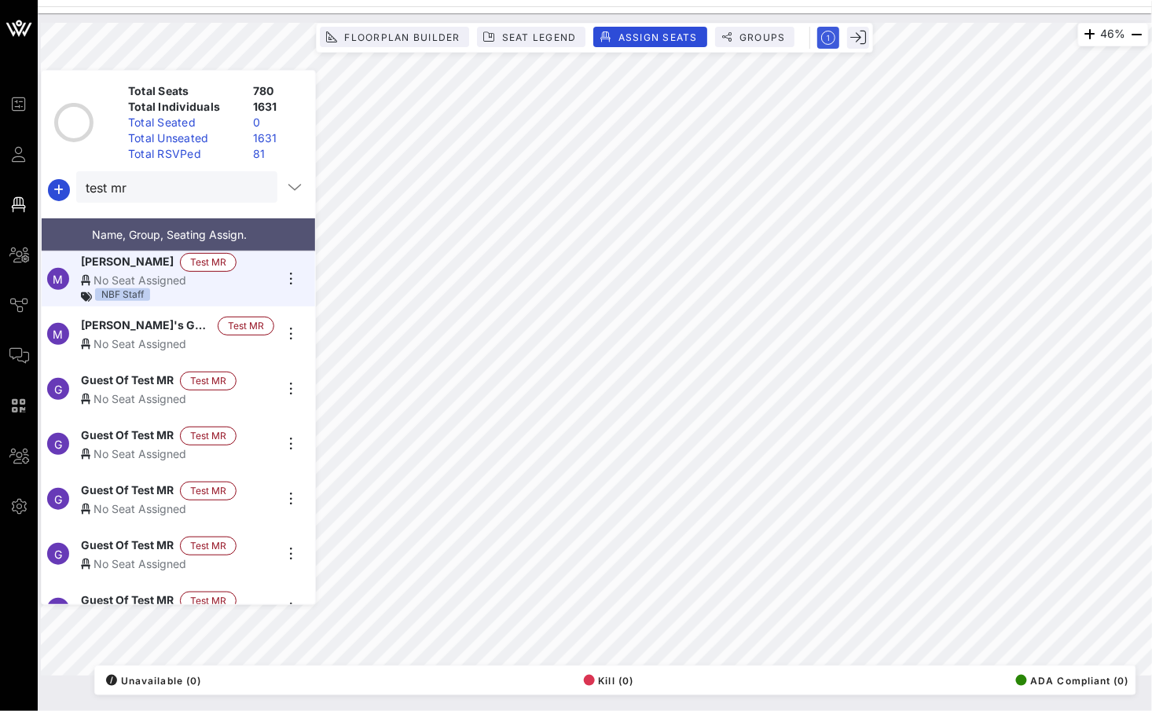
click at [771, 23] on div "Floorplan Builder Seat Legend Assign Seats Groups Exit" at bounding box center [594, 38] width 557 height 30
click at [770, 35] on span "Groups" at bounding box center [761, 37] width 47 height 12
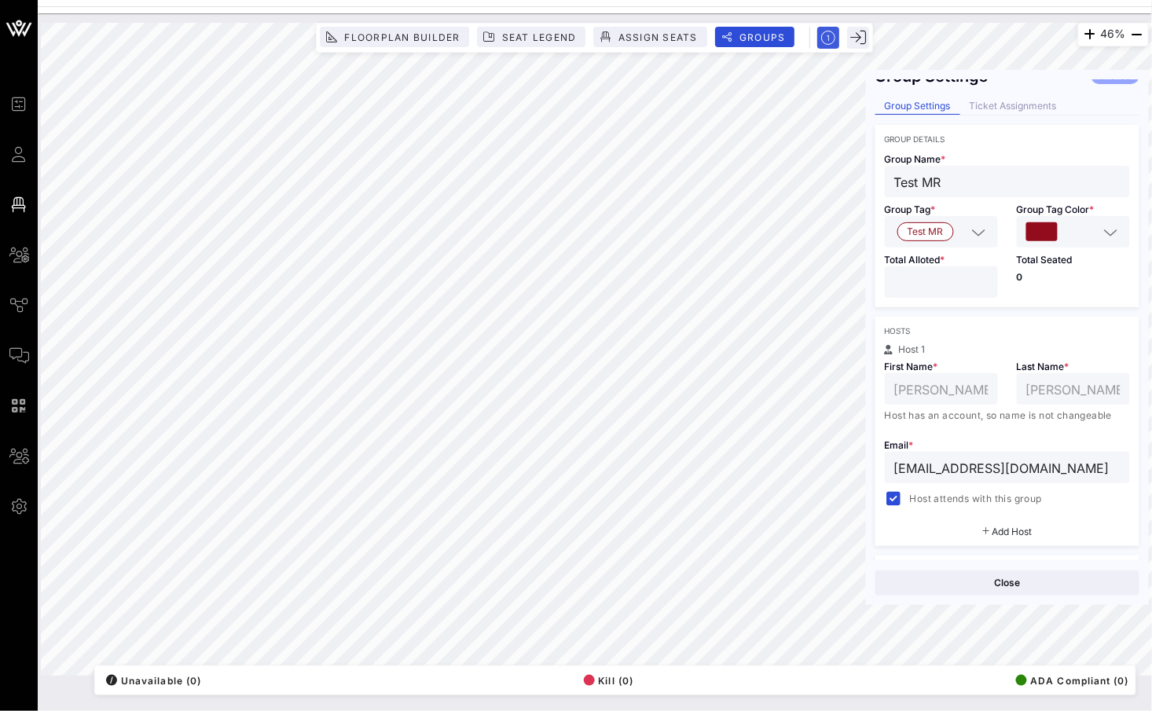
scroll to position [49, 0]
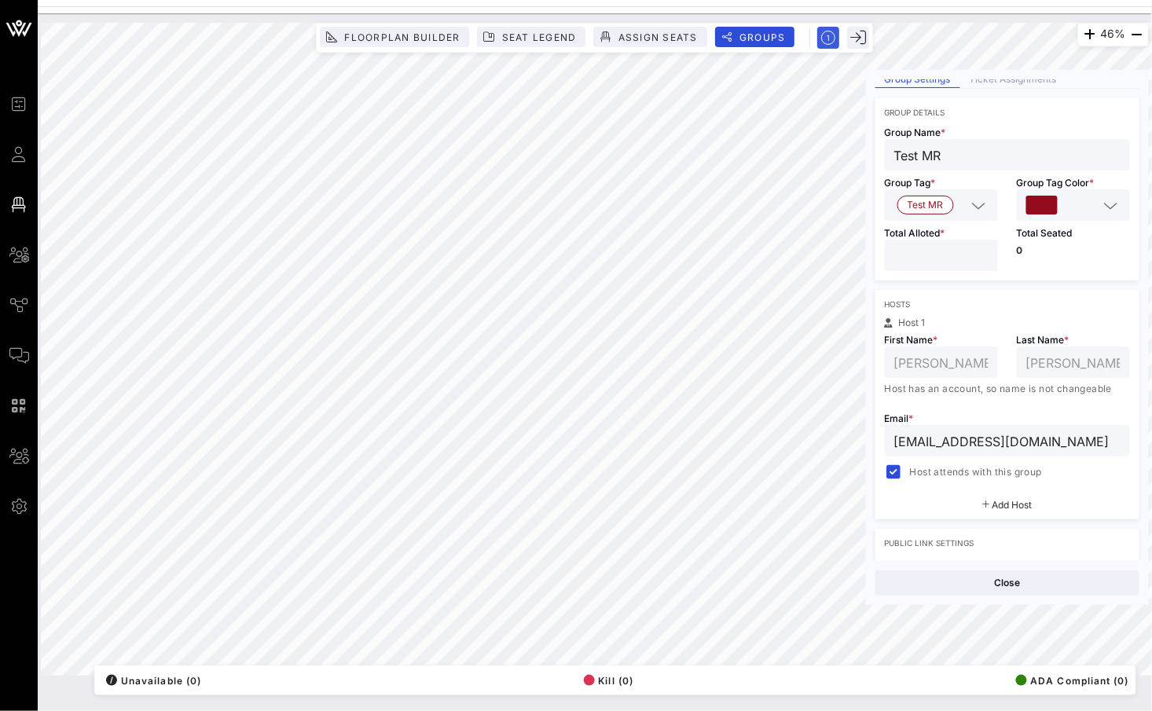
click at [1057, 251] on p "0" at bounding box center [1073, 250] width 113 height 9
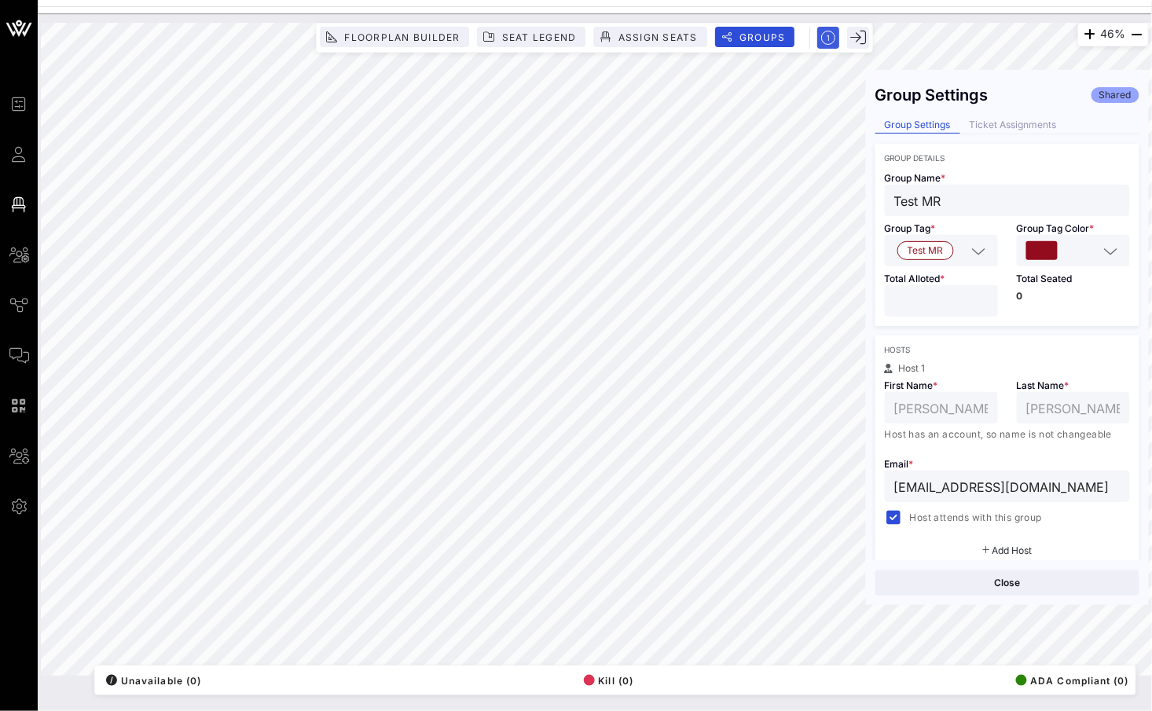
scroll to position [0, 0]
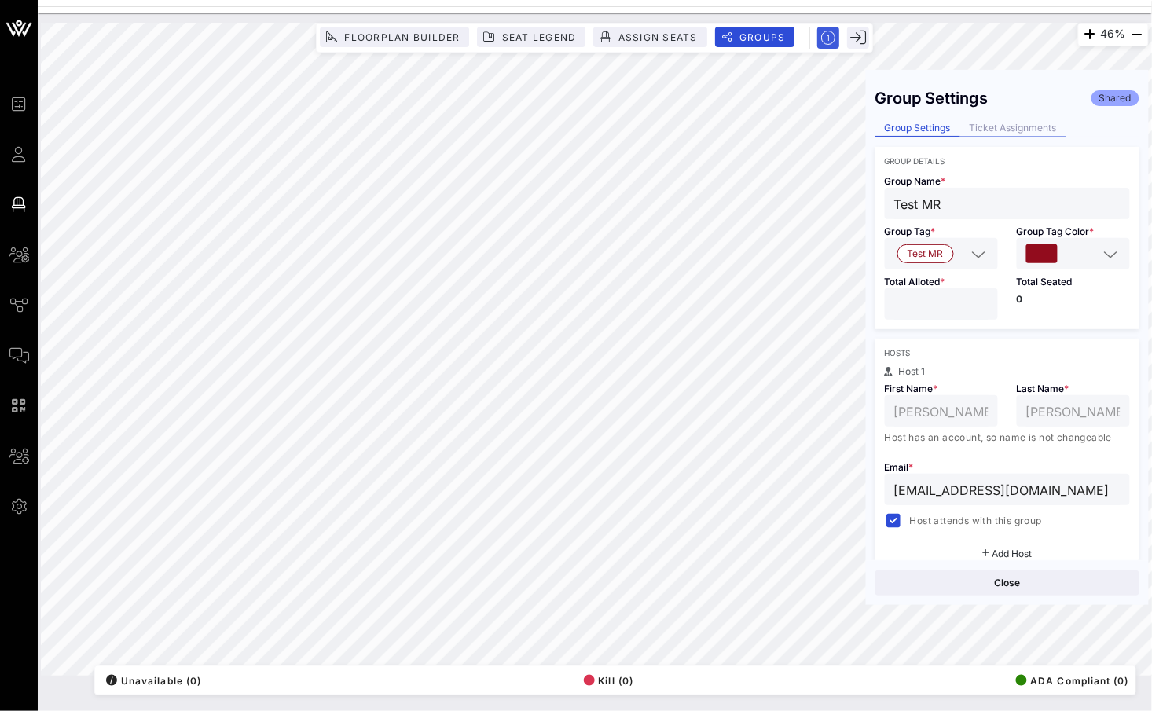
click at [1006, 125] on div "Ticket Assignments" at bounding box center [1013, 128] width 106 height 16
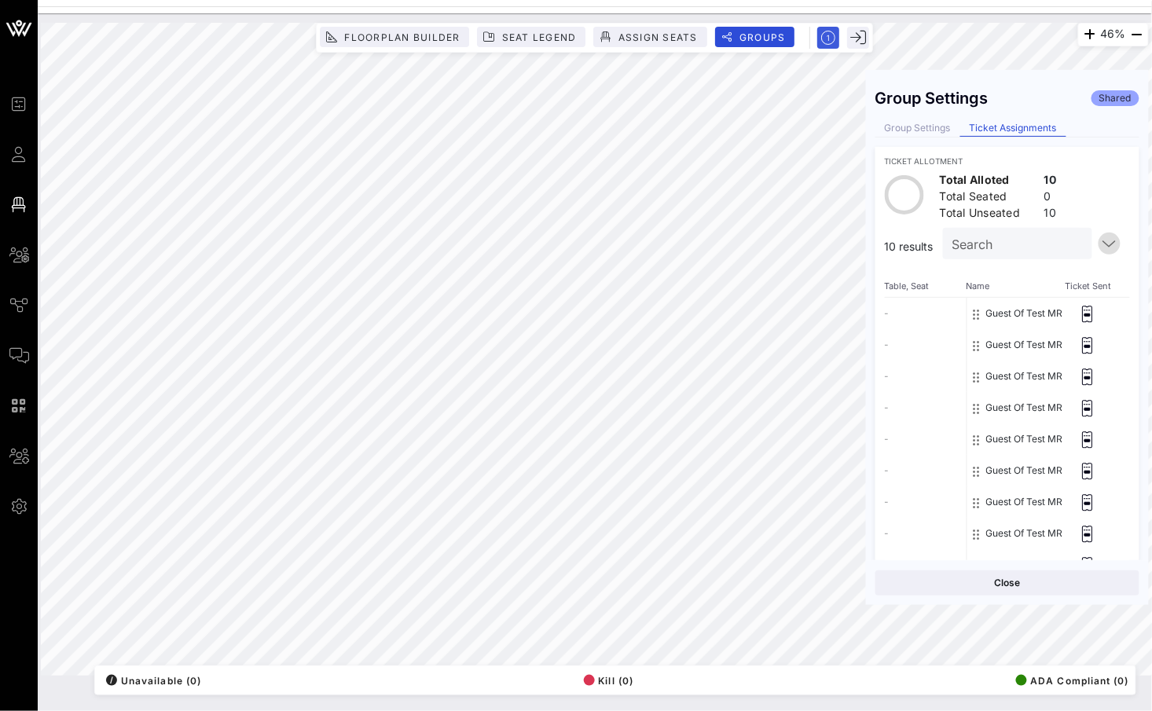
click at [1100, 247] on icon "button" at bounding box center [1109, 243] width 19 height 19
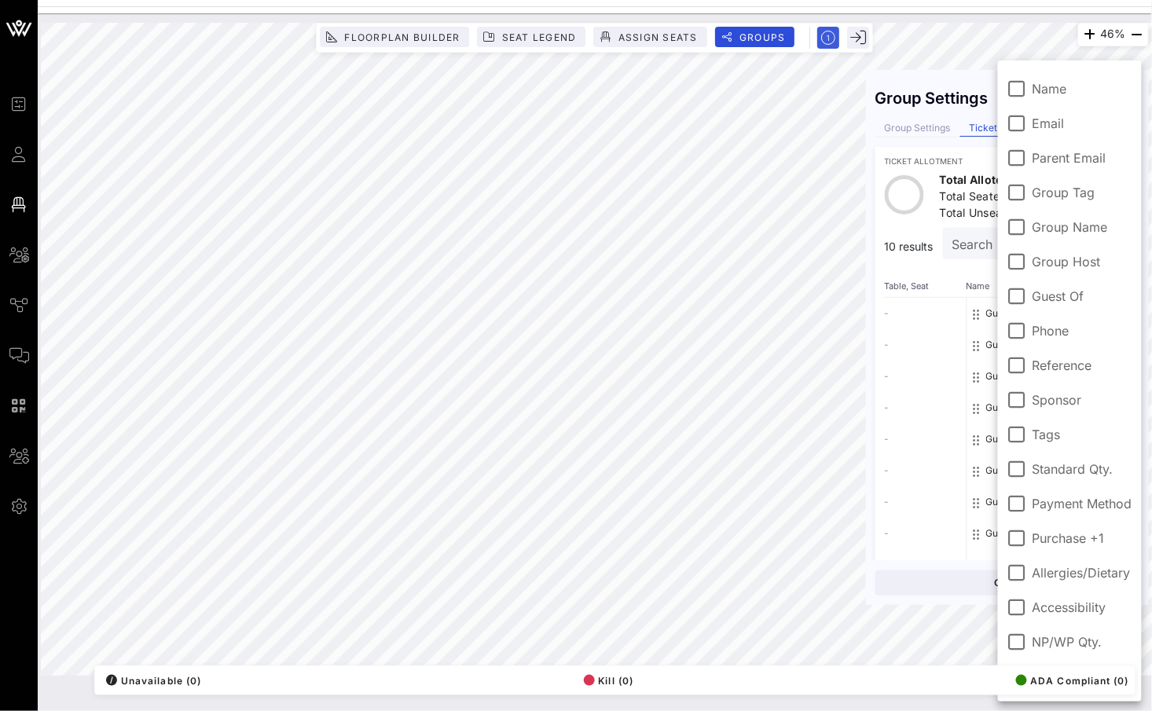
click at [928, 257] on div "10 results Search" at bounding box center [1007, 247] width 245 height 38
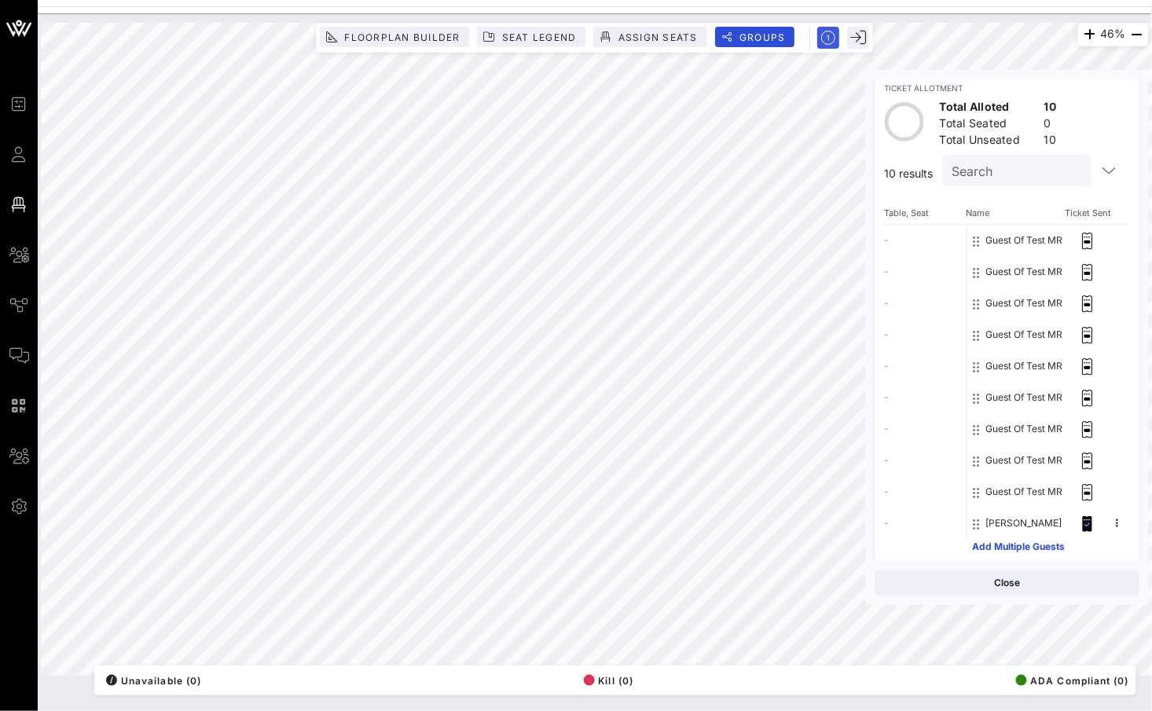
scroll to position [86, 0]
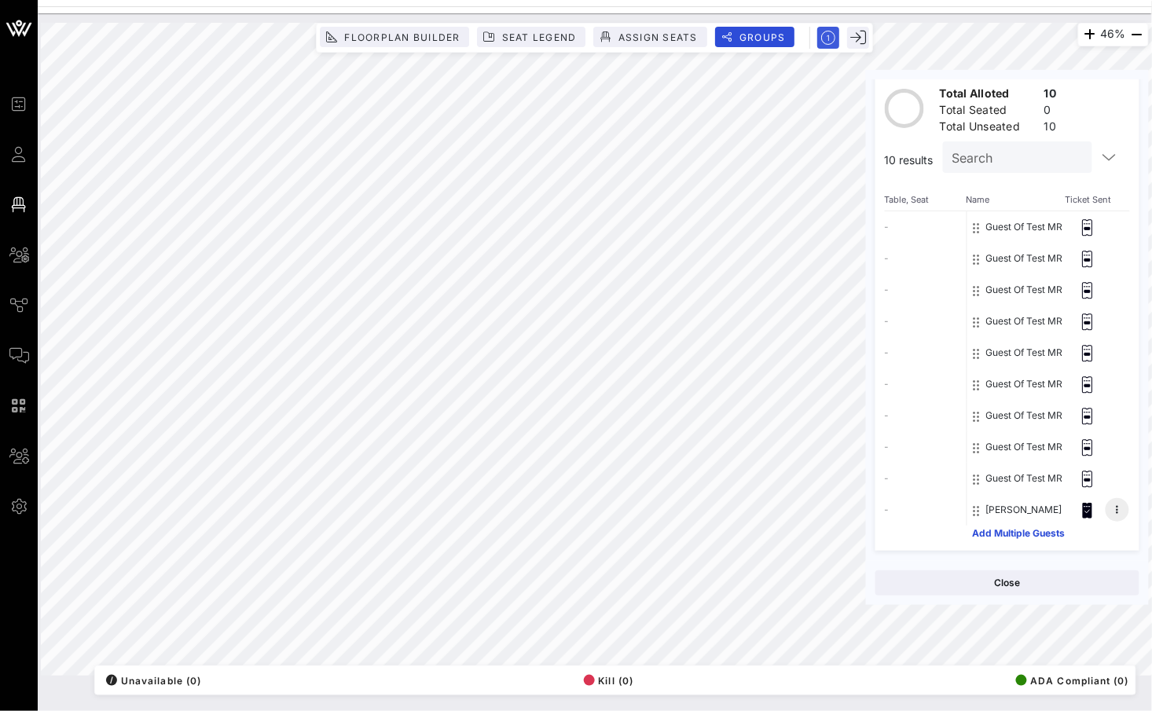
click at [1111, 509] on button at bounding box center [1117, 510] width 24 height 24
click at [1102, 424] on div "Guest Of Test MR" at bounding box center [1048, 415] width 163 height 31
click at [1006, 224] on button "Guest Of Test MR" at bounding box center [1024, 226] width 77 height 31
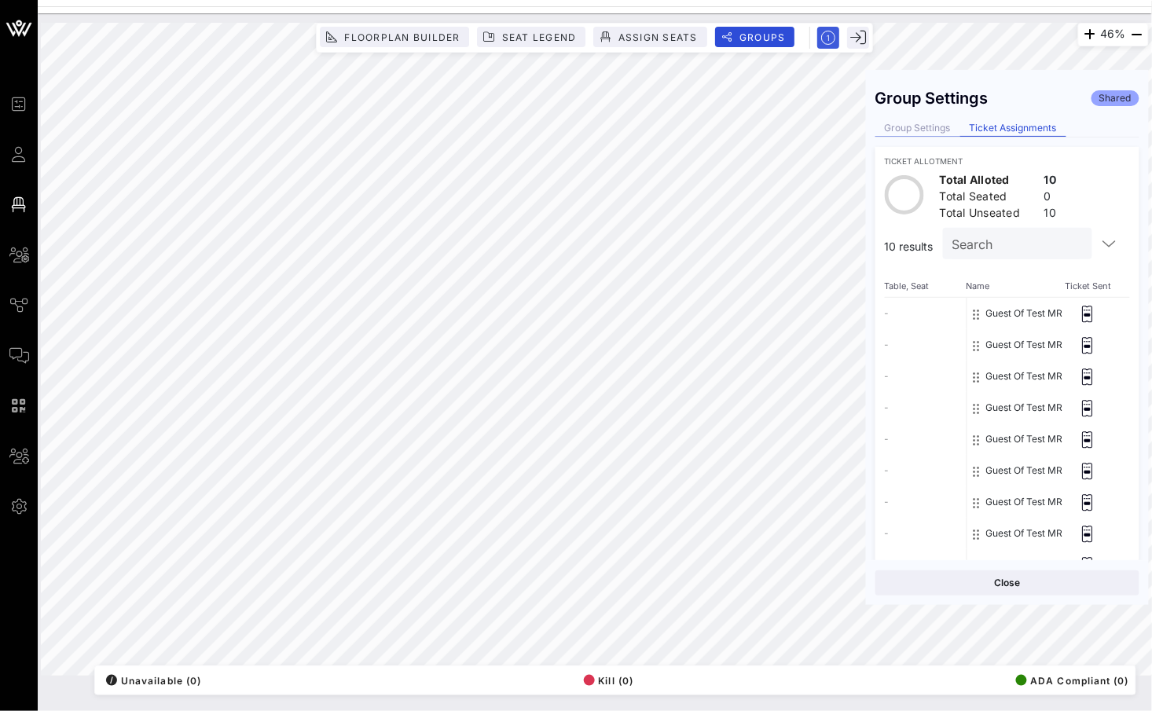
click at [951, 123] on div "Group Settings" at bounding box center [917, 128] width 85 height 16
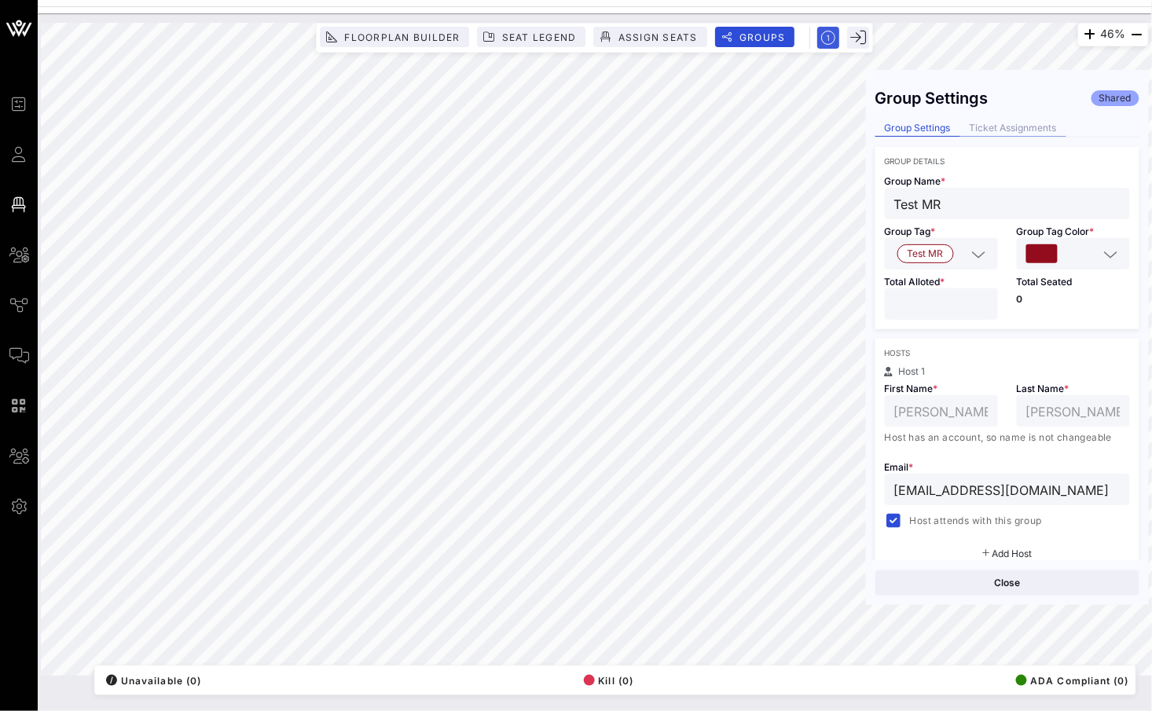
click at [1040, 134] on div "Ticket Assignments" at bounding box center [1013, 128] width 106 height 16
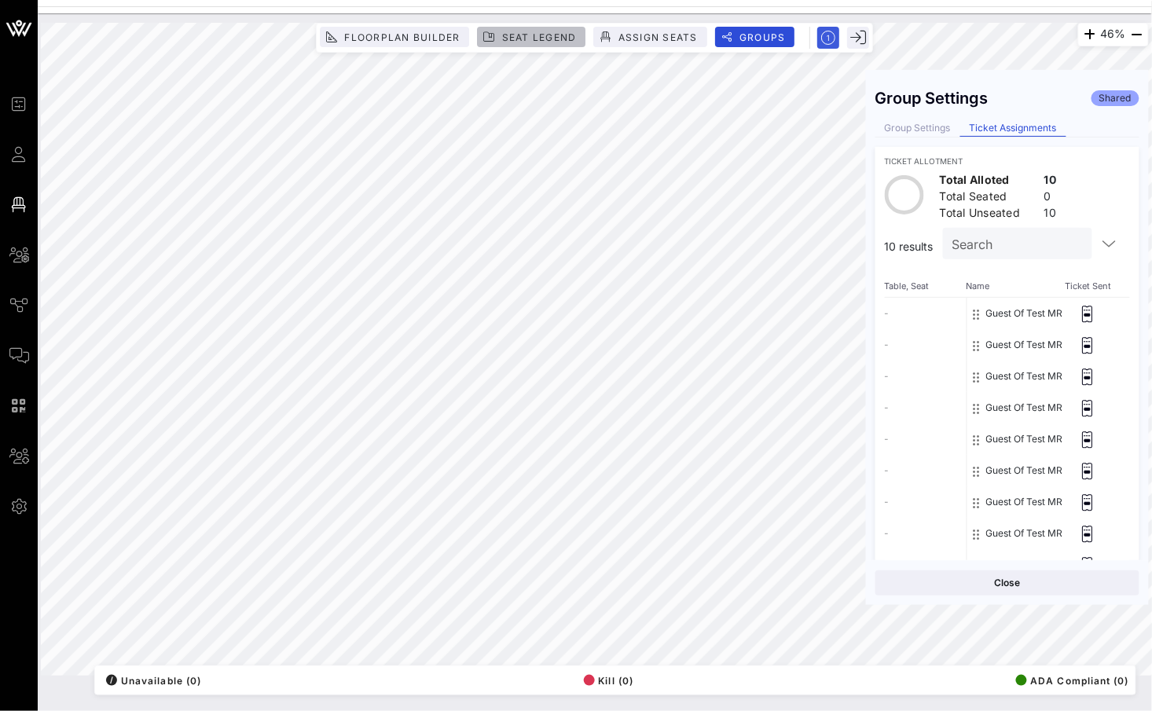
click at [540, 31] on span "Seat Legend" at bounding box center [538, 37] width 75 height 12
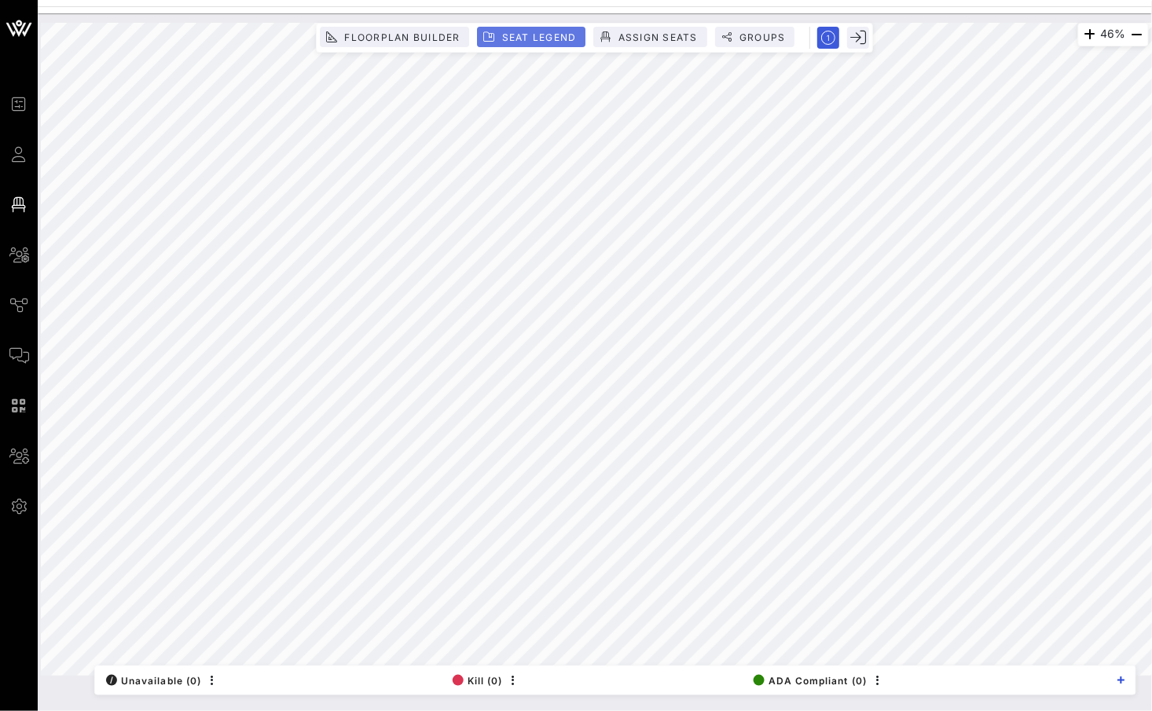
click at [540, 31] on span "Seat Legend" at bounding box center [538, 37] width 75 height 12
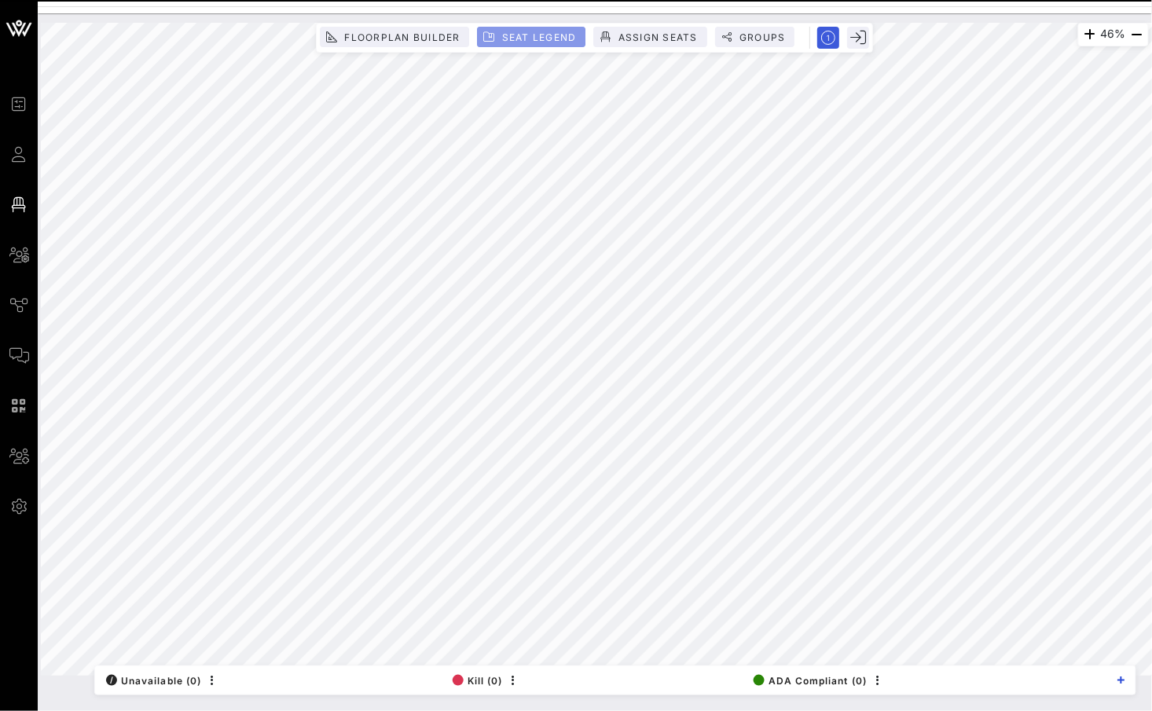
click at [540, 31] on span "Seat Legend" at bounding box center [538, 37] width 75 height 12
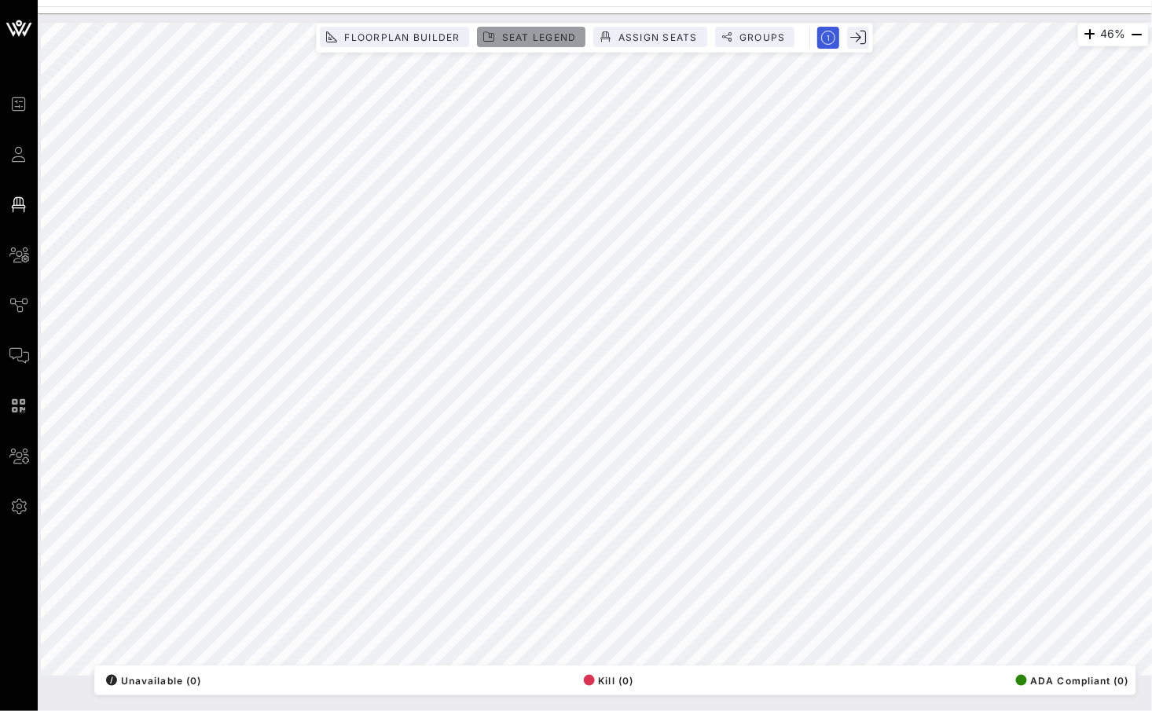
click at [553, 35] on span "Seat Legend" at bounding box center [538, 37] width 75 height 12
click at [660, 33] on span "Assign Seats" at bounding box center [658, 37] width 80 height 12
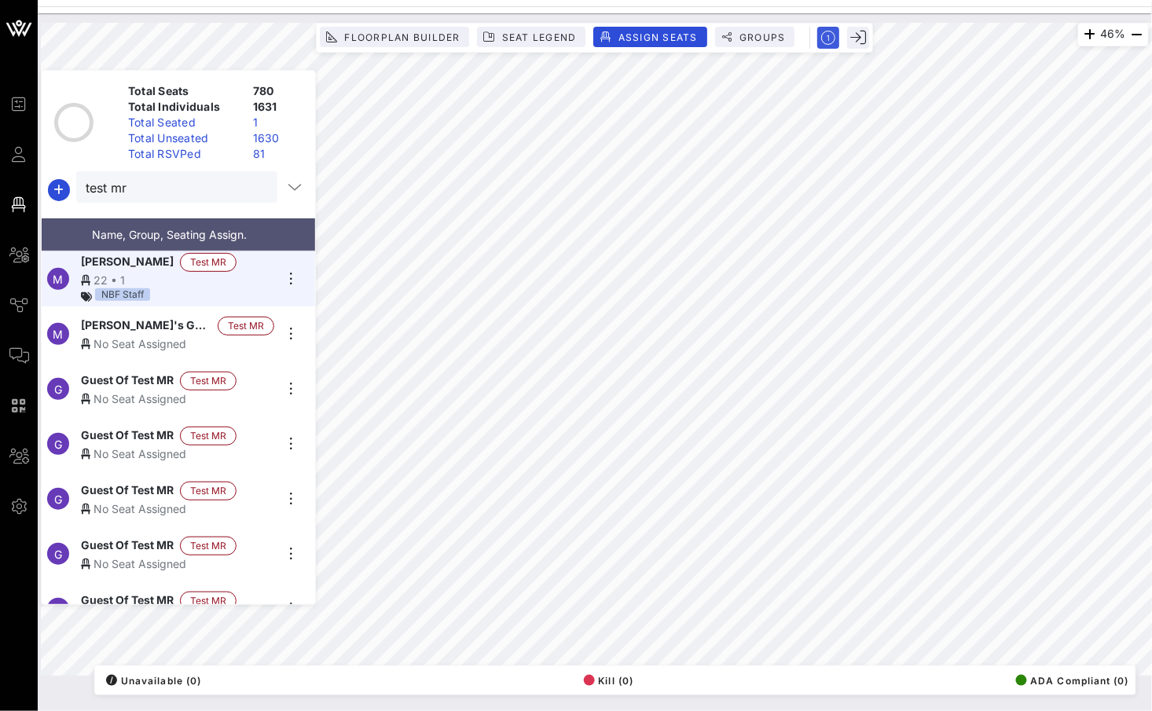
click at [84, 339] on icon at bounding box center [85, 344] width 9 height 11
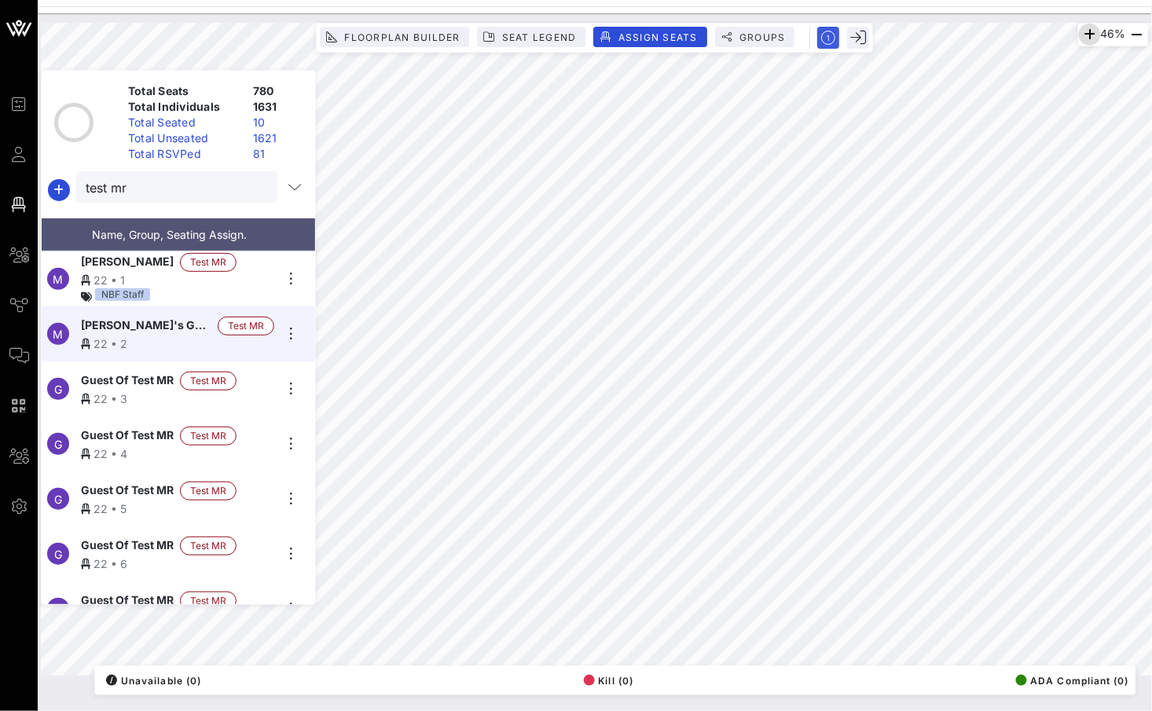
click at [1086, 31] on icon "button" at bounding box center [1089, 34] width 19 height 19
click at [1086, 31] on icon "button" at bounding box center [1090, 34] width 19 height 19
click at [1086, 31] on icon "button" at bounding box center [1091, 34] width 19 height 19
click at [1086, 31] on icon "button" at bounding box center [1090, 34] width 19 height 19
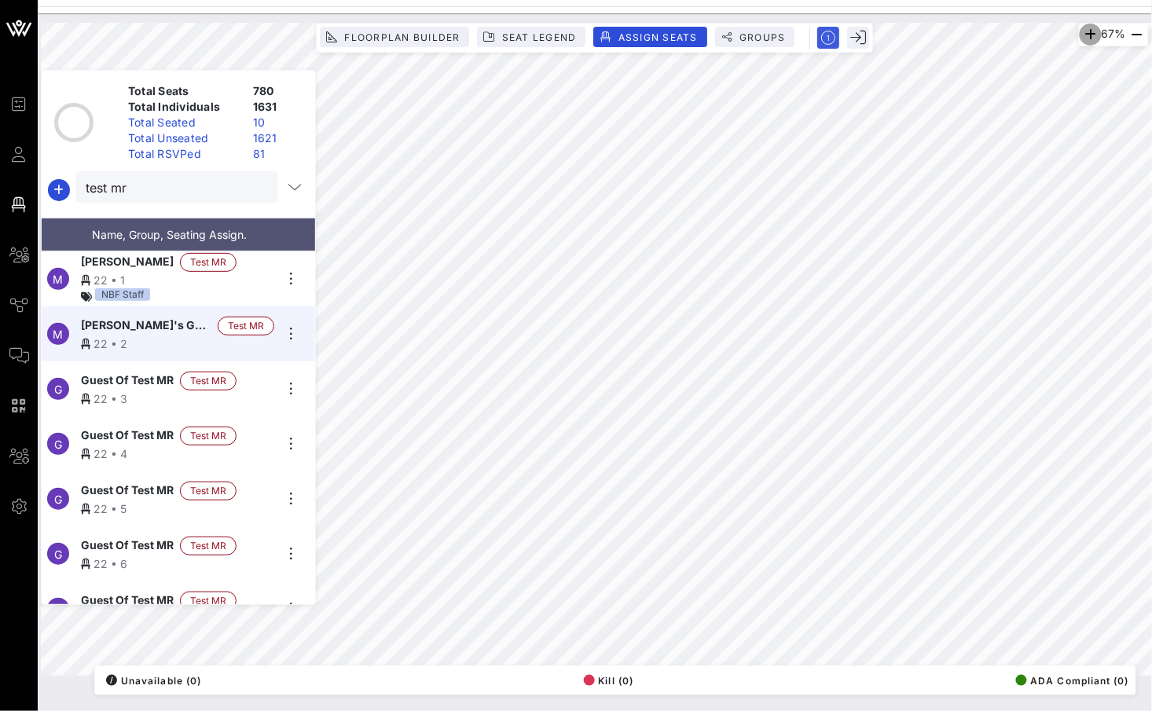
click at [1086, 31] on icon "button" at bounding box center [1090, 34] width 19 height 19
click at [1086, 31] on icon "button" at bounding box center [1092, 34] width 19 height 19
click at [1086, 31] on icon "button" at bounding box center [1089, 34] width 19 height 19
click at [1086, 31] on icon "button" at bounding box center [1085, 34] width 19 height 19
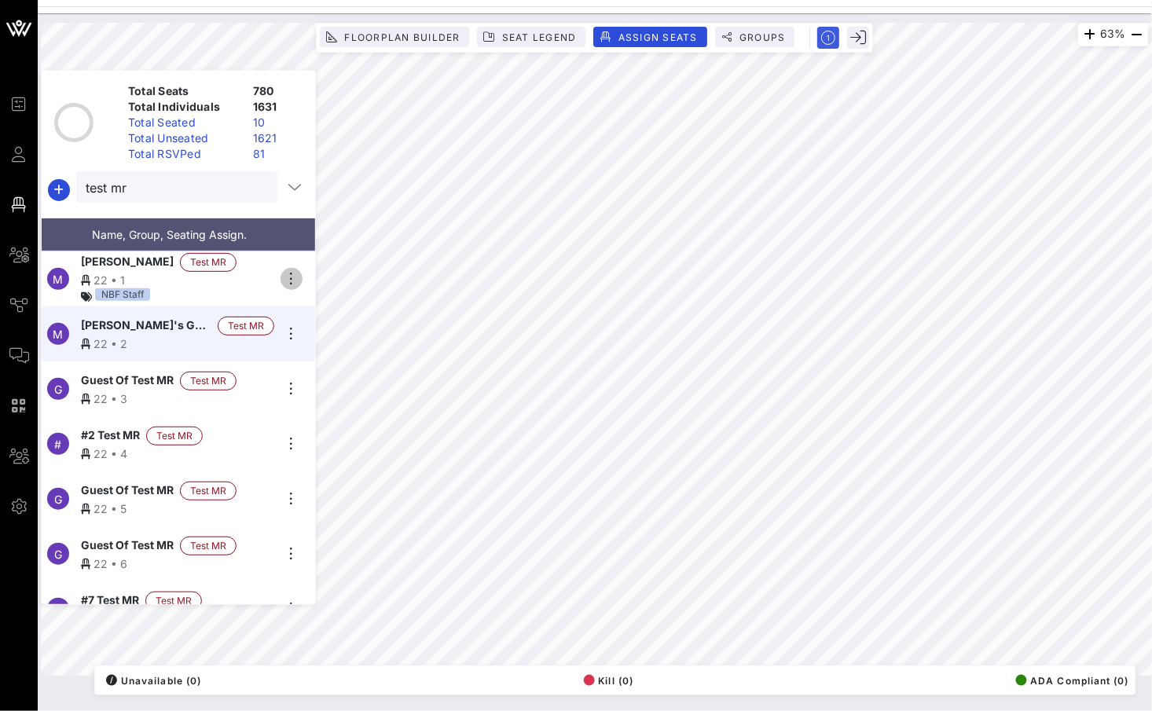
click at [291, 271] on icon "button" at bounding box center [291, 278] width 19 height 19
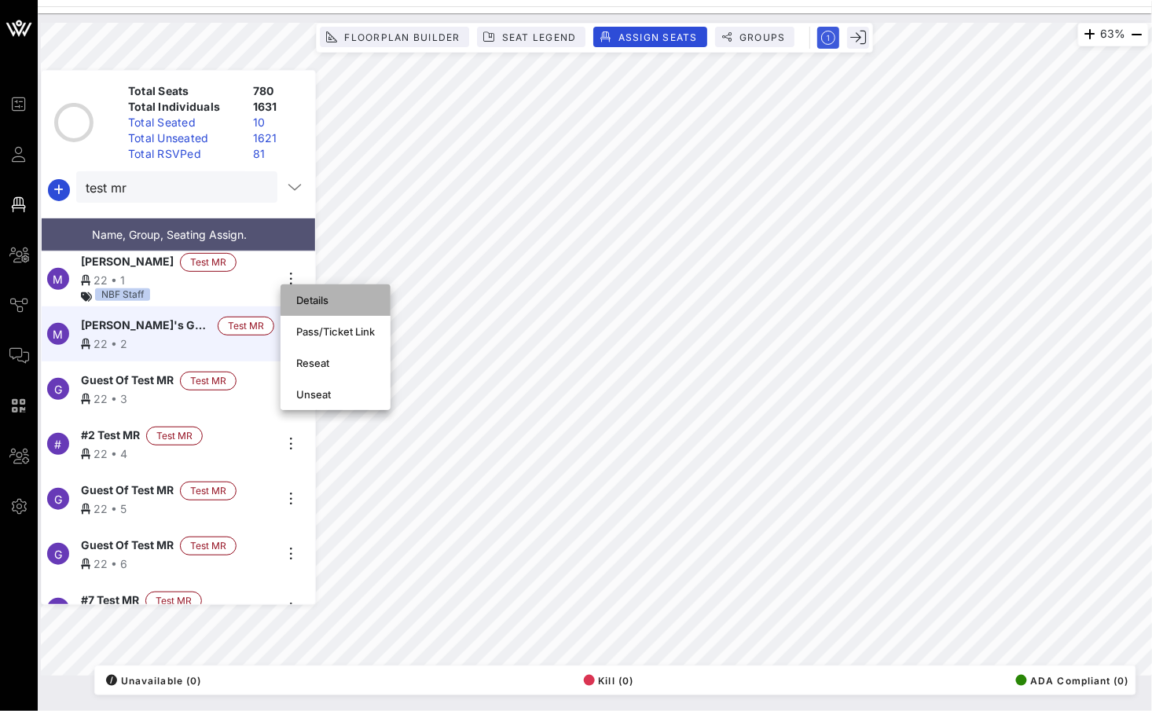
click at [339, 305] on div "Details" at bounding box center [335, 300] width 79 height 13
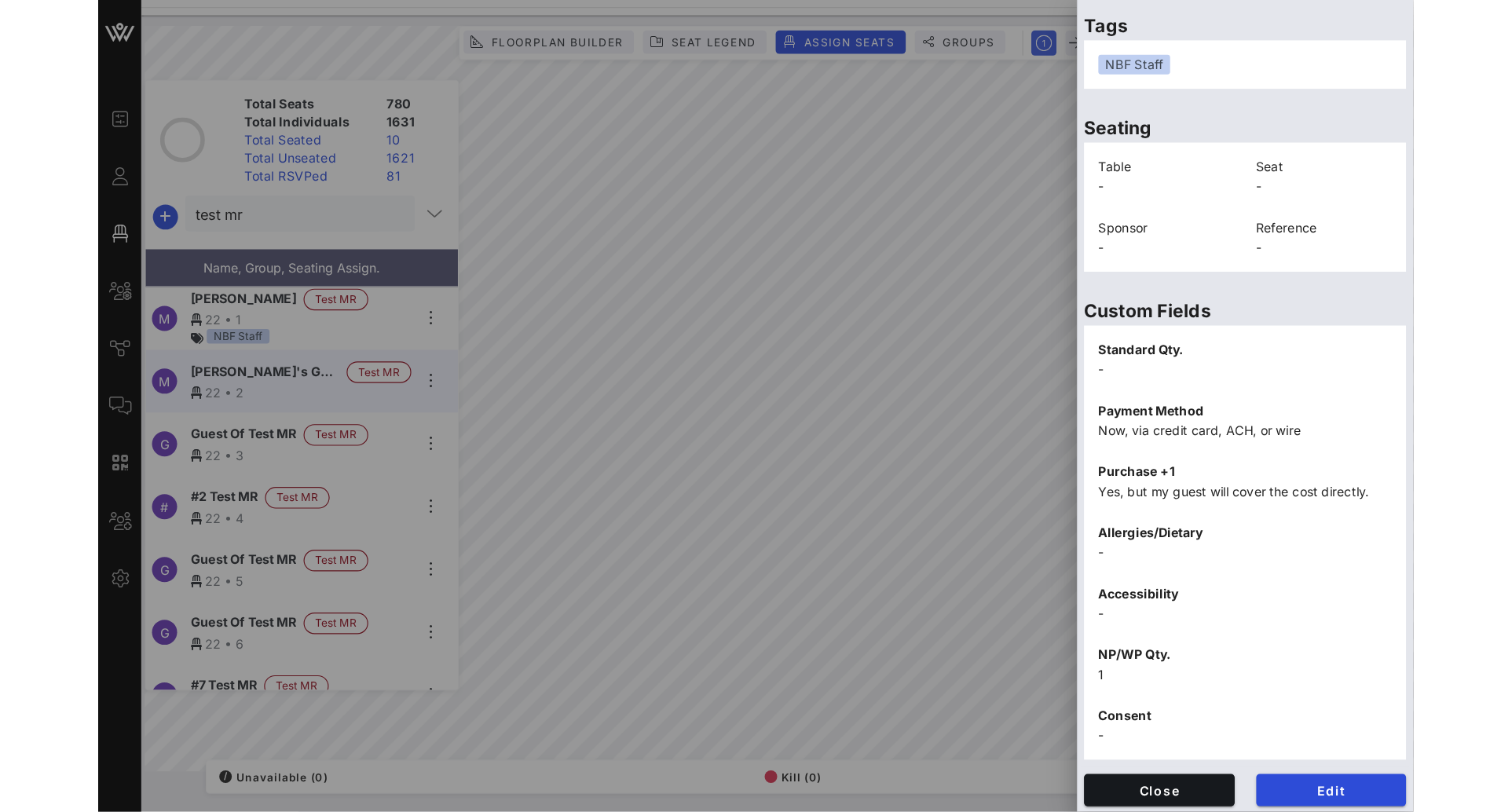
scroll to position [297, 0]
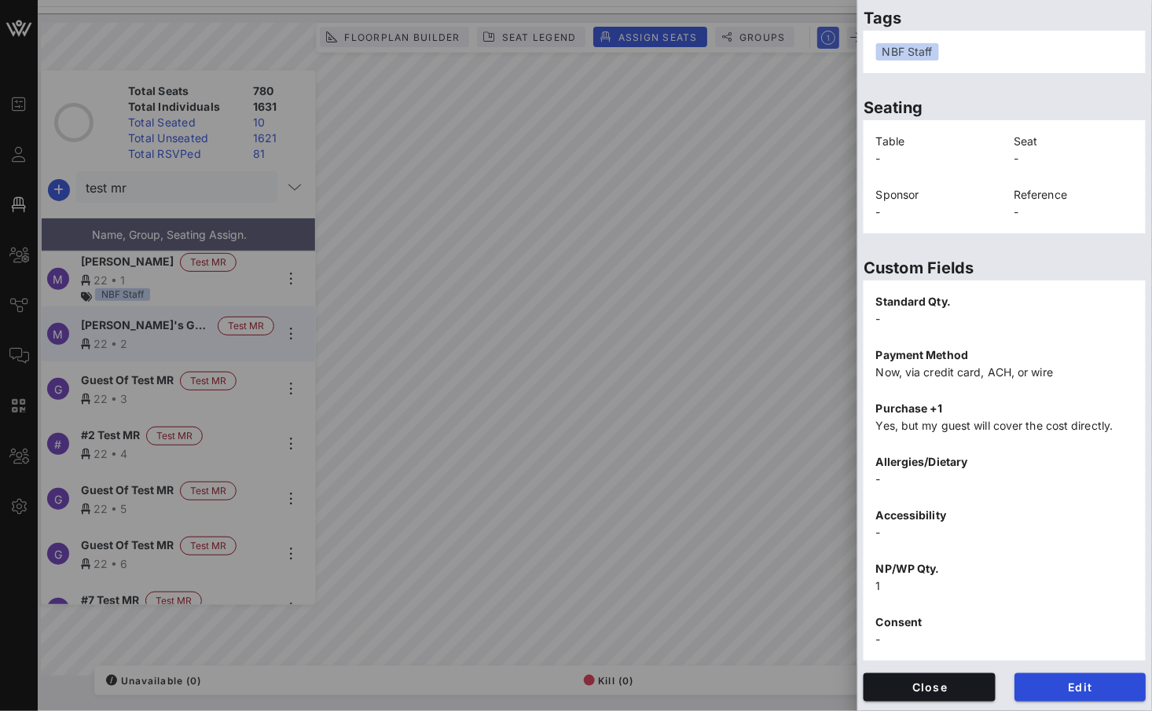
click at [1046, 453] on p "Allergies/Dietary" at bounding box center [1004, 461] width 257 height 17
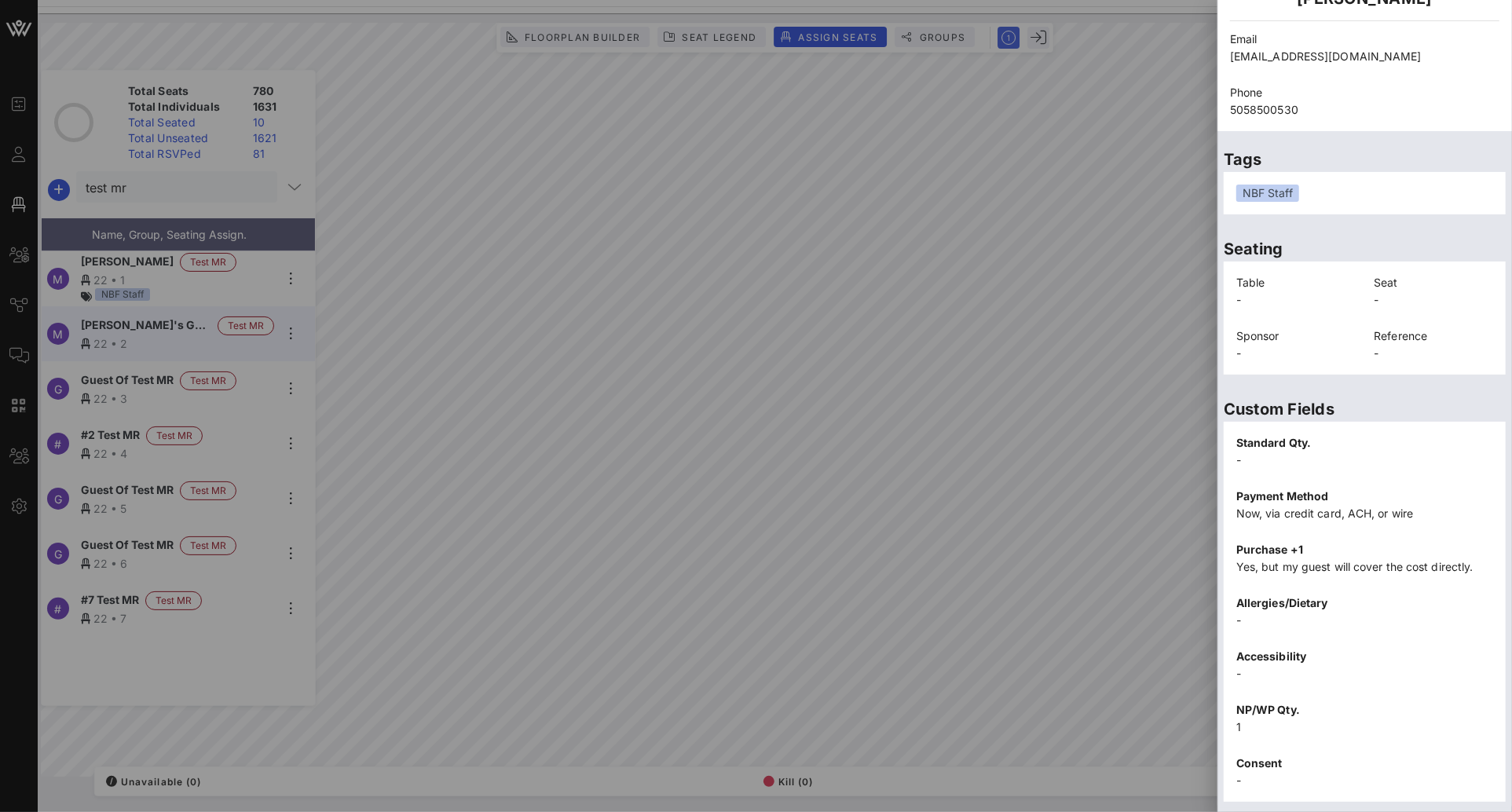
scroll to position [196, 0]
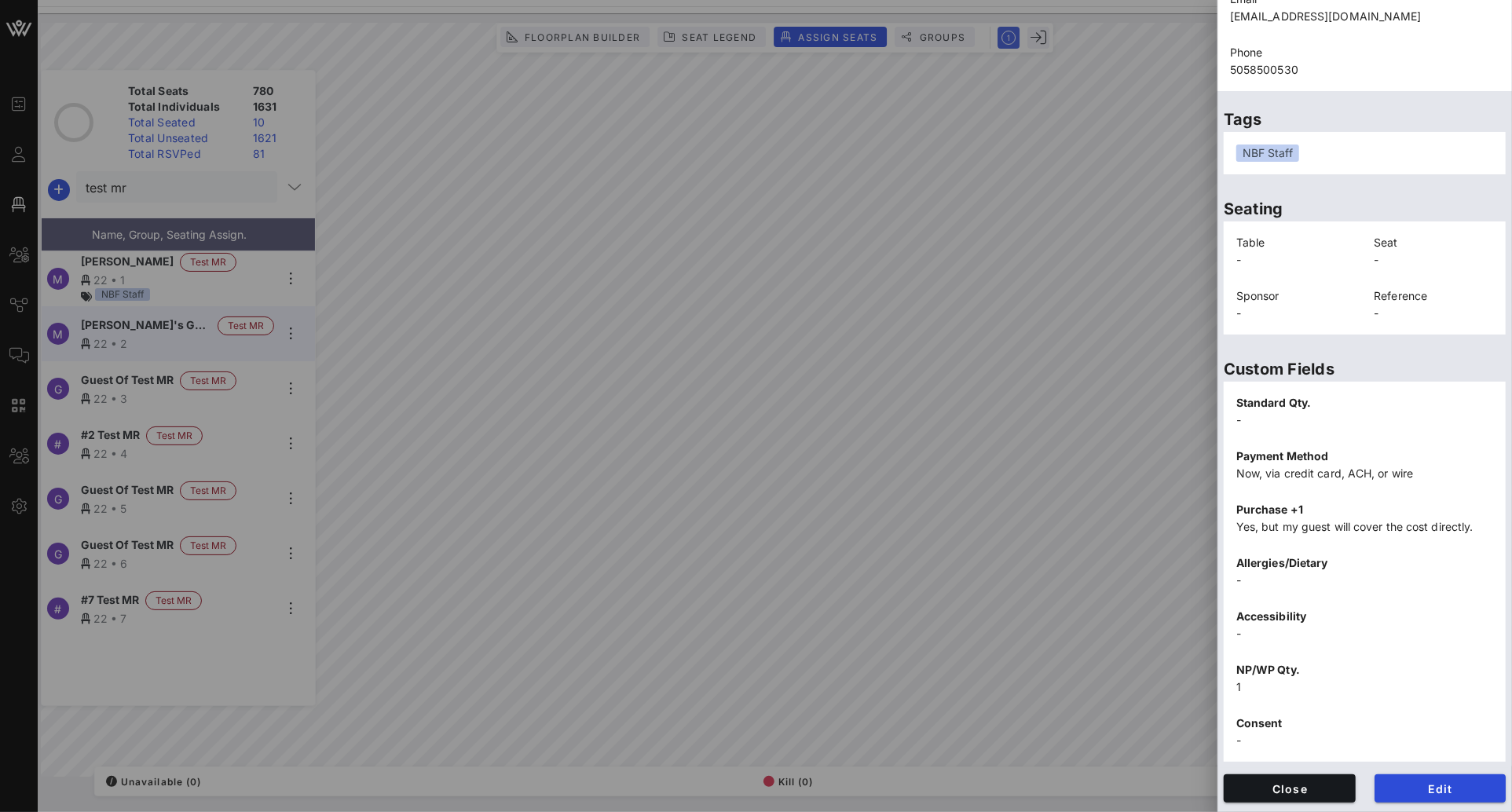
click at [964, 596] on div at bounding box center [756, 406] width 1512 height 812
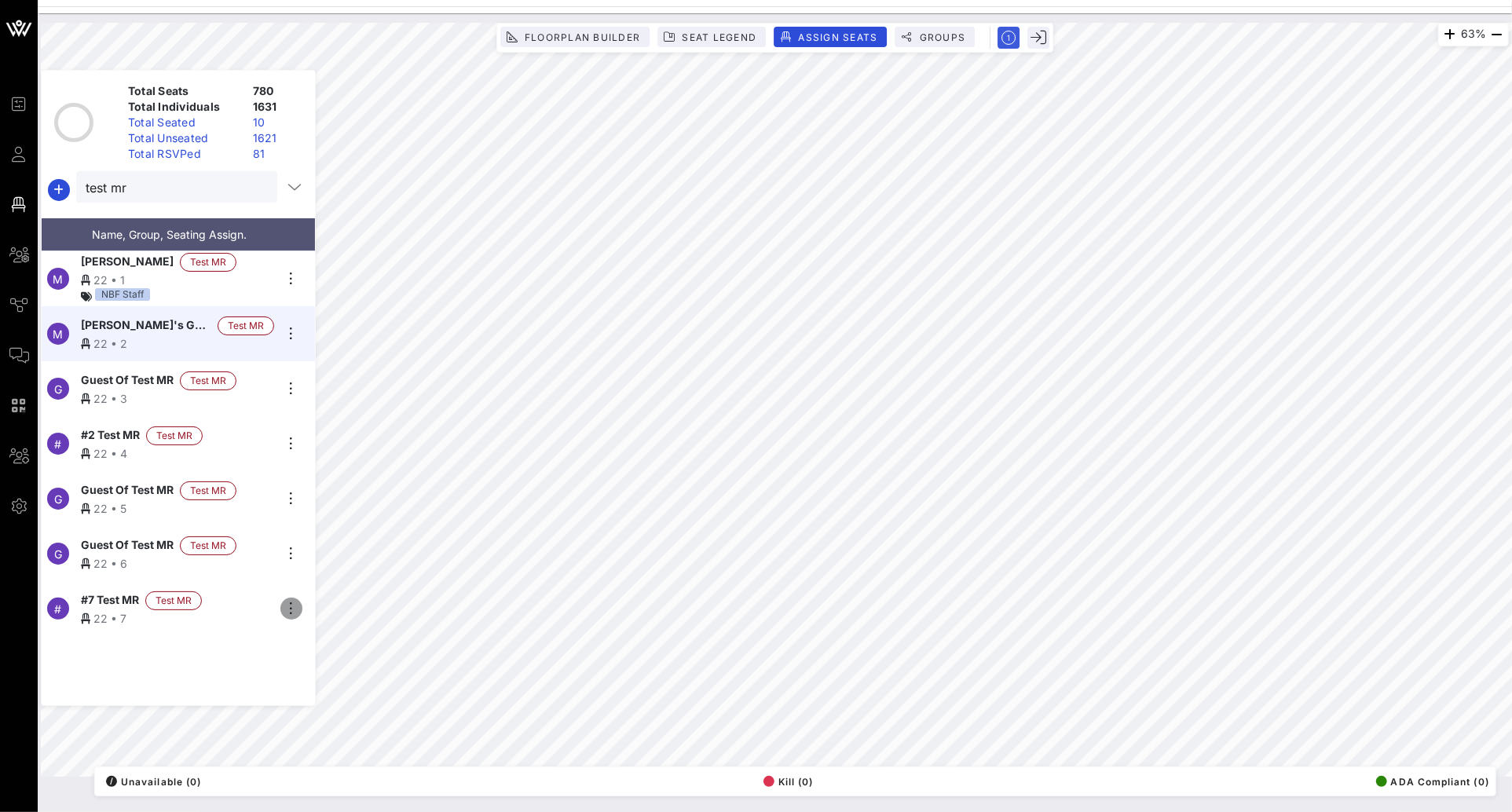
click at [289, 604] on icon "button" at bounding box center [291, 608] width 19 height 19
click at [303, 626] on div "Details" at bounding box center [335, 630] width 79 height 13
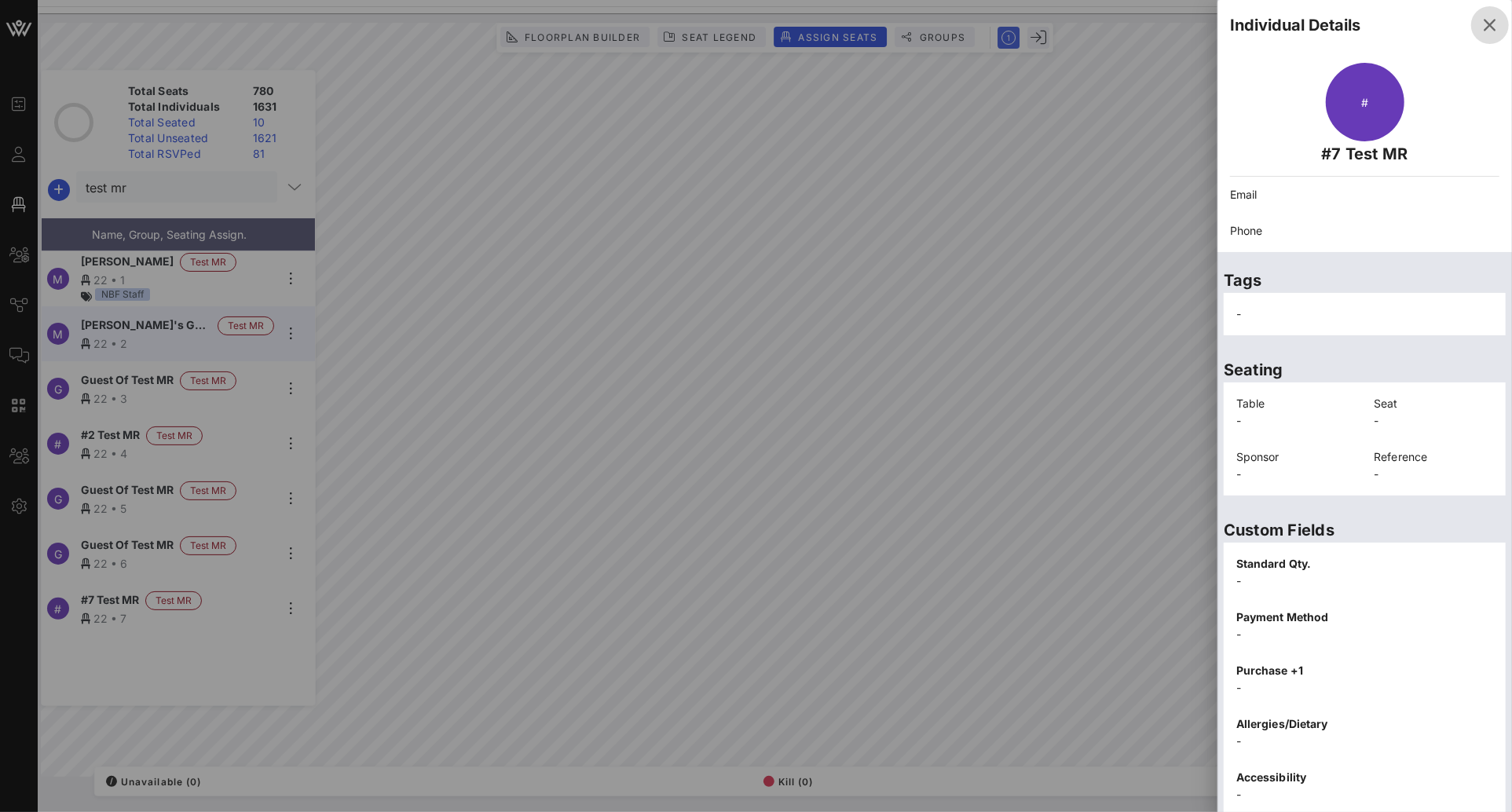
click at [1481, 32] on icon "button" at bounding box center [1490, 25] width 19 height 19
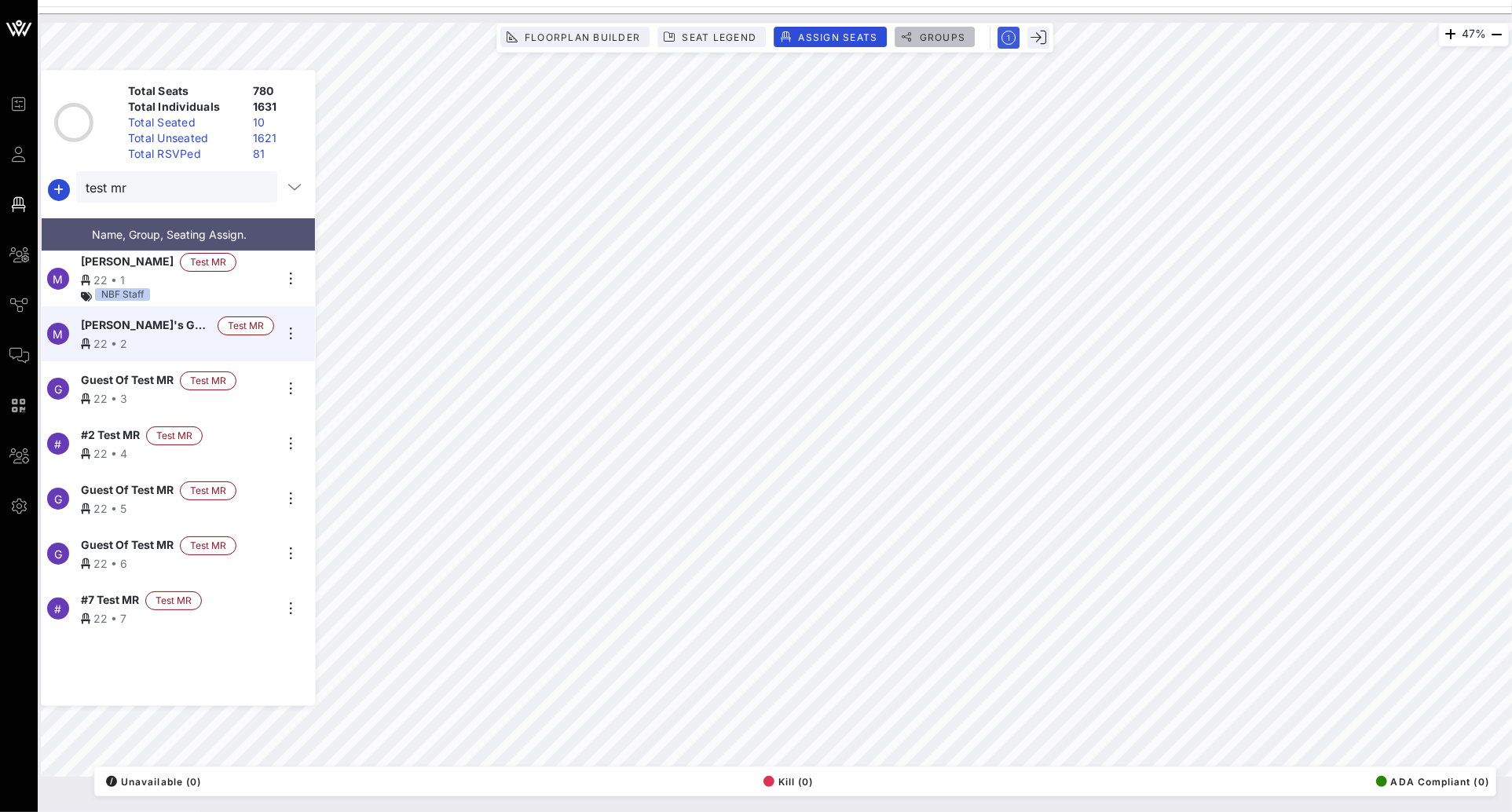
click at [945, 35] on span "Groups" at bounding box center [941, 37] width 47 height 12
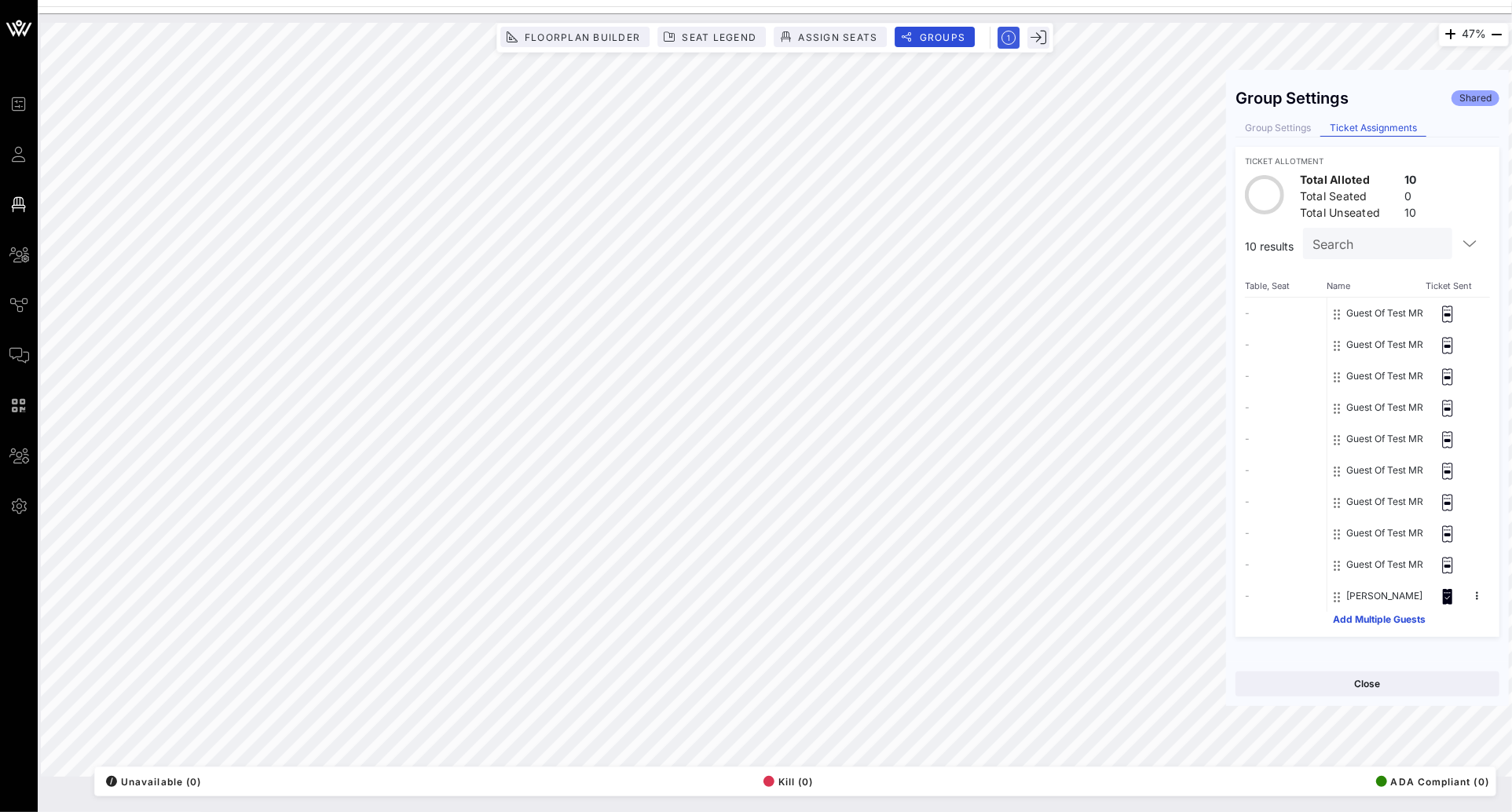
click at [1363, 356] on button "Guest Of Test MR" at bounding box center [1385, 344] width 77 height 31
click at [1380, 346] on button "Guest Of Test MR" at bounding box center [1385, 344] width 77 height 31
click at [1385, 313] on button "Guest Of Test MR" at bounding box center [1385, 313] width 77 height 31
click at [1449, 312] on icon at bounding box center [1448, 314] width 16 height 17
click at [1401, 306] on button "Guest Of Test MR" at bounding box center [1385, 313] width 77 height 31
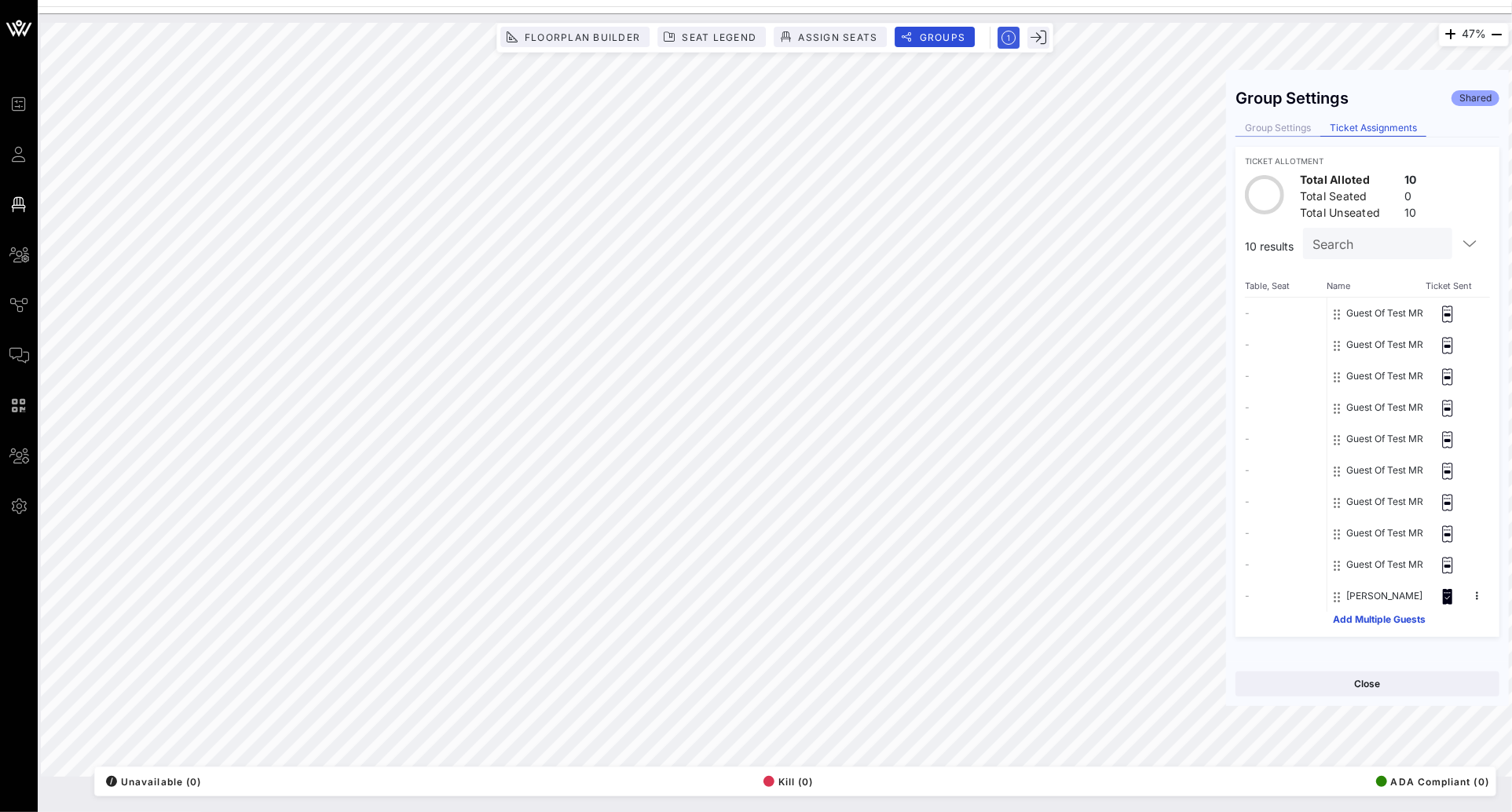
click at [1292, 134] on div "Group Settings" at bounding box center [1278, 128] width 85 height 16
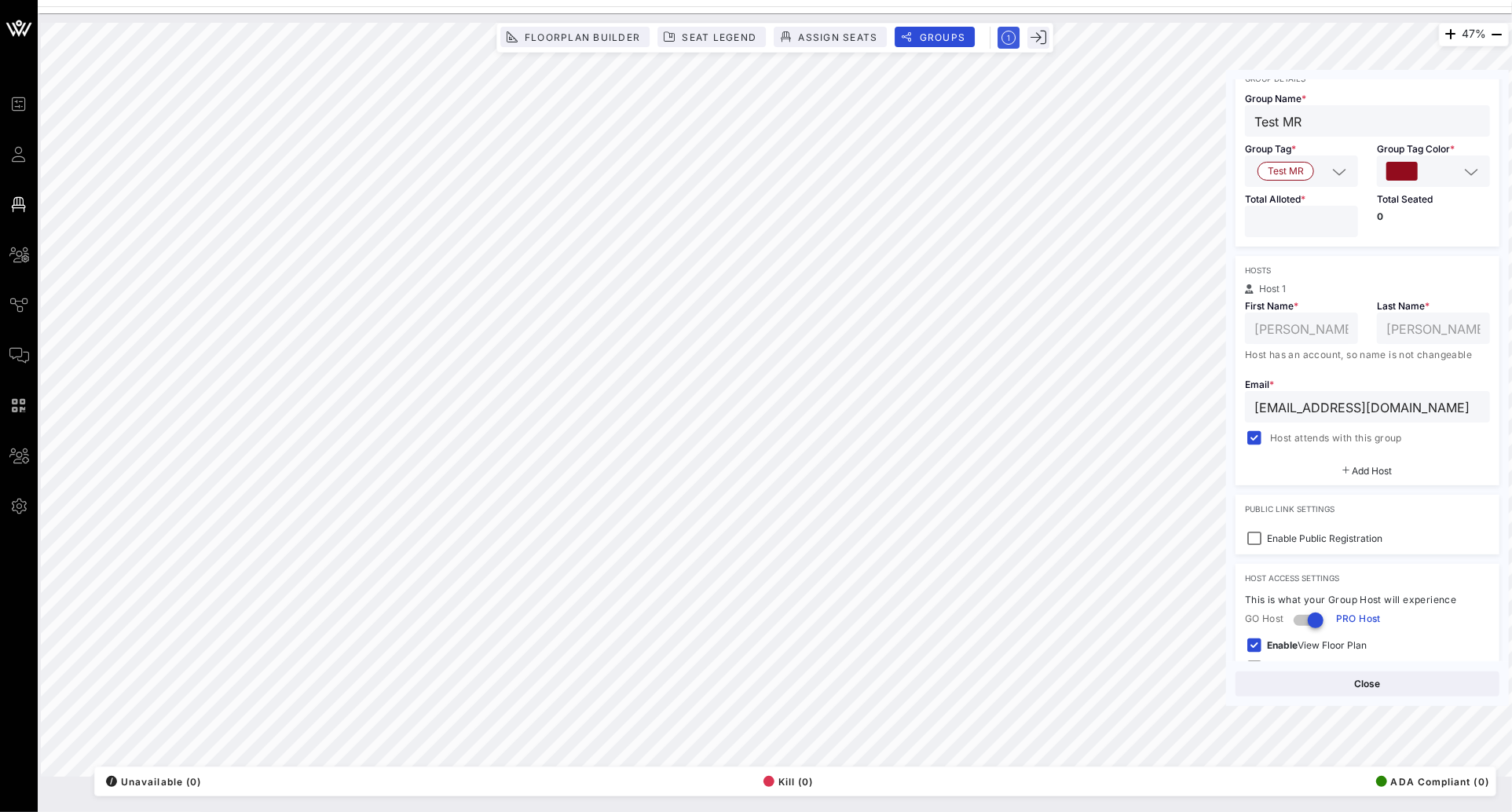
scroll to position [218, 0]
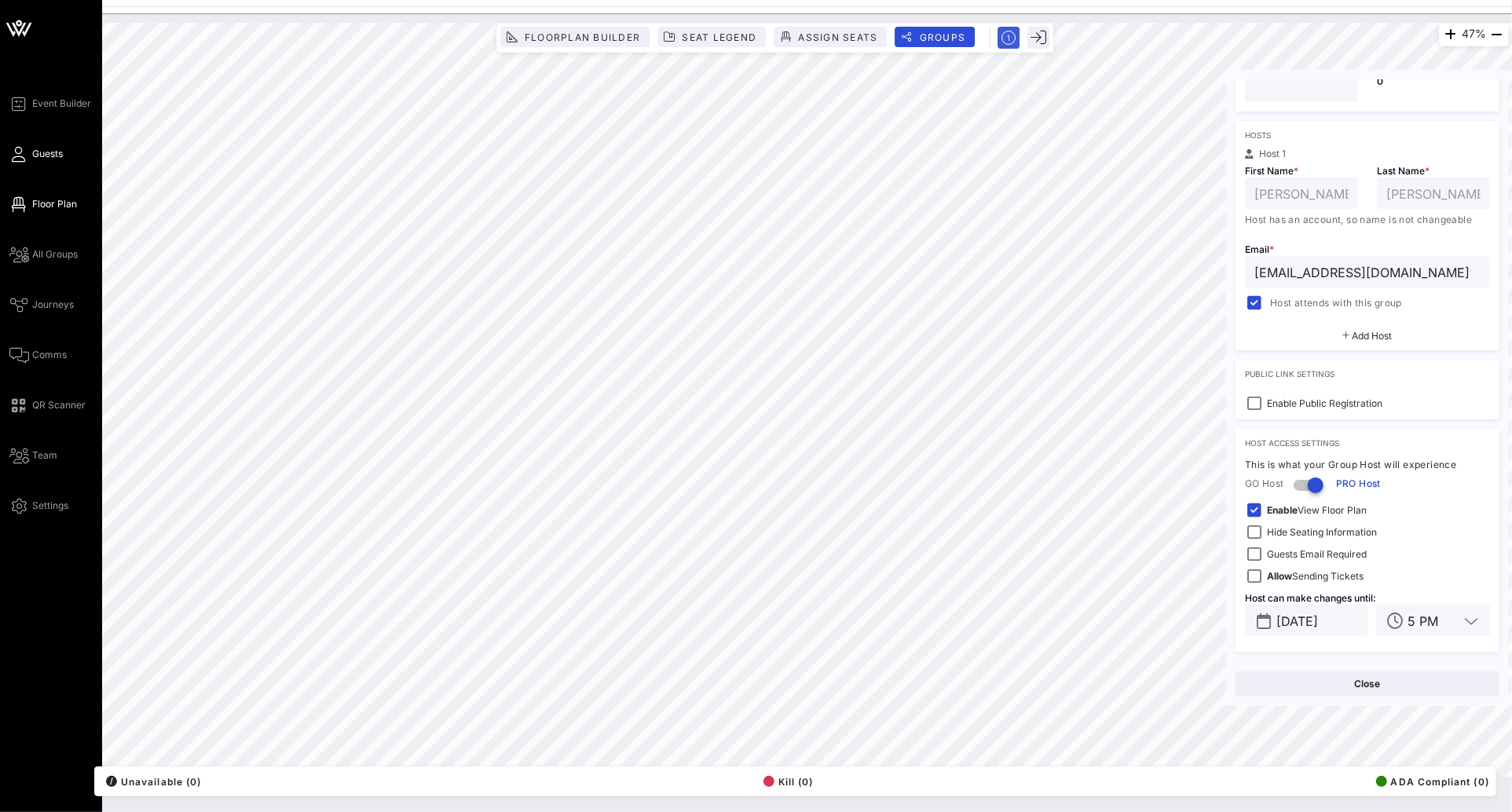
click at [35, 156] on span "Guests" at bounding box center [47, 154] width 31 height 14
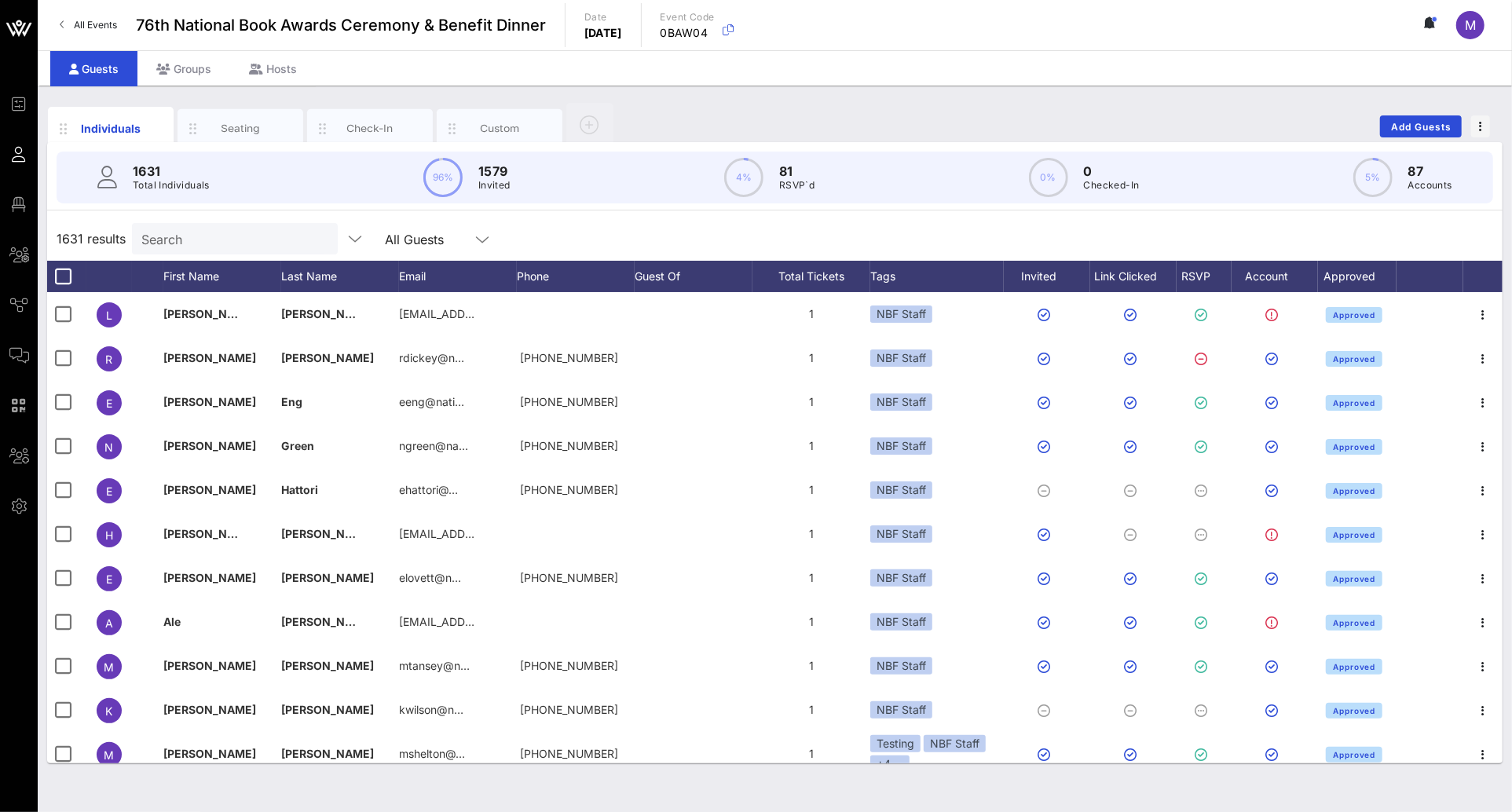
click at [646, 231] on div "1631 results Search All Guests" at bounding box center [775, 239] width 1456 height 44
click at [740, 221] on div "1631 results Search All Guests" at bounding box center [775, 239] width 1456 height 44
click at [497, 122] on div "Custom" at bounding box center [500, 128] width 70 height 15
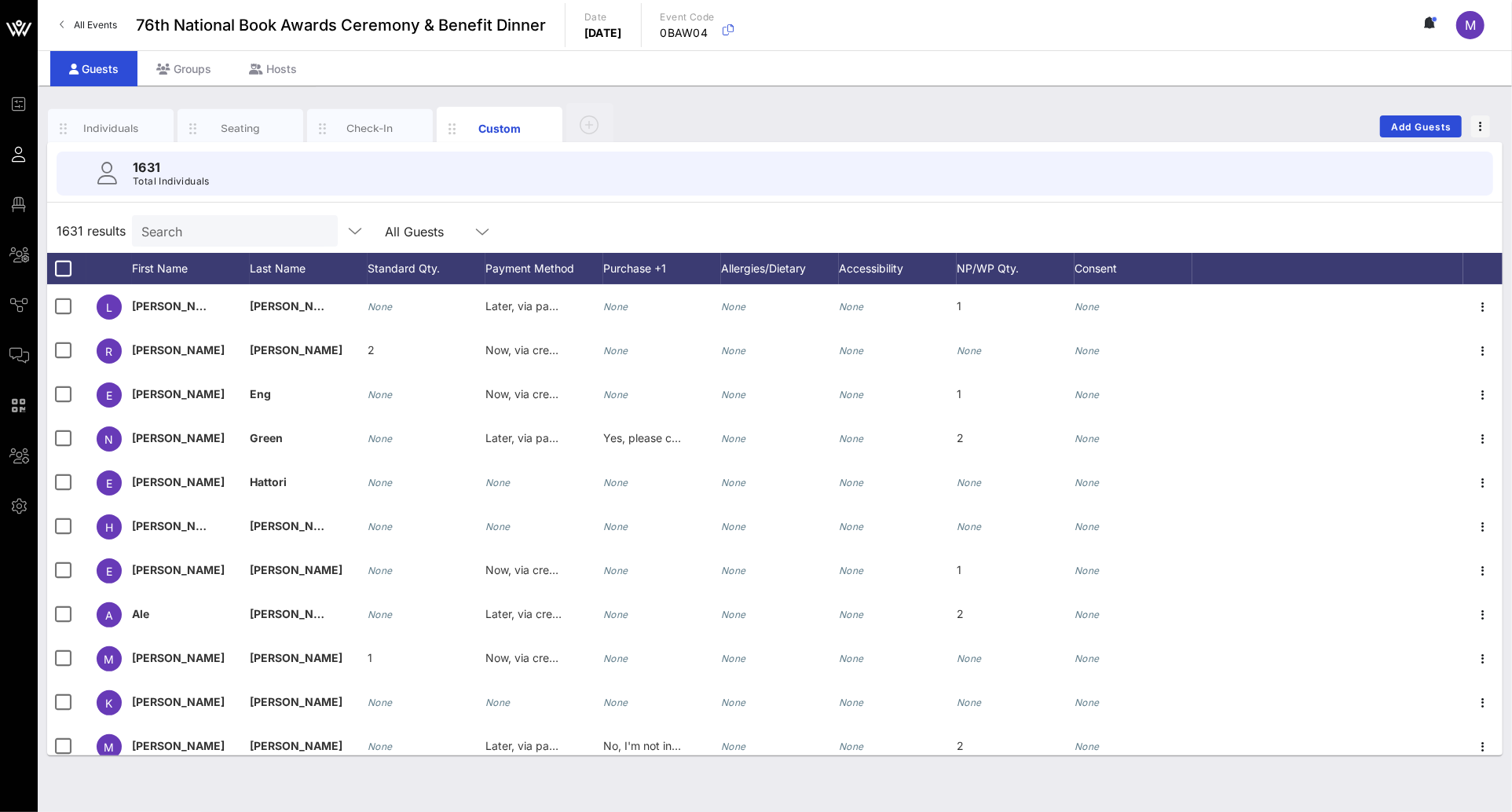
scroll to position [4, 0]
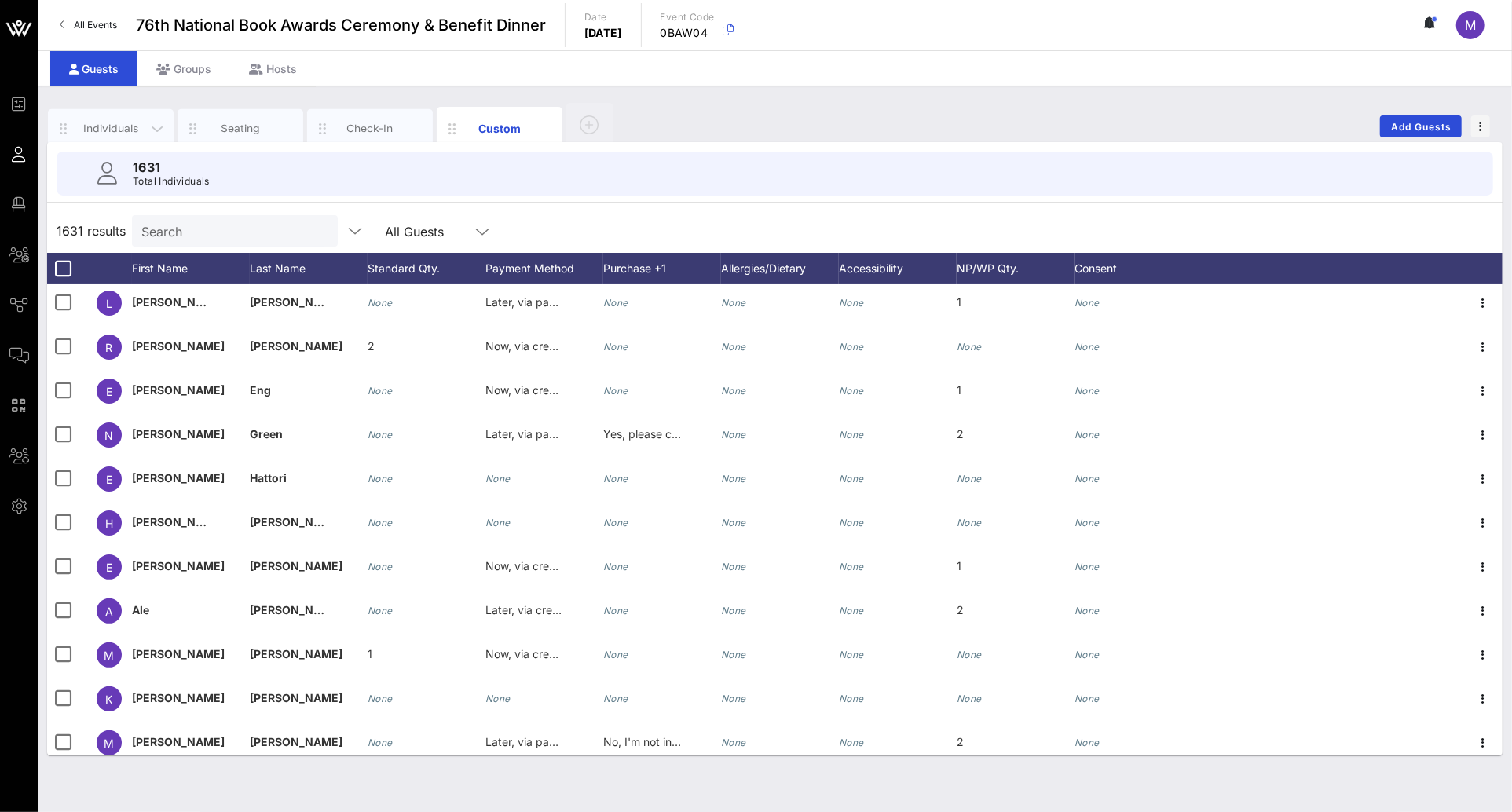
click at [94, 119] on div "Individuals" at bounding box center [111, 128] width 126 height 39
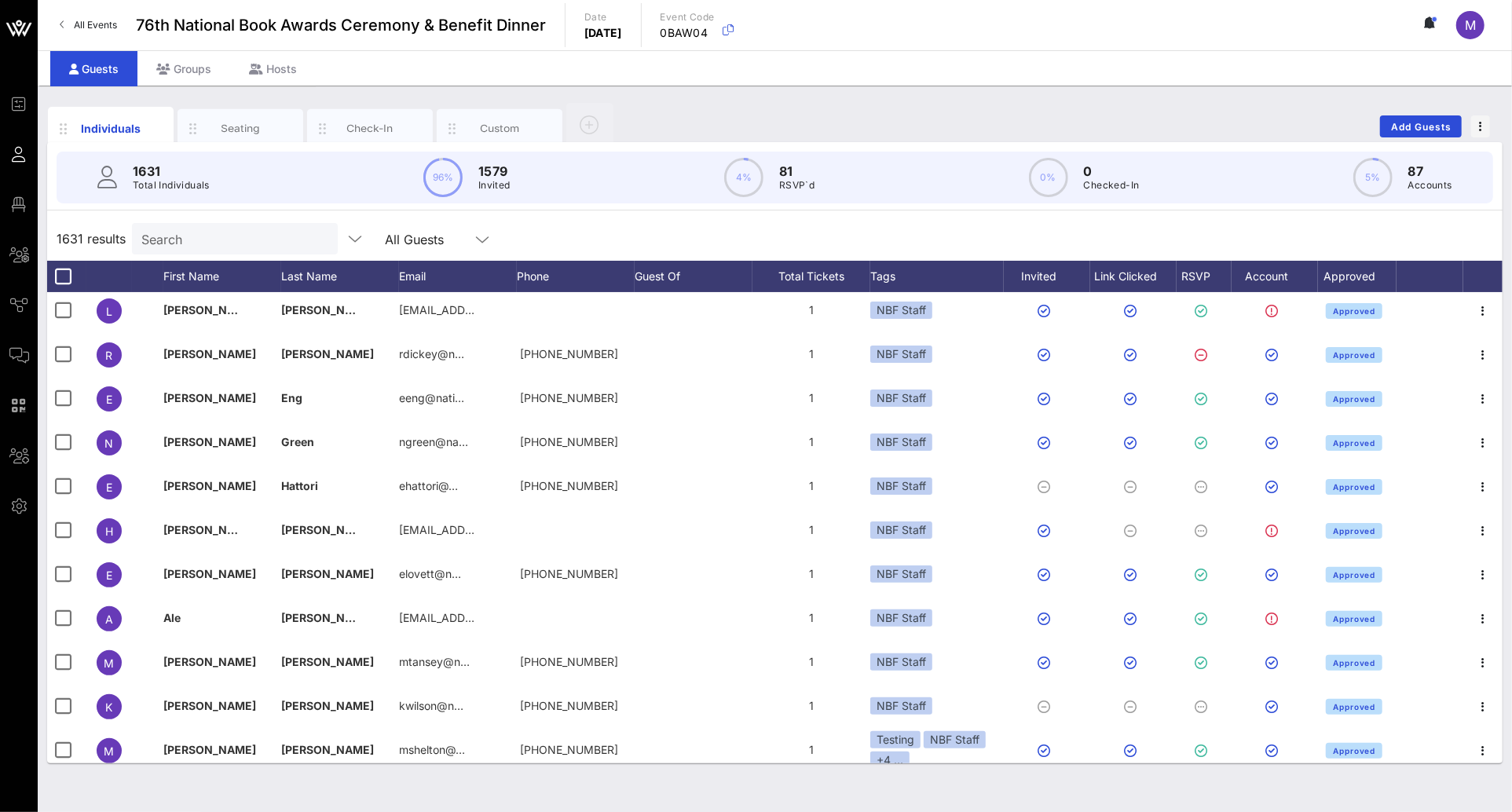
click at [919, 236] on div "1631 results Search All Guests" at bounding box center [775, 239] width 1456 height 44
click at [671, 220] on div "1631 results Search All Guests" at bounding box center [775, 239] width 1456 height 44
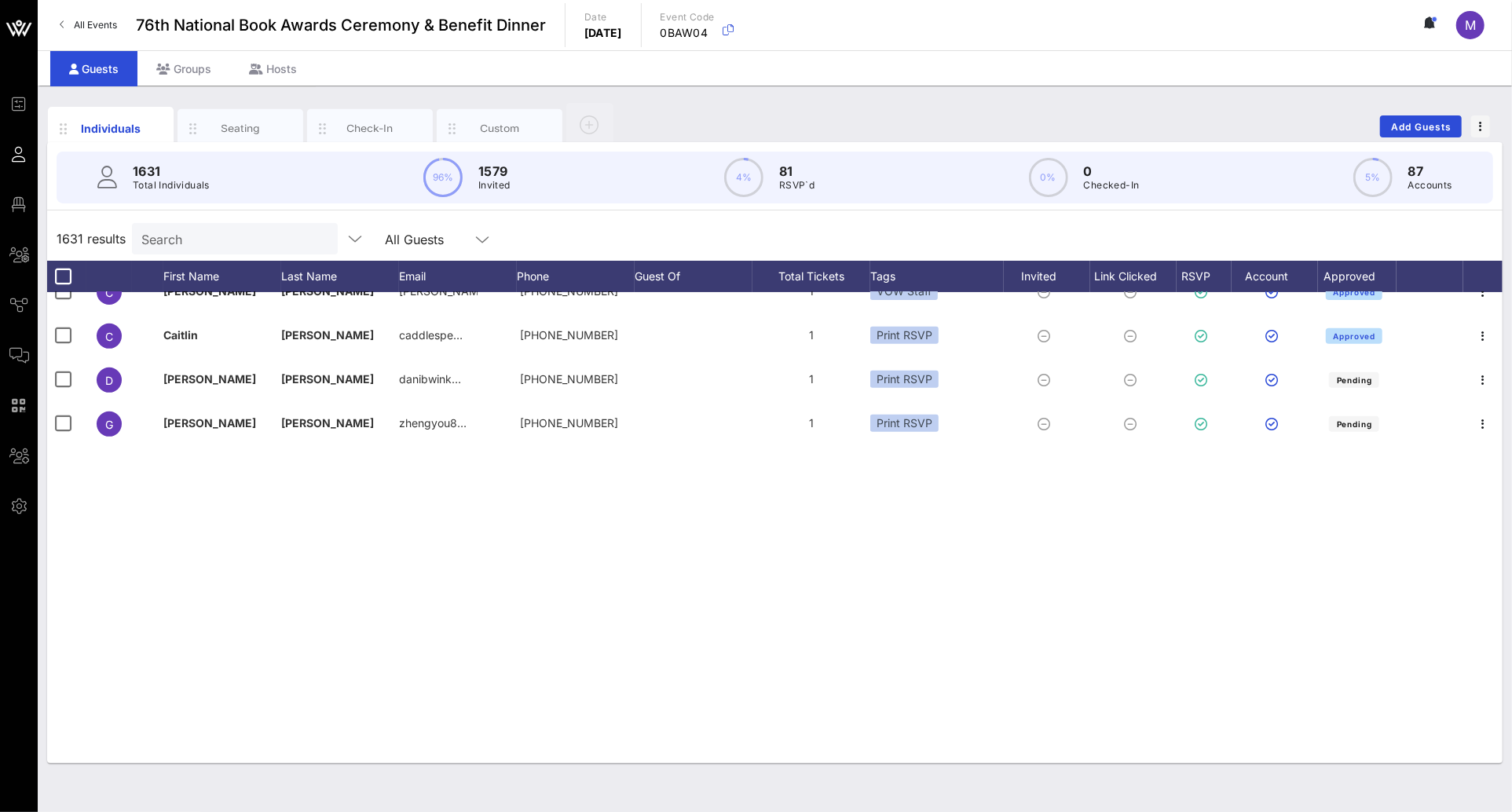
scroll to position [0, 0]
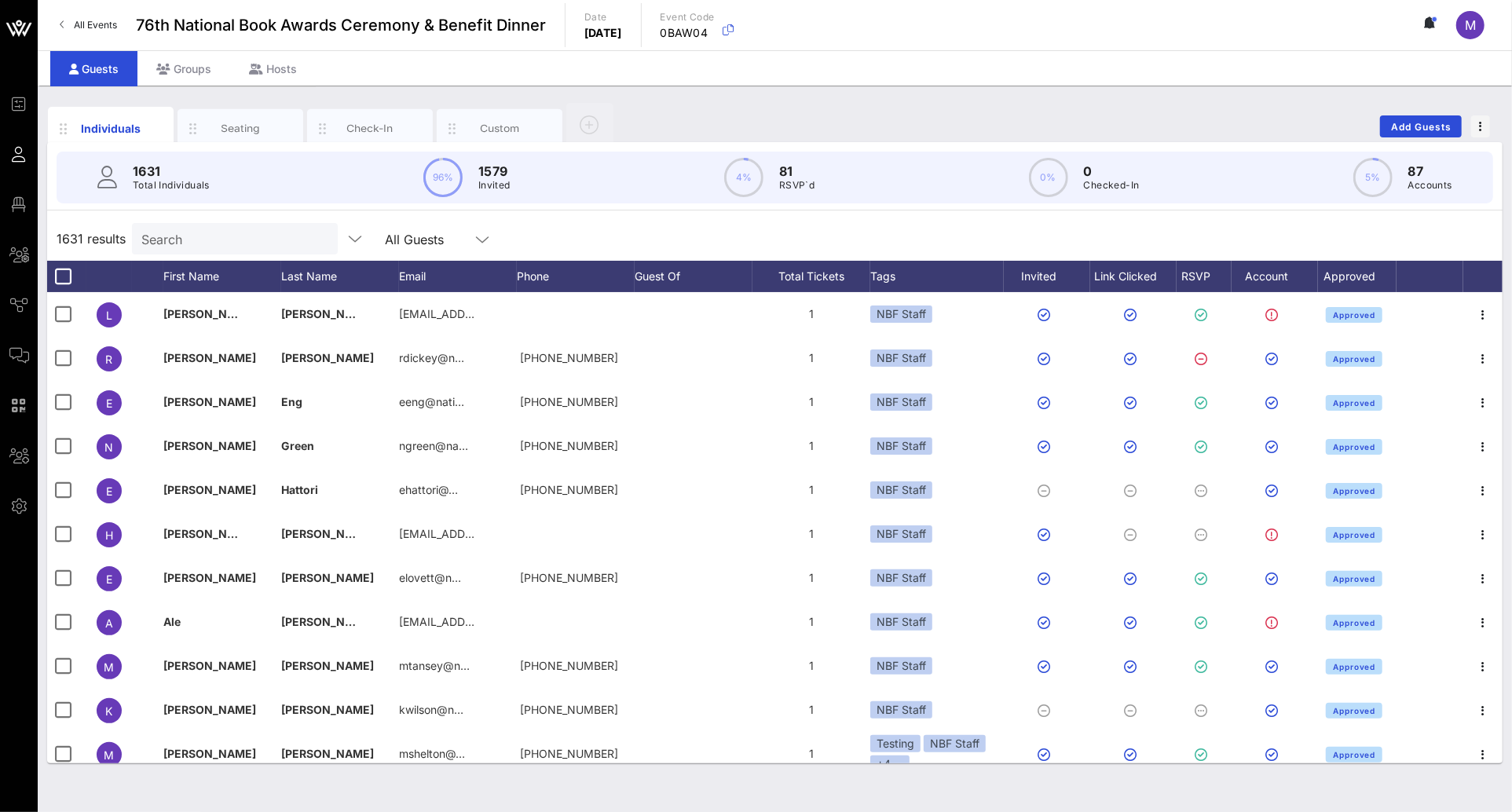
click at [782, 223] on div "1631 results Search All Guests" at bounding box center [775, 239] width 1456 height 44
